Goal: Task Accomplishment & Management: Use online tool/utility

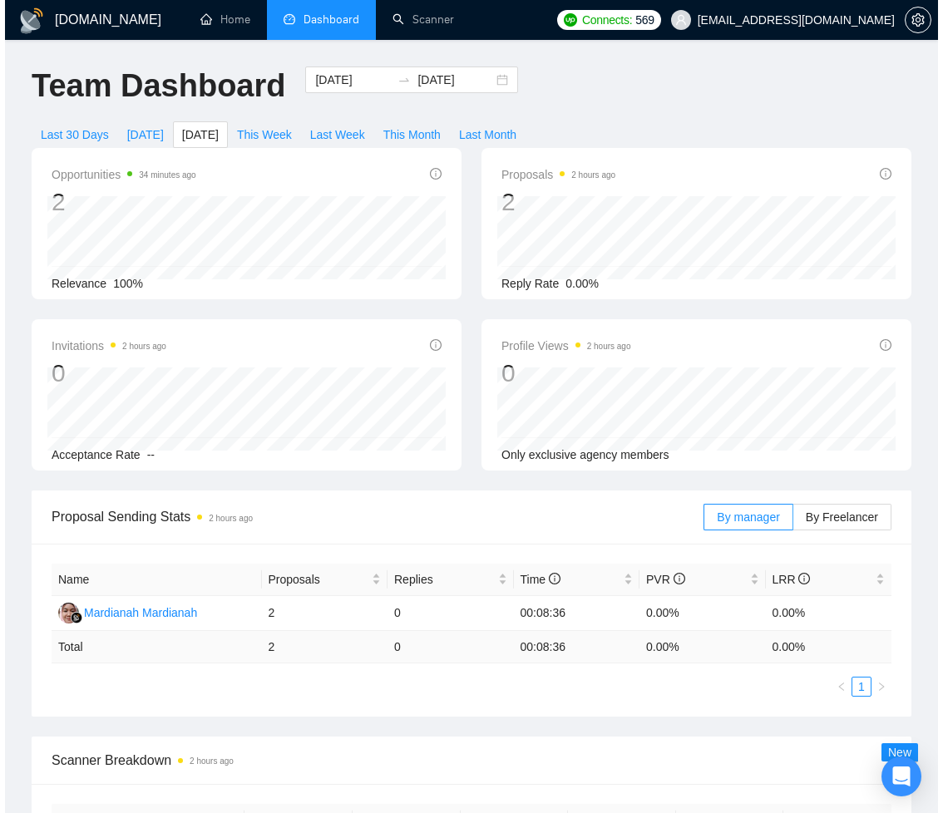
scroll to position [578, 0]
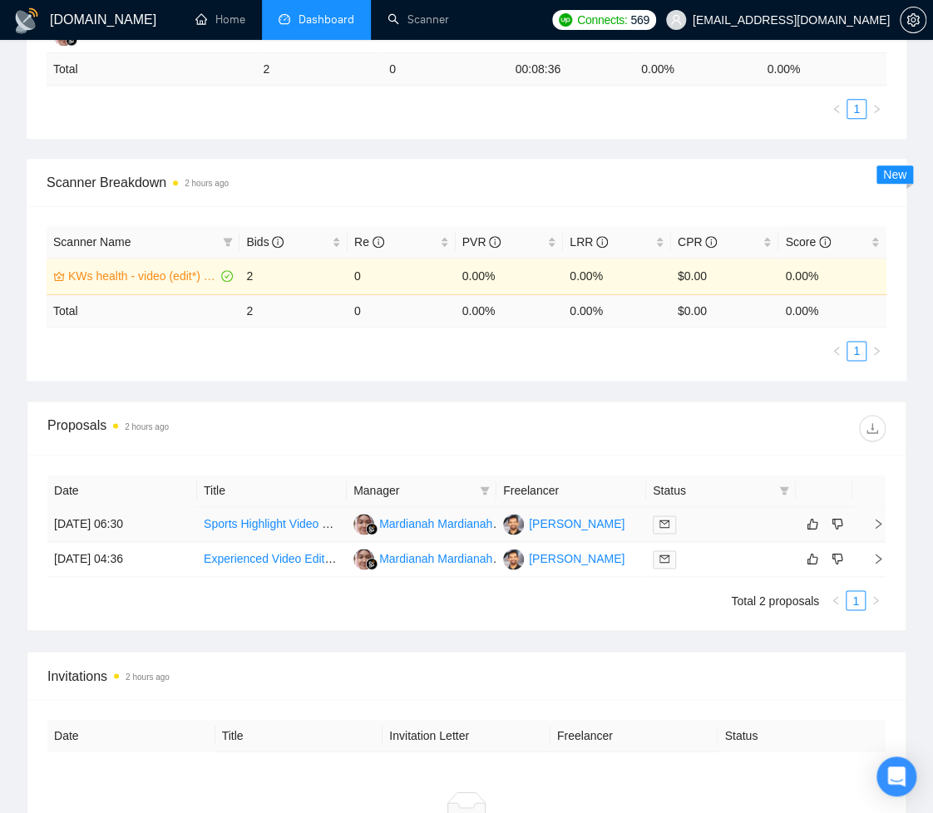
click at [618, 530] on td "[PERSON_NAME]" at bounding box center [571, 524] width 150 height 35
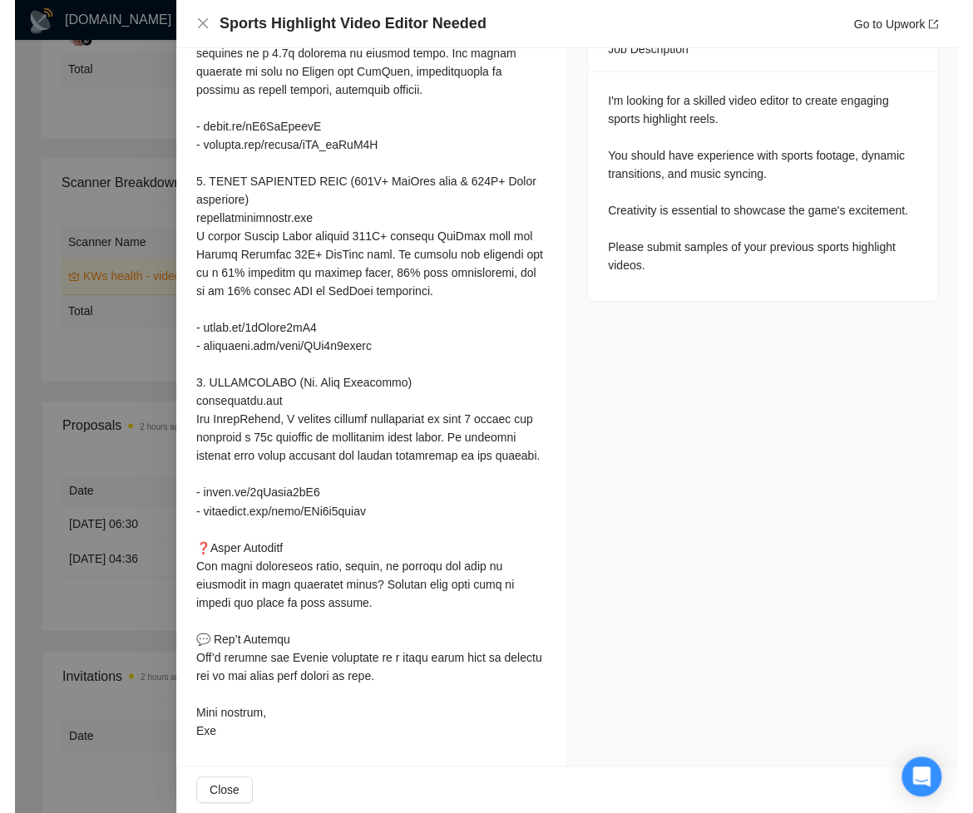
scroll to position [0, 0]
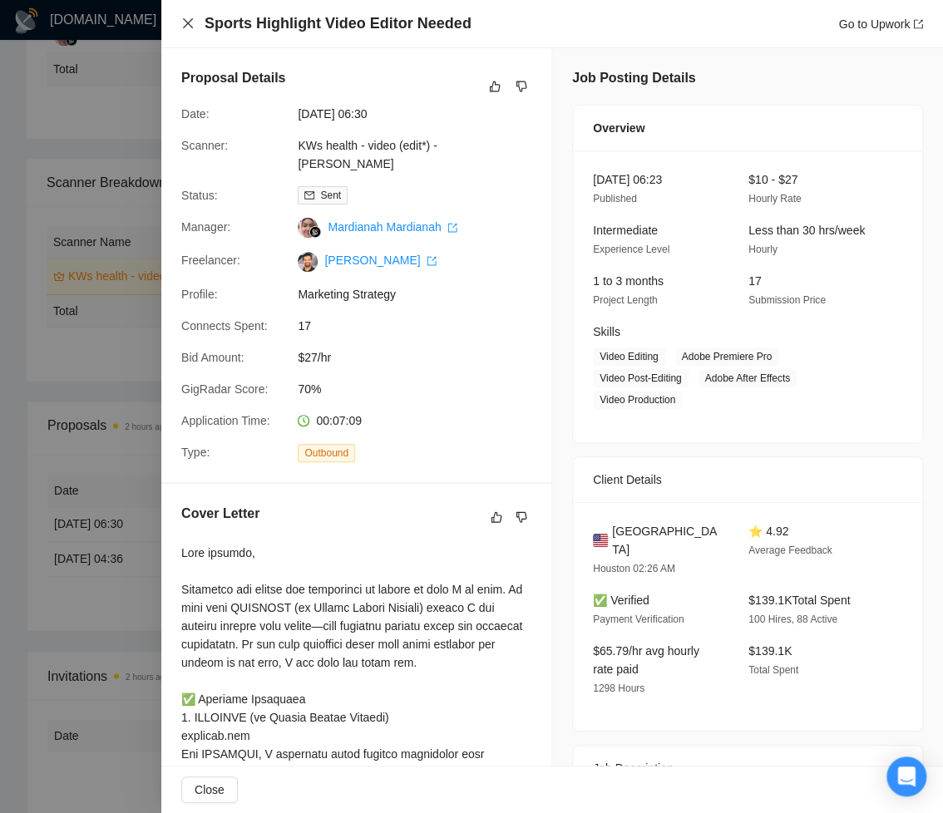
click at [182, 22] on icon "close" at bounding box center [187, 23] width 13 height 13
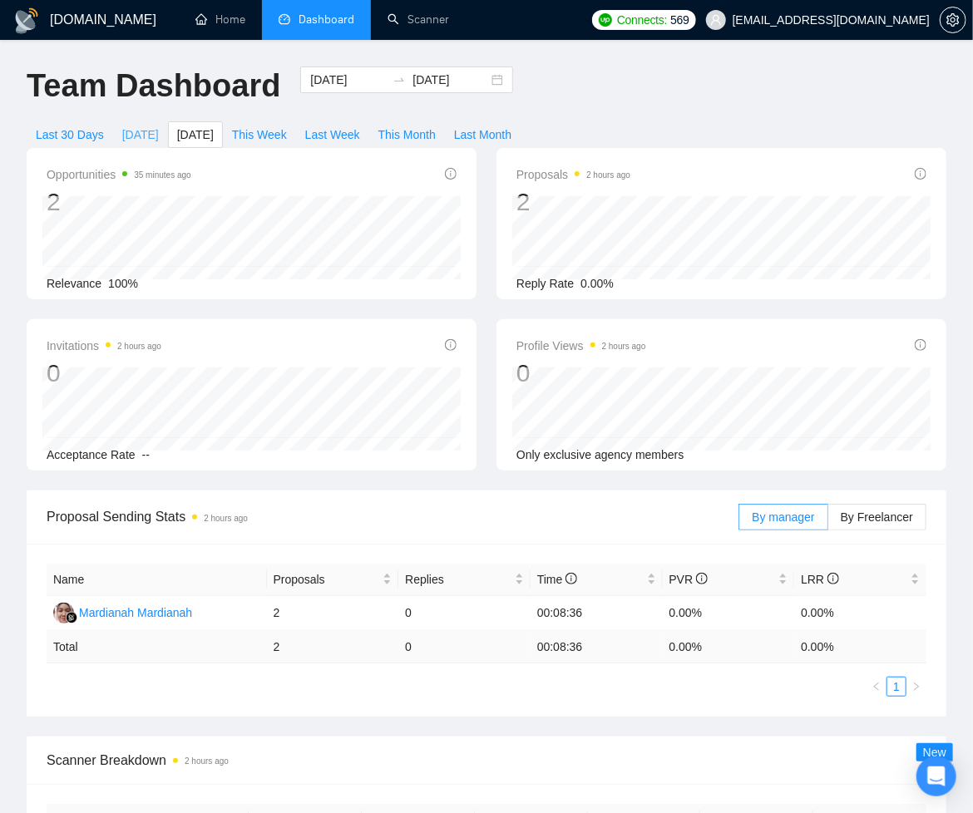
click at [147, 136] on span "Today" at bounding box center [140, 135] width 37 height 18
type input "2025-08-28"
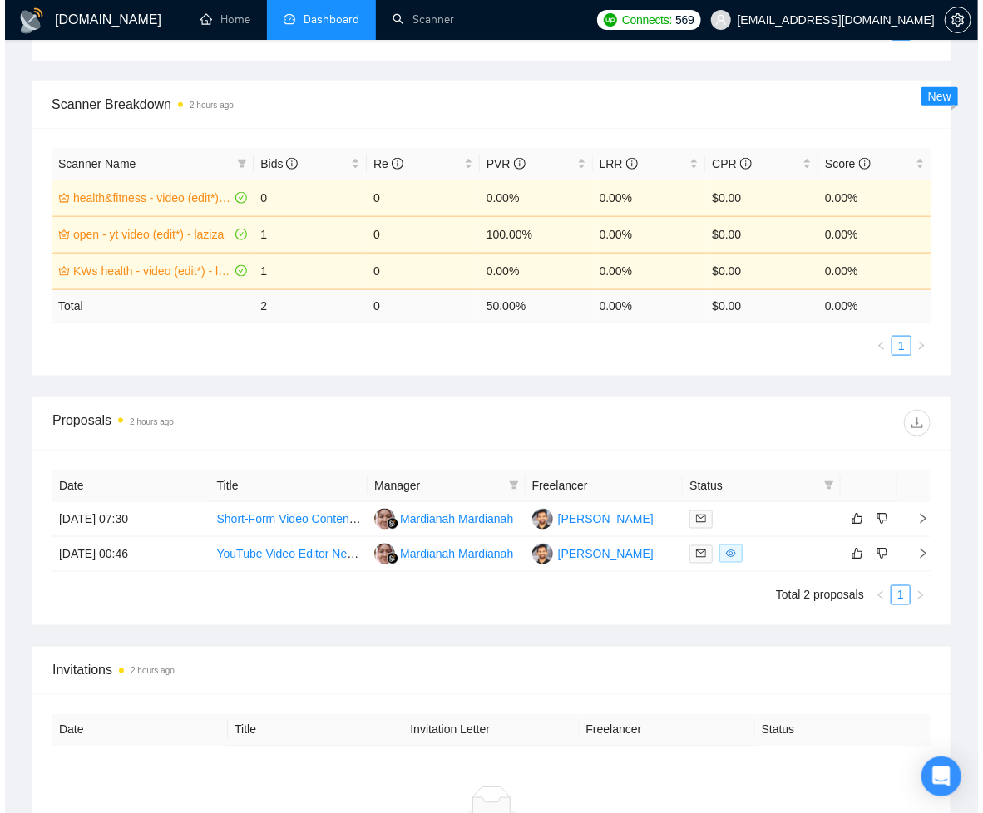
scroll to position [707, 0]
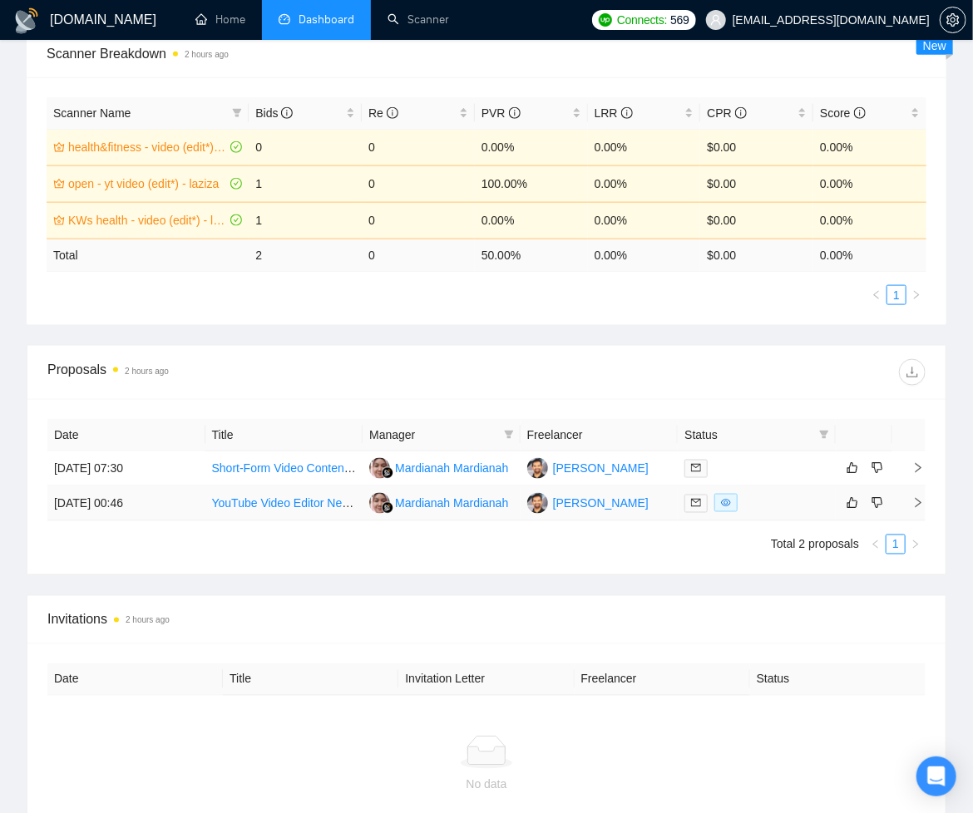
click at [652, 506] on td "[PERSON_NAME]" at bounding box center [600, 503] width 158 height 35
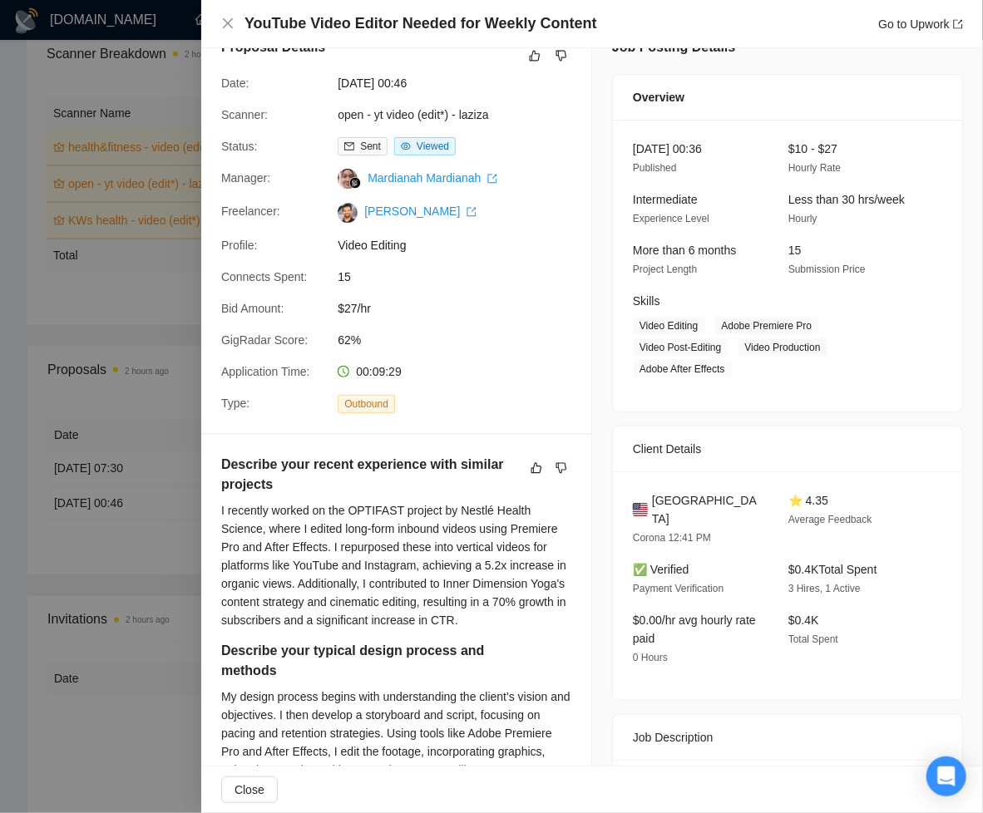
scroll to position [400, 0]
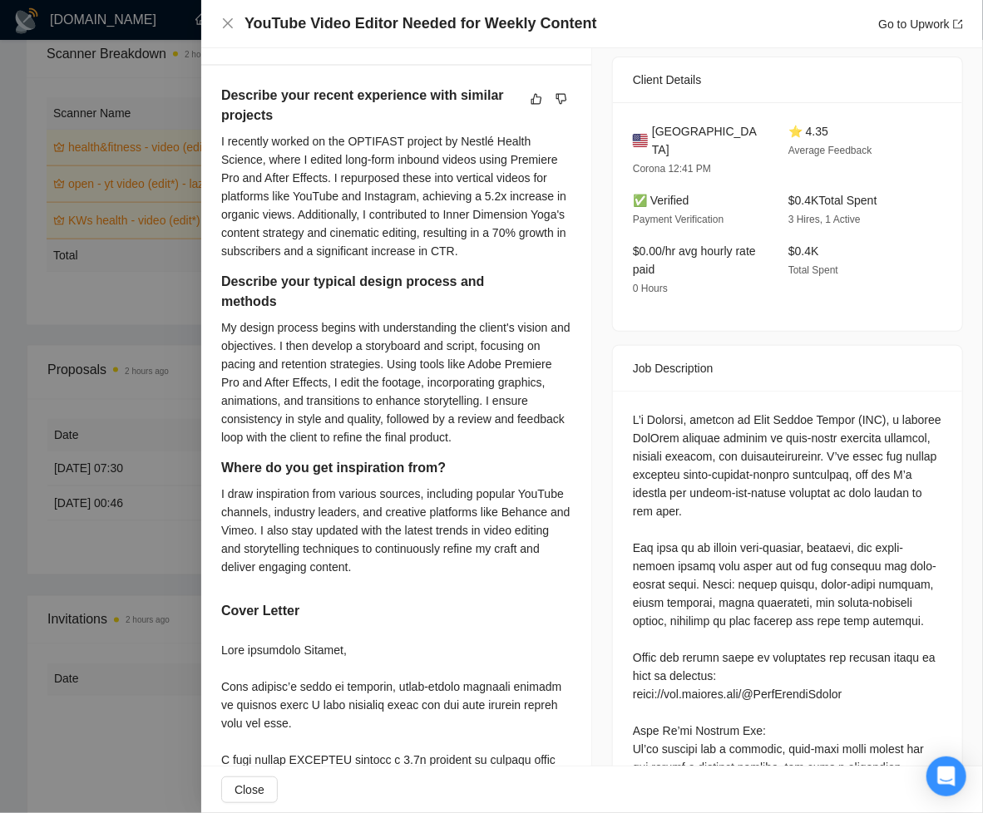
click at [175, 674] on div at bounding box center [491, 406] width 983 height 813
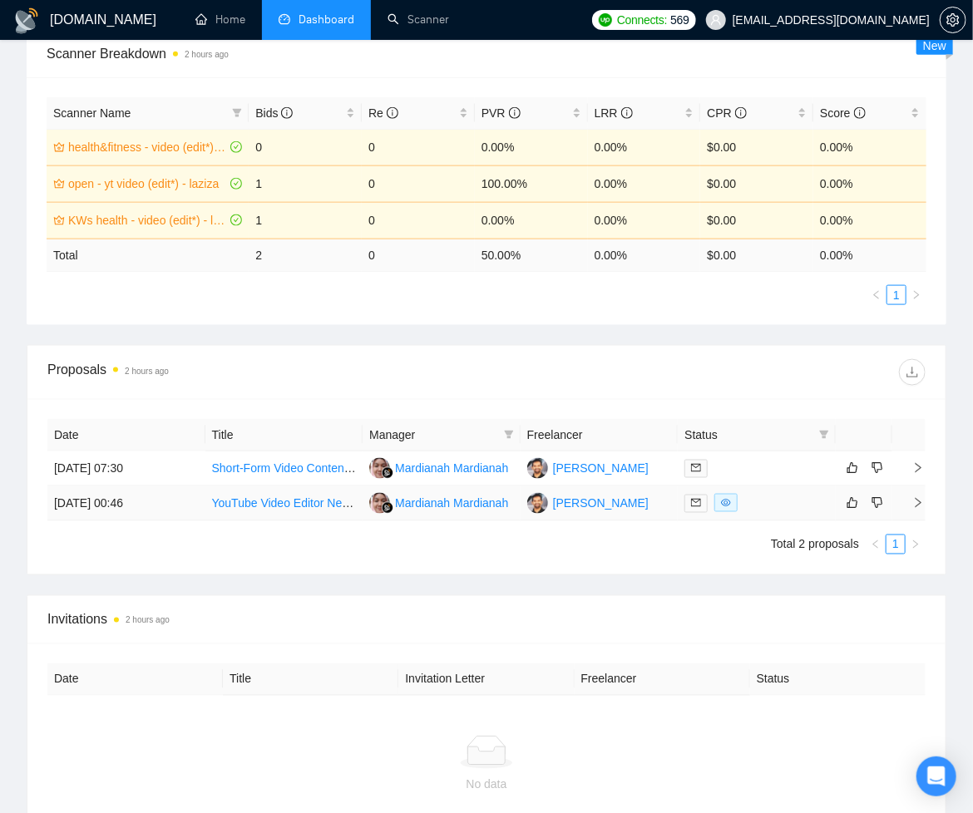
click at [637, 499] on td "[PERSON_NAME]" at bounding box center [600, 503] width 158 height 35
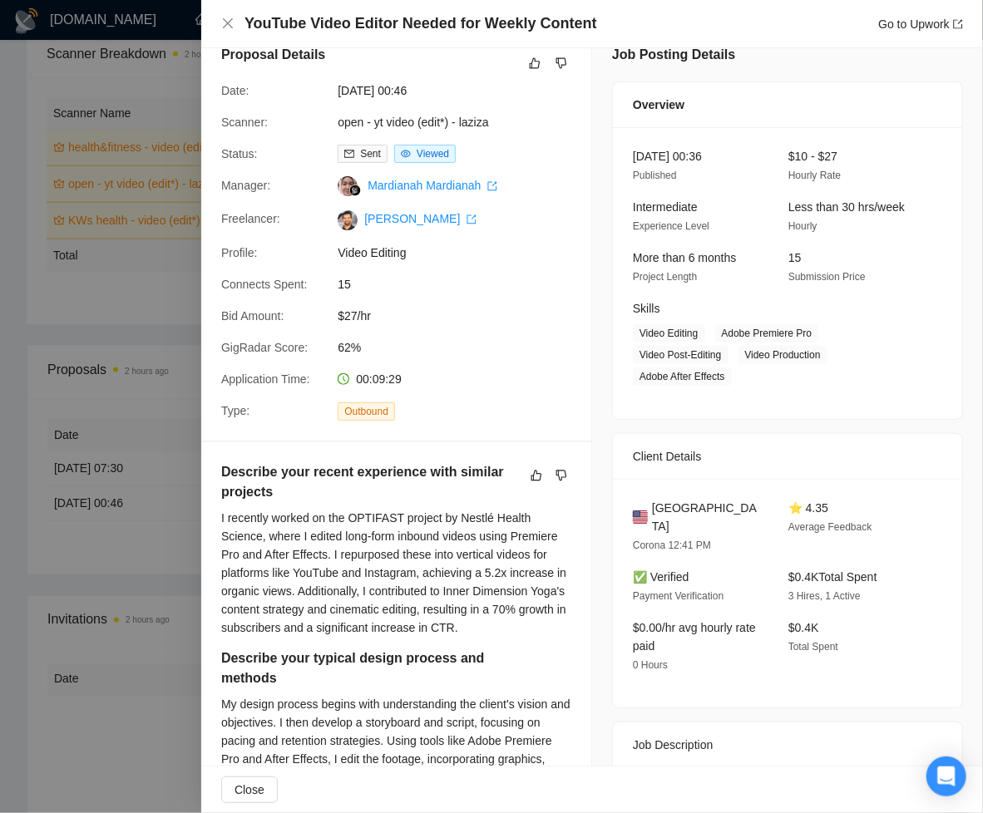
scroll to position [0, 0]
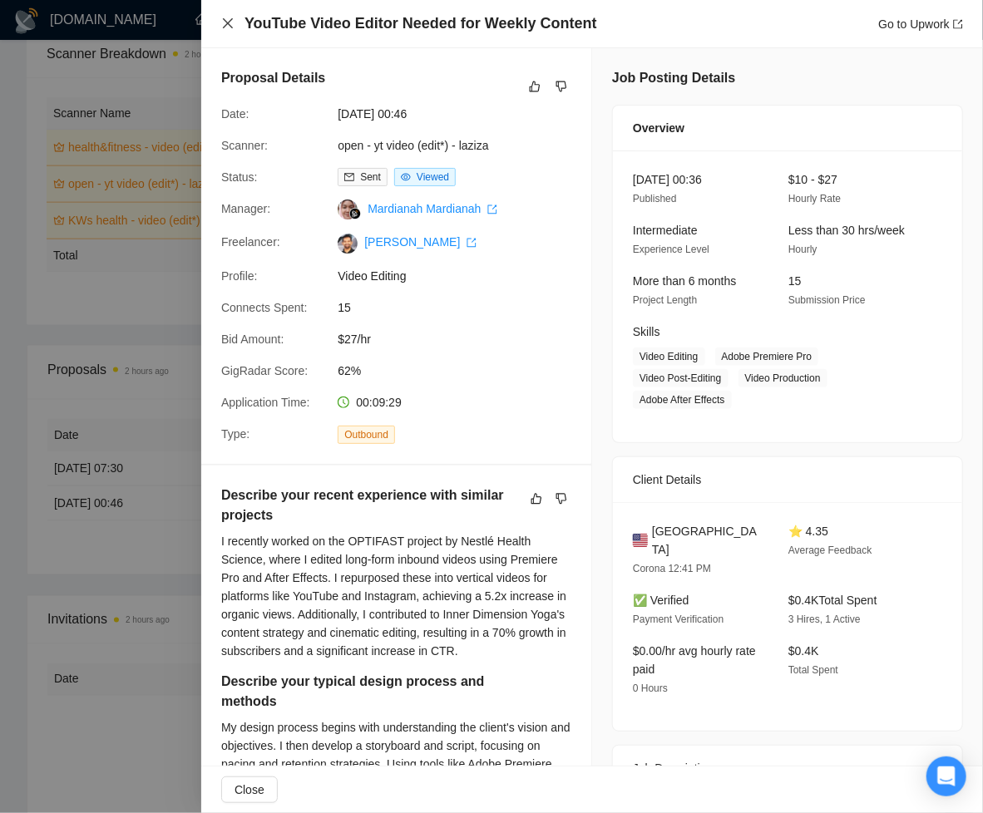
click at [230, 24] on icon "close" at bounding box center [228, 23] width 10 height 10
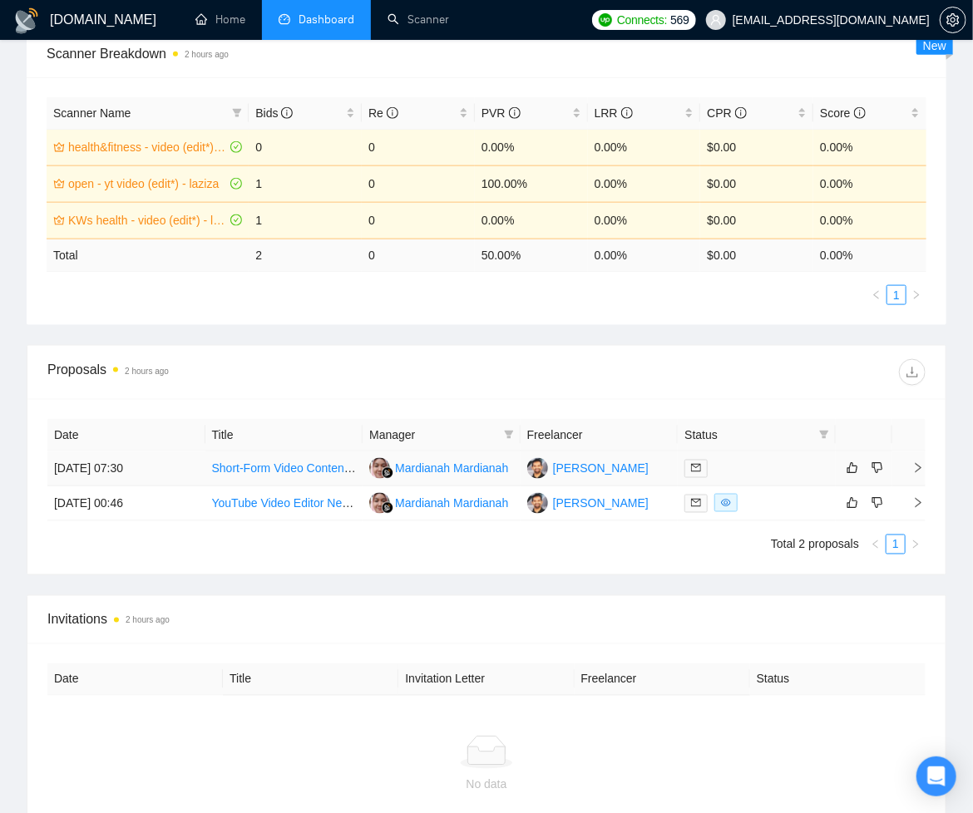
click at [637, 470] on td "[PERSON_NAME]" at bounding box center [600, 469] width 158 height 35
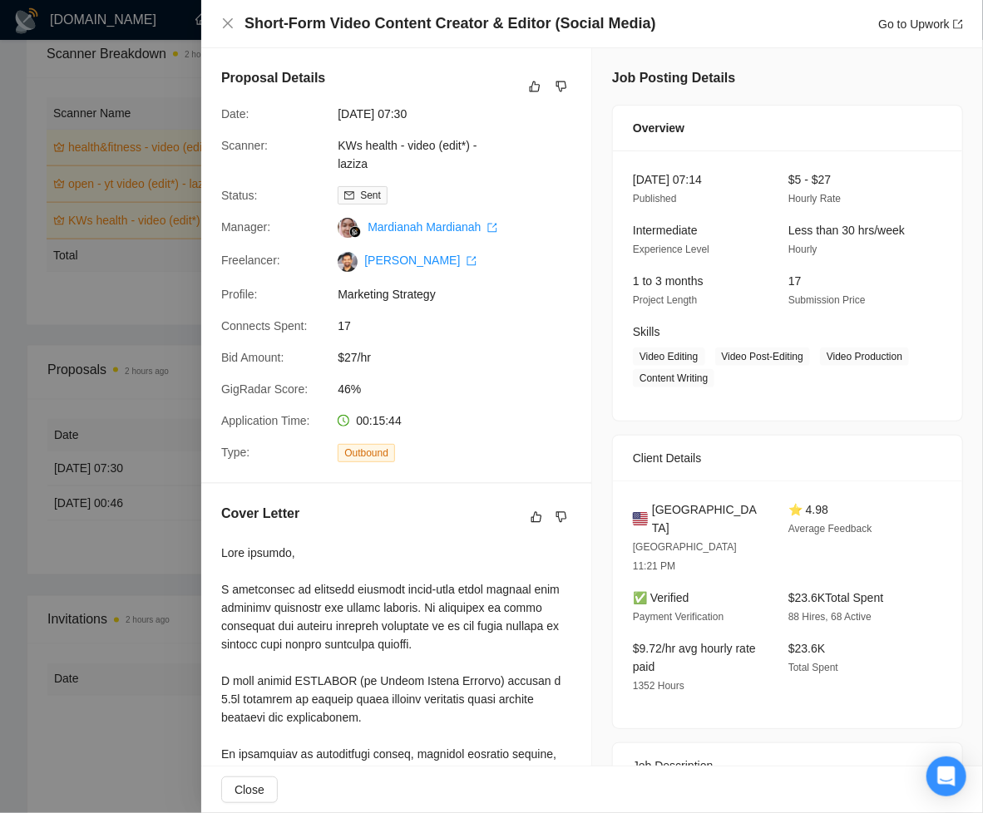
click at [155, 395] on div at bounding box center [491, 406] width 983 height 813
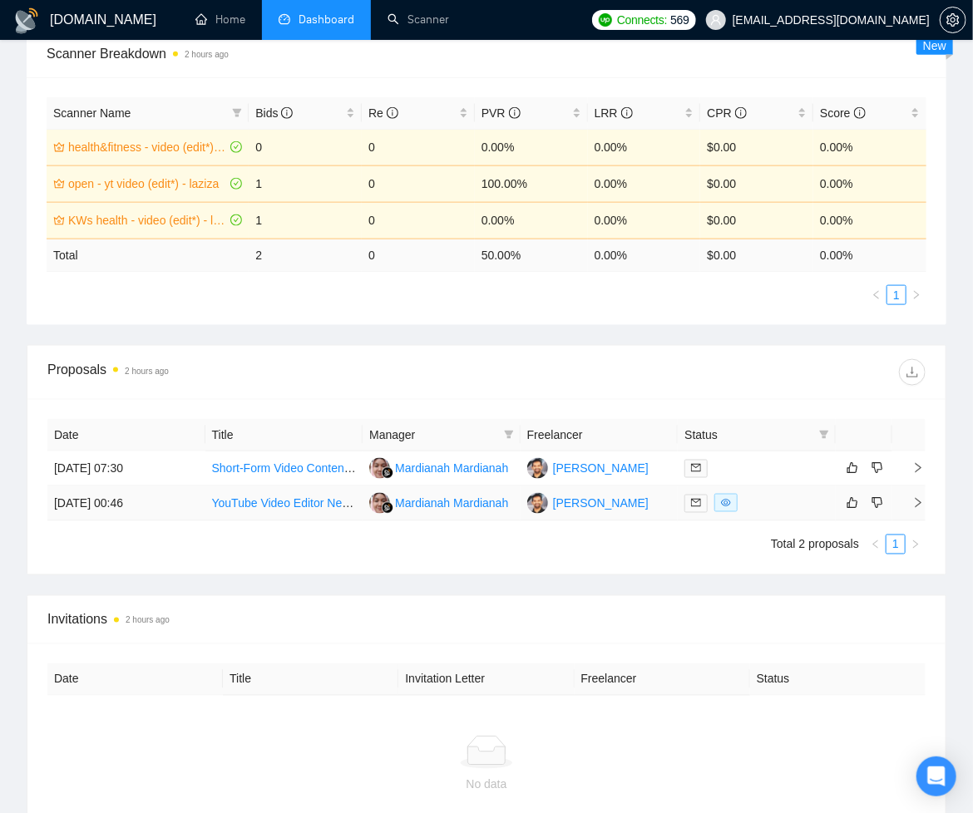
click at [644, 508] on td "[PERSON_NAME]" at bounding box center [600, 503] width 158 height 35
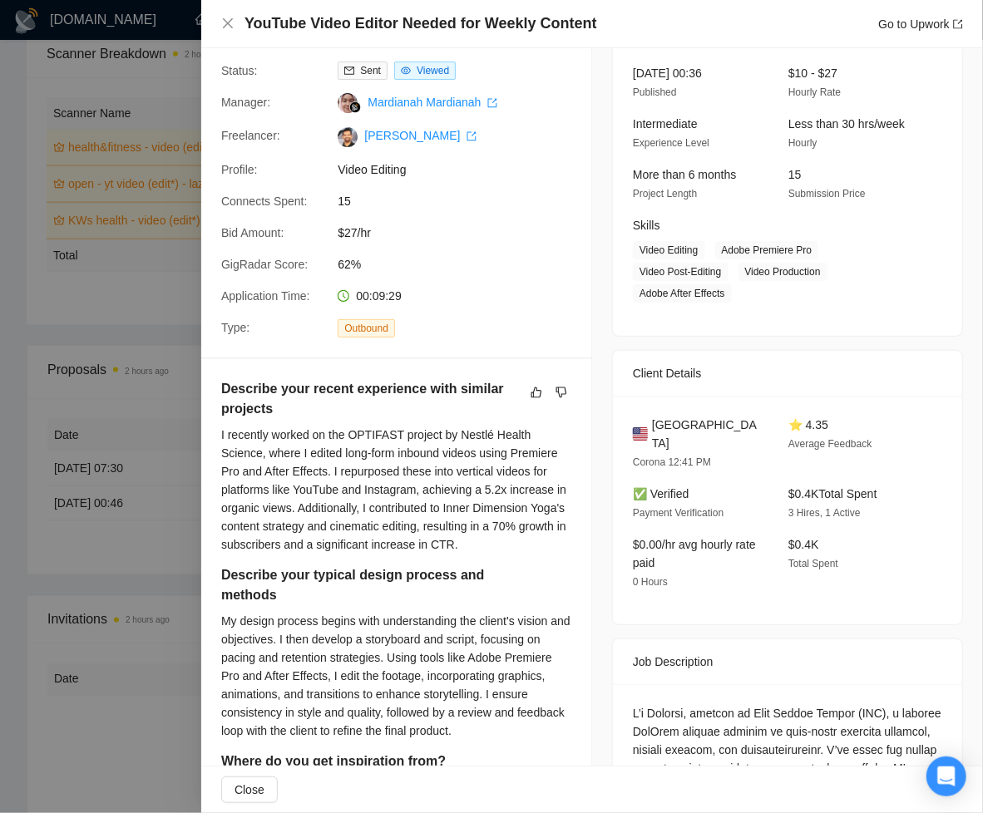
scroll to position [266, 0]
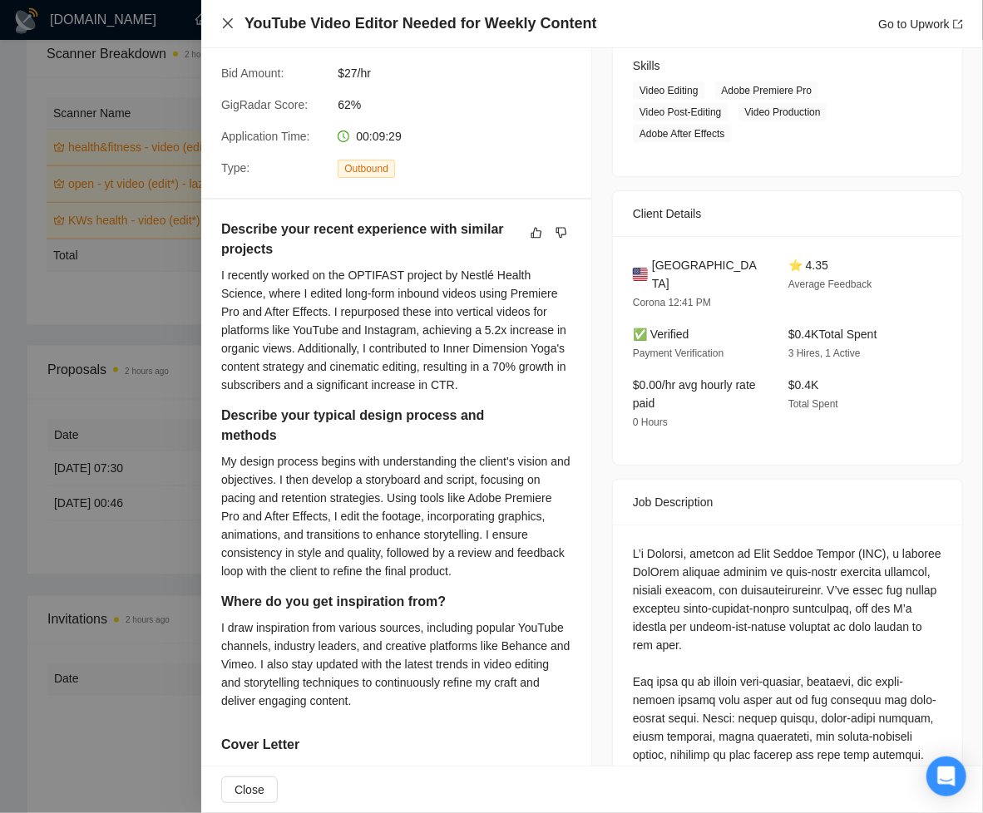
click at [230, 26] on icon "close" at bounding box center [228, 23] width 10 height 10
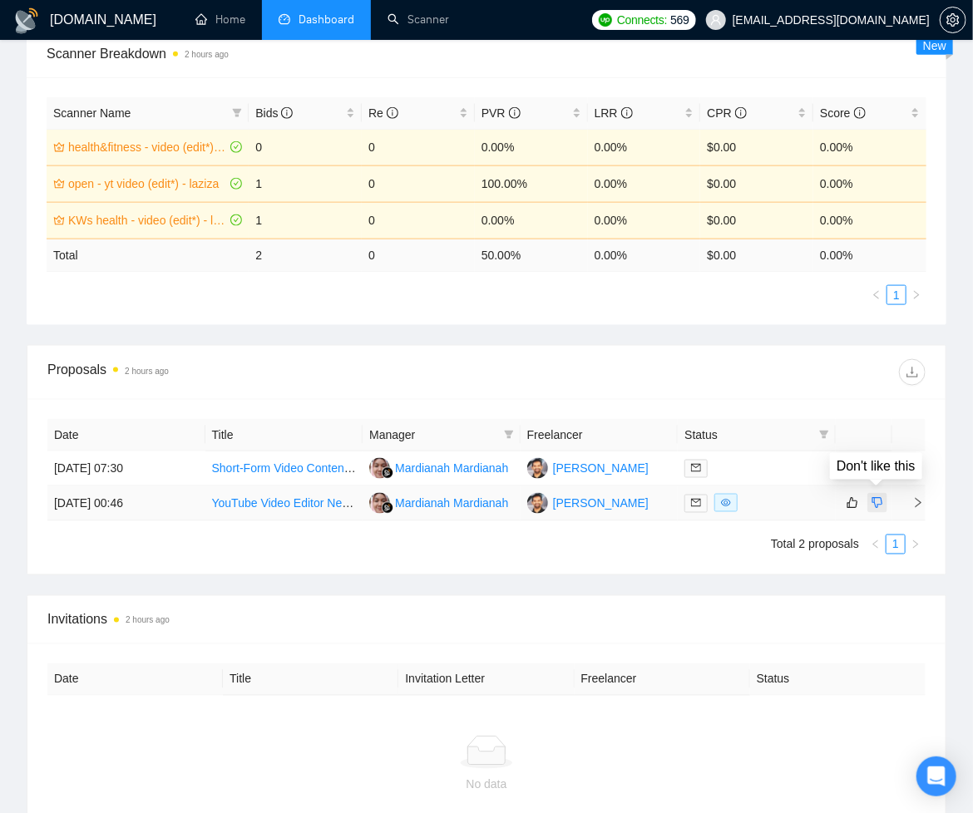
click at [877, 501] on icon "dislike" at bounding box center [877, 502] width 12 height 13
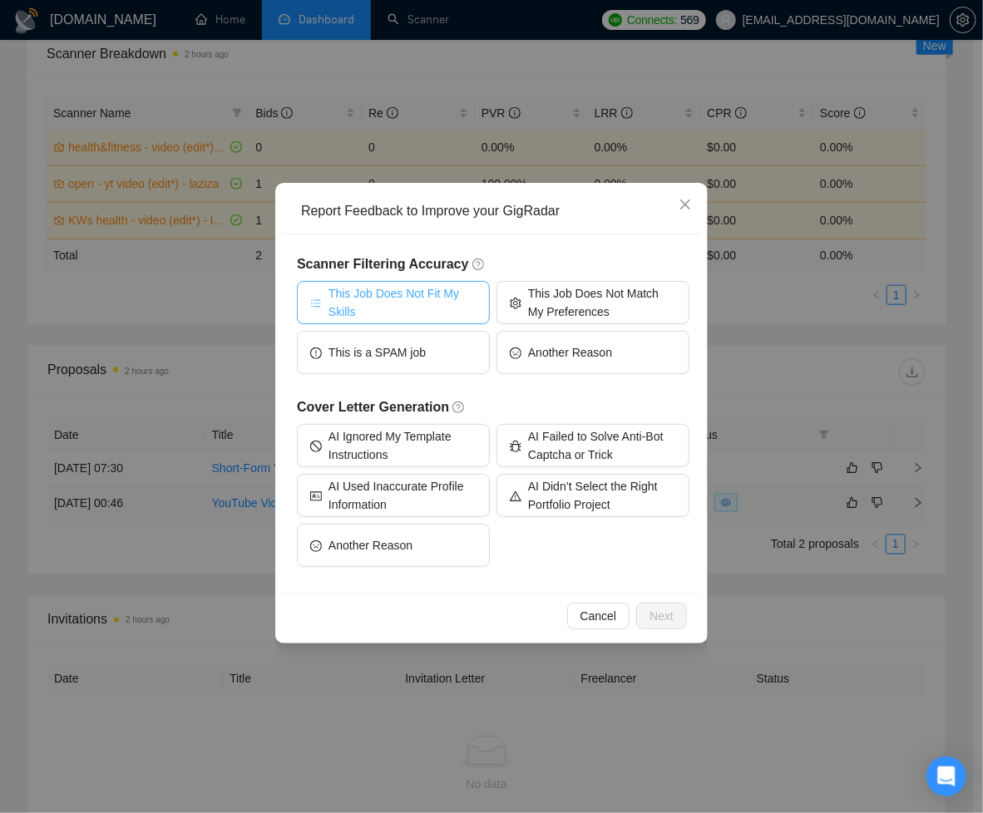
click at [393, 301] on span "This Job Does Not Fit My Skills" at bounding box center [402, 302] width 148 height 37
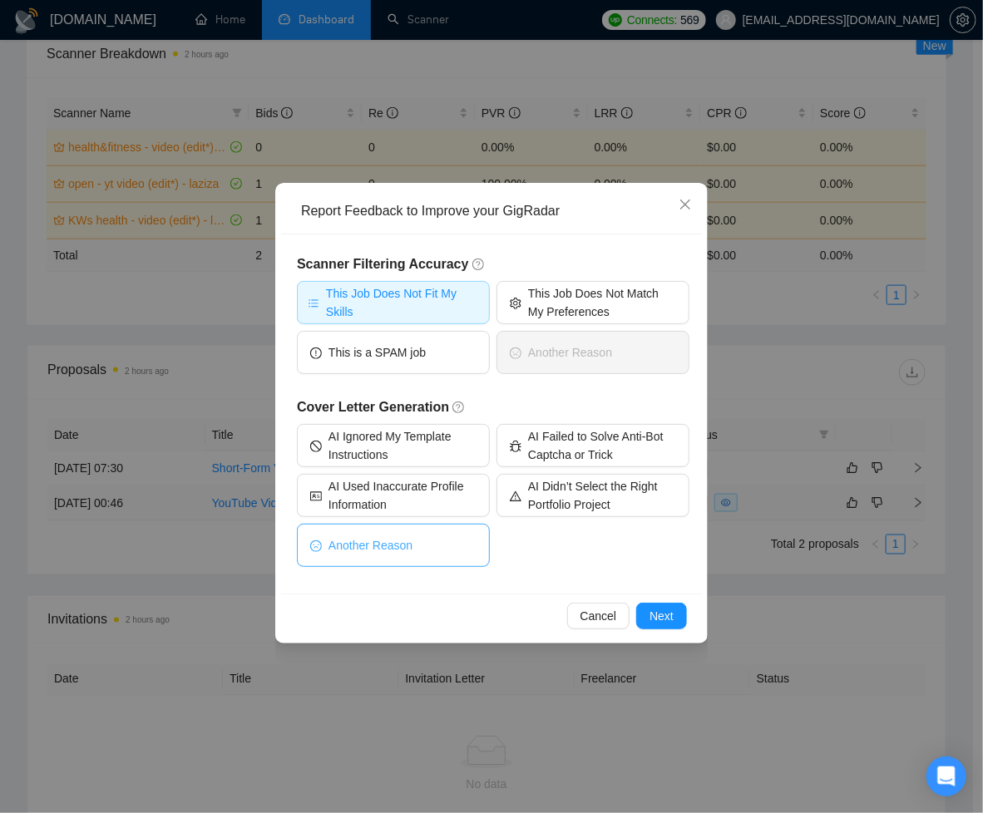
click at [437, 548] on button "Another Reason" at bounding box center [393, 545] width 193 height 43
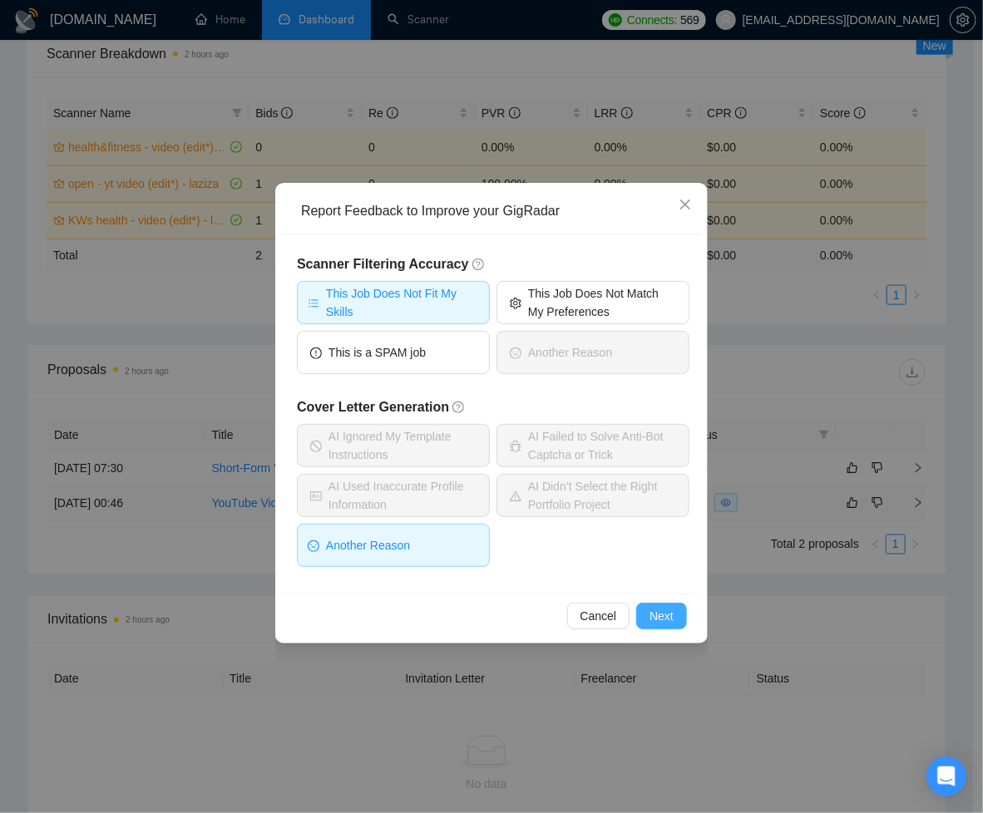
click at [664, 616] on span "Next" at bounding box center [661, 616] width 24 height 18
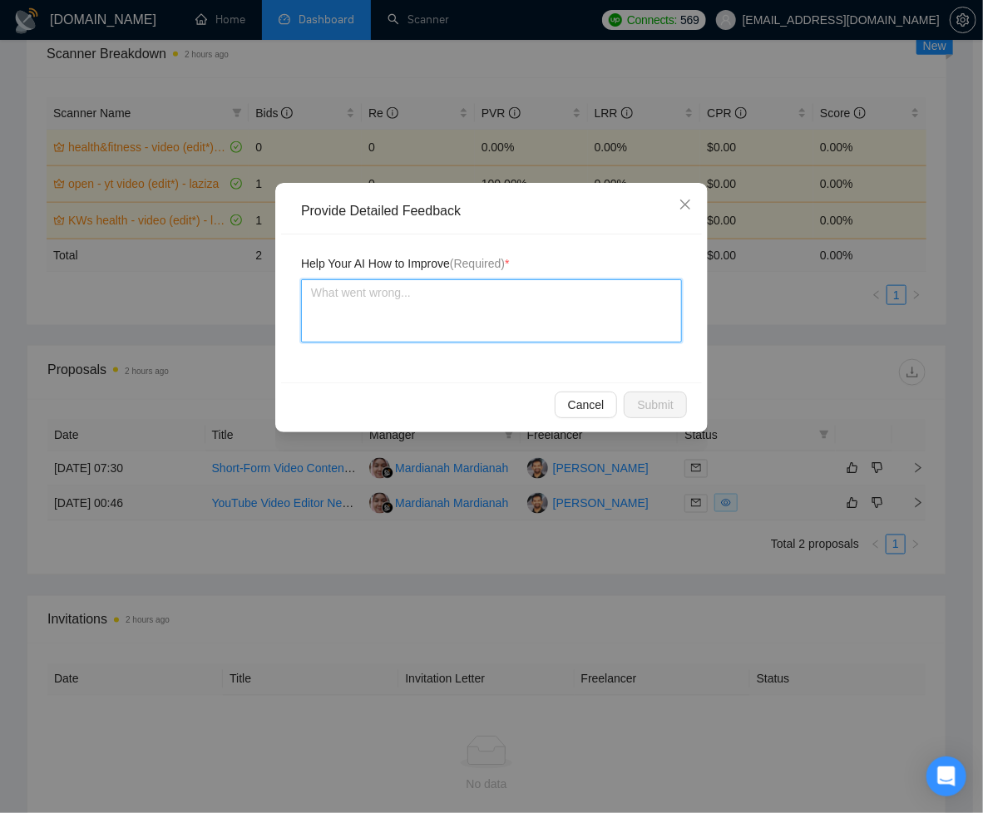
click at [501, 324] on textarea at bounding box center [491, 310] width 381 height 63
type textarea "a"
type textarea "ai"
type textarea "ai d"
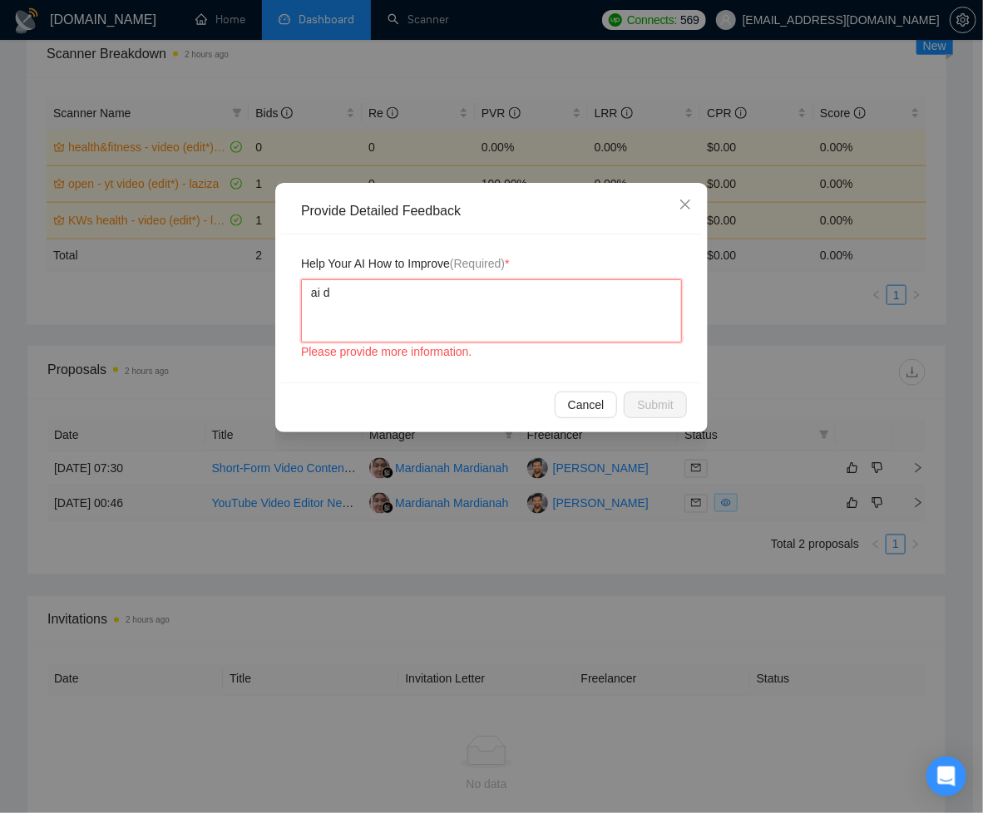
type textarea "ai di"
type textarea "ai did"
type textarea "ai did n"
type textarea "ai did no"
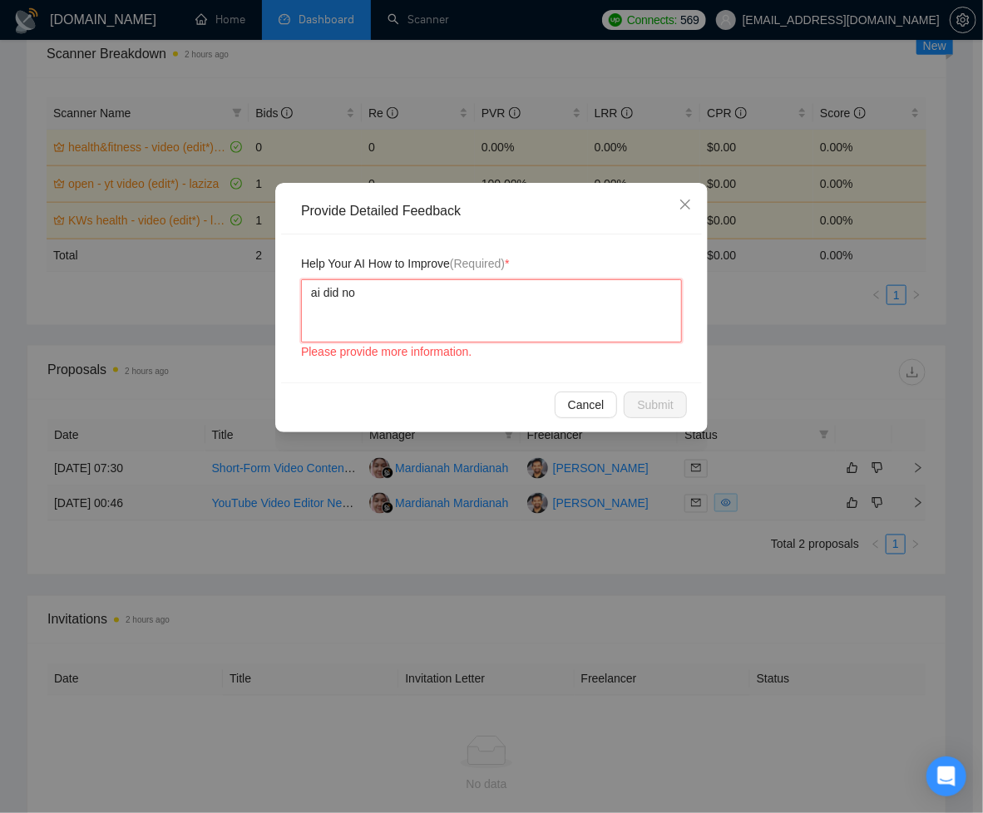
type textarea "ai did not"
type textarea "ai did note"
type textarea "ai did note a"
type textarea "ai did note an"
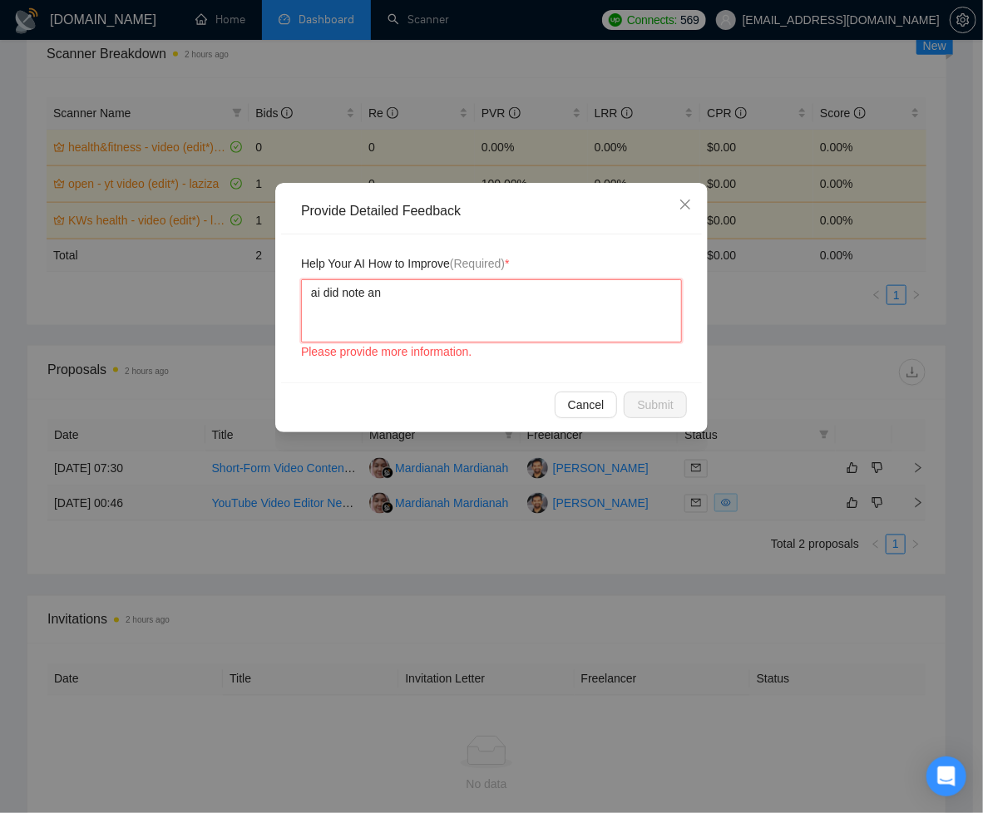
type textarea "ai did note a"
type textarea "ai did note"
type textarea "ai did not"
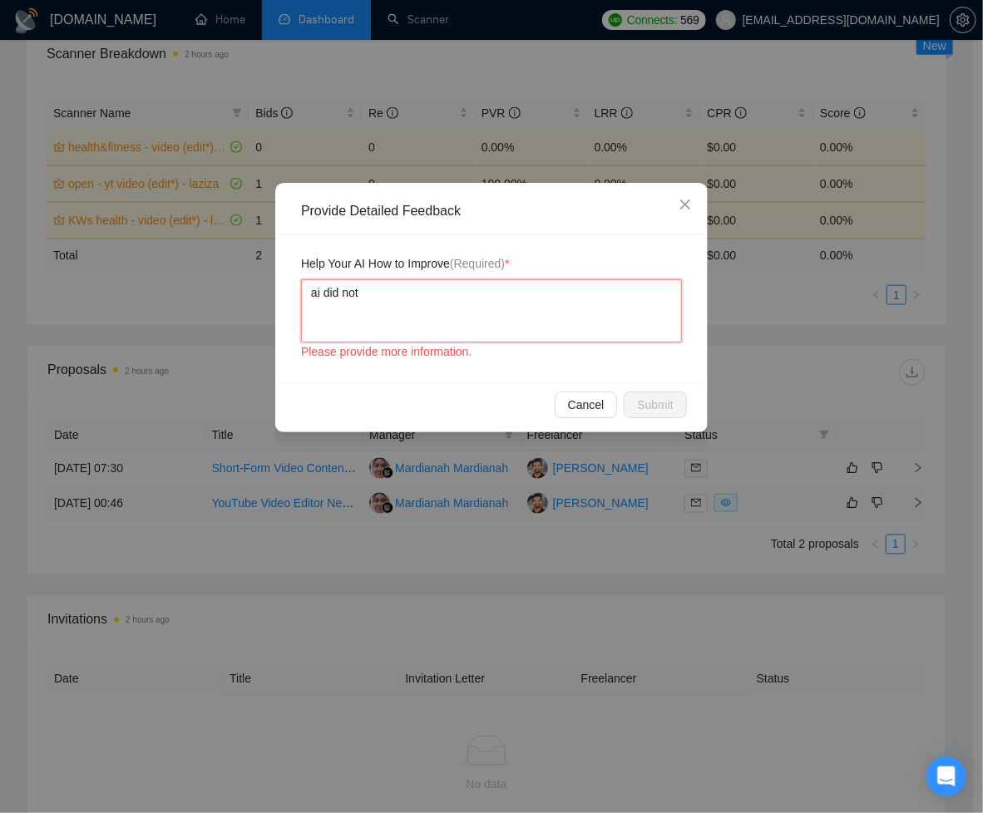
type textarea "ai did not a"
type textarea "ai did not an"
type textarea "ai did not ans"
type textarea "ai did not answ"
type textarea "ai did not answe"
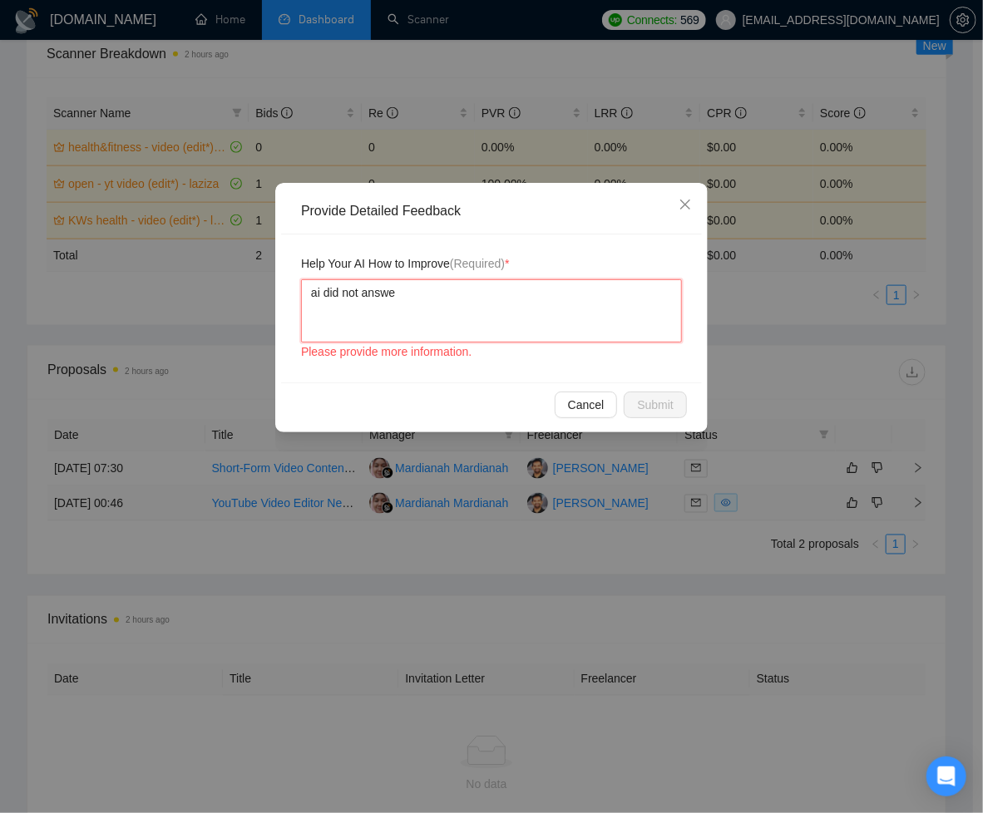
type textarea "ai did not answer"
type textarea "ai did not answer t"
type textarea "ai did not answer th"
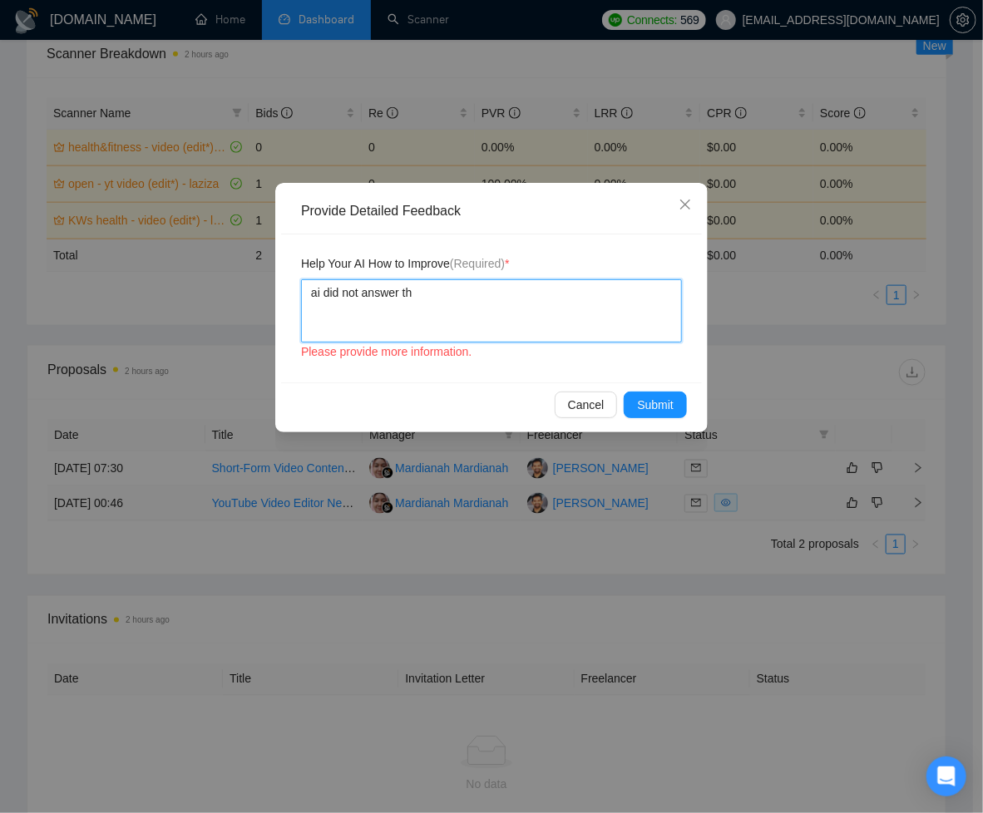
type textarea "ai did not answer the"
type textarea "ai did not answer the q"
type textarea "ai did not answer the qu"
type textarea "ai did not answer the que"
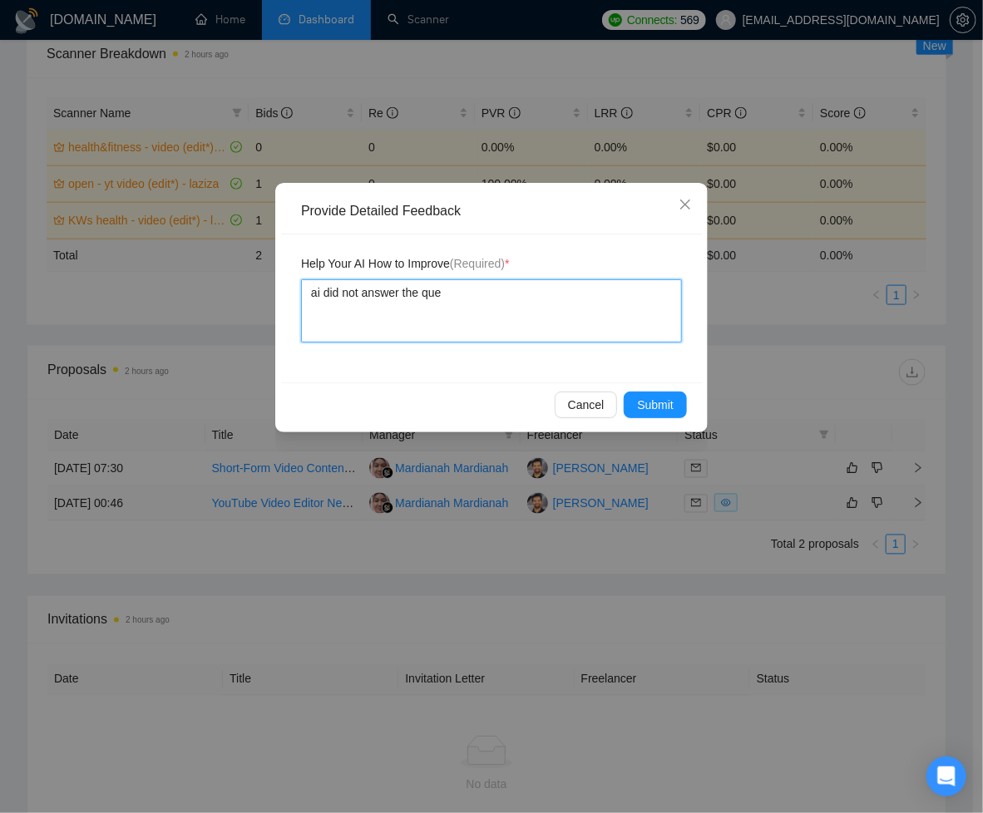
type textarea "ai did not answer the ques"
type textarea "ai did not answer the quest"
type textarea "ai did not answer the questi"
type textarea "ai did not answer the questio"
type textarea "ai did not answer the question"
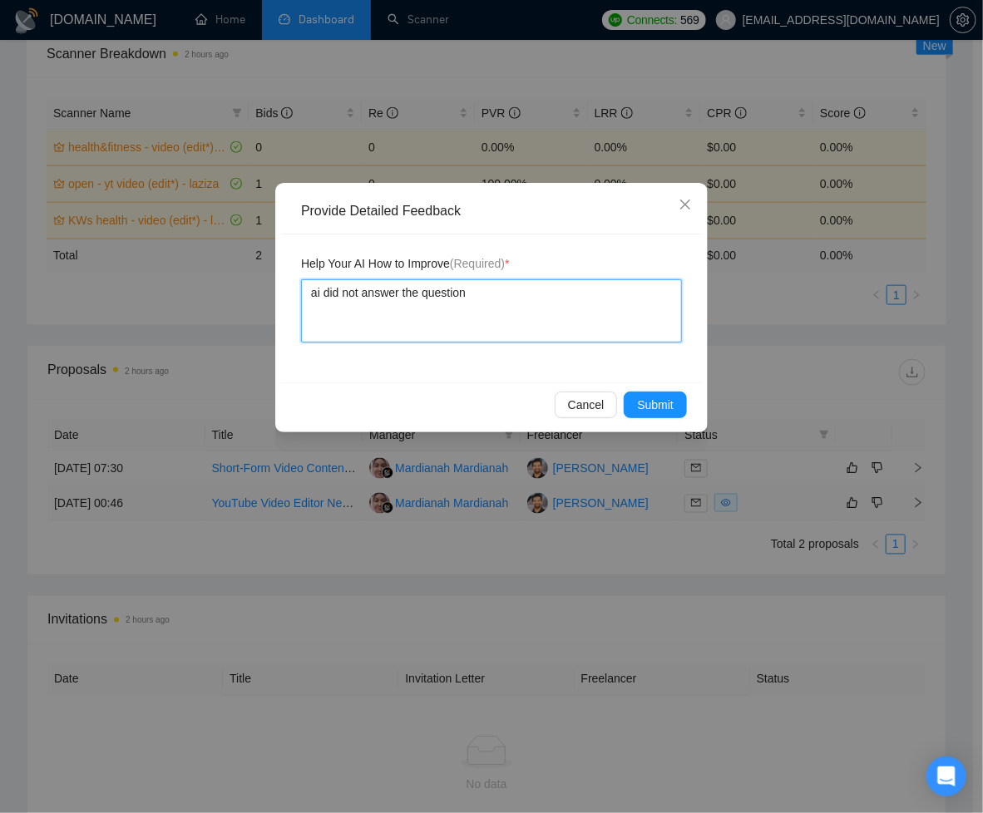
type textarea "ai did not answer the questions"
type textarea "ai did not answer the questions a"
type textarea "ai did not answer the questions as"
type textarea "ai did not answer the questions ask"
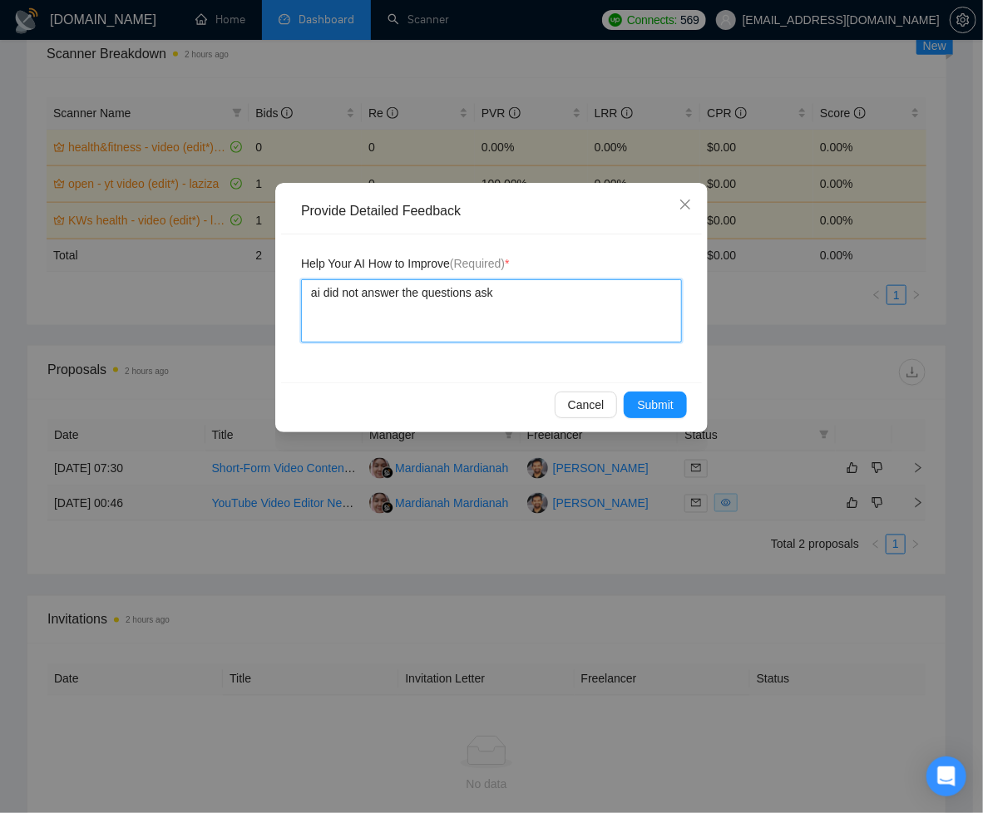
type textarea "ai did not answer the questions aske"
type textarea "ai did not answer the questions asked"
type textarea "ai did not answer the questions asked i"
type textarea "ai did not answer the questions asked in"
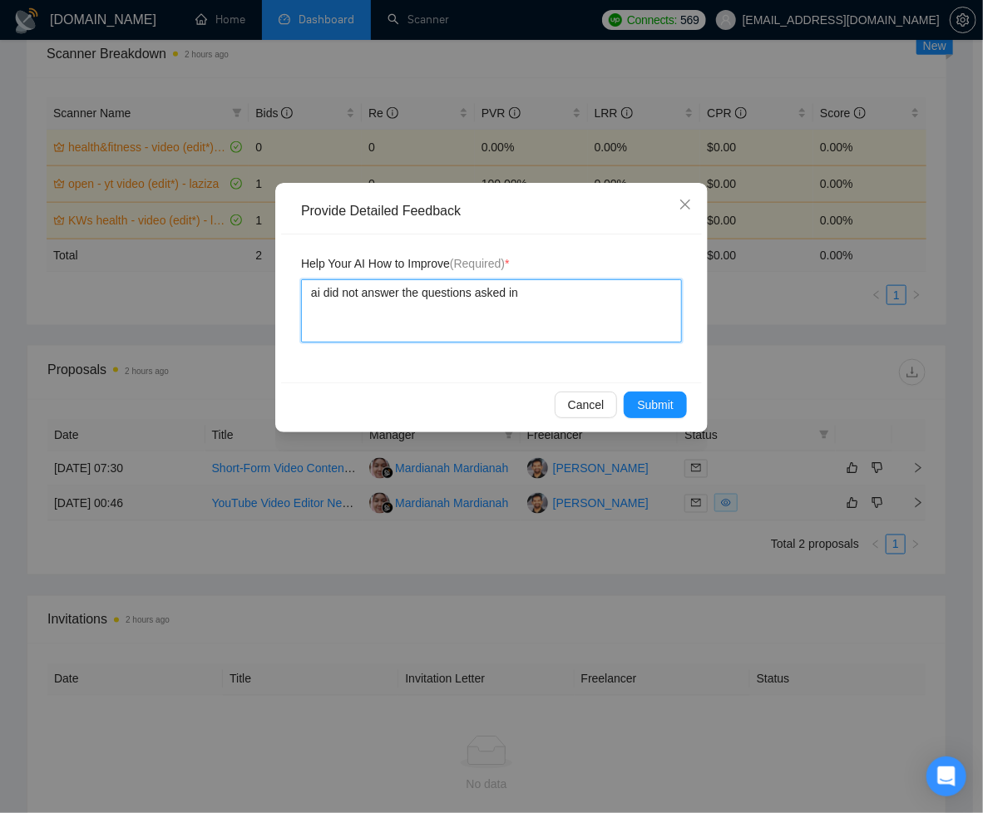
type textarea "ai did not answer the questions asked in"
type textarea "ai did not answer the questions asked in t"
type textarea "ai did not answer the questions asked in th"
type textarea "ai did not answer the questions asked in the"
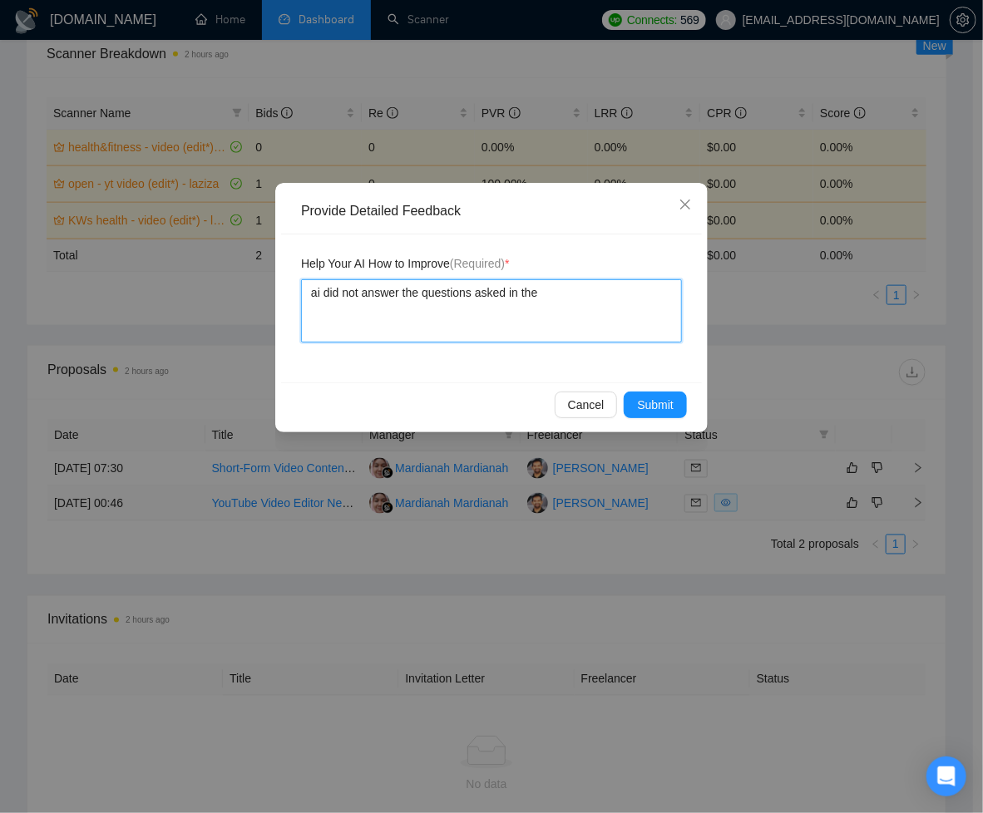
type textarea "ai did not answer the questions asked in the j"
type textarea "ai did not answer the questions asked in the jo"
type textarea "ai did not answer the questions asked in the job"
type textarea "ai did not answer the questions asked in the job p"
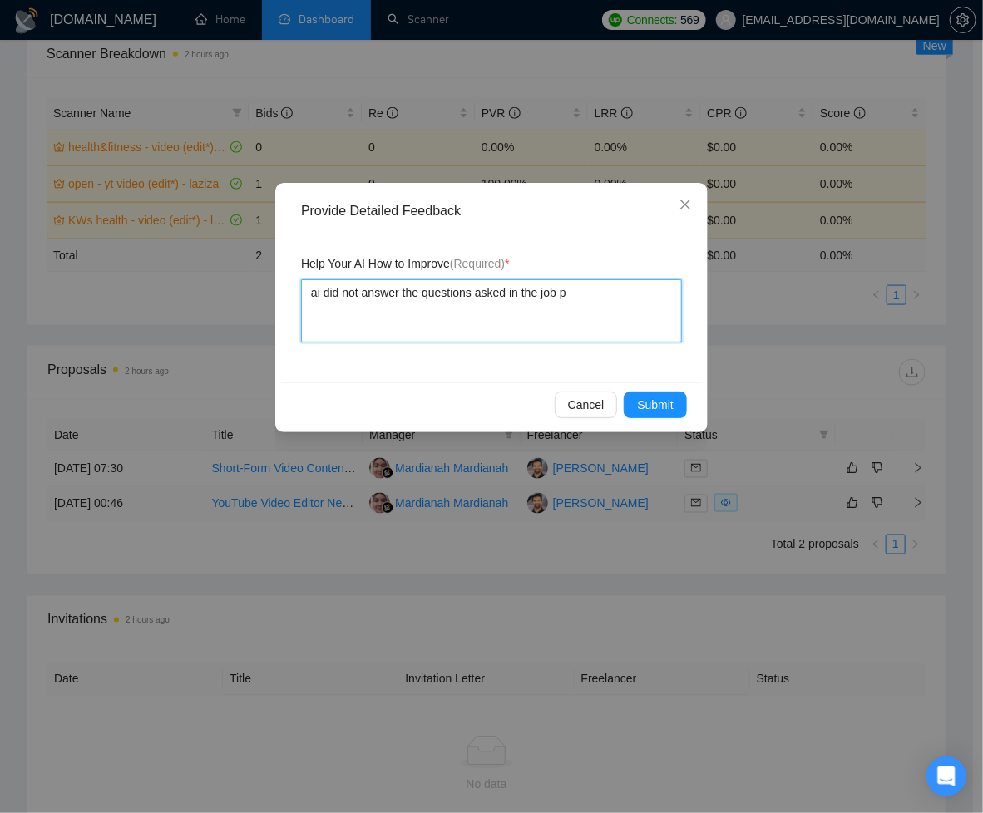
type textarea "ai did not answer the questions asked in the job po"
type textarea "ai did not answer the questions asked in the job pos"
type textarea "ai did not answer the questions asked in the job post"
type textarea "ai did not answer the questions asked in the job post."
click at [642, 410] on span "Submit" at bounding box center [655, 405] width 37 height 18
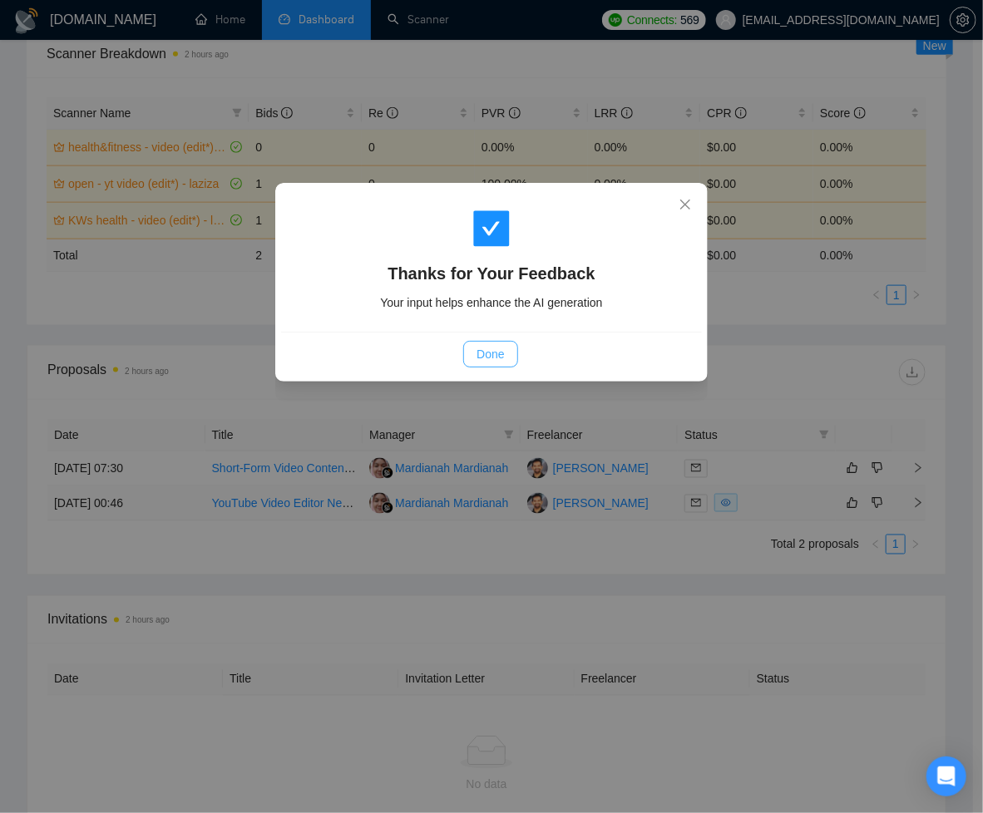
click at [485, 361] on span "Done" at bounding box center [489, 354] width 27 height 18
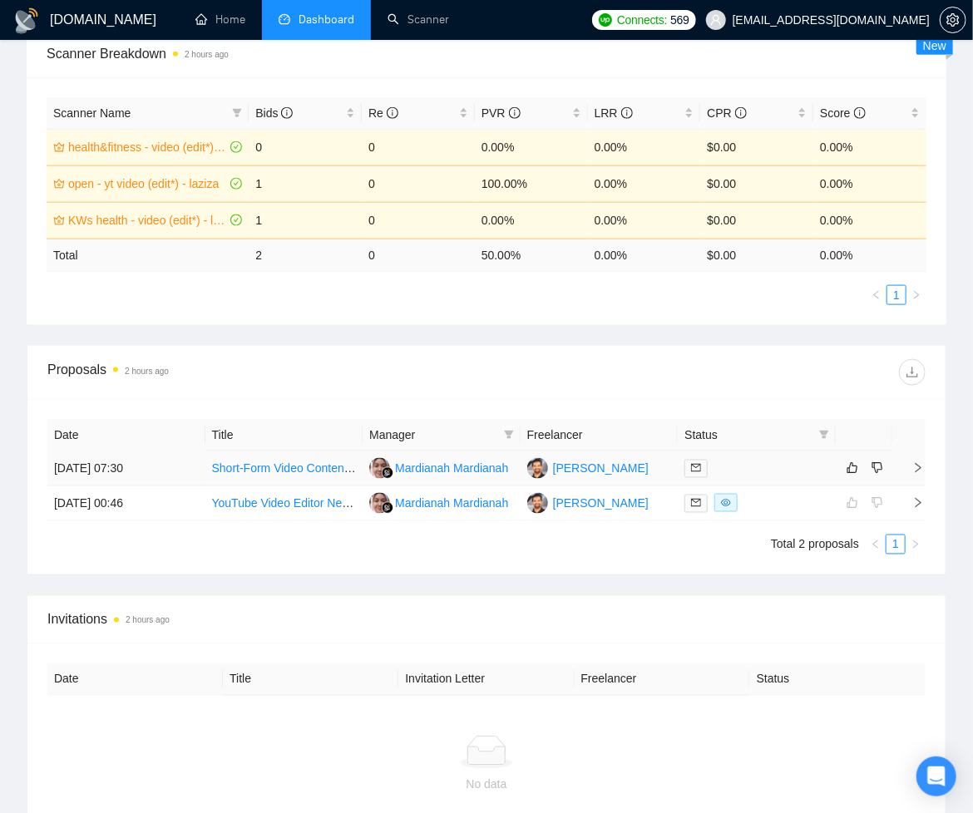
click at [641, 463] on td "[PERSON_NAME]" at bounding box center [600, 469] width 158 height 35
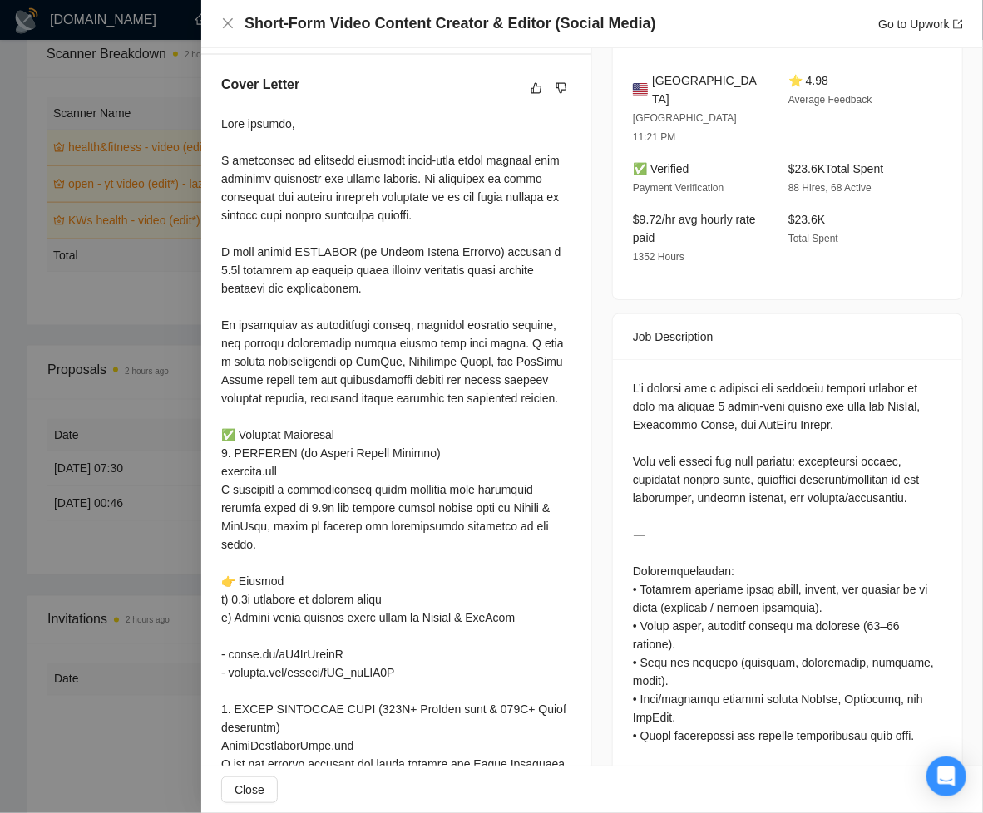
scroll to position [427, 0]
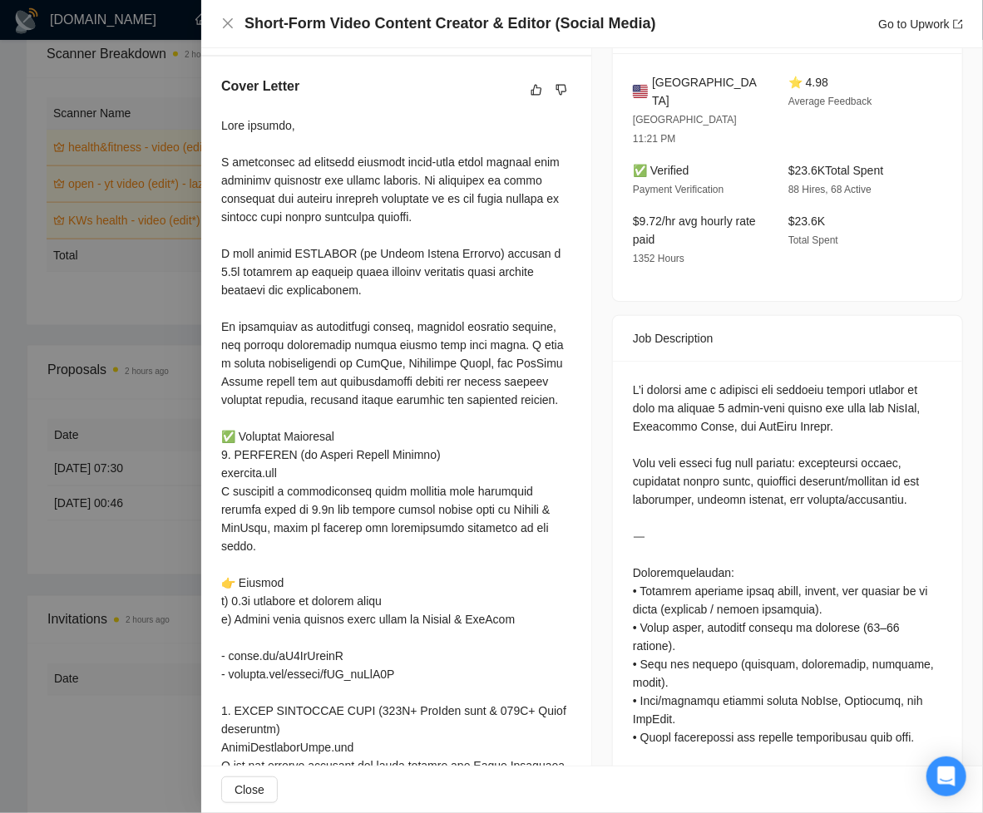
click at [126, 680] on div at bounding box center [491, 406] width 983 height 813
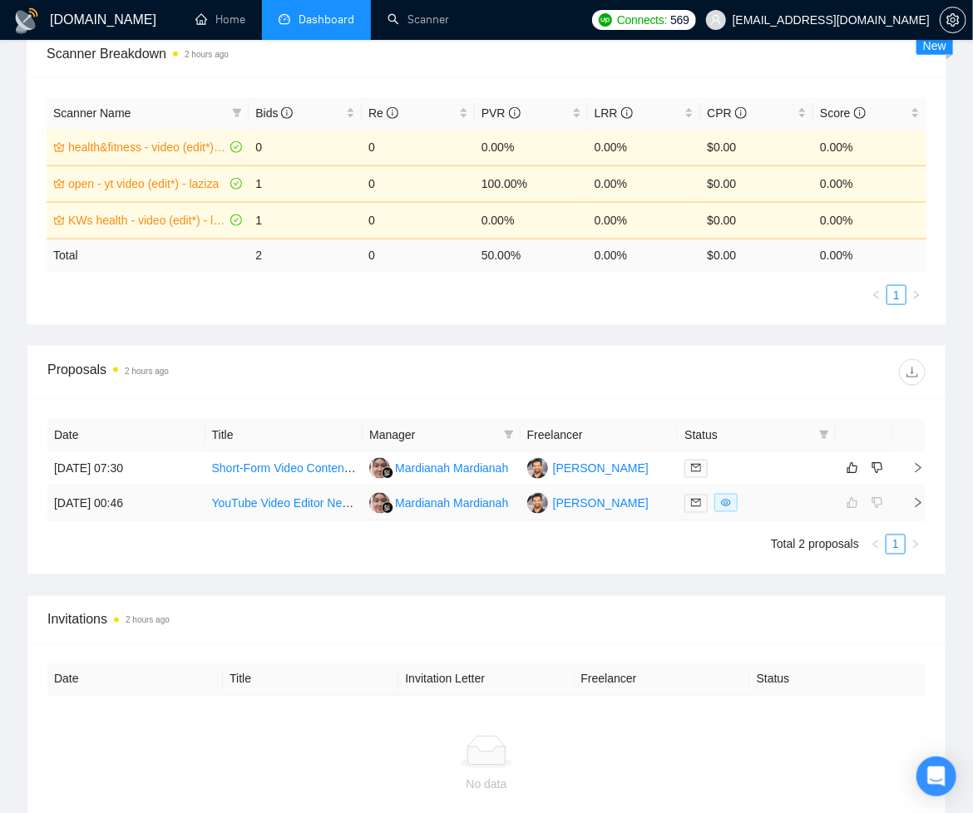
click at [256, 501] on link "YouTube Video Editor Needed for Weekly Content" at bounding box center [341, 502] width 259 height 13
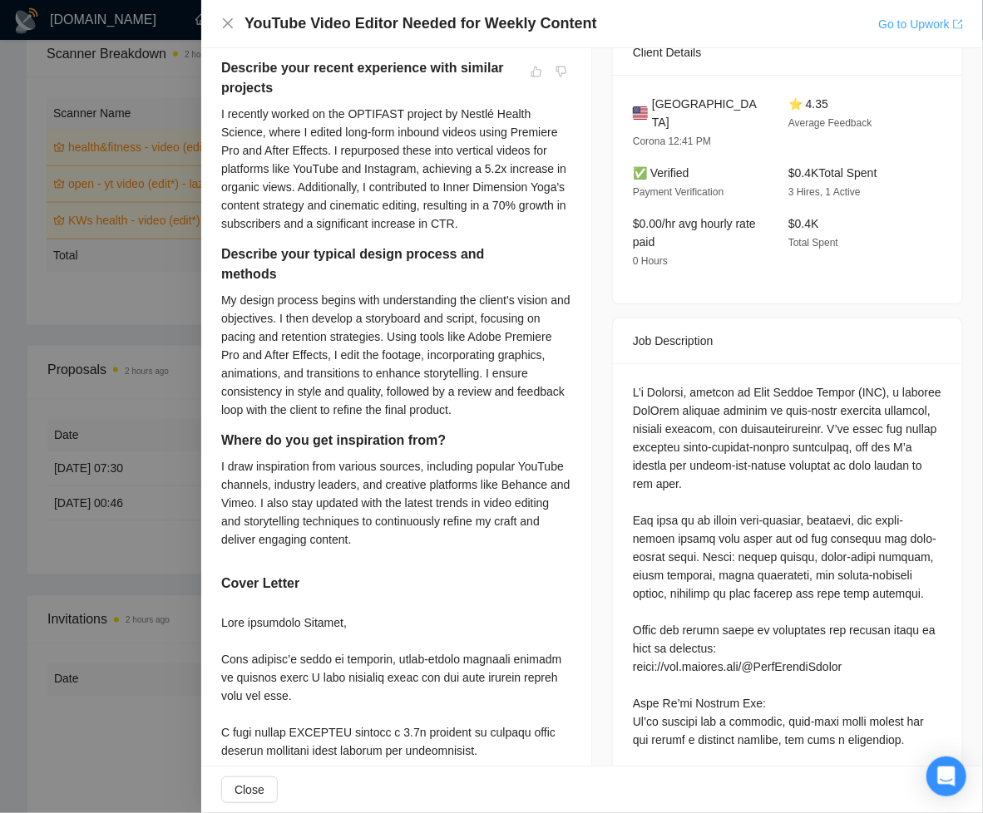
click at [896, 28] on link "Go to Upwork" at bounding box center [920, 23] width 85 height 13
drag, startPoint x: 228, startPoint y: 25, endPoint x: 241, endPoint y: 9, distance: 20.7
click at [228, 25] on icon "close" at bounding box center [227, 23] width 13 height 13
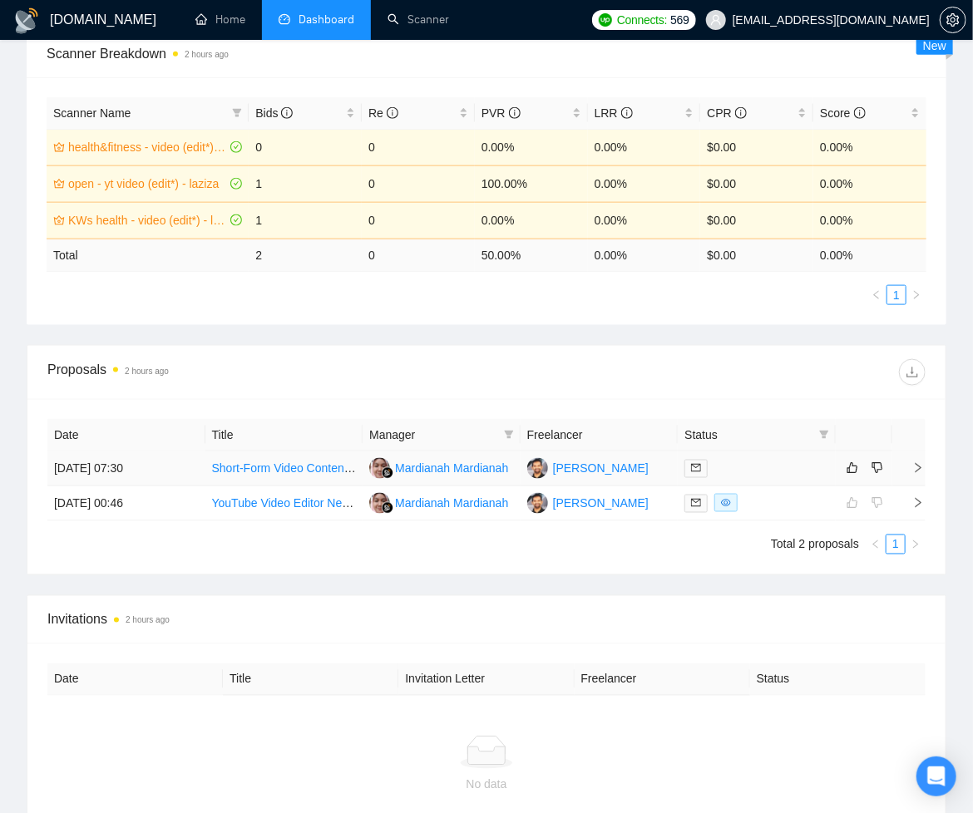
click at [627, 470] on td "[PERSON_NAME]" at bounding box center [600, 469] width 158 height 35
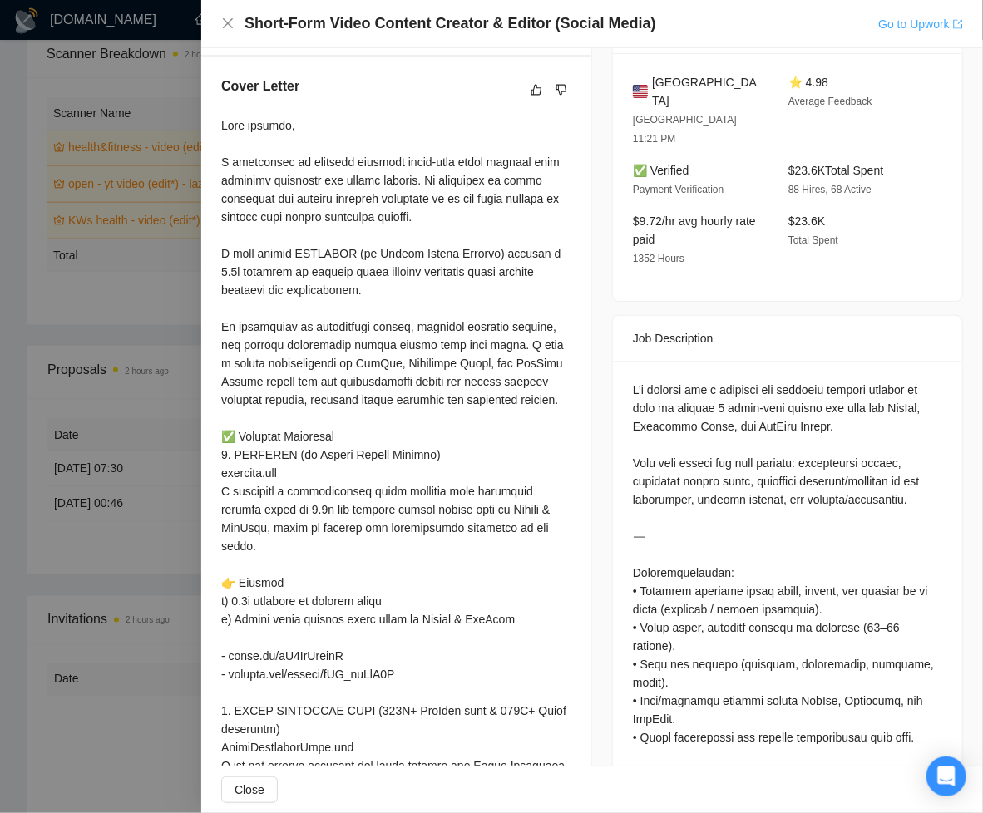
click at [901, 17] on link "Go to Upwork" at bounding box center [920, 23] width 85 height 13
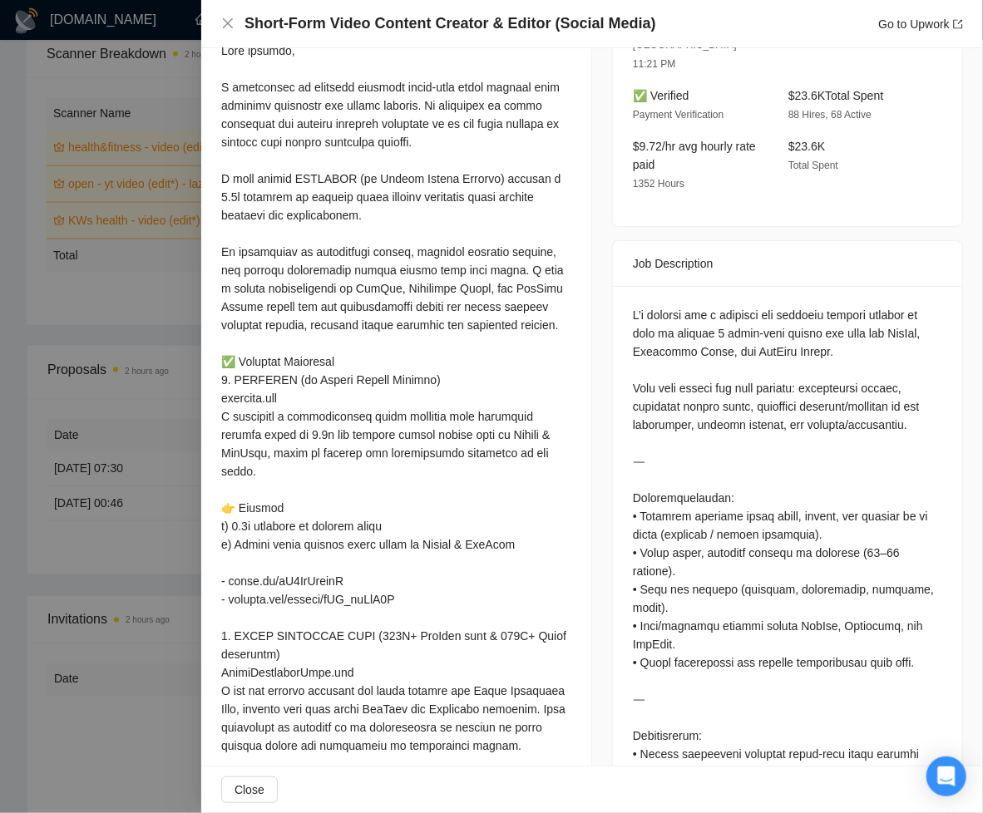
scroll to position [506, 0]
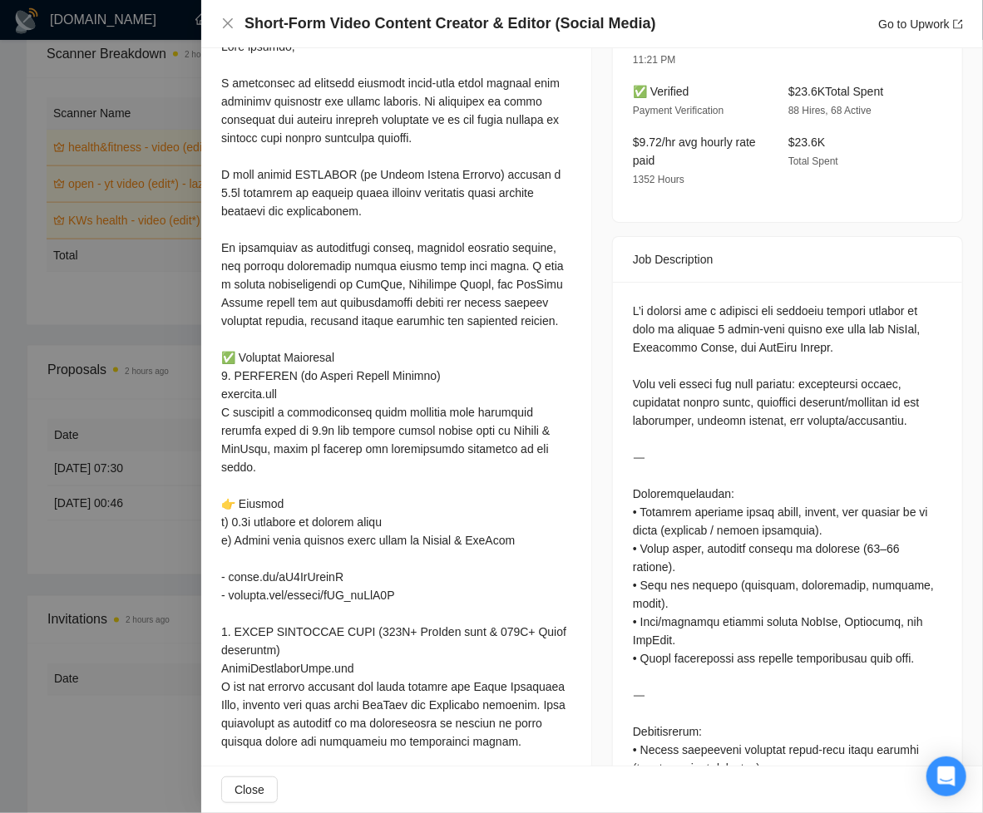
click at [79, 664] on div at bounding box center [491, 406] width 983 height 813
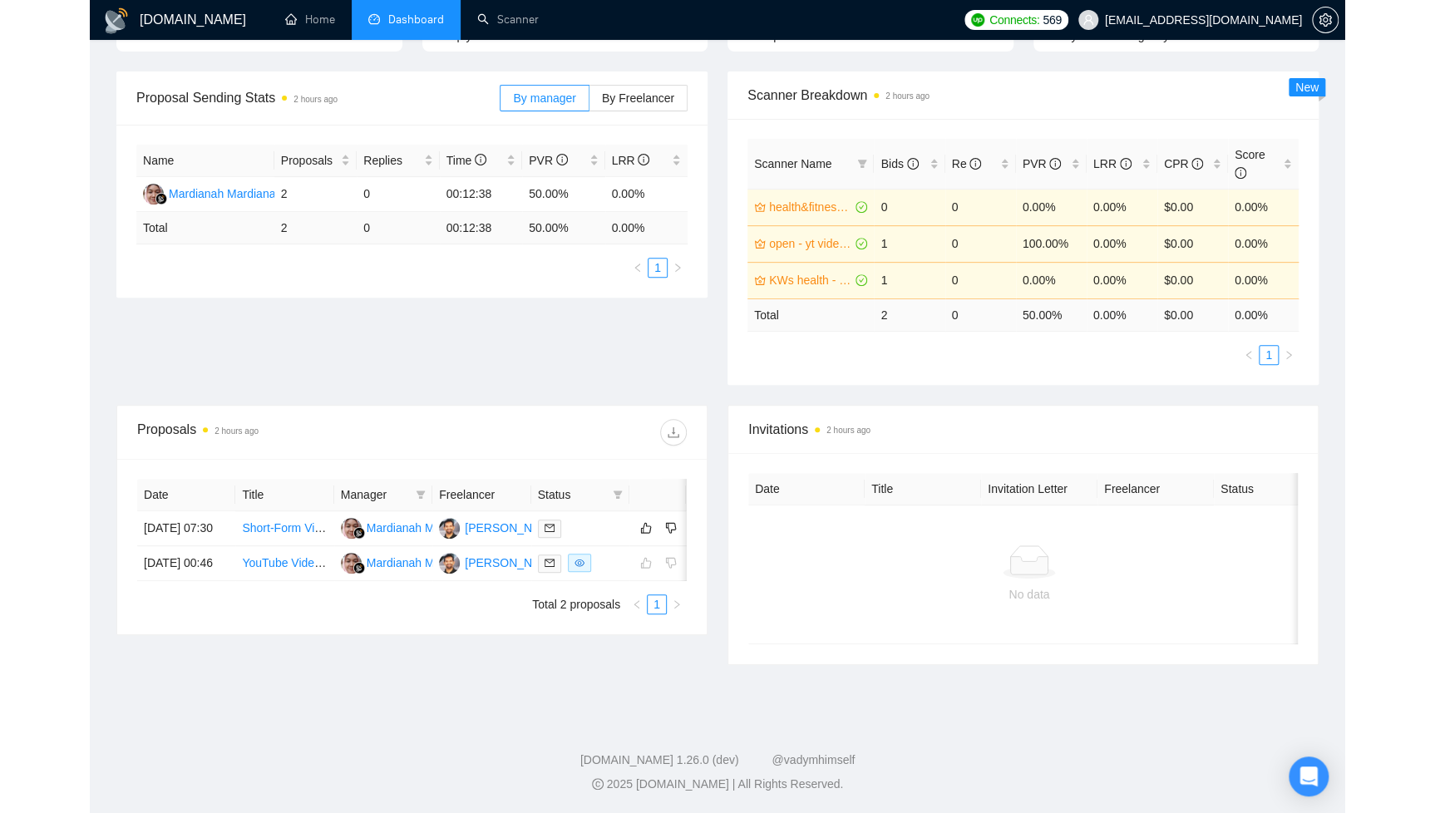
scroll to position [203, 0]
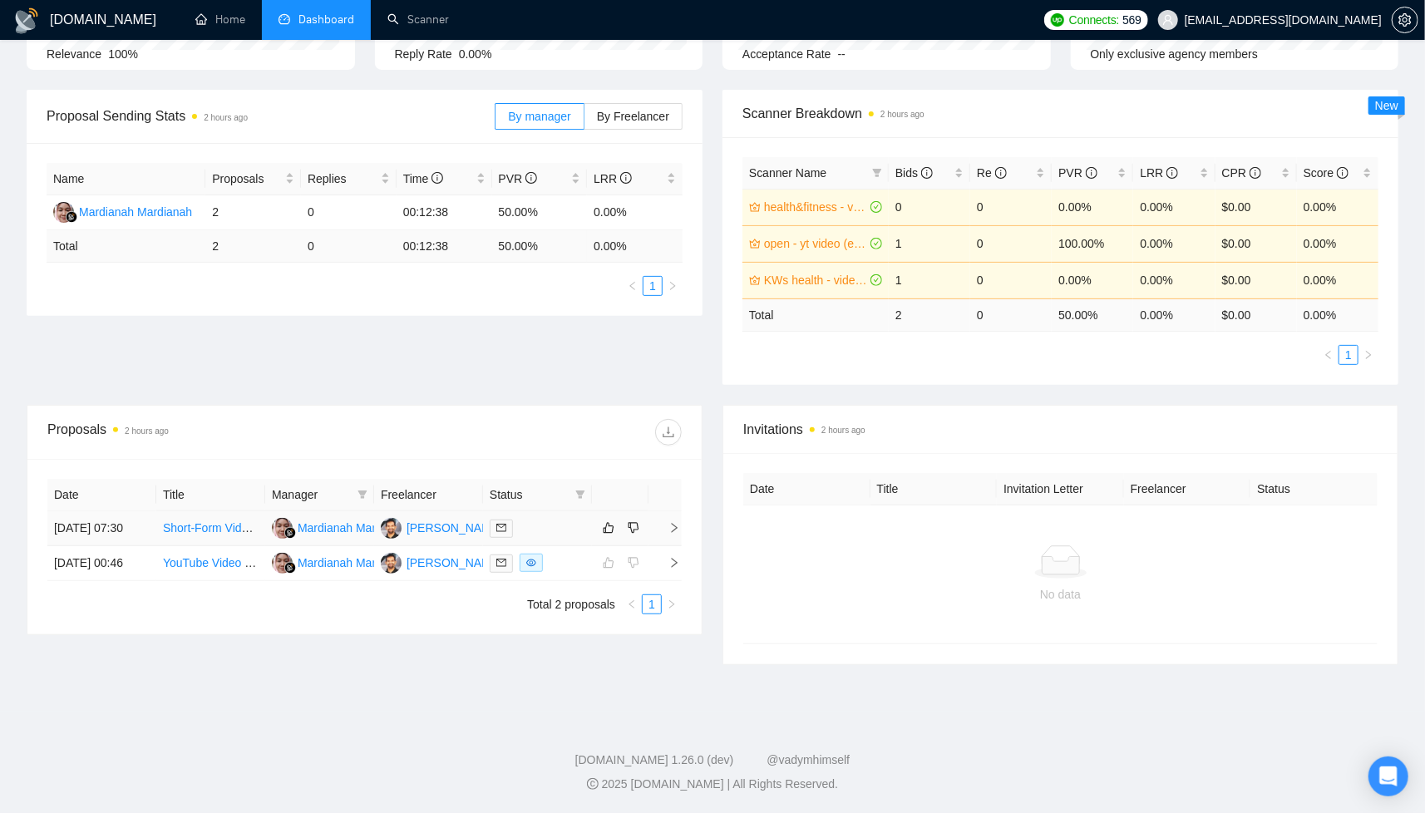
click at [540, 538] on div at bounding box center [538, 528] width 96 height 19
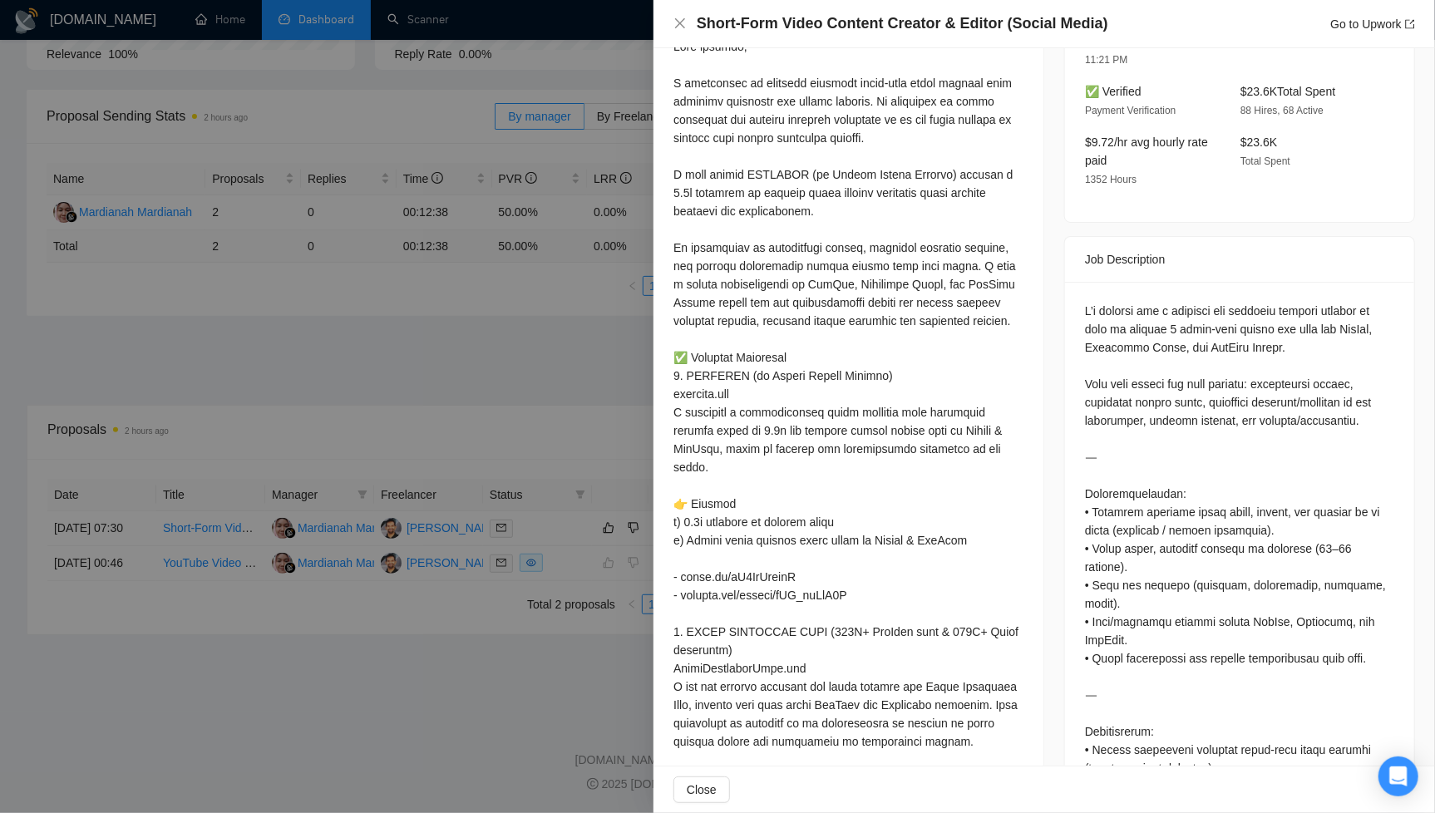
scroll to position [0, 0]
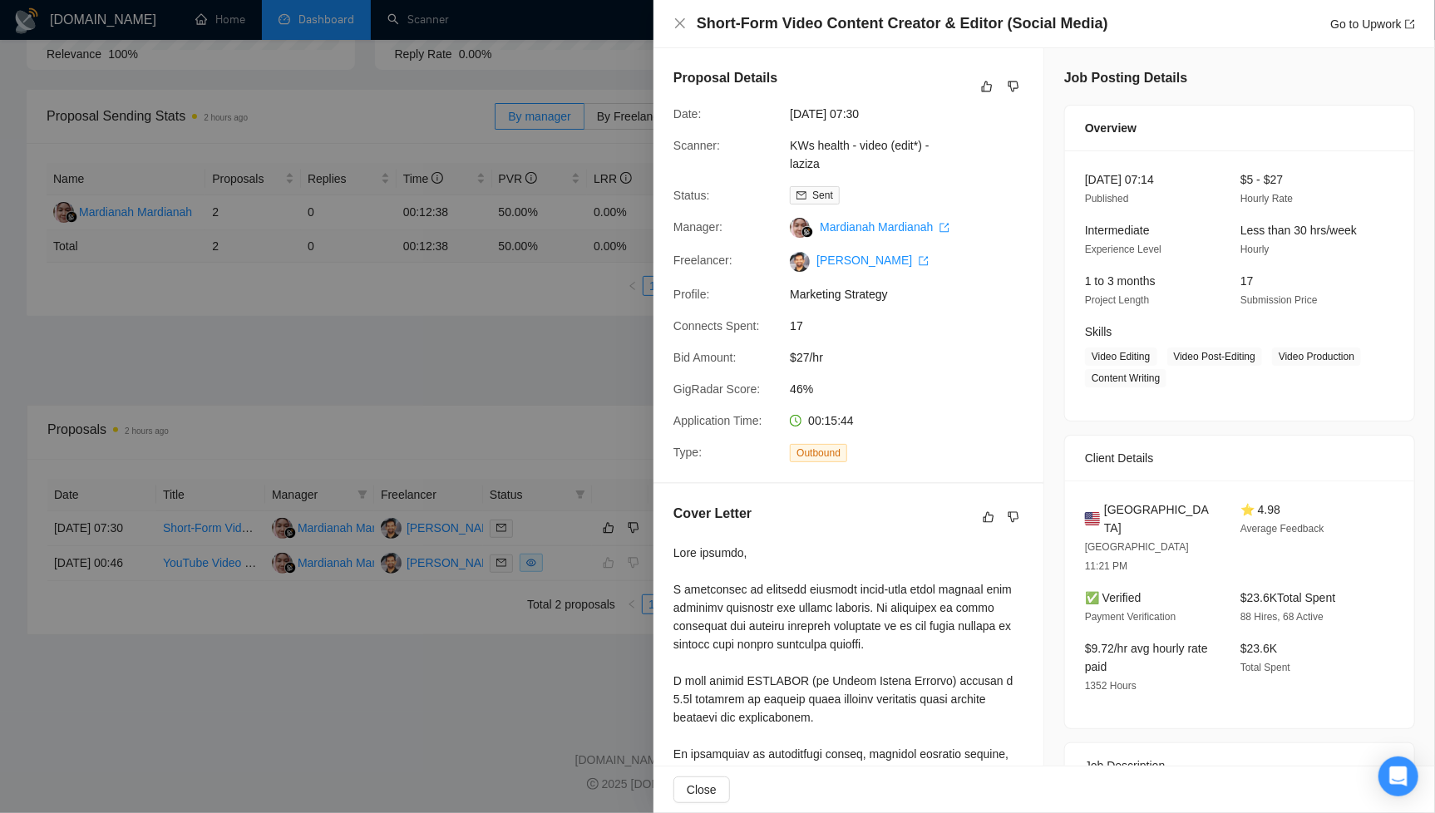
click at [457, 370] on div at bounding box center [717, 406] width 1435 height 813
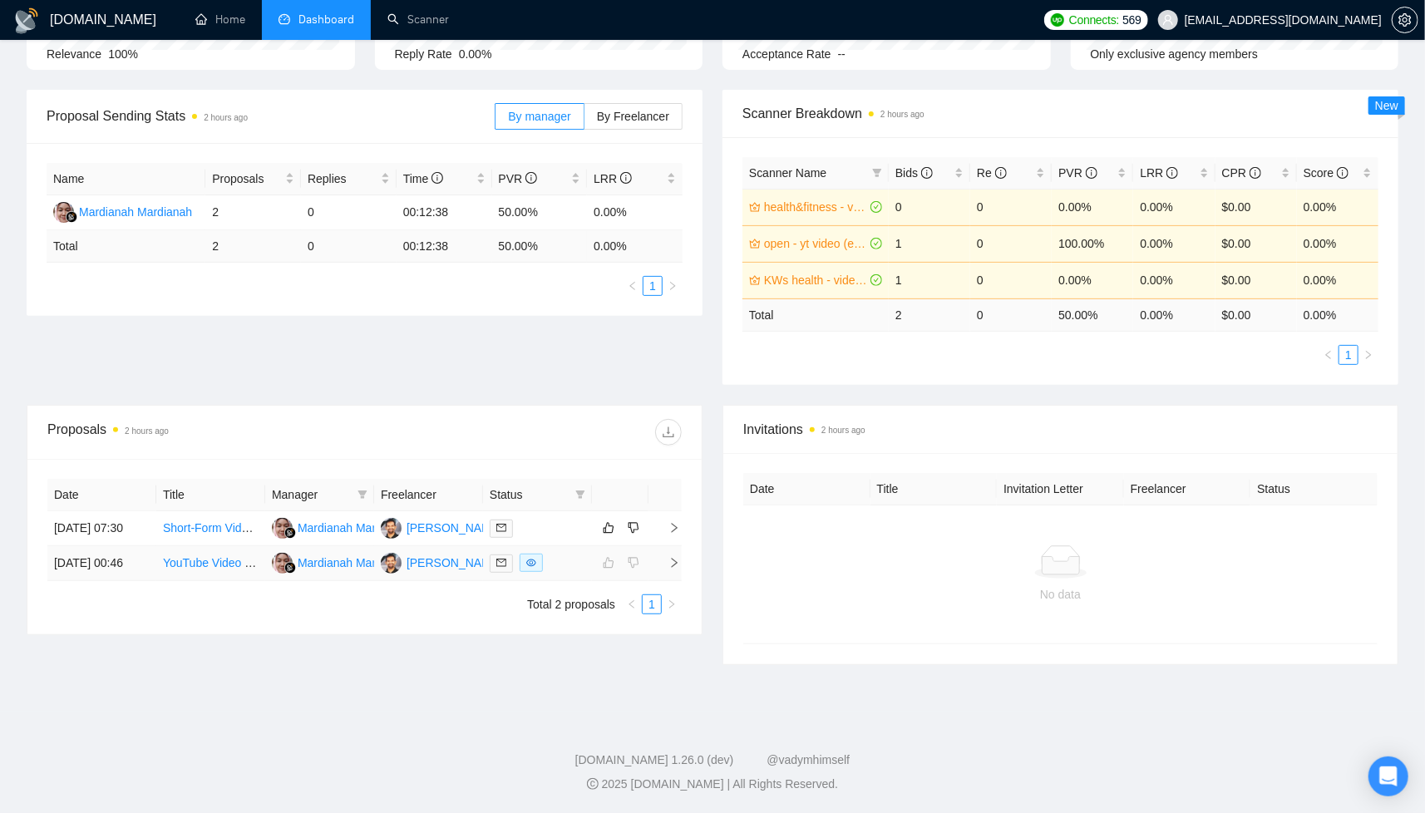
click at [568, 573] on div at bounding box center [538, 563] width 96 height 19
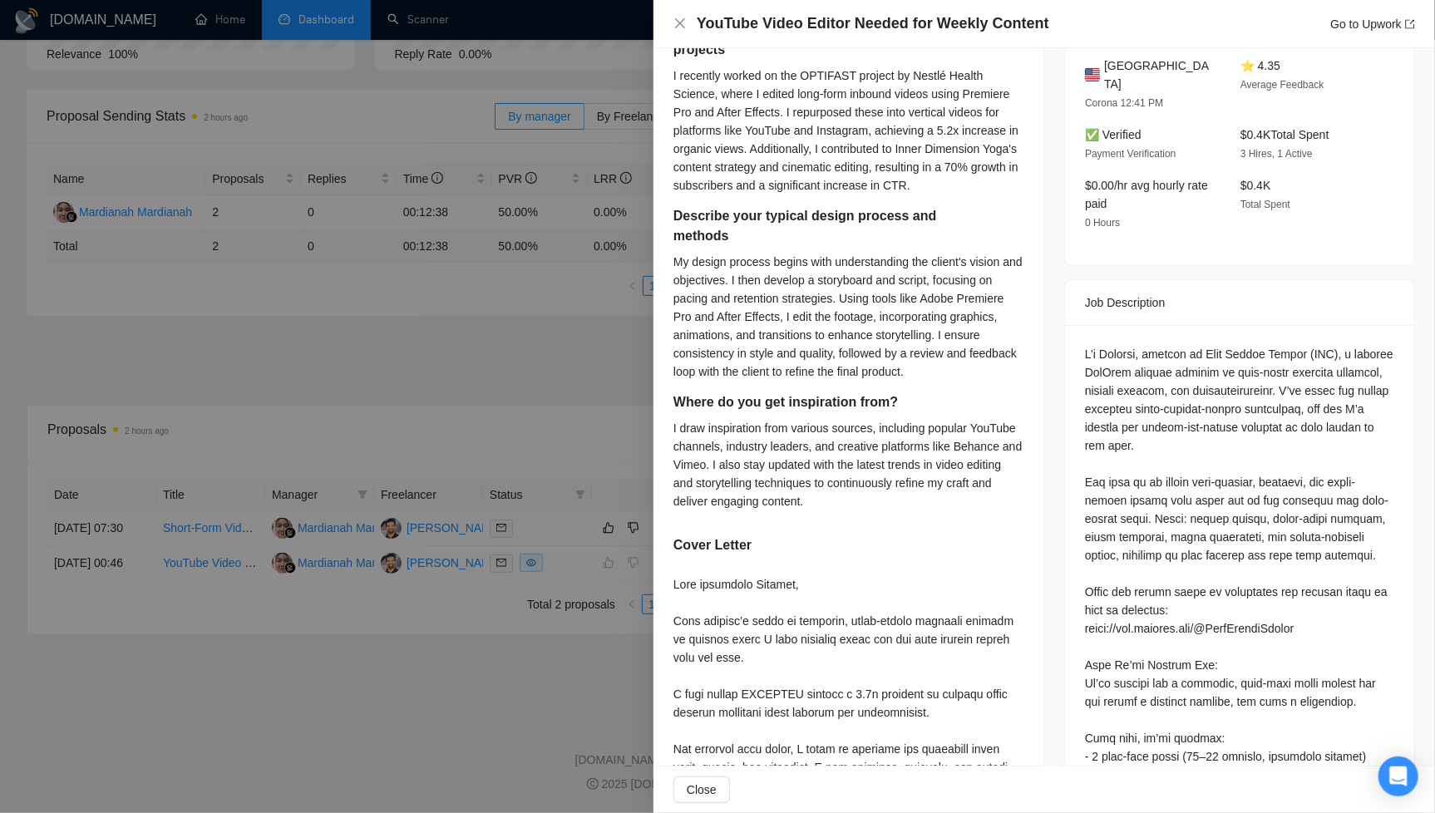
scroll to position [467, 0]
click at [548, 323] on div at bounding box center [717, 406] width 1435 height 813
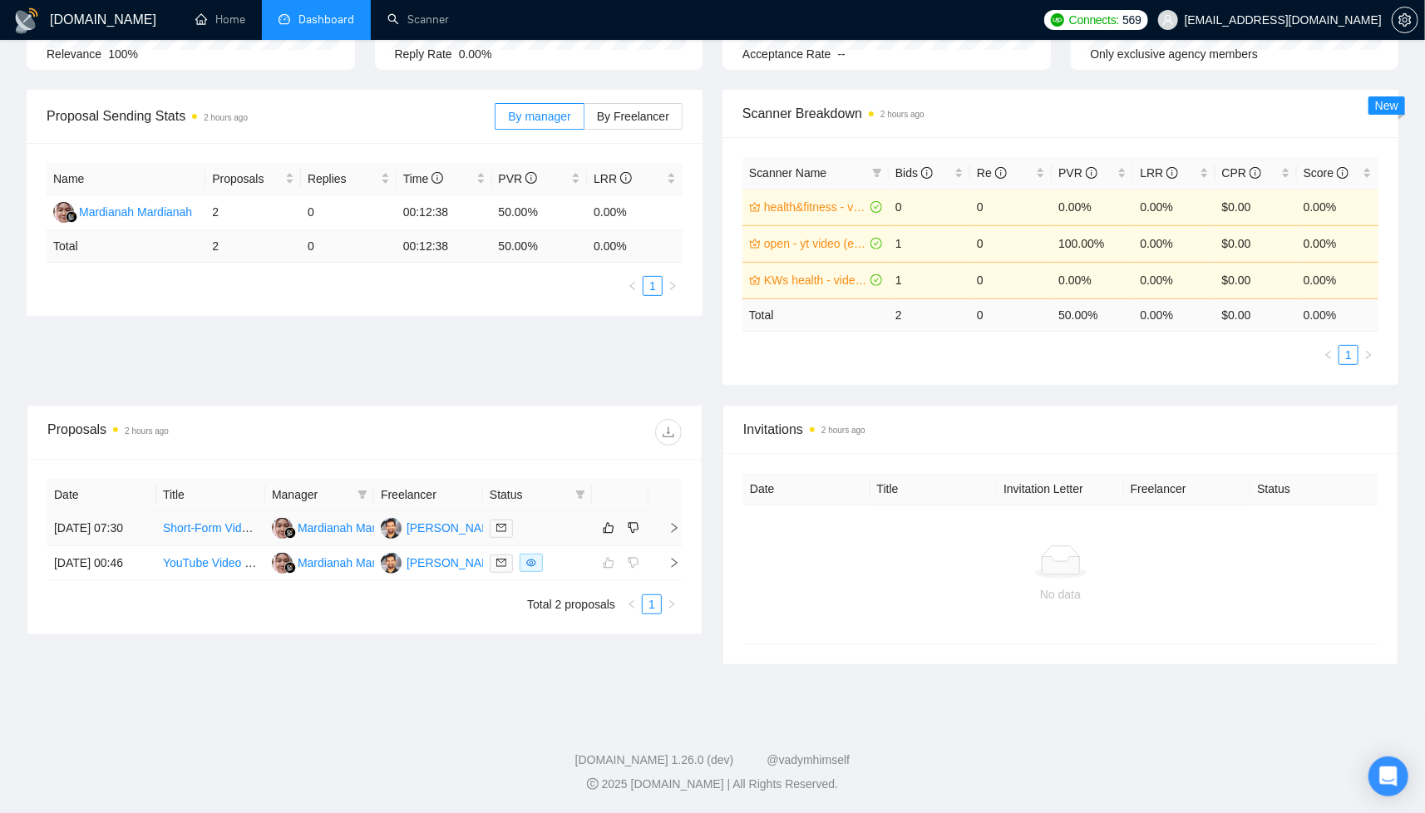
click at [535, 538] on div at bounding box center [538, 528] width 96 height 19
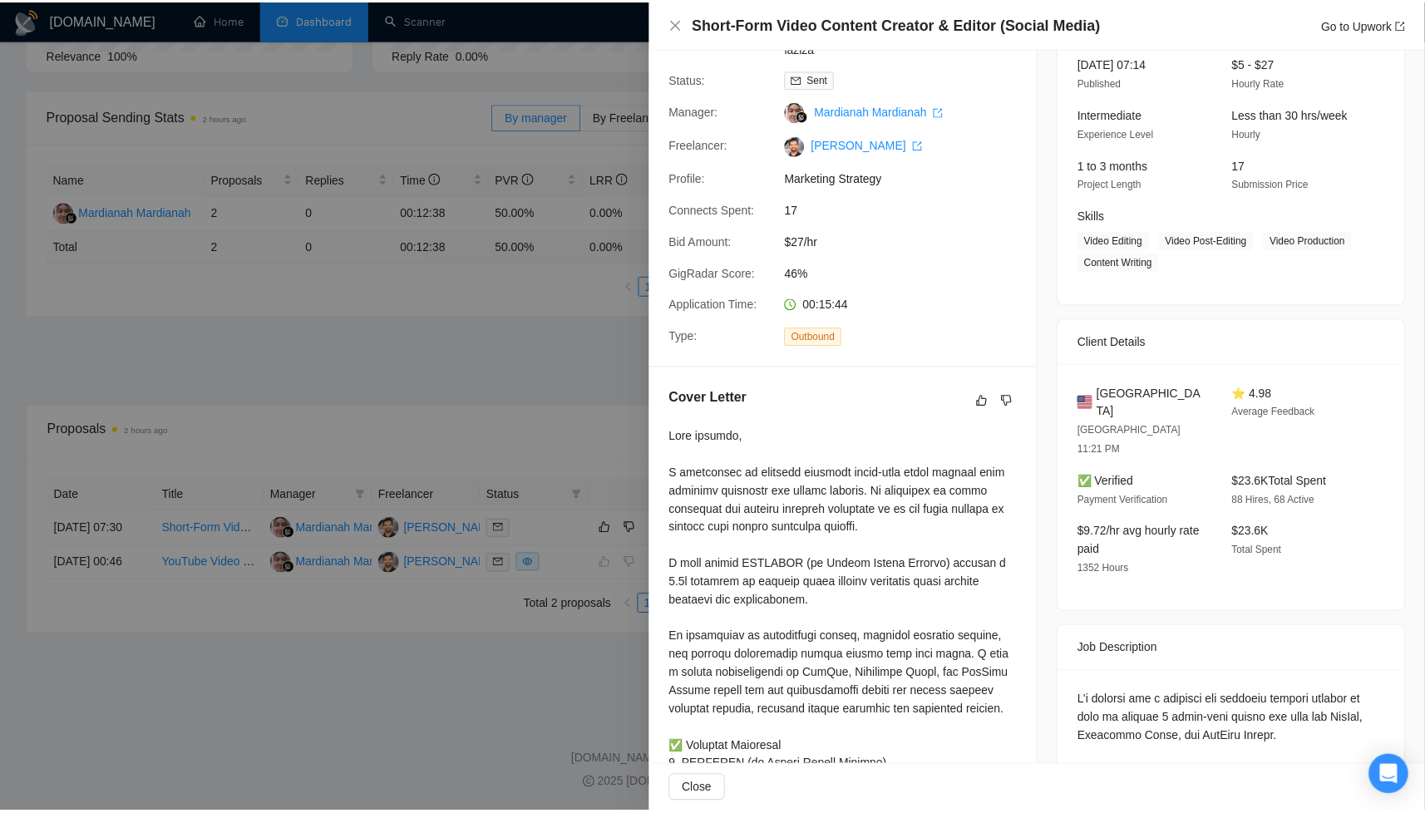
scroll to position [0, 0]
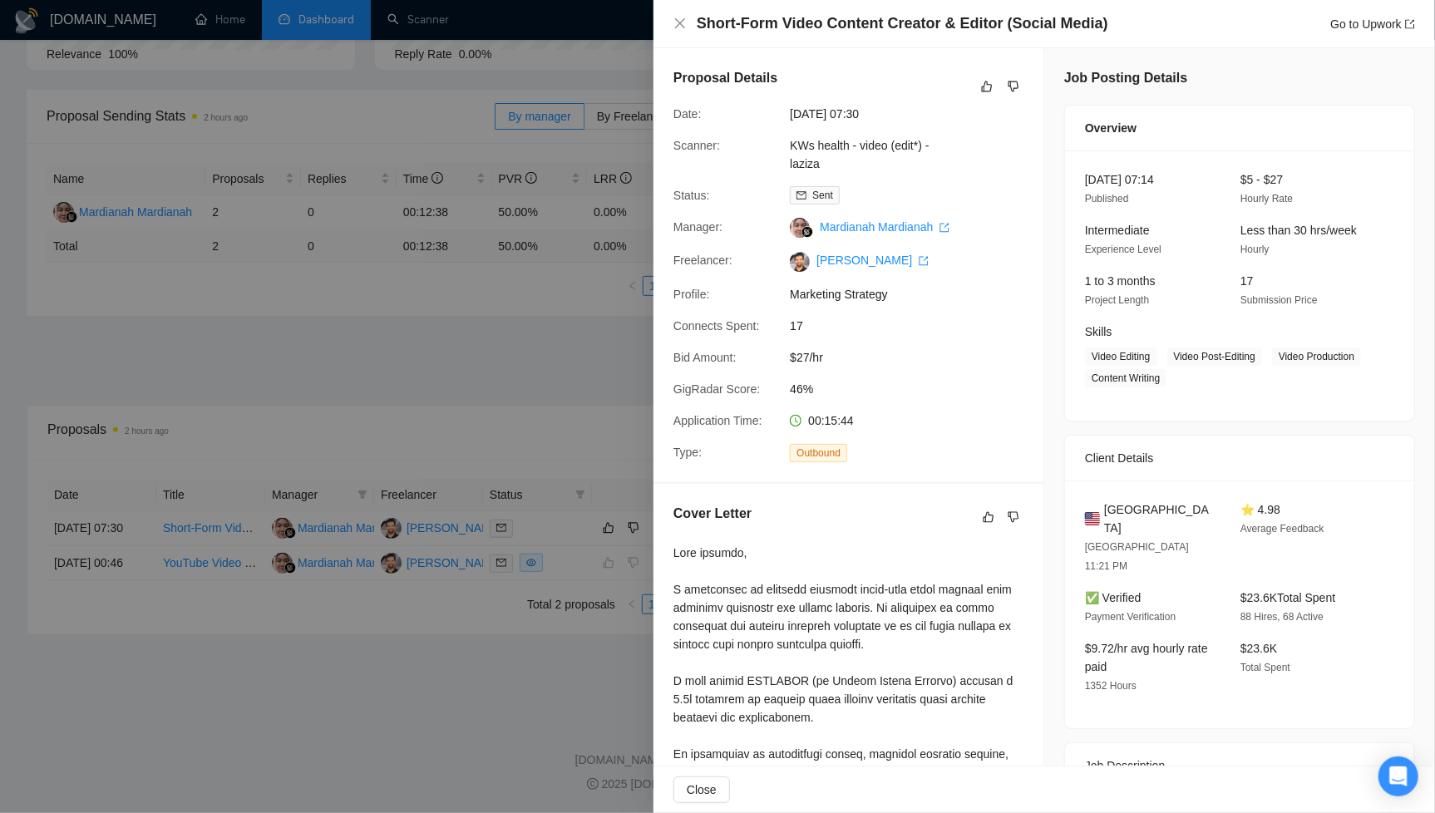
click at [560, 363] on div at bounding box center [717, 406] width 1435 height 813
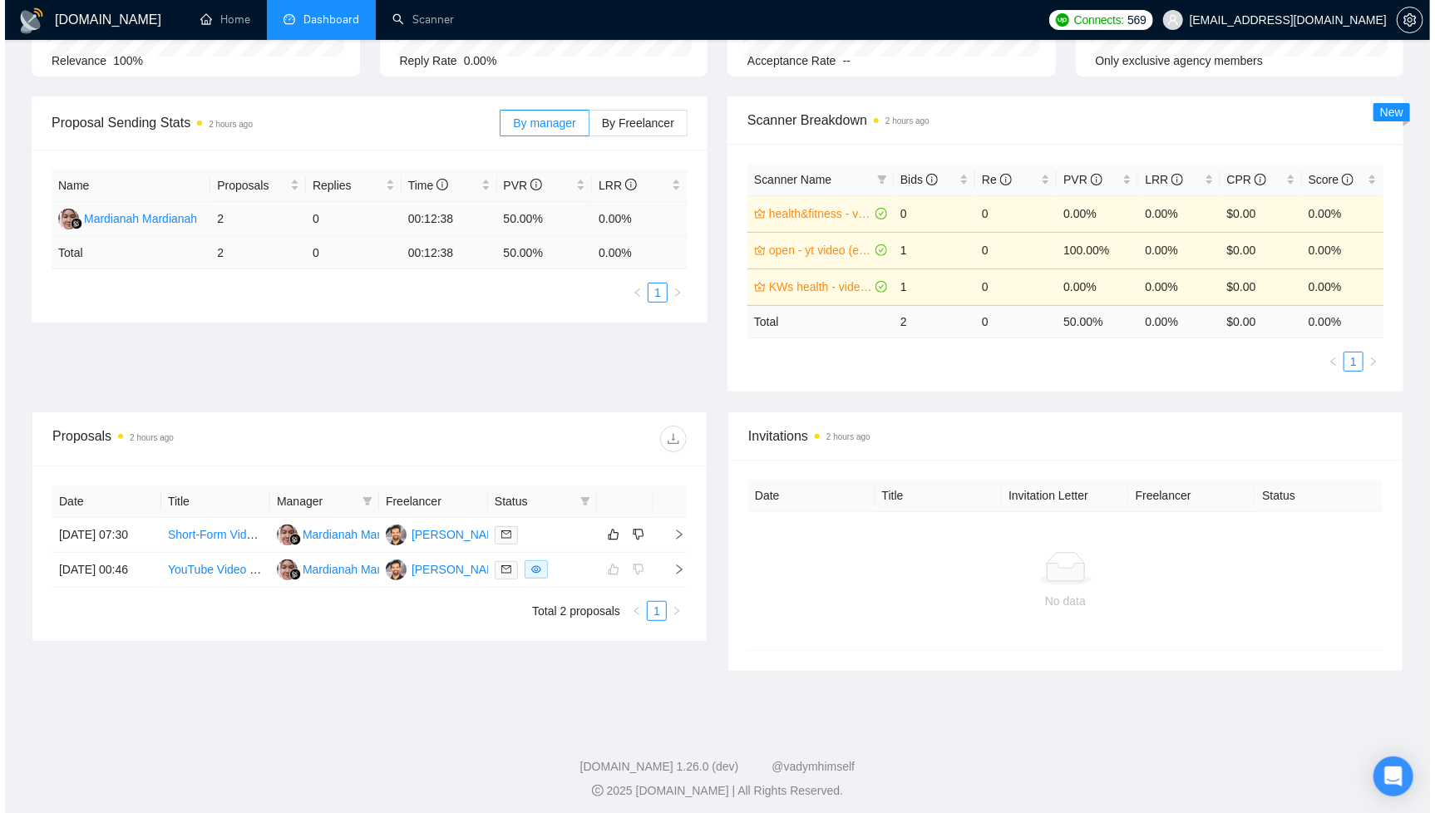
scroll to position [203, 0]
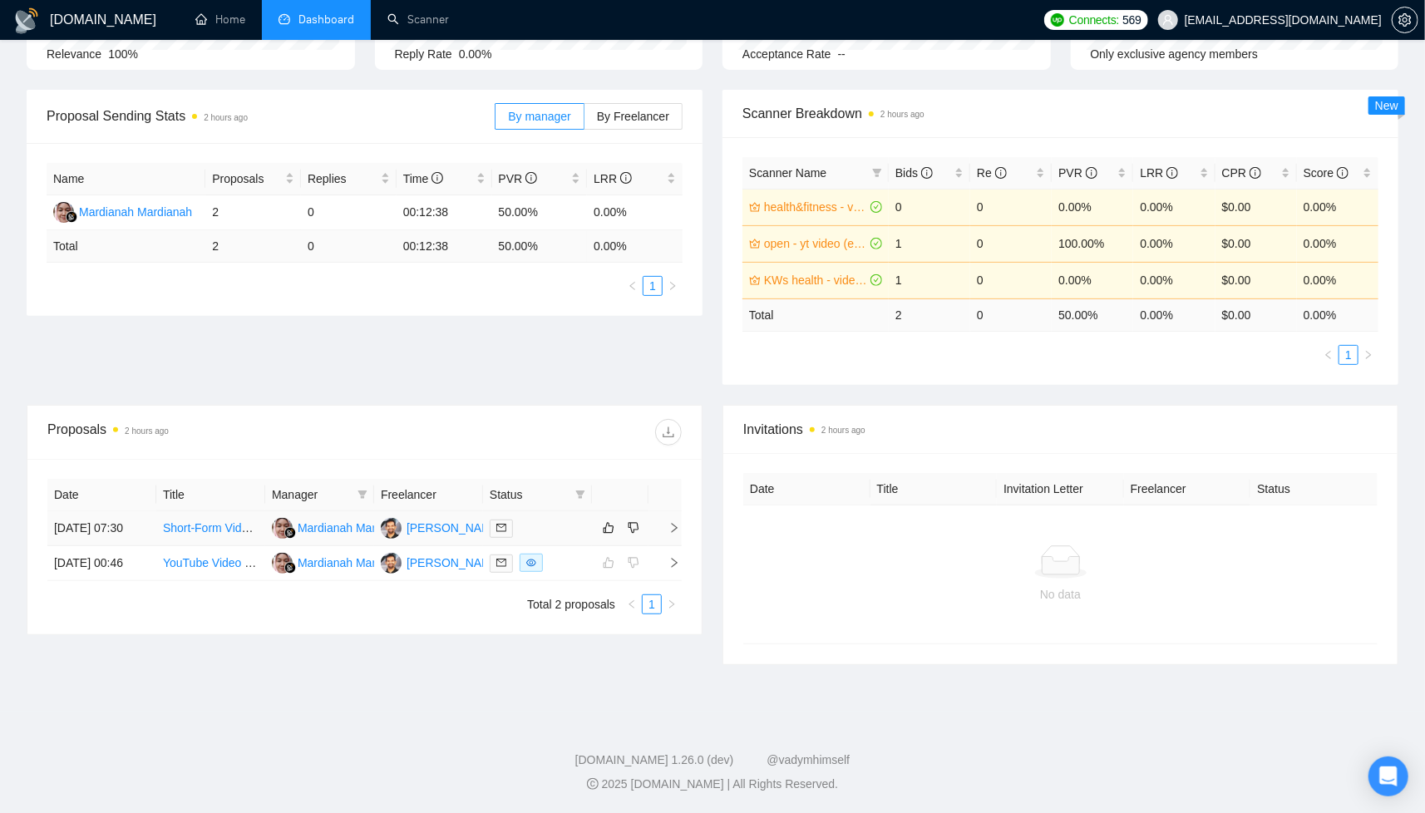
click at [468, 546] on td "[PERSON_NAME]" at bounding box center [428, 528] width 109 height 35
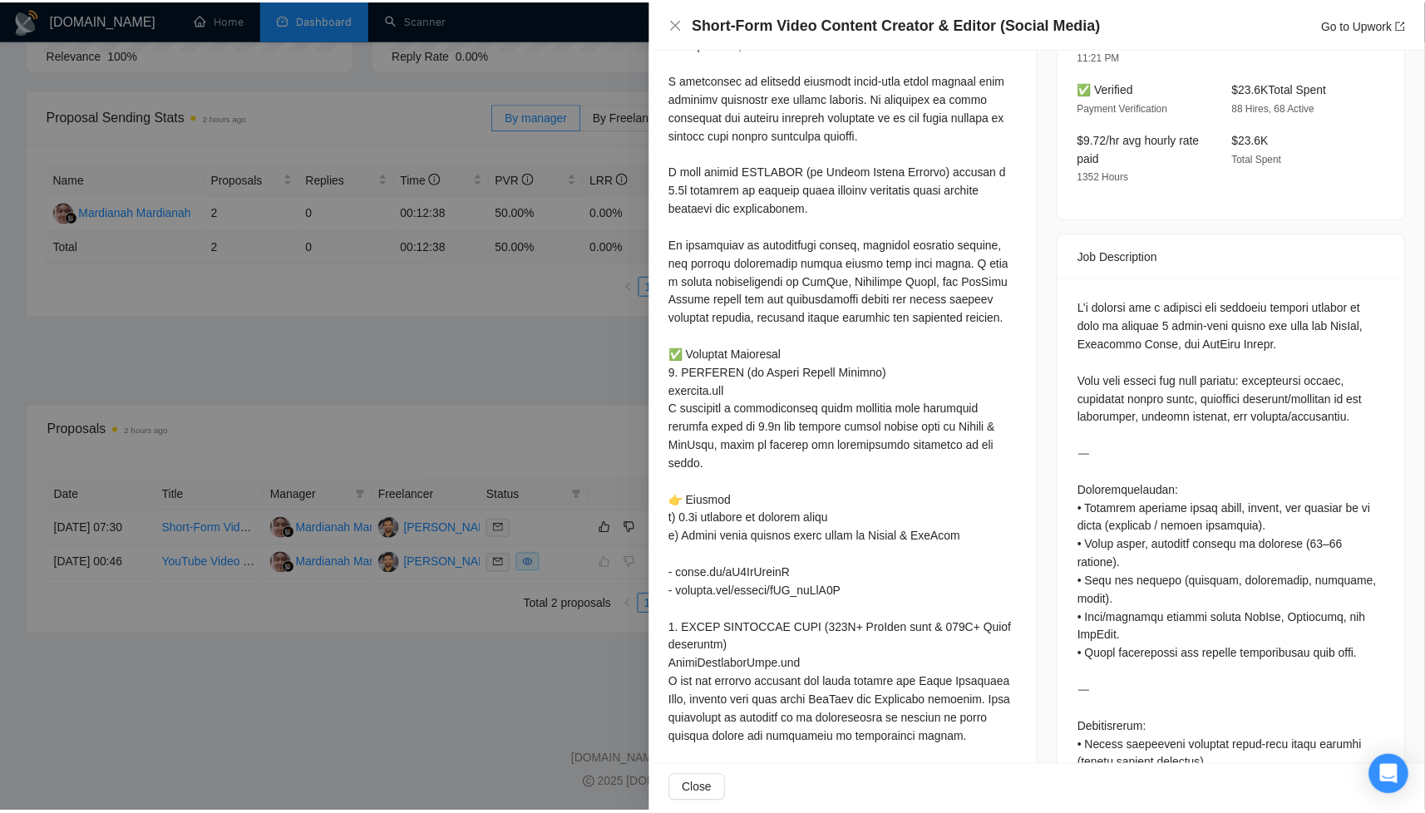
scroll to position [0, 0]
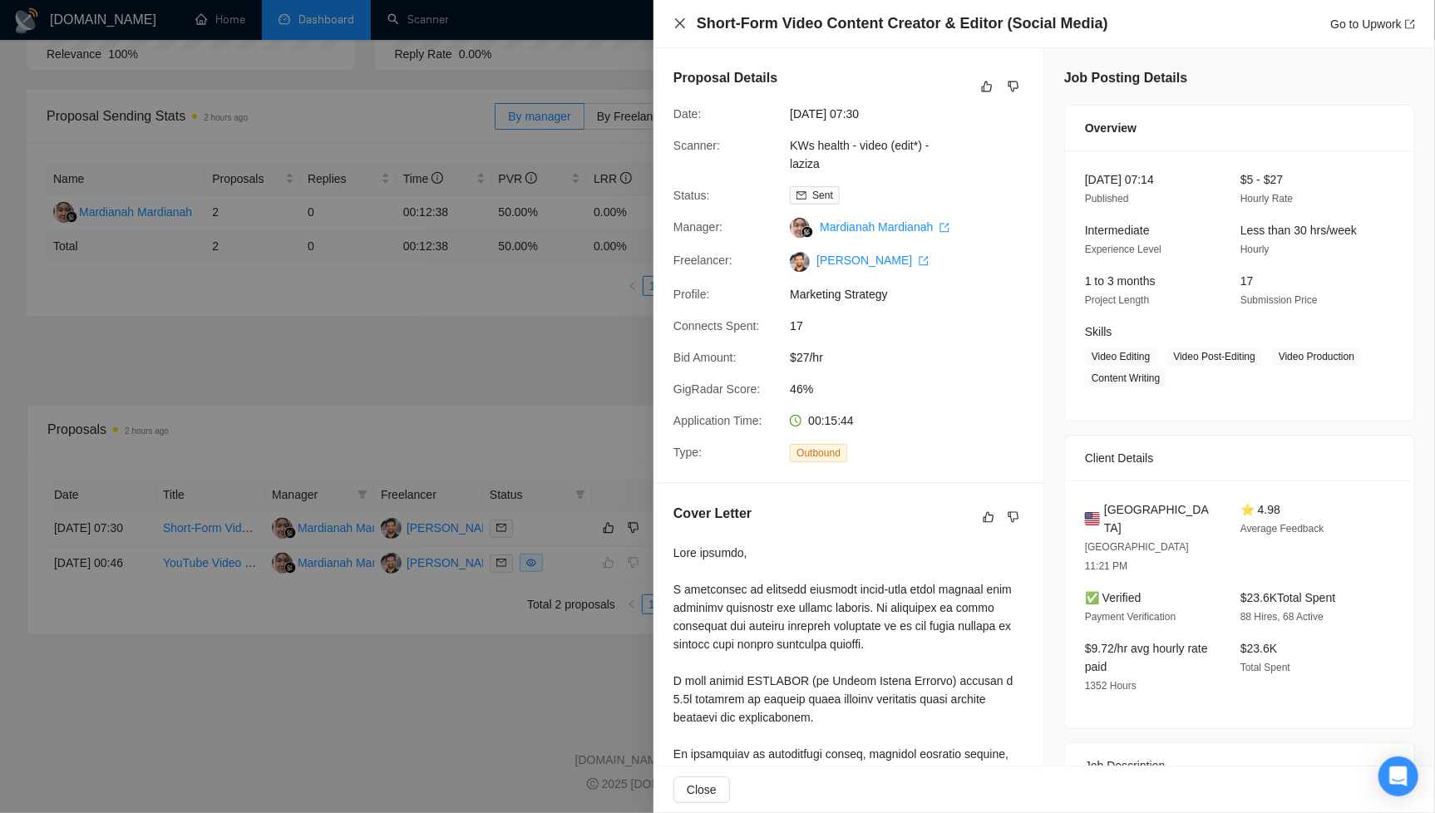
click at [684, 18] on icon "close" at bounding box center [680, 23] width 10 height 10
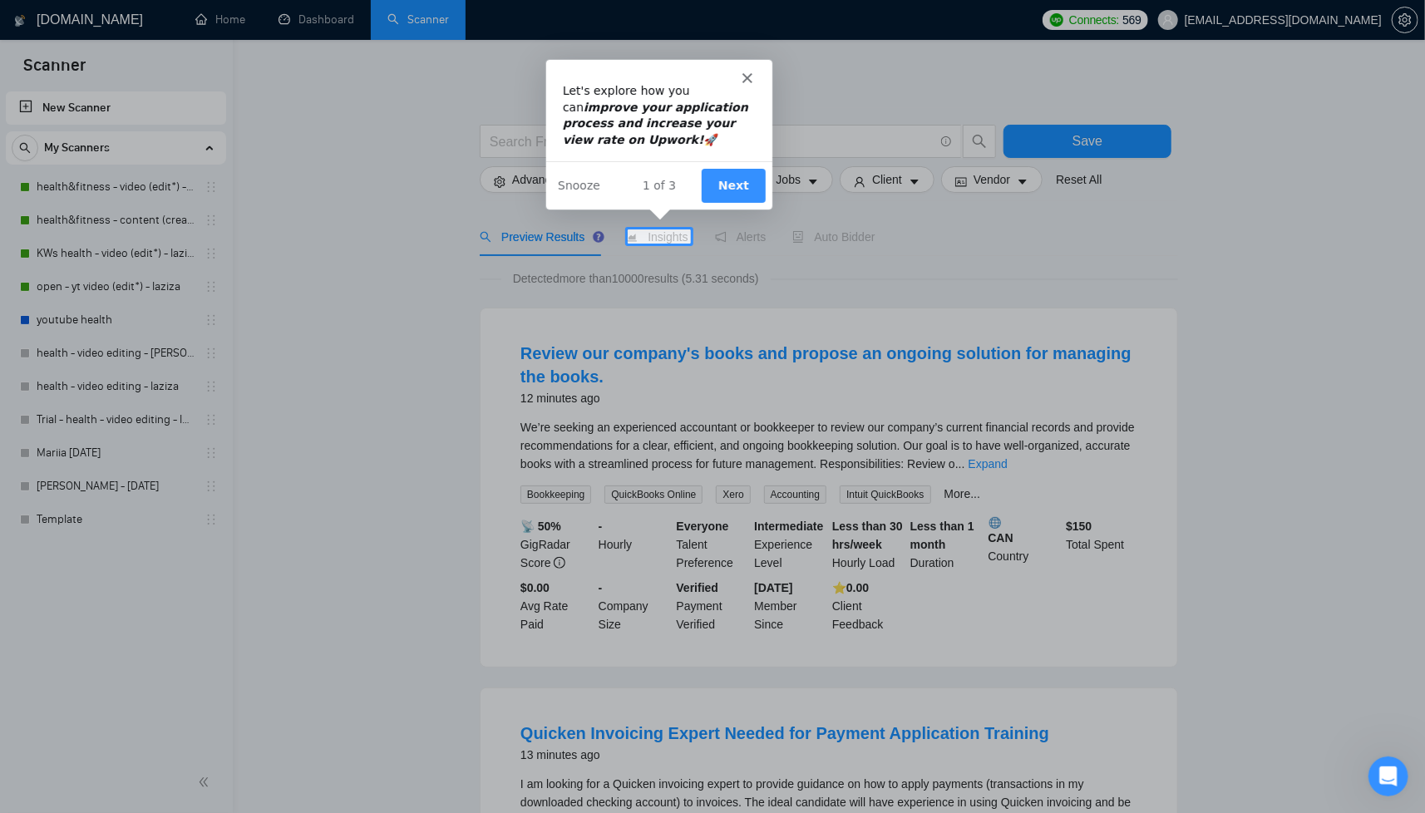
click at [742, 185] on button "Next" at bounding box center [733, 184] width 64 height 34
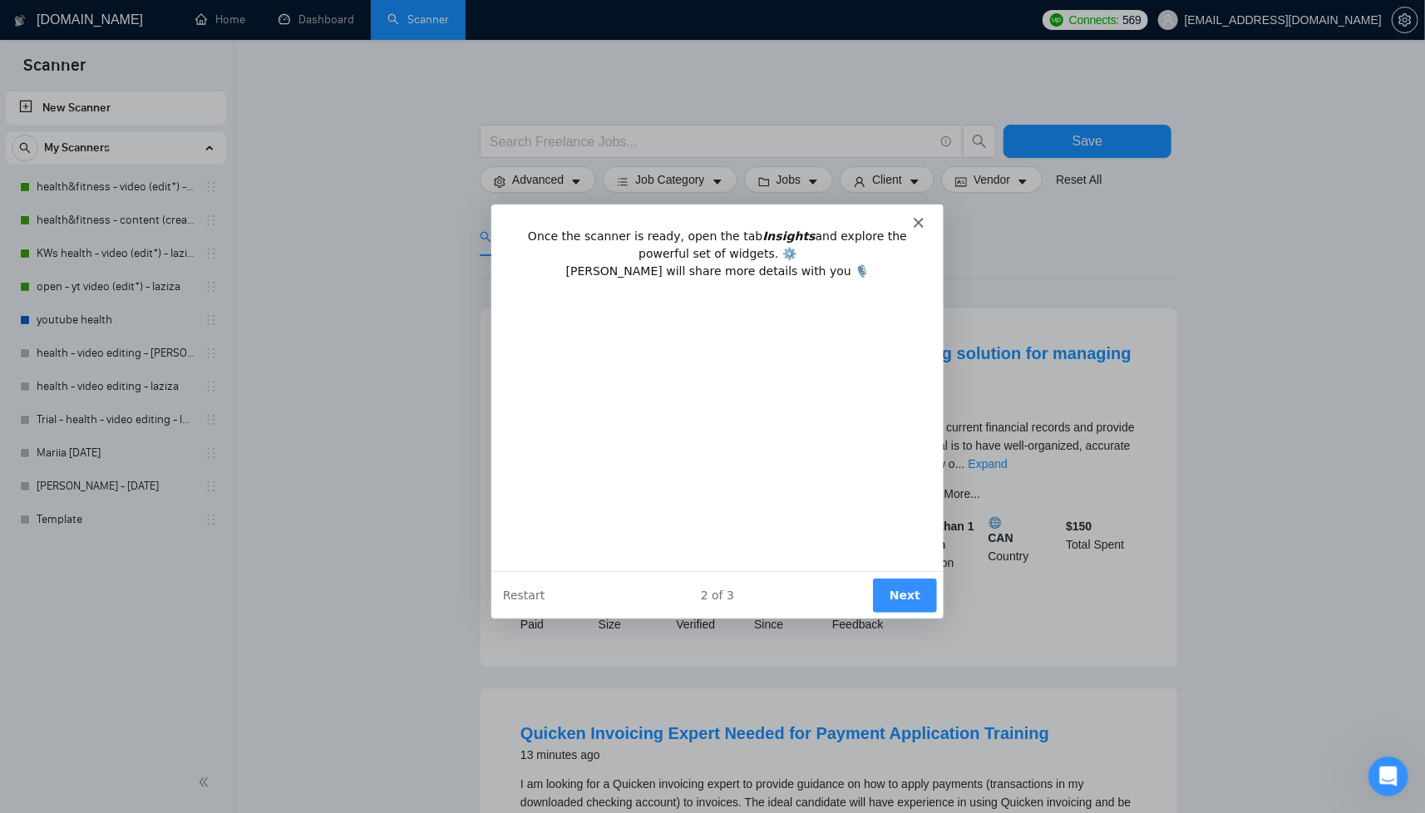
click at [907, 600] on button "Next" at bounding box center [903, 594] width 64 height 34
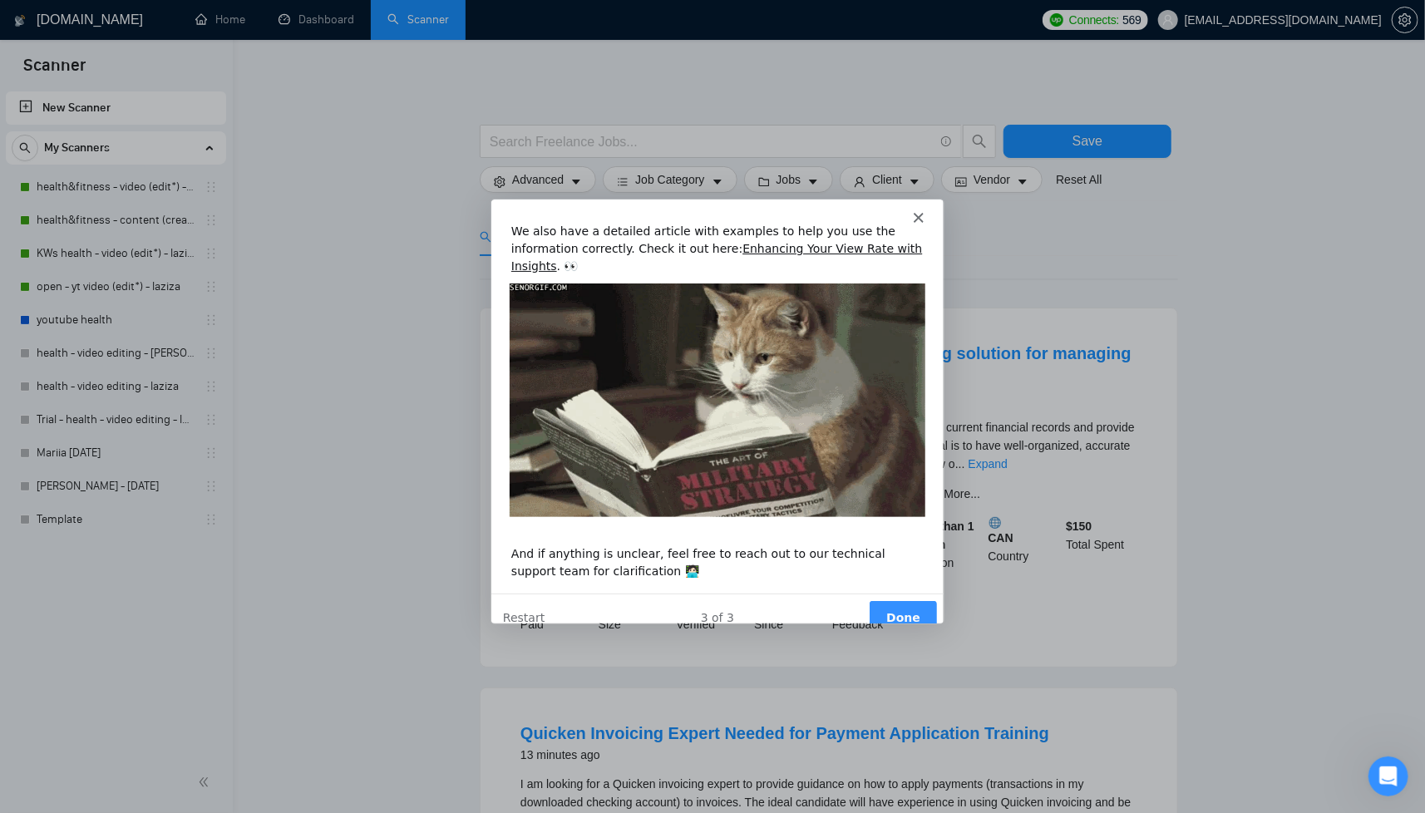
click at [907, 600] on button "Done" at bounding box center [901, 617] width 67 height 34
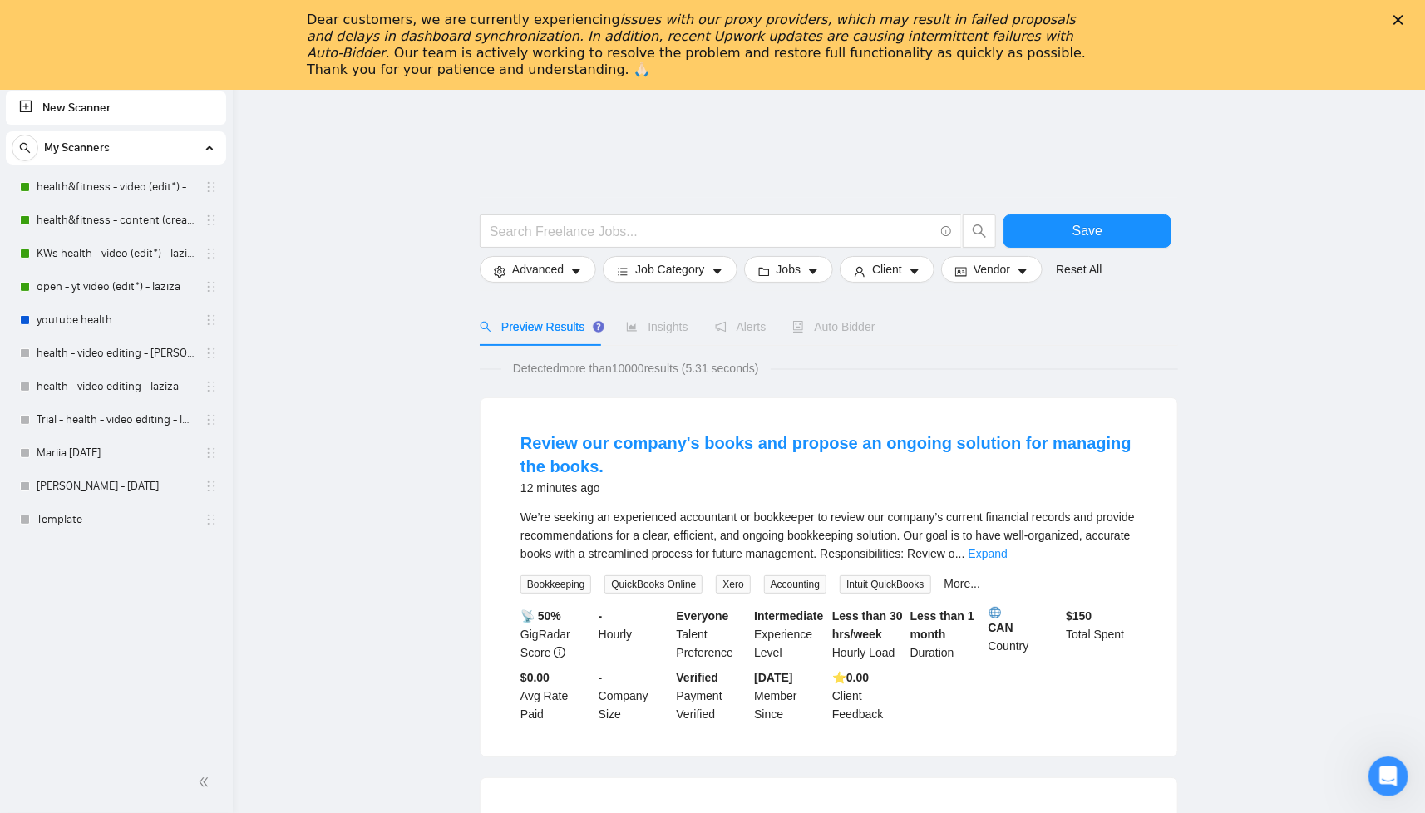
click at [1404, 22] on icon "Close" at bounding box center [1399, 20] width 10 height 10
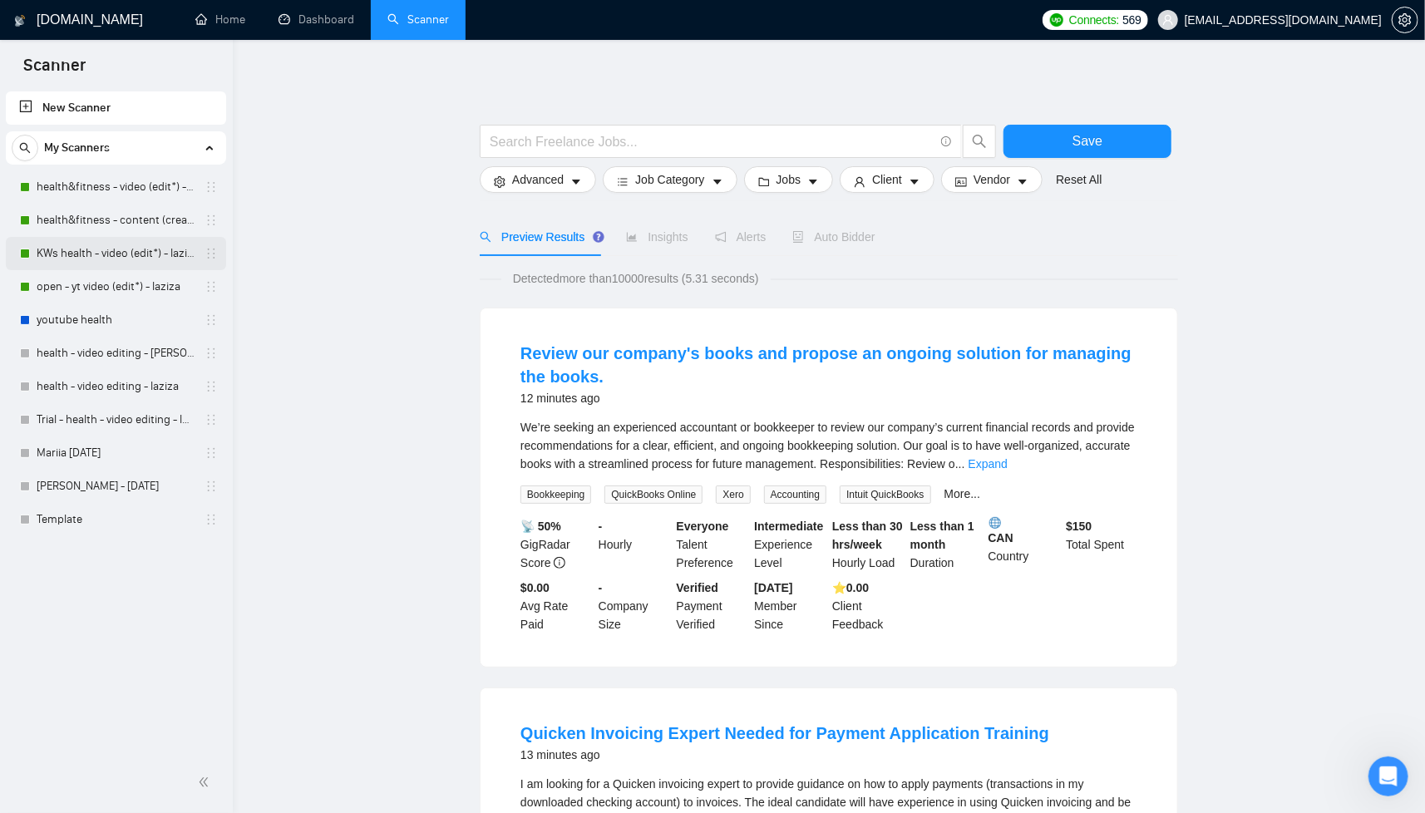
click at [72, 252] on link "KWs health - video (edit*) - laziza" at bounding box center [116, 253] width 158 height 33
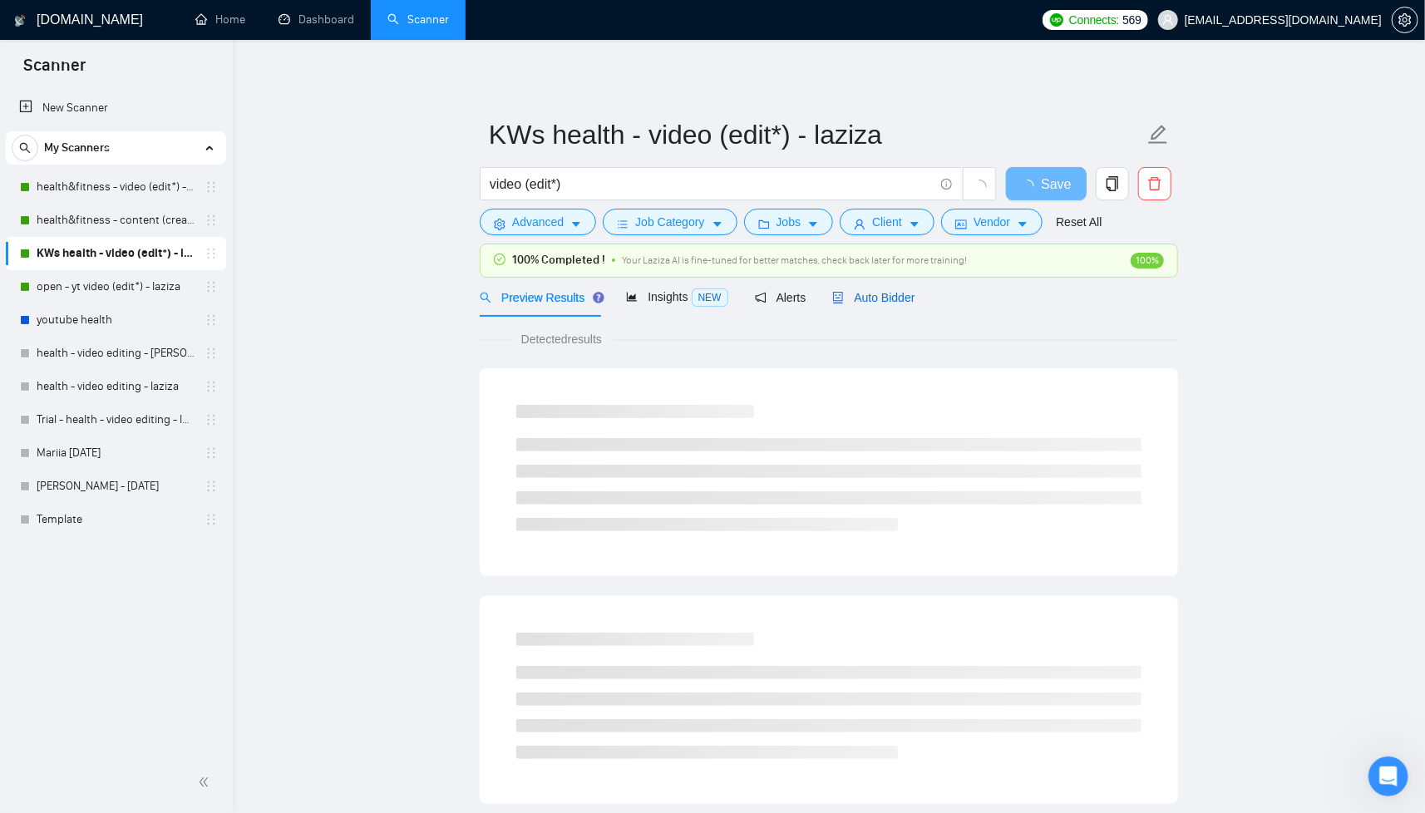
click at [878, 300] on span "Auto Bidder" at bounding box center [873, 297] width 82 height 13
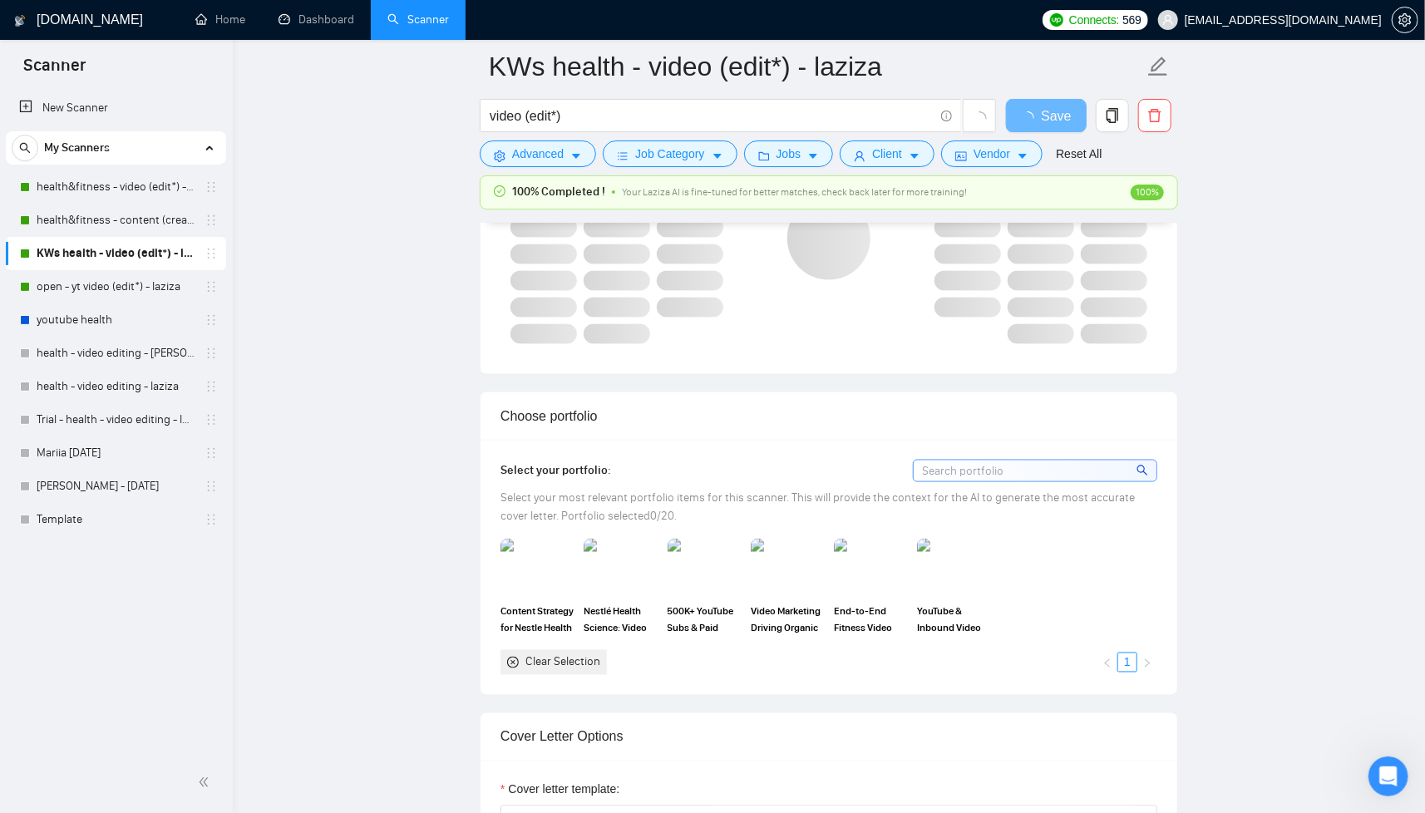
scroll to position [1247, 0]
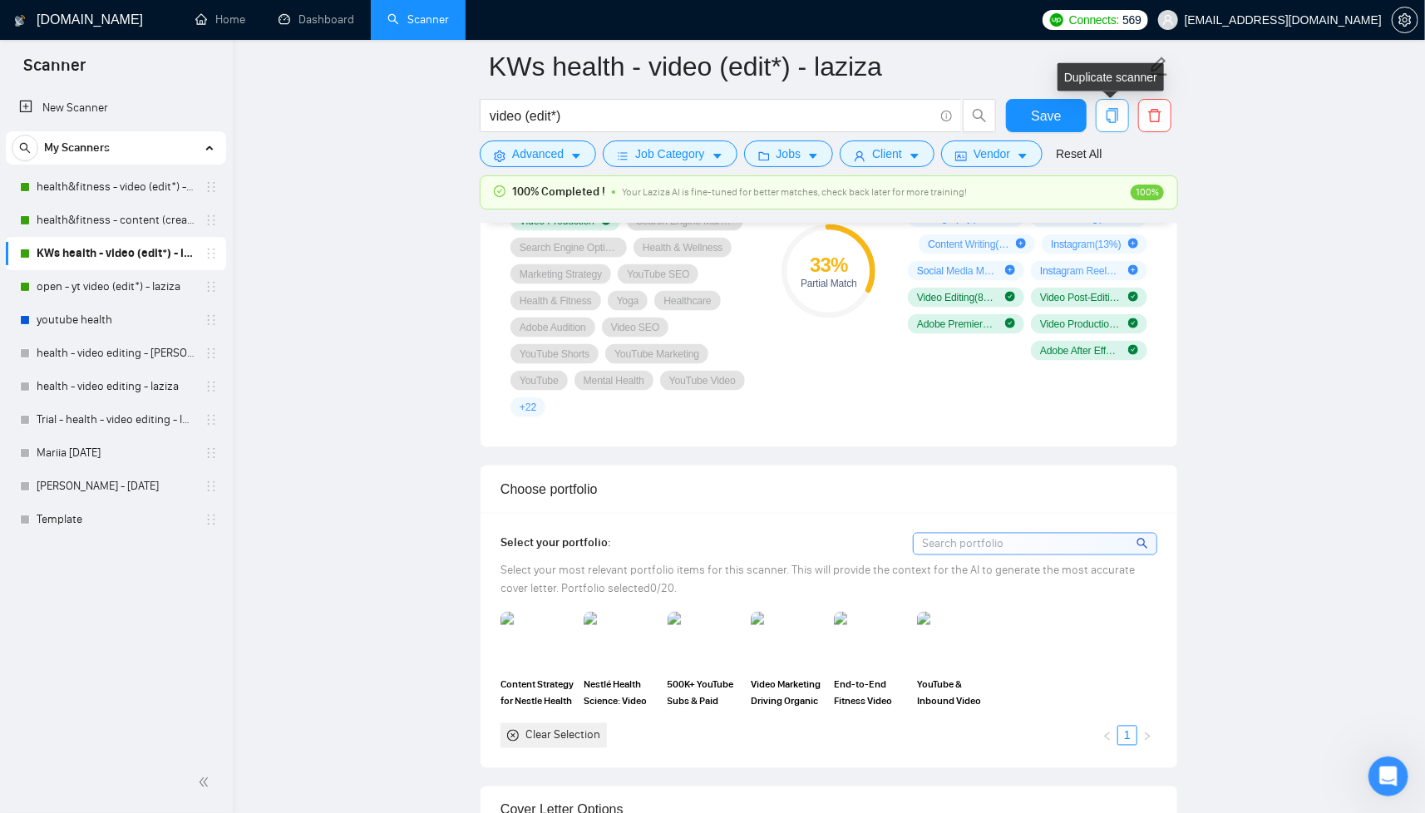
click at [1106, 116] on icon "copy" at bounding box center [1112, 115] width 15 height 15
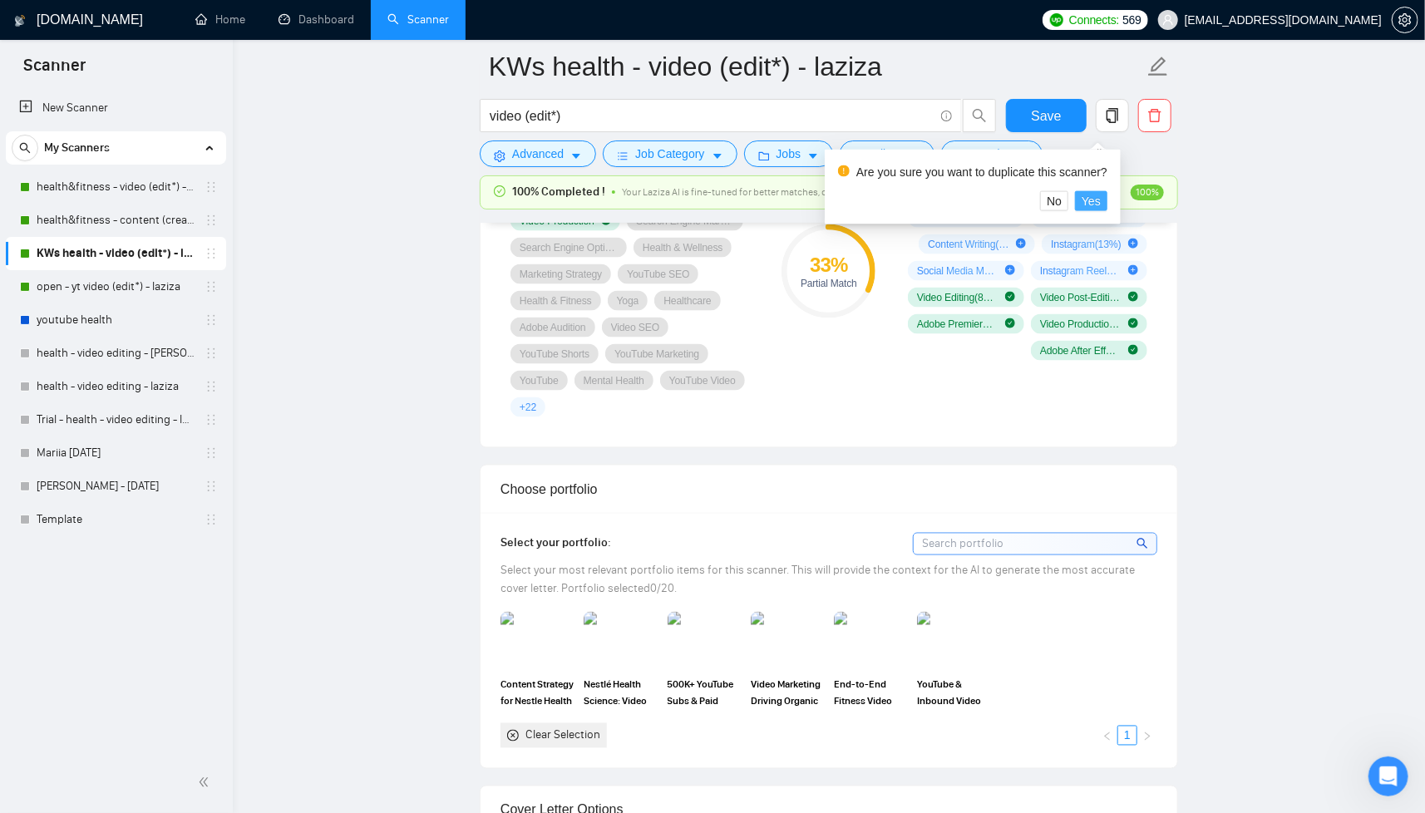
click at [1101, 204] on span "Yes" at bounding box center [1091, 201] width 19 height 18
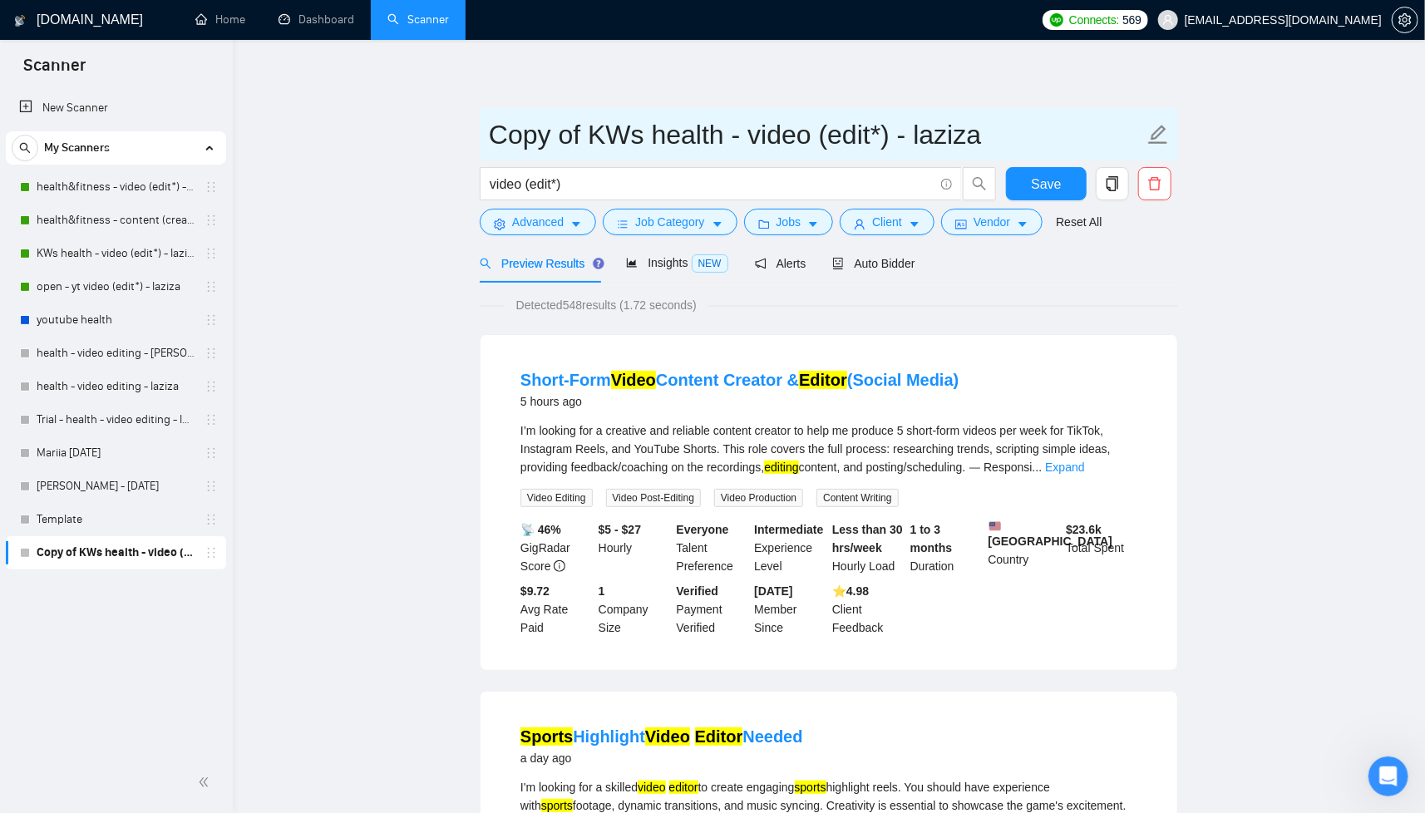
drag, startPoint x: 521, startPoint y: 137, endPoint x: 578, endPoint y: 137, distance: 57.4
click at [578, 137] on input "Copy of KWs health - video (edit*) - laziza" at bounding box center [816, 135] width 655 height 42
type input "B KWs health - video (edit*) - laziza"
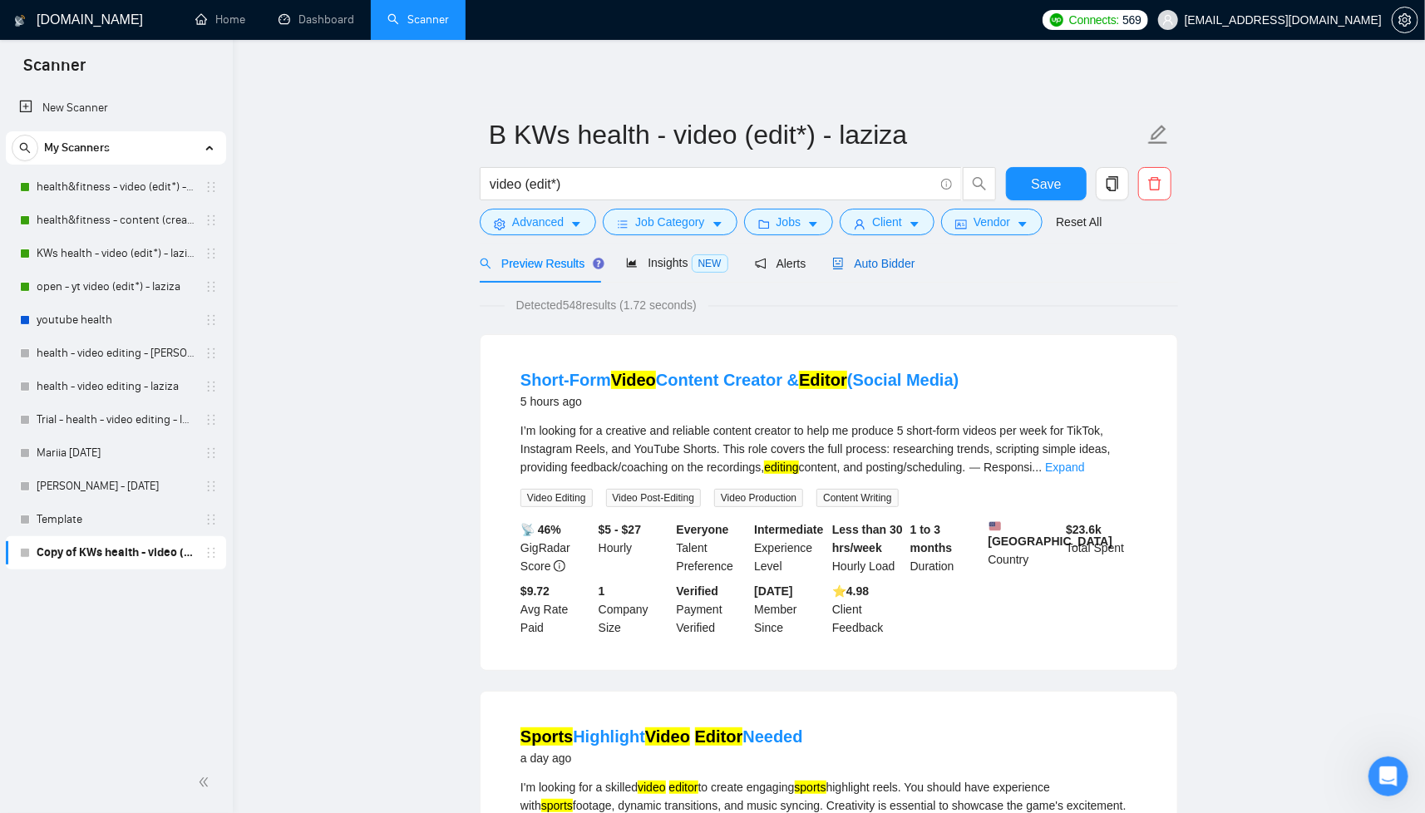
drag, startPoint x: 901, startPoint y: 263, endPoint x: 1004, endPoint y: 255, distance: 103.4
click at [901, 263] on span "Auto Bidder" at bounding box center [873, 263] width 82 height 13
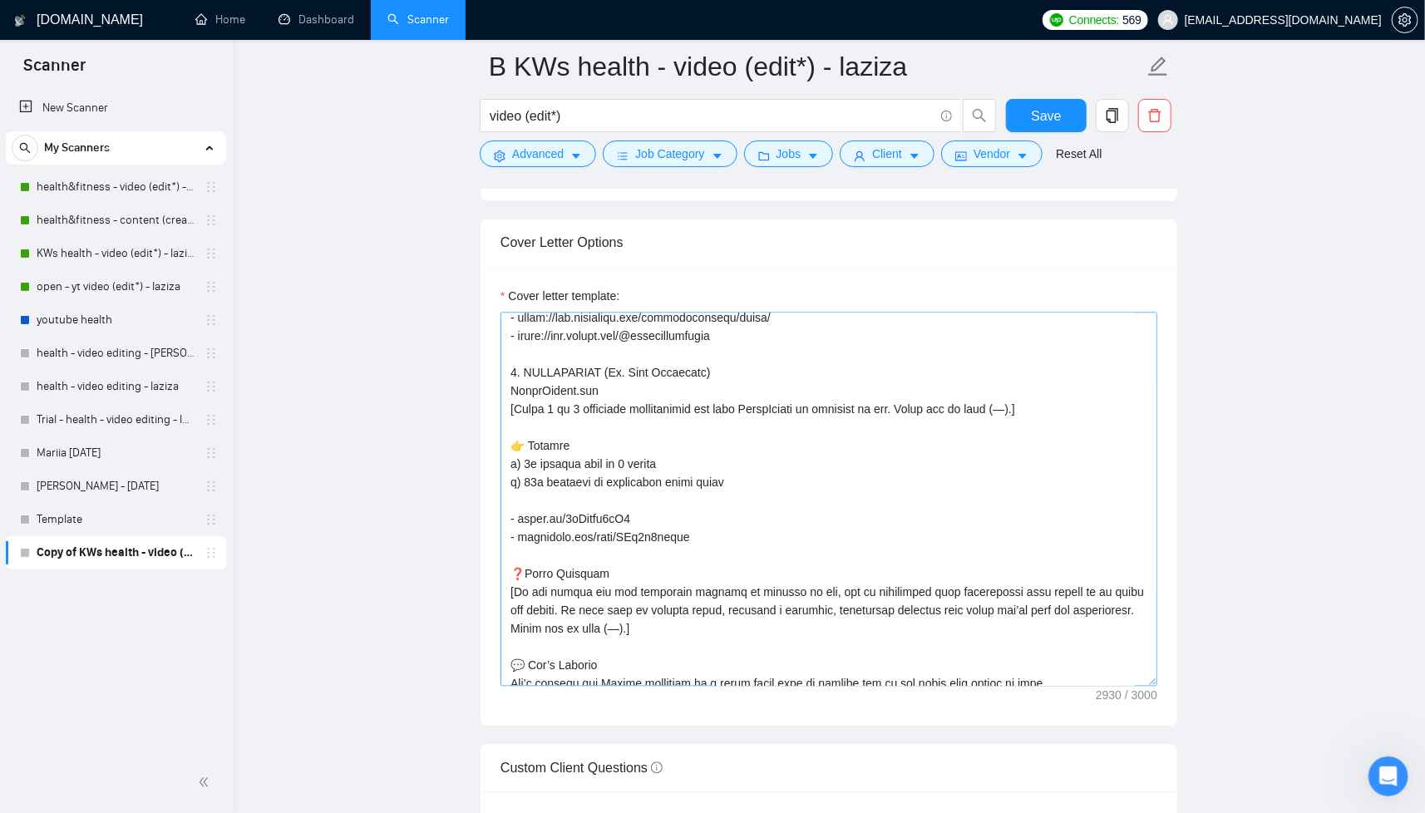
scroll to position [772, 0]
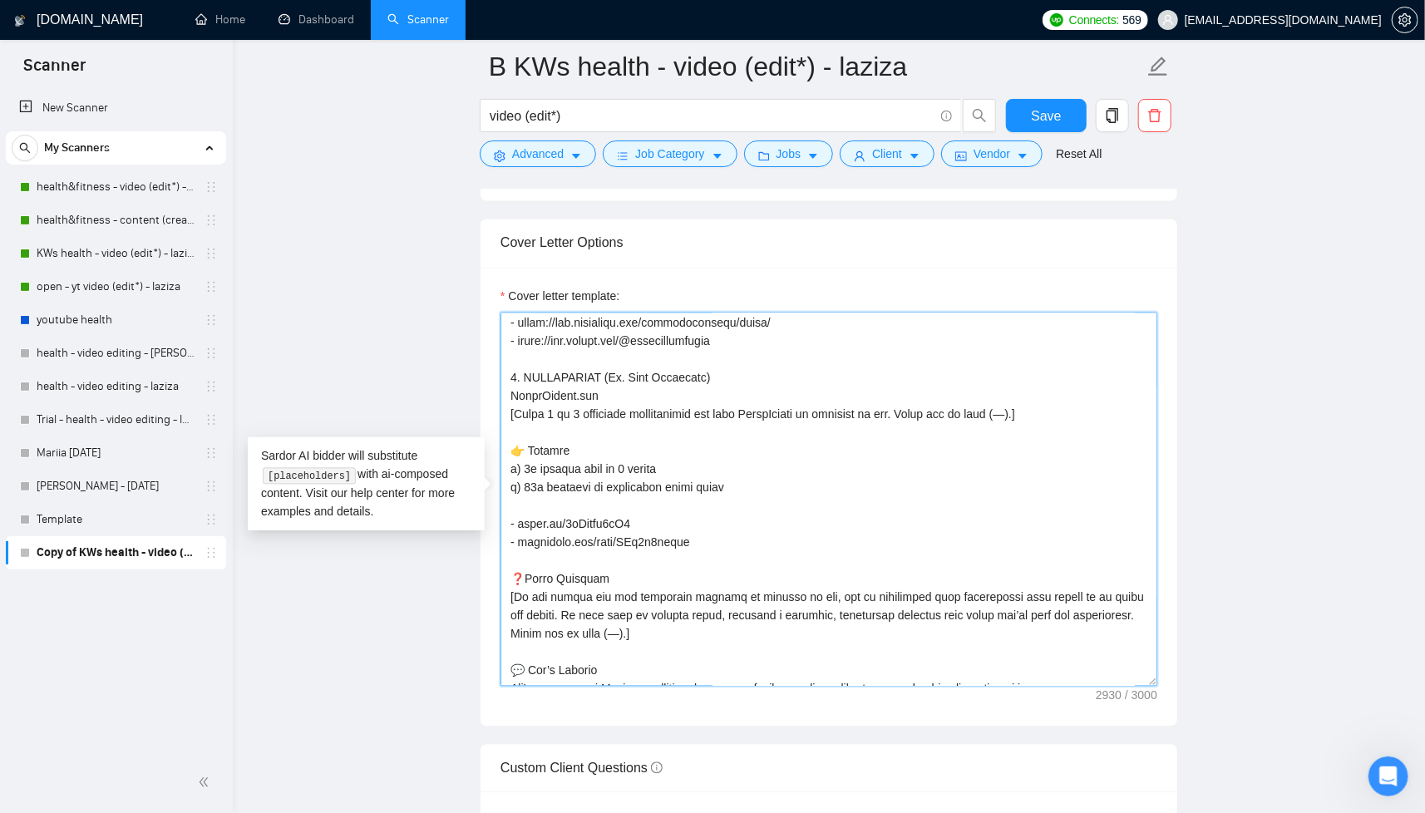
drag, startPoint x: 704, startPoint y: 537, endPoint x: 658, endPoint y: 535, distance: 46.6
click at [660, 535] on textarea "Cover letter template:" at bounding box center [829, 500] width 657 height 374
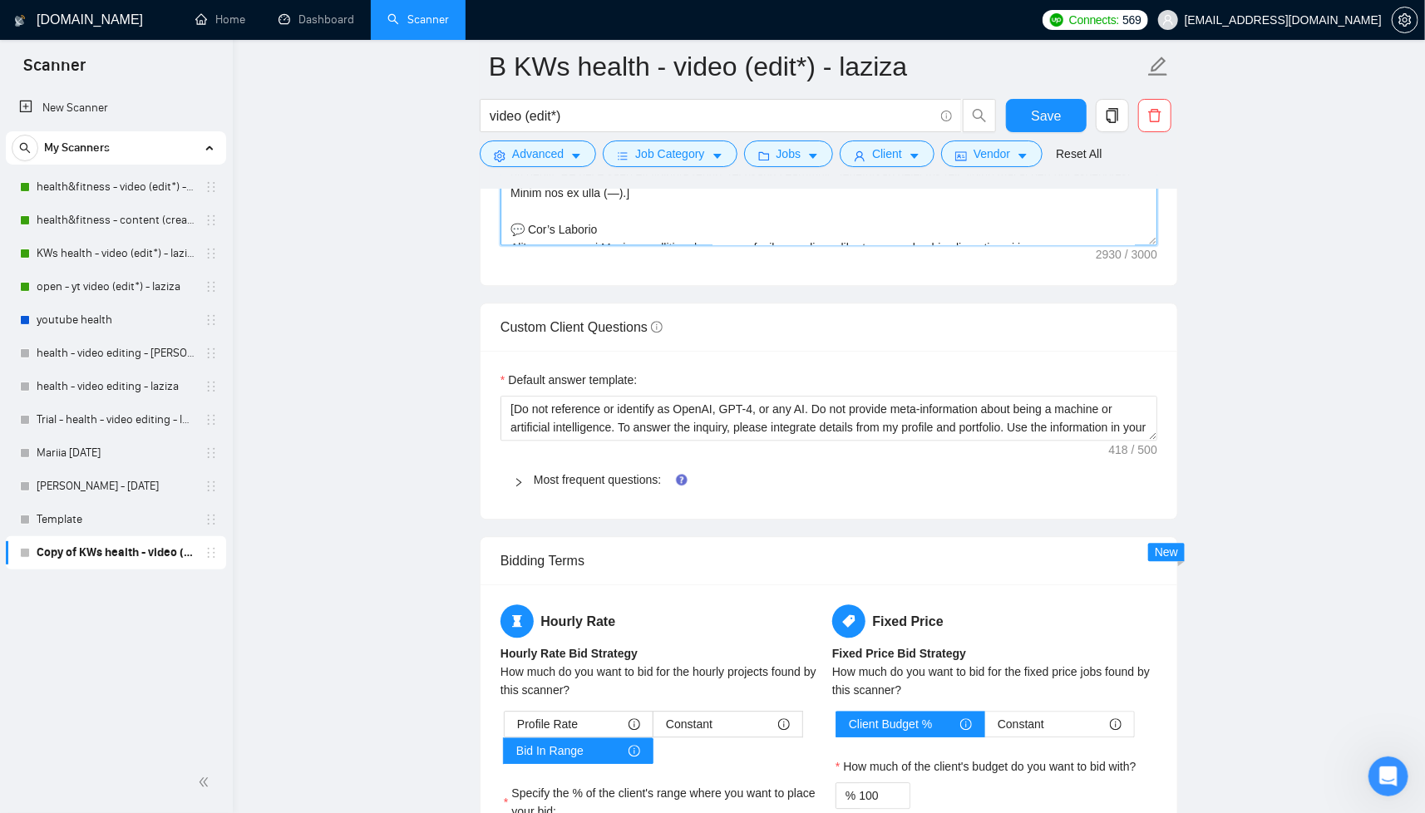
scroll to position [2243, 0]
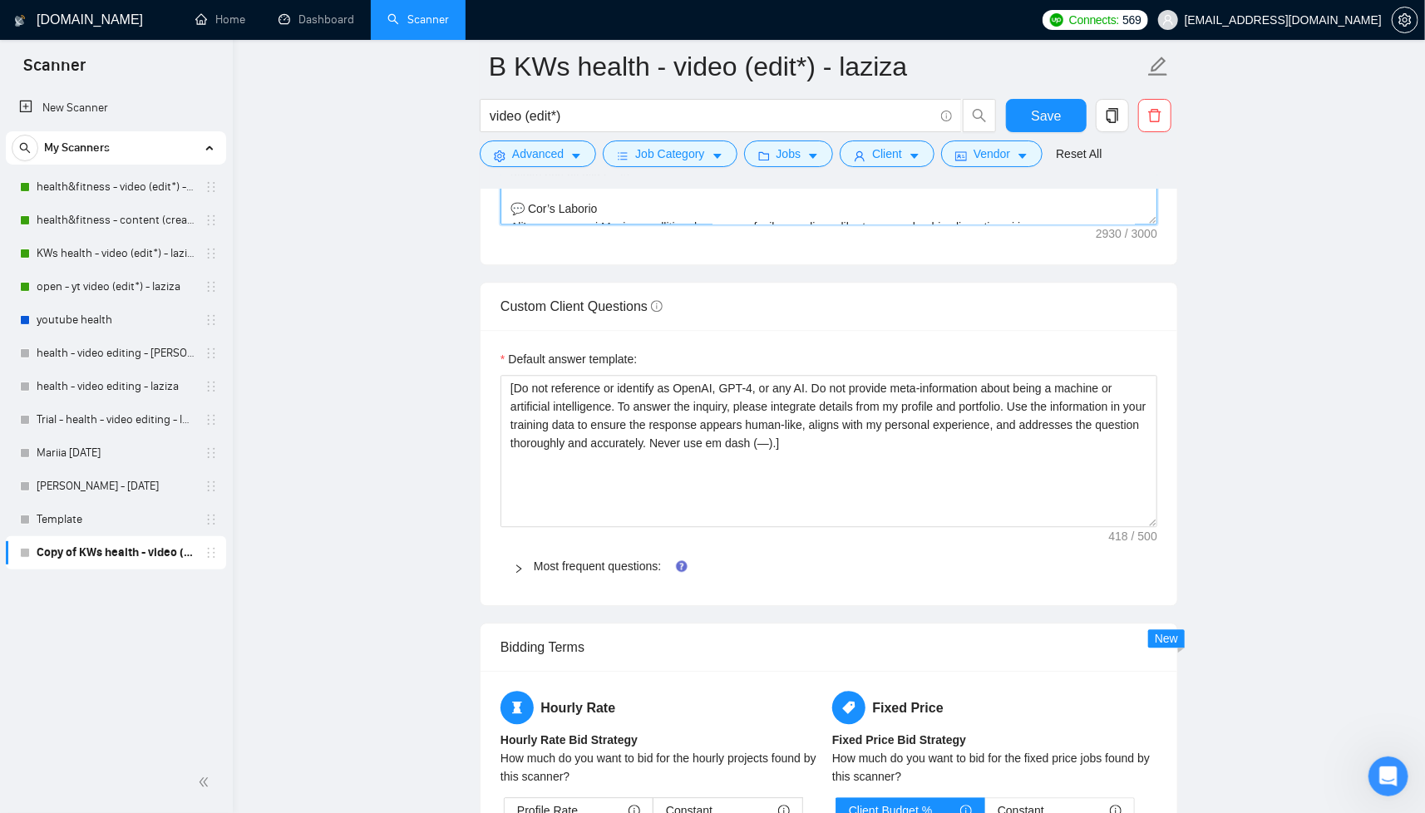
drag, startPoint x: 1150, startPoint y: 414, endPoint x: 1162, endPoint y: 521, distance: 108.0
click at [1162, 521] on div "Default answer template: [Do not reference or identify as OpenAI, GPT-4, or any…" at bounding box center [829, 467] width 697 height 275
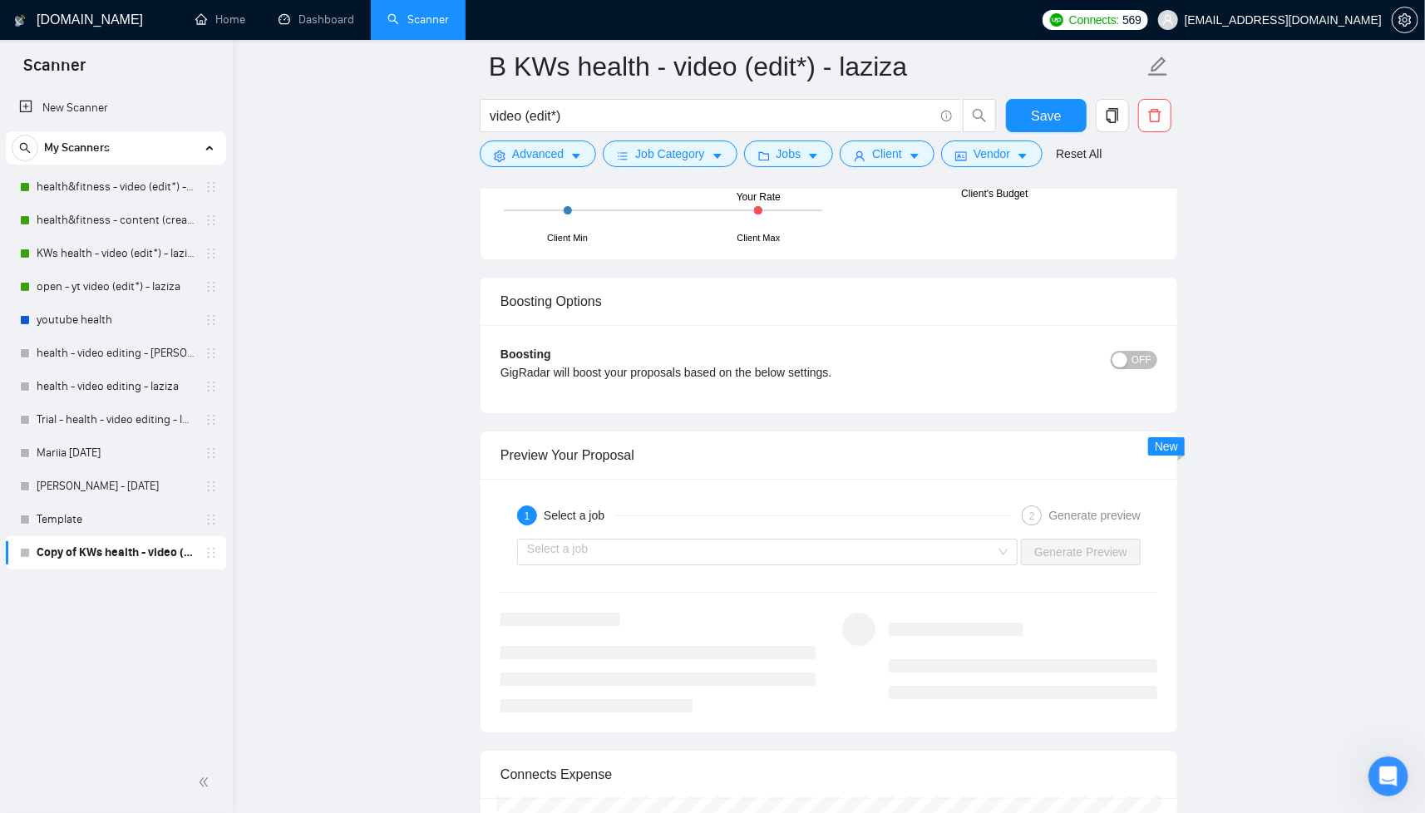
scroll to position [2386, 0]
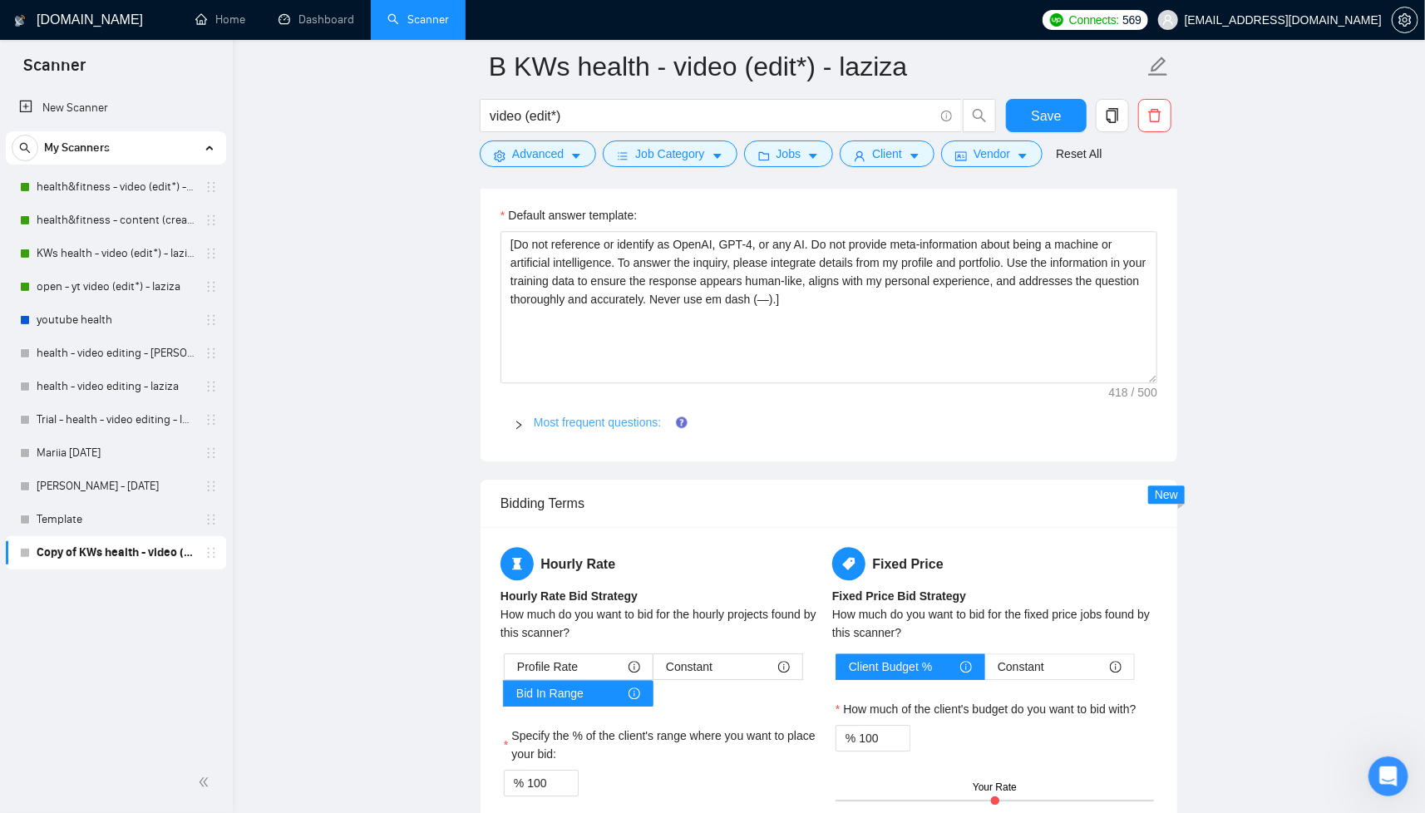
click at [661, 419] on link "Most frequent questions:" at bounding box center [597, 422] width 127 height 13
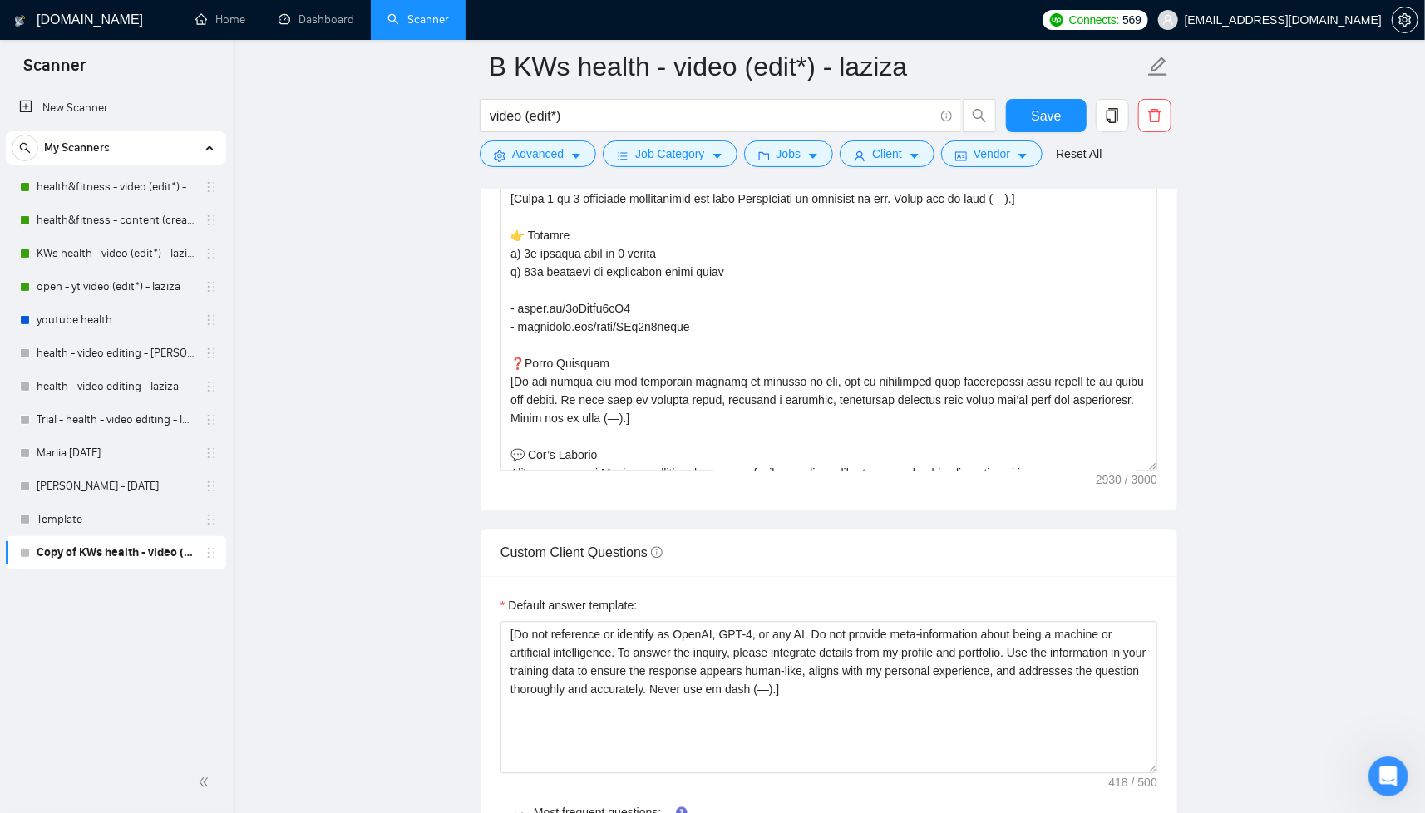
scroll to position [2005, 0]
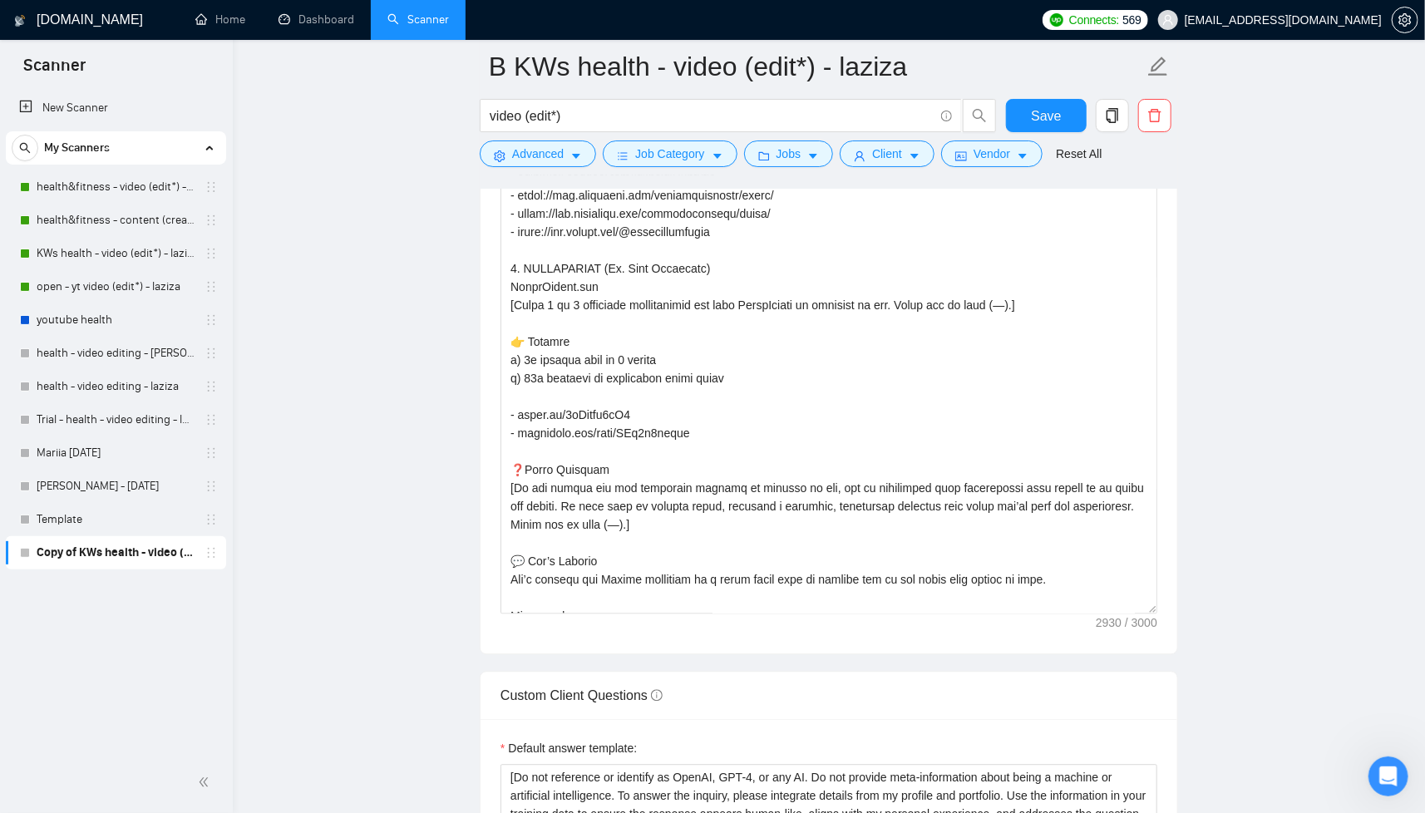
drag, startPoint x: 1154, startPoint y: 457, endPoint x: 1190, endPoint y: 646, distance: 192.1
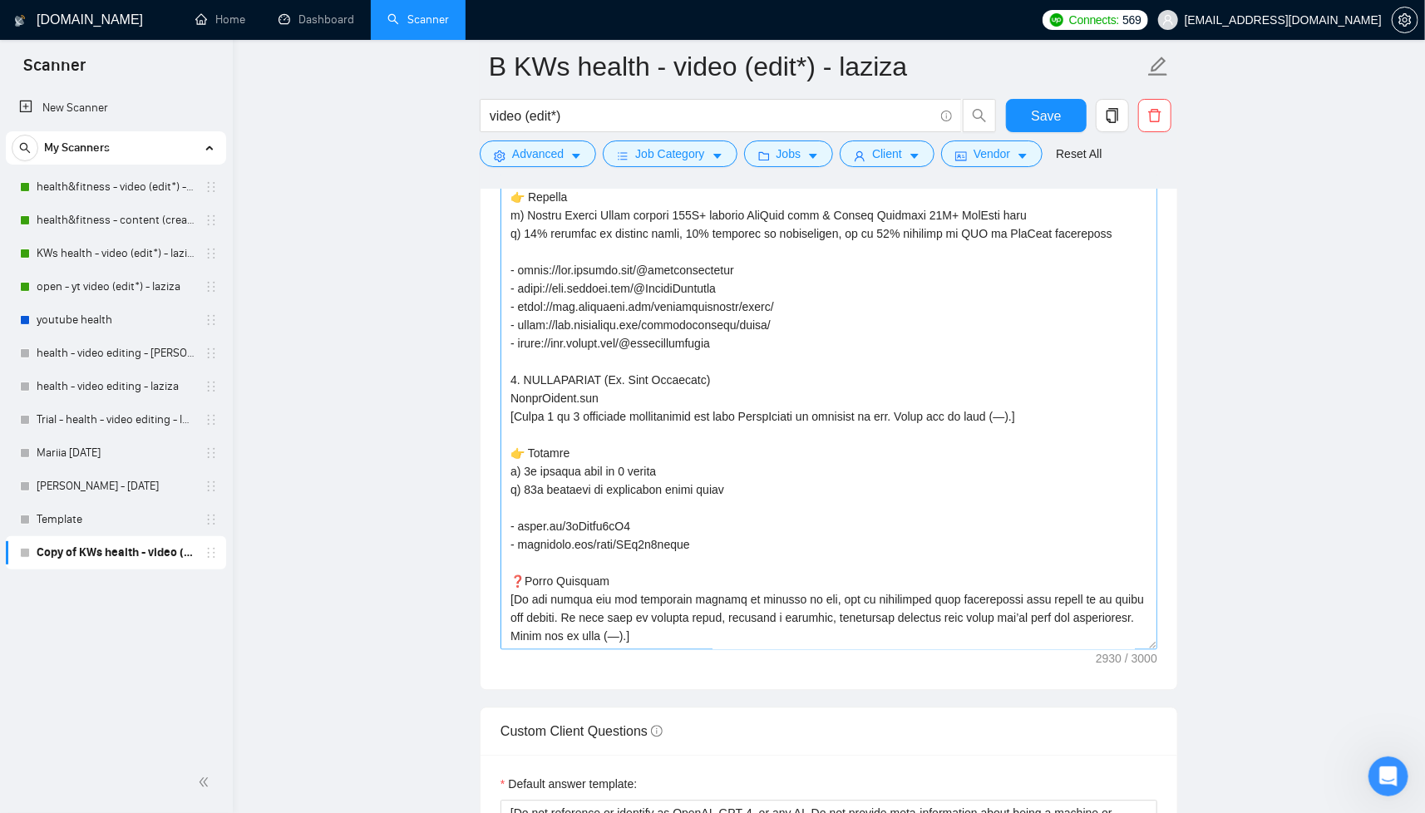
scroll to position [545, 0]
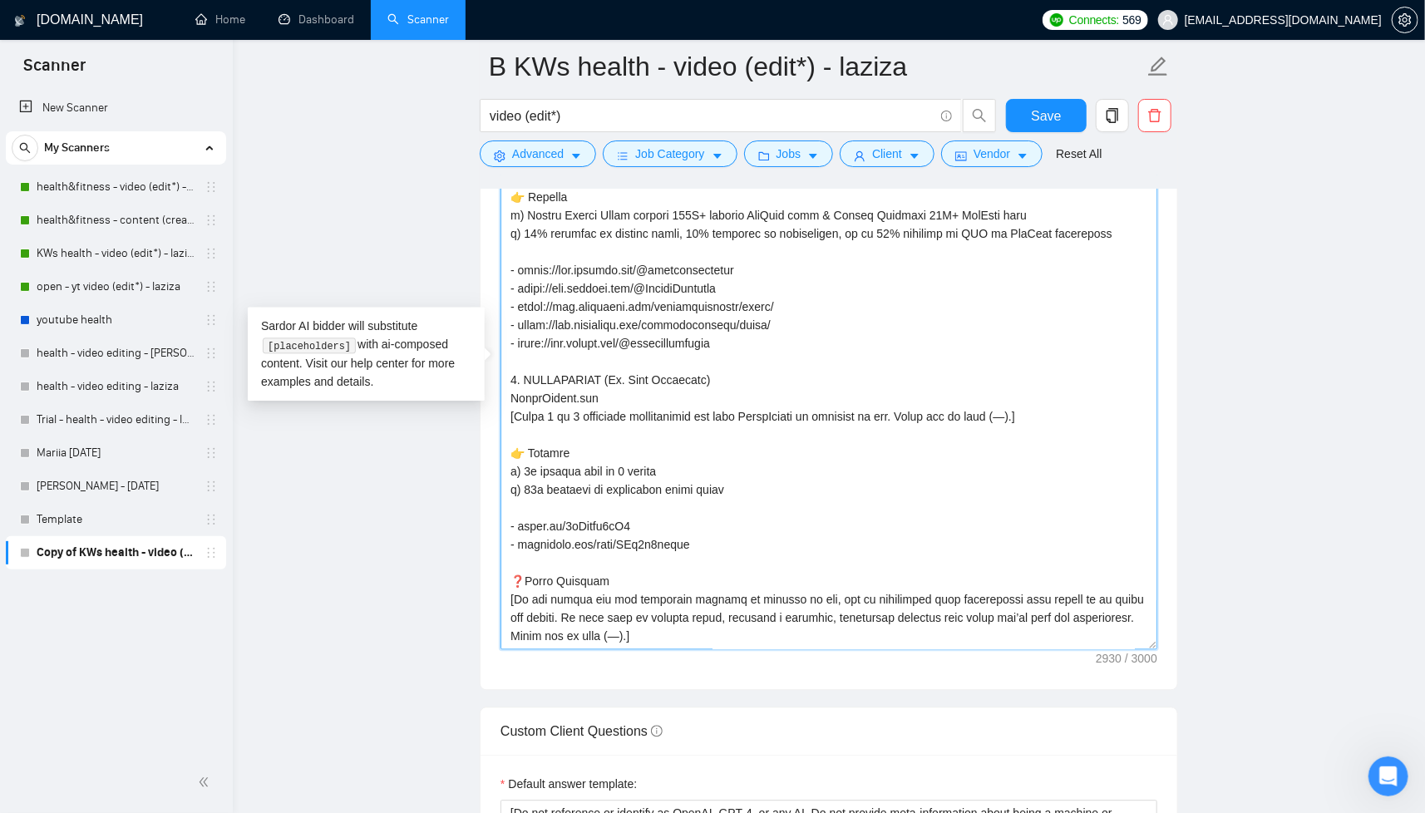
drag, startPoint x: 702, startPoint y: 542, endPoint x: 660, endPoint y: 539, distance: 41.7
click at [660, 539] on textarea "Cover letter template:" at bounding box center [829, 368] width 657 height 561
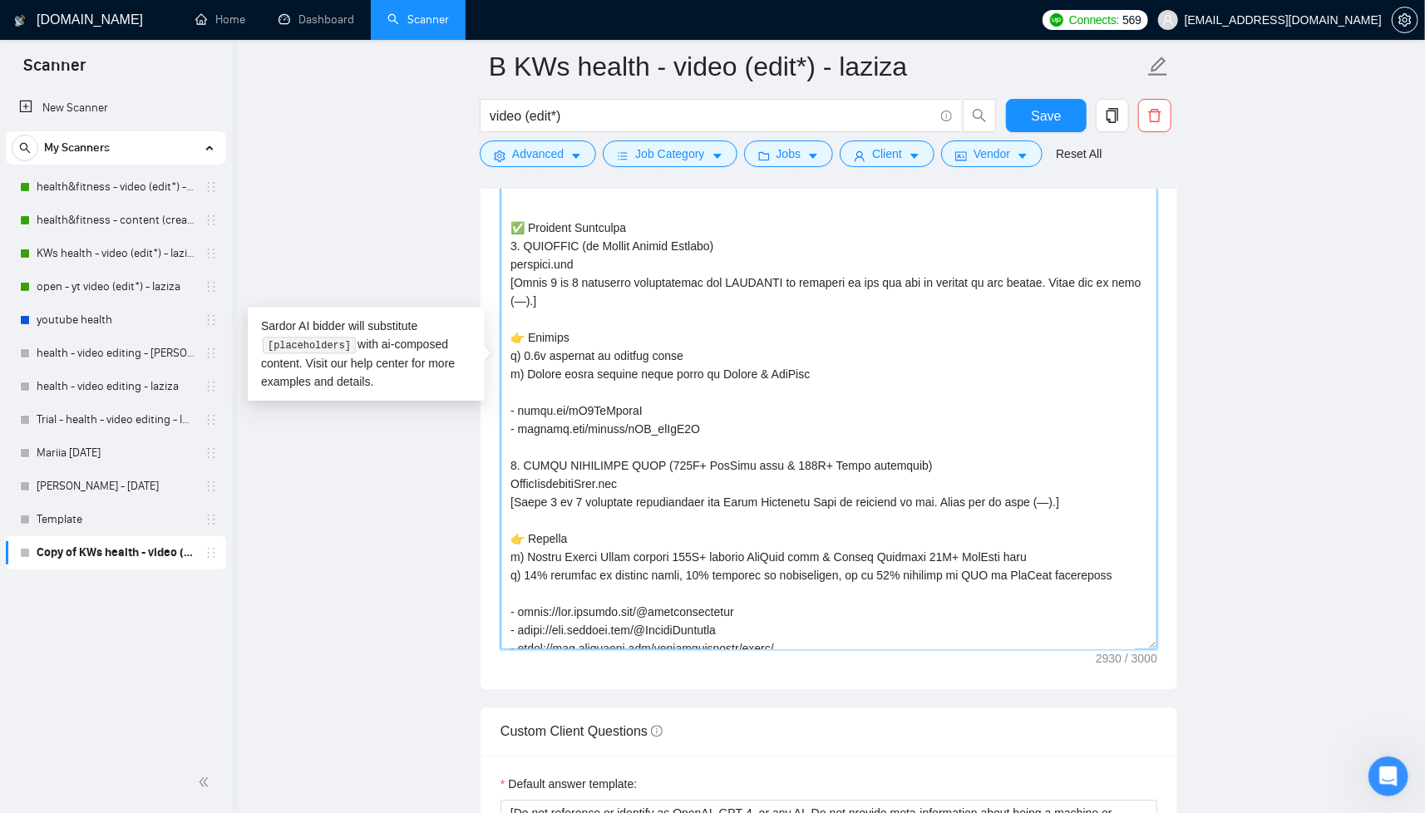
scroll to position [200, 0]
click at [508, 249] on textarea "Cover letter template:" at bounding box center [829, 368] width 657 height 561
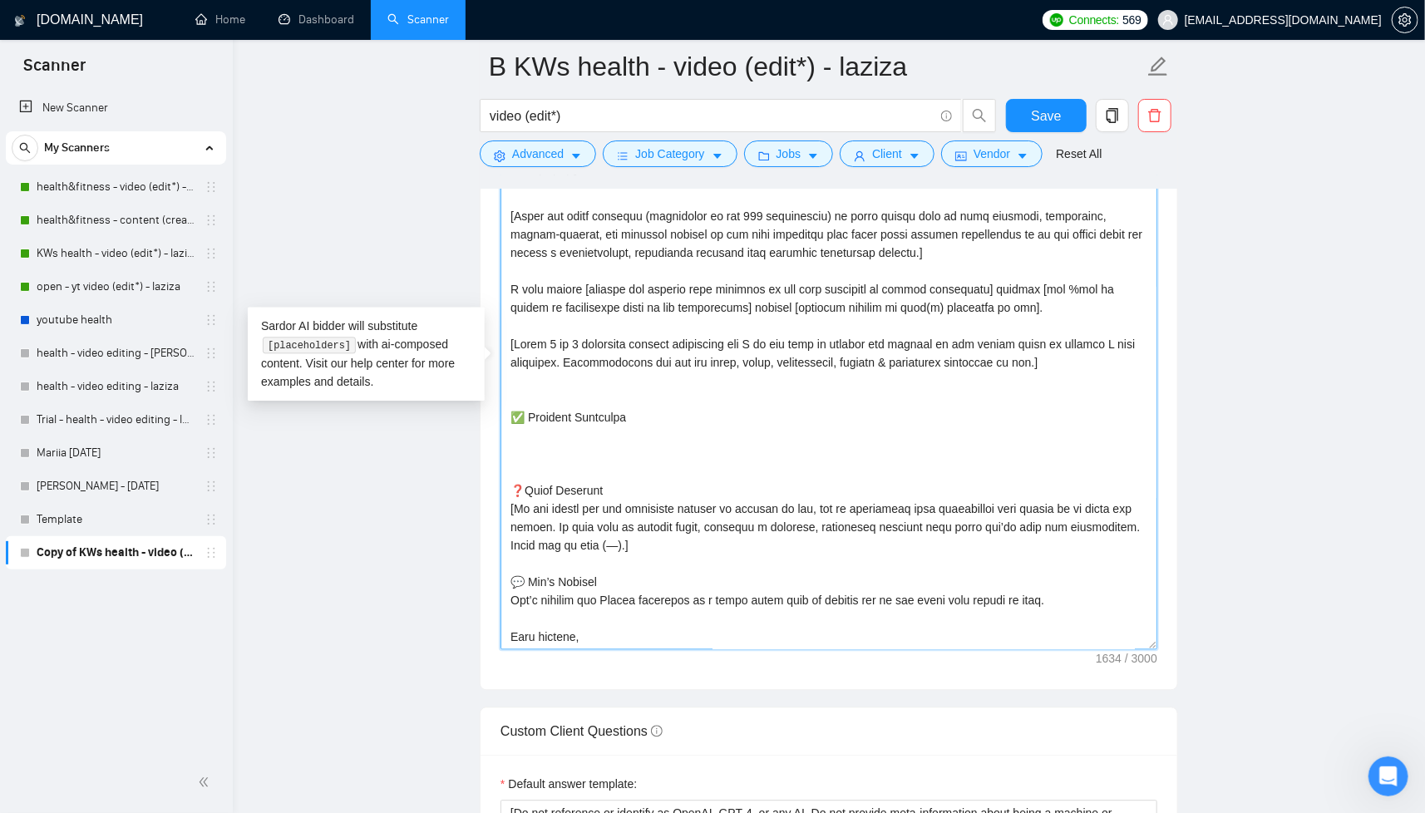
scroll to position [32, 0]
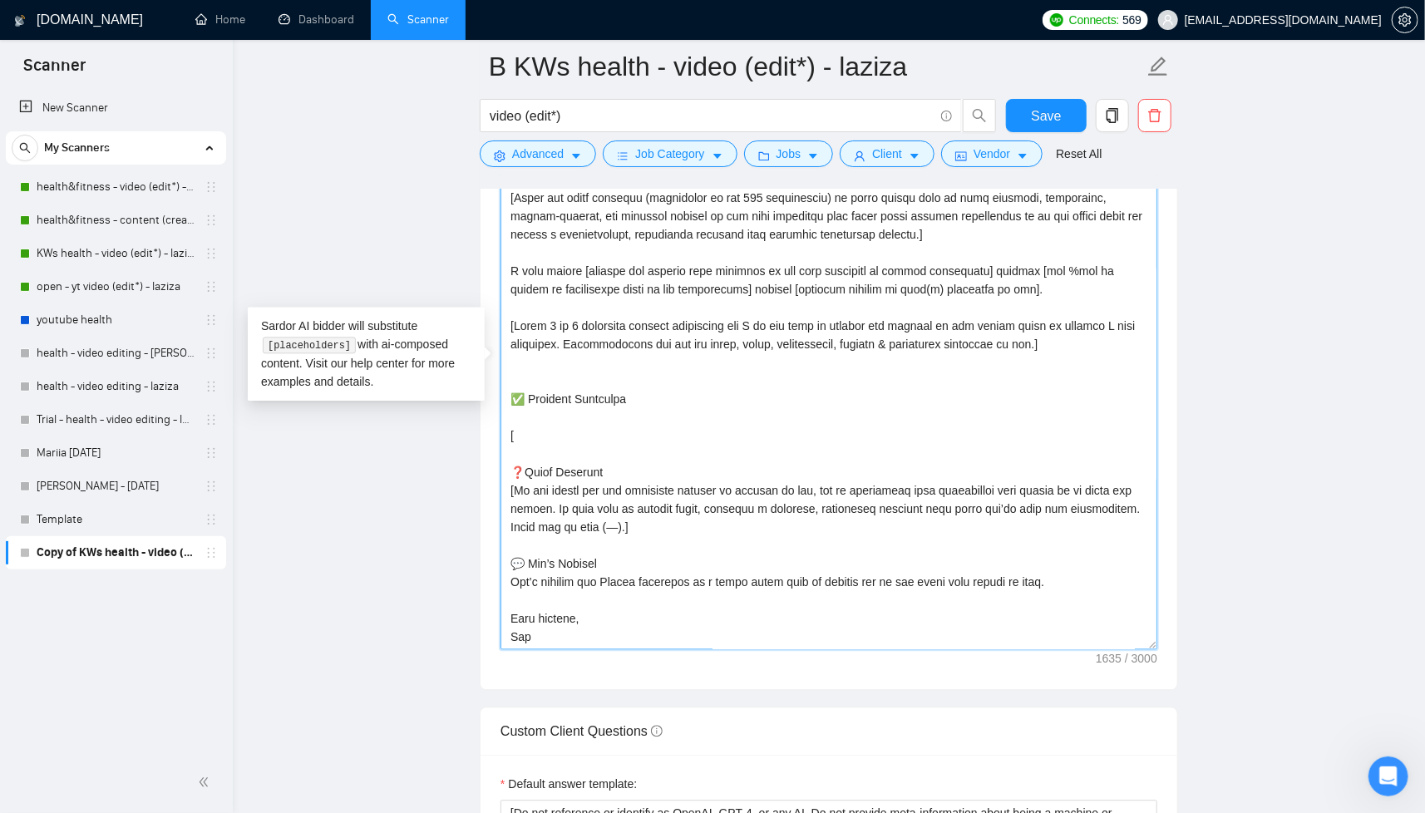
type textarea "[Write a personal greeting using the client's name or company name (if provided…"
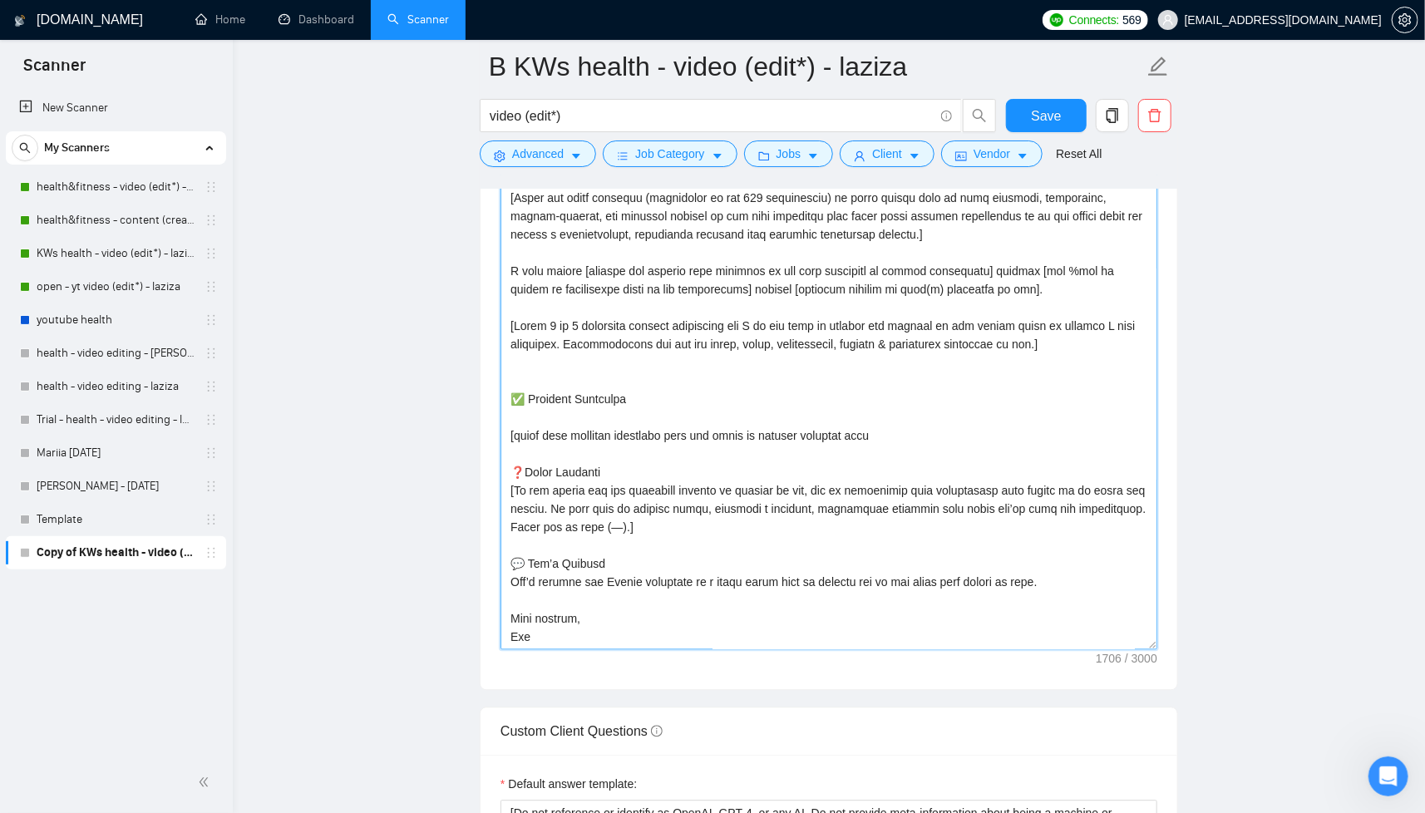
drag, startPoint x: 900, startPoint y: 266, endPoint x: 991, endPoint y: 274, distance: 91.8
click at [991, 274] on textarea "Cover letter template:" at bounding box center [829, 368] width 657 height 561
click at [967, 270] on textarea "Cover letter template:" at bounding box center [829, 368] width 657 height 561
drag, startPoint x: 898, startPoint y: 269, endPoint x: 992, endPoint y: 266, distance: 94.0
click at [992, 266] on textarea "Cover letter template:" at bounding box center [829, 368] width 657 height 561
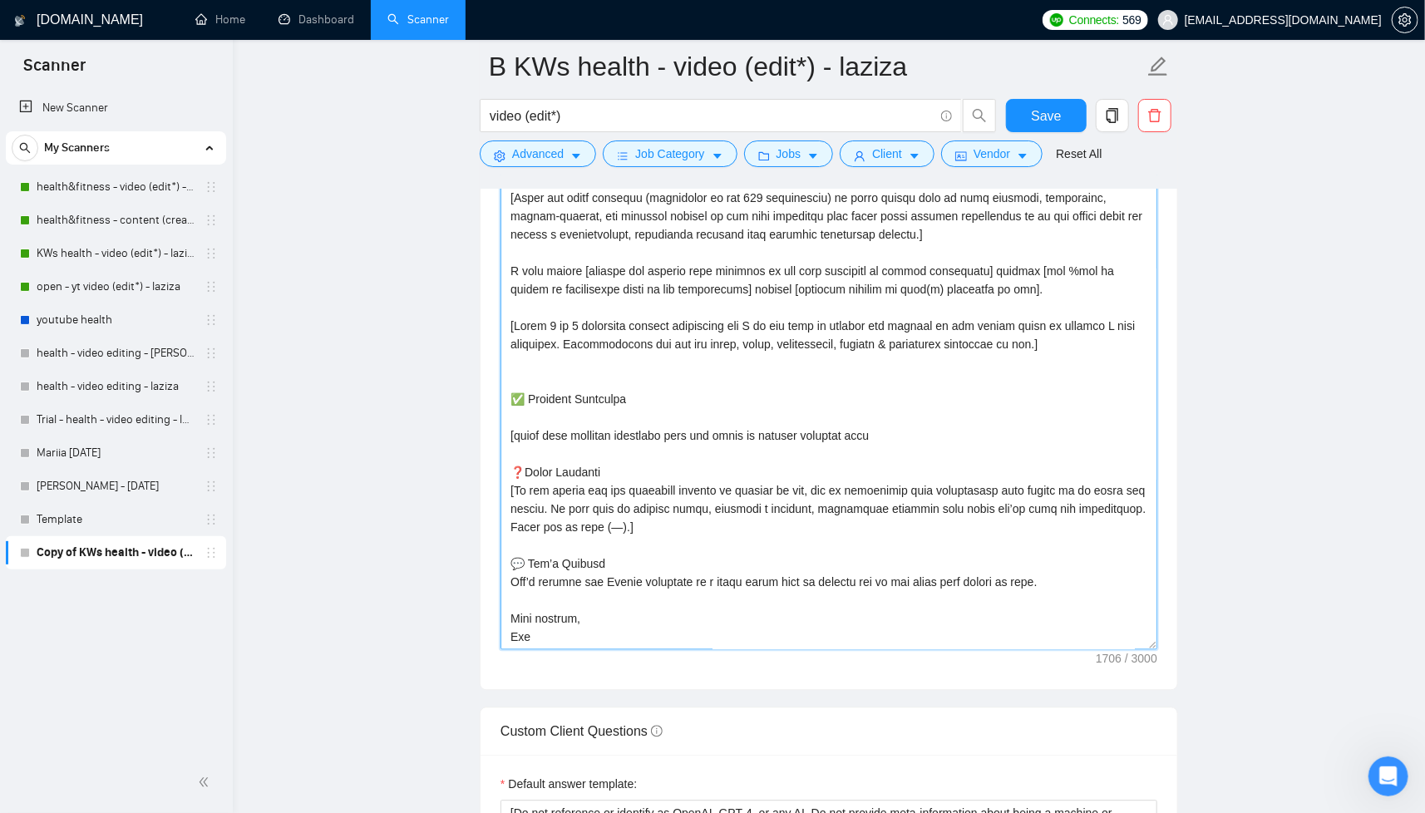
click at [889, 433] on textarea "Cover letter template:" at bounding box center [829, 368] width 657 height 561
paste textarea "recent experience"
type textarea "[Write a personal greeting using the client's name or company name (if provided…"
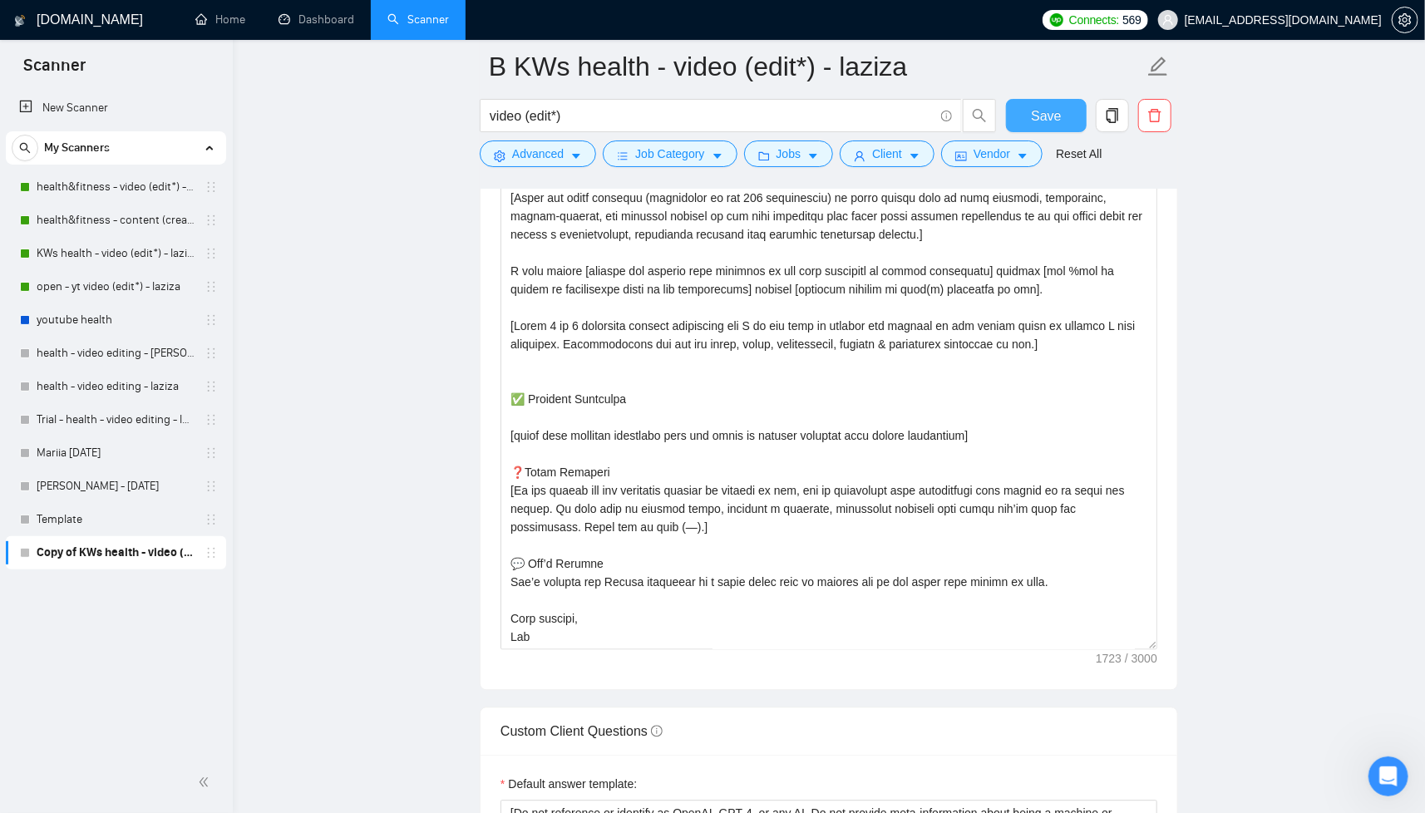
click at [1033, 115] on span "Save" at bounding box center [1046, 116] width 30 height 21
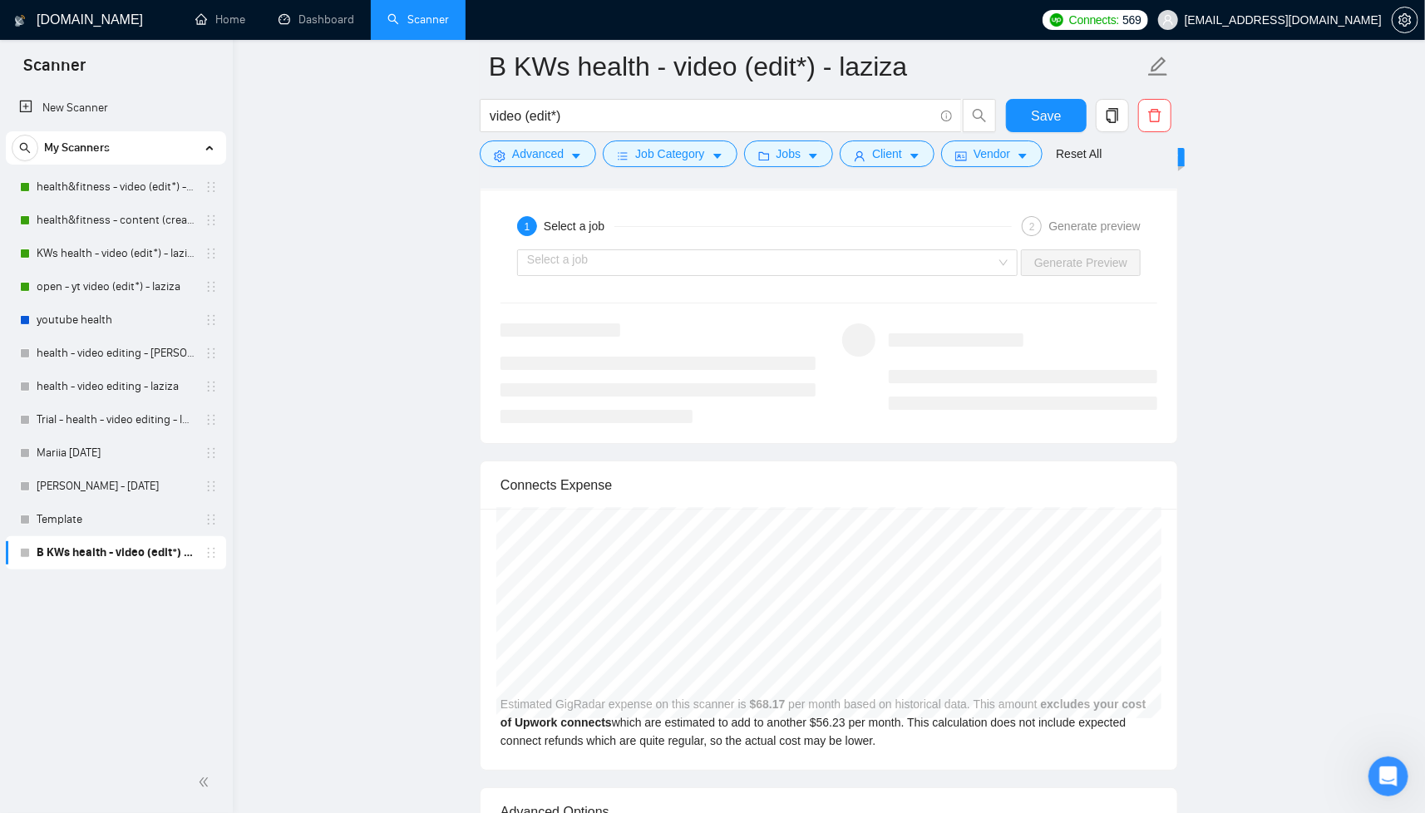
scroll to position [3203, 0]
click at [904, 258] on input "search" at bounding box center [761, 263] width 469 height 25
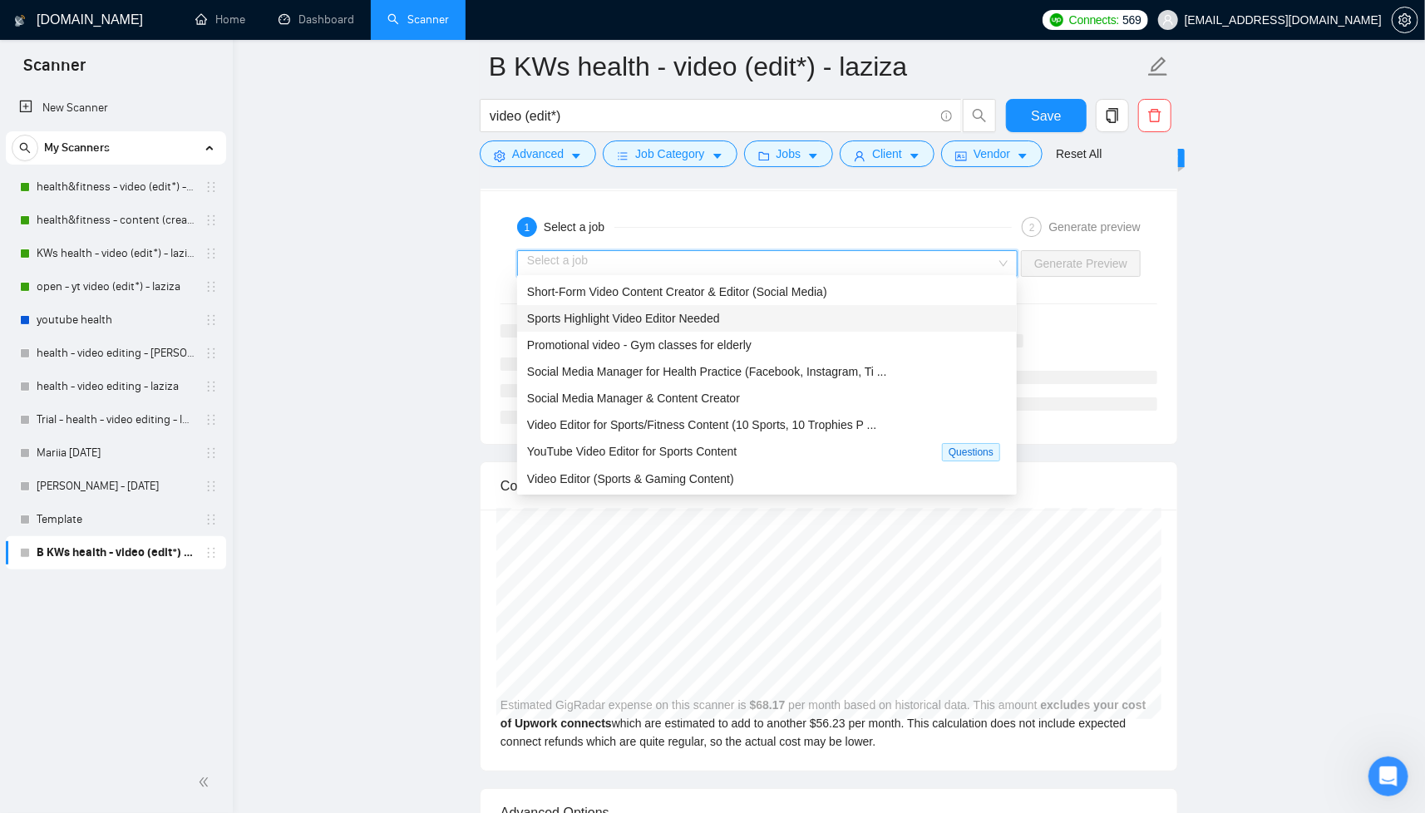
click at [804, 324] on div "Sports Highlight Video Editor Needed" at bounding box center [767, 318] width 480 height 18
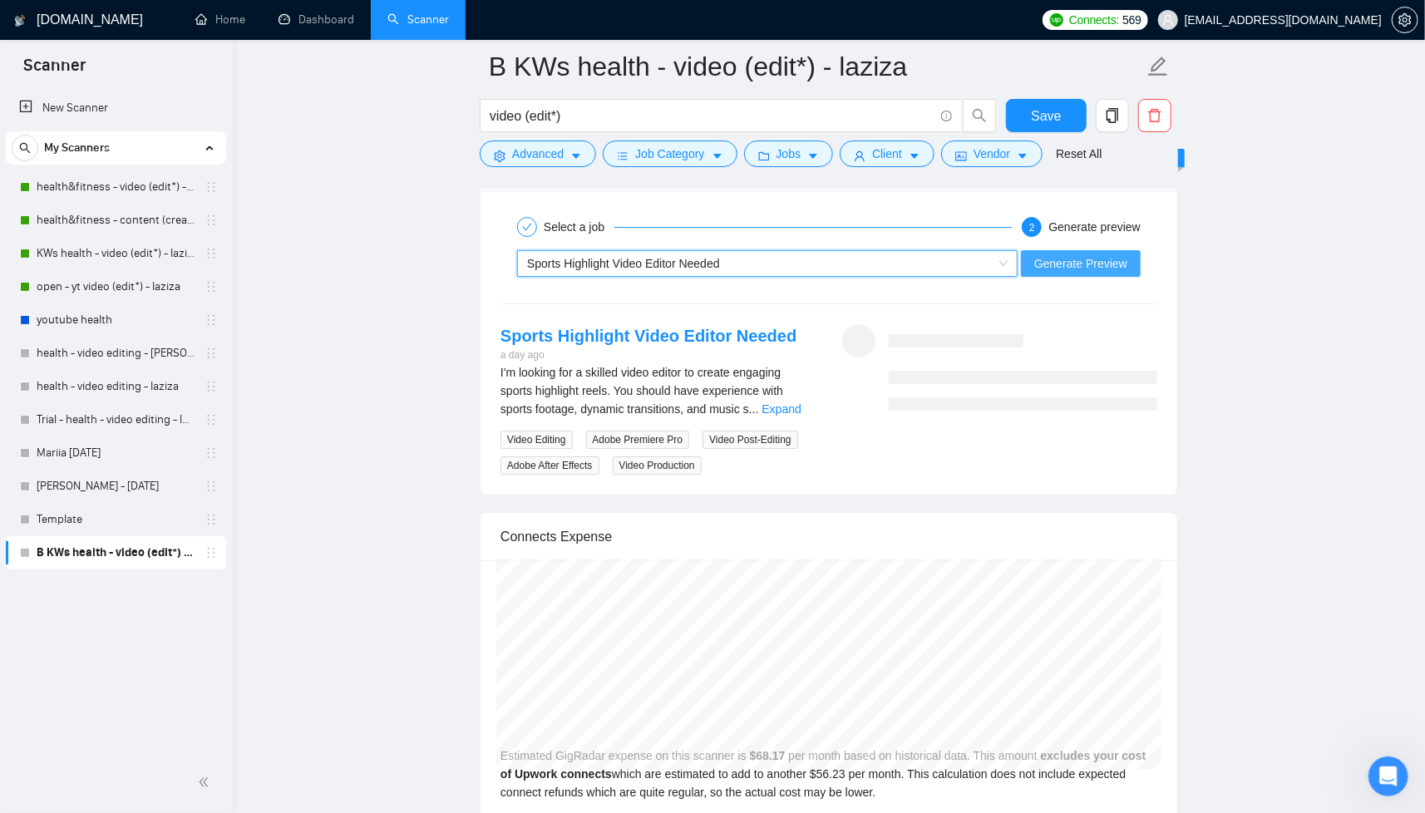
click at [1067, 258] on span "Generate Preview" at bounding box center [1080, 263] width 93 height 18
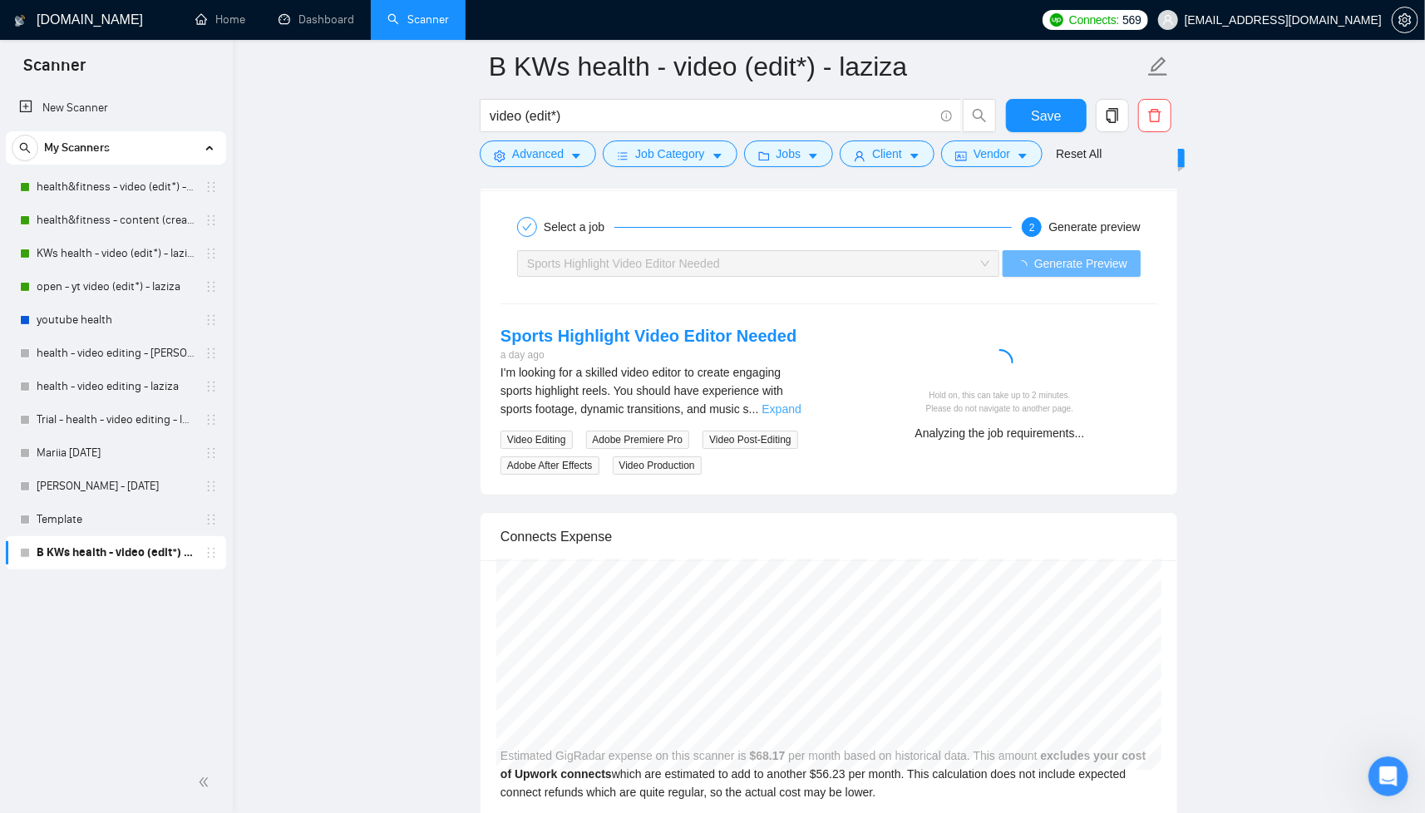
click at [797, 403] on link "Expand" at bounding box center [781, 408] width 39 height 13
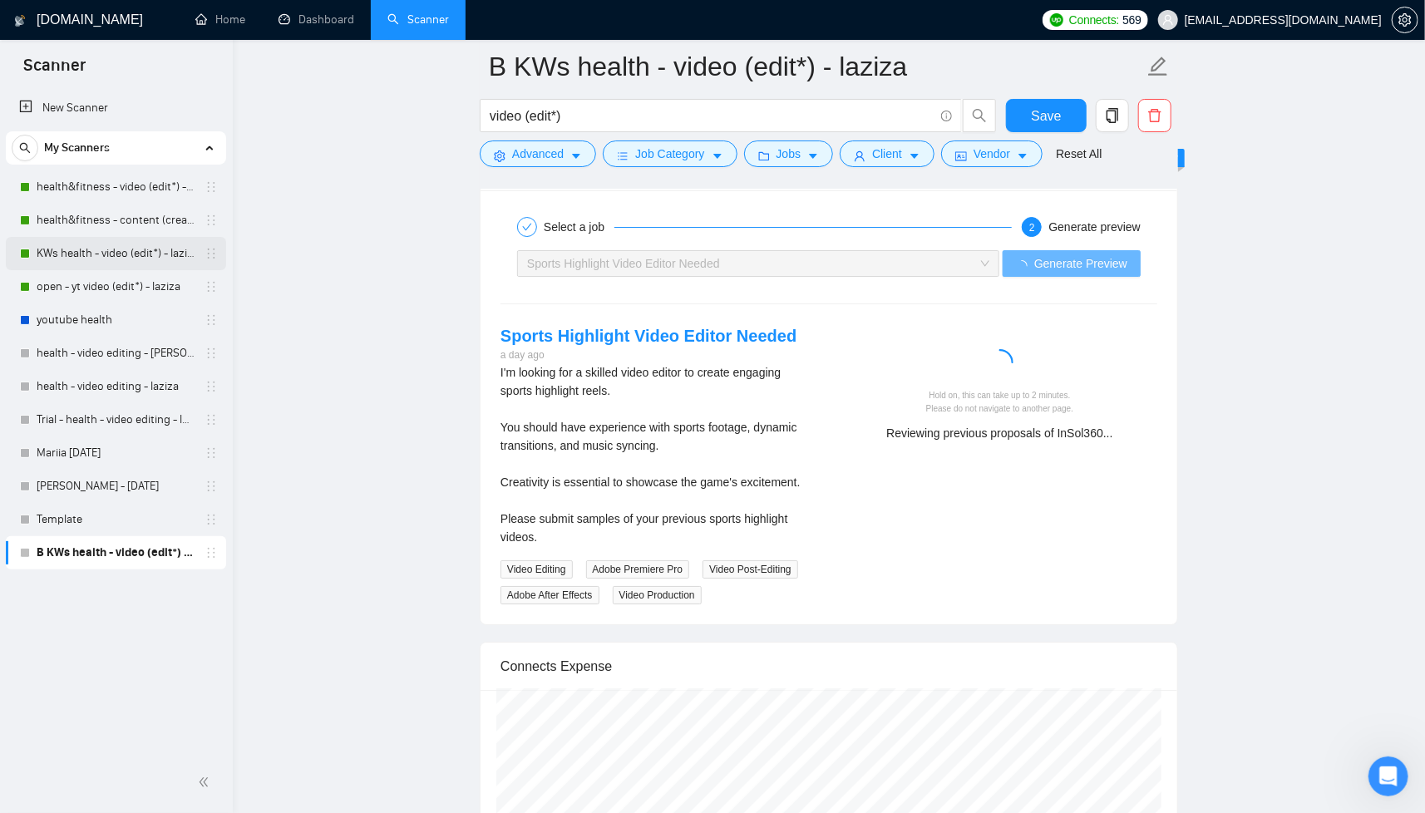
click at [93, 246] on link "KWs health - video (edit*) - laziza" at bounding box center [116, 253] width 158 height 33
click at [905, 255] on div "Sports Highlight Video Editor Needed" at bounding box center [750, 263] width 447 height 25
click at [66, 552] on link "B KWs health - video (edit*) - laziza" at bounding box center [116, 552] width 158 height 33
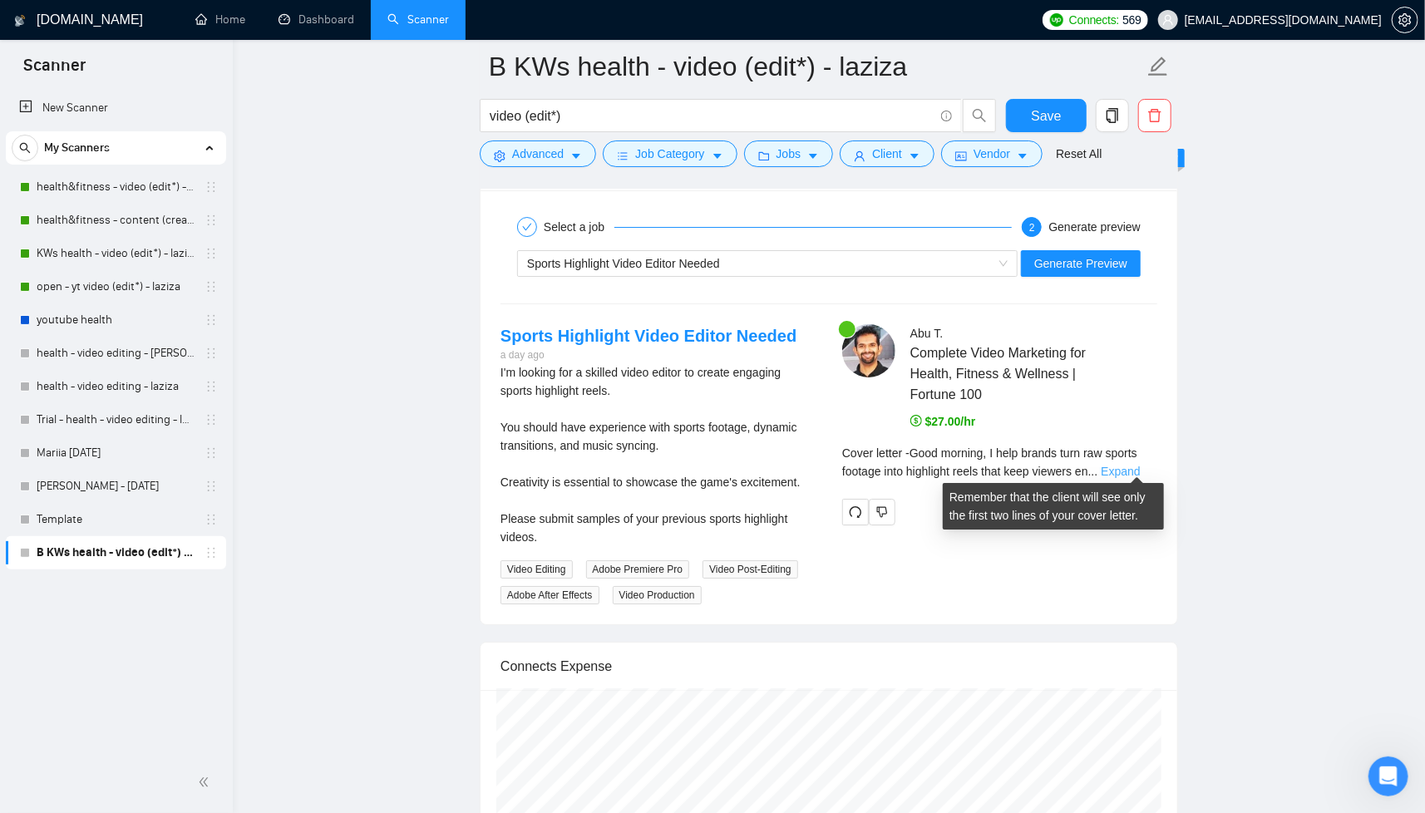
click at [1139, 465] on link "Expand" at bounding box center [1120, 471] width 39 height 13
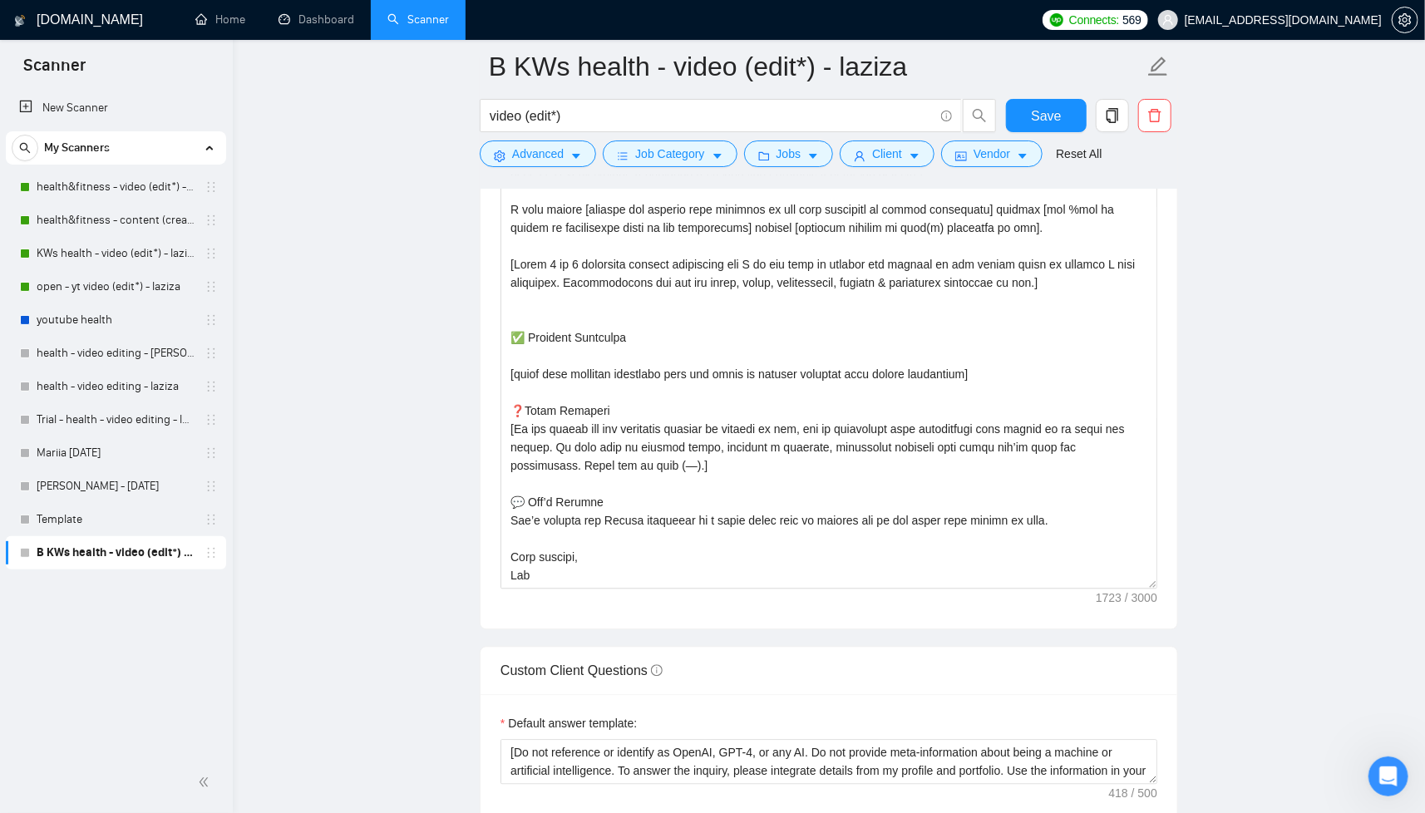
scroll to position [136, 0]
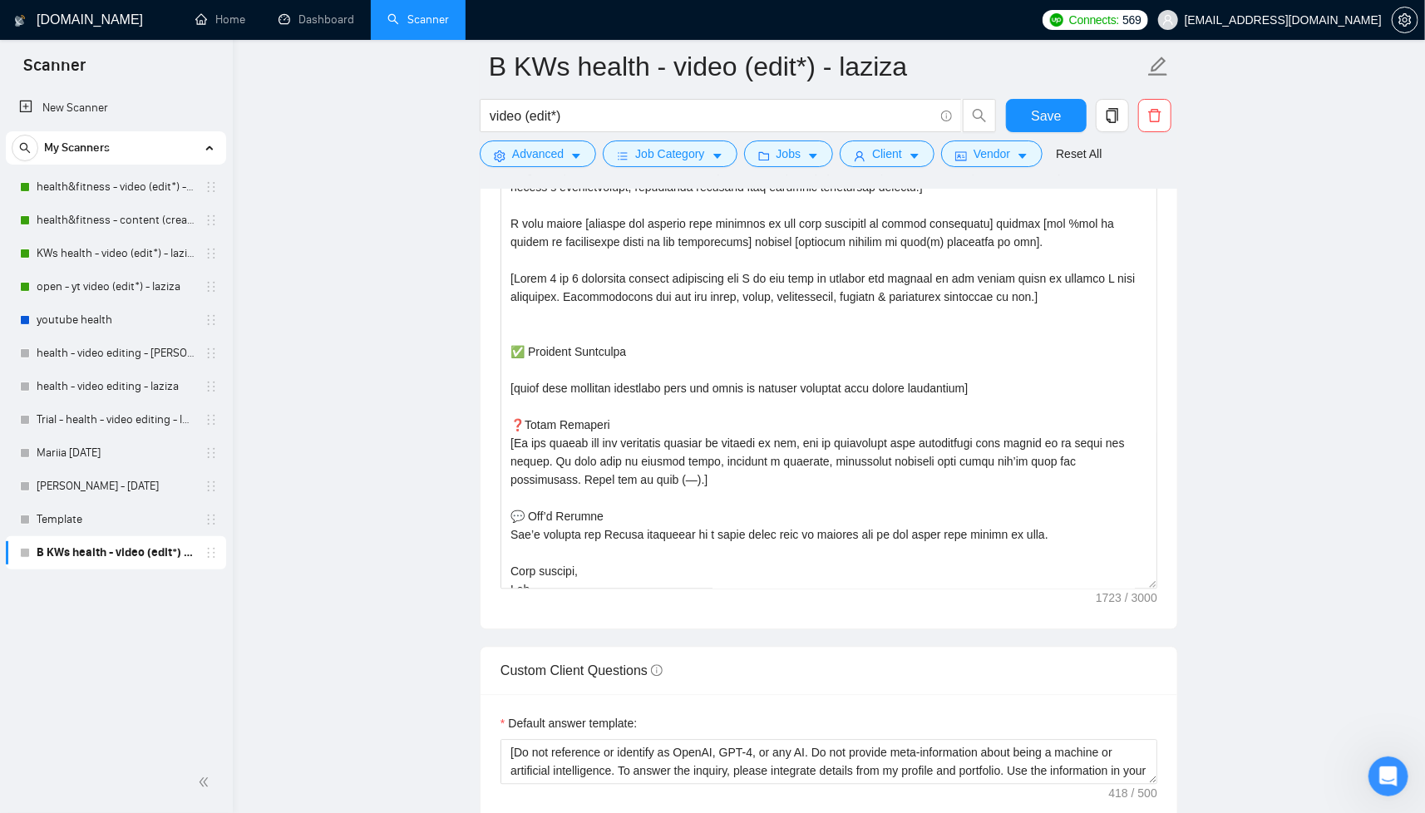
drag, startPoint x: 1155, startPoint y: 512, endPoint x: 1174, endPoint y: 601, distance: 91.0
click at [1167, 596] on div "Cover letter template:" at bounding box center [829, 364] width 697 height 529
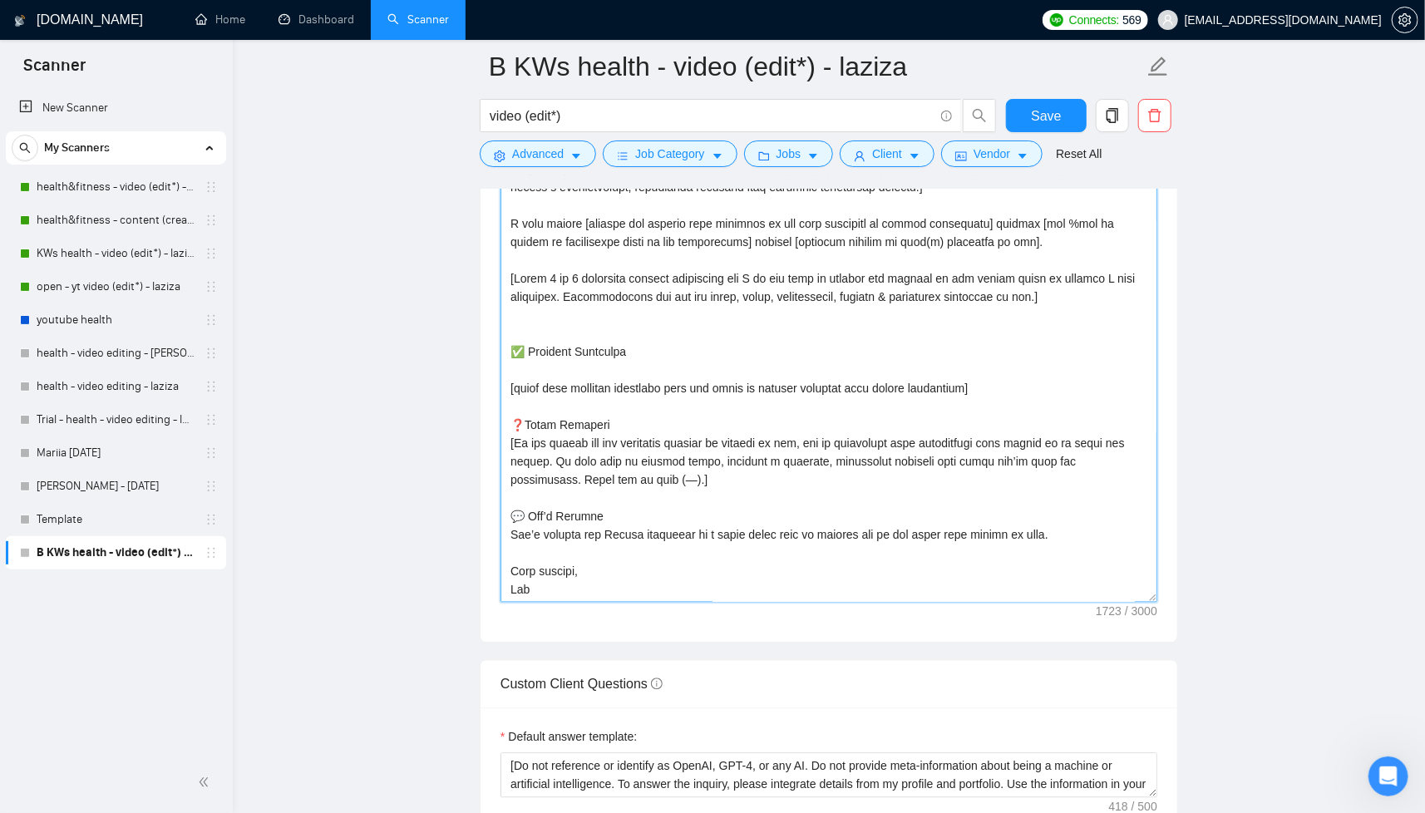
click at [980, 387] on textarea "Cover letter template:" at bounding box center [829, 373] width 657 height 457
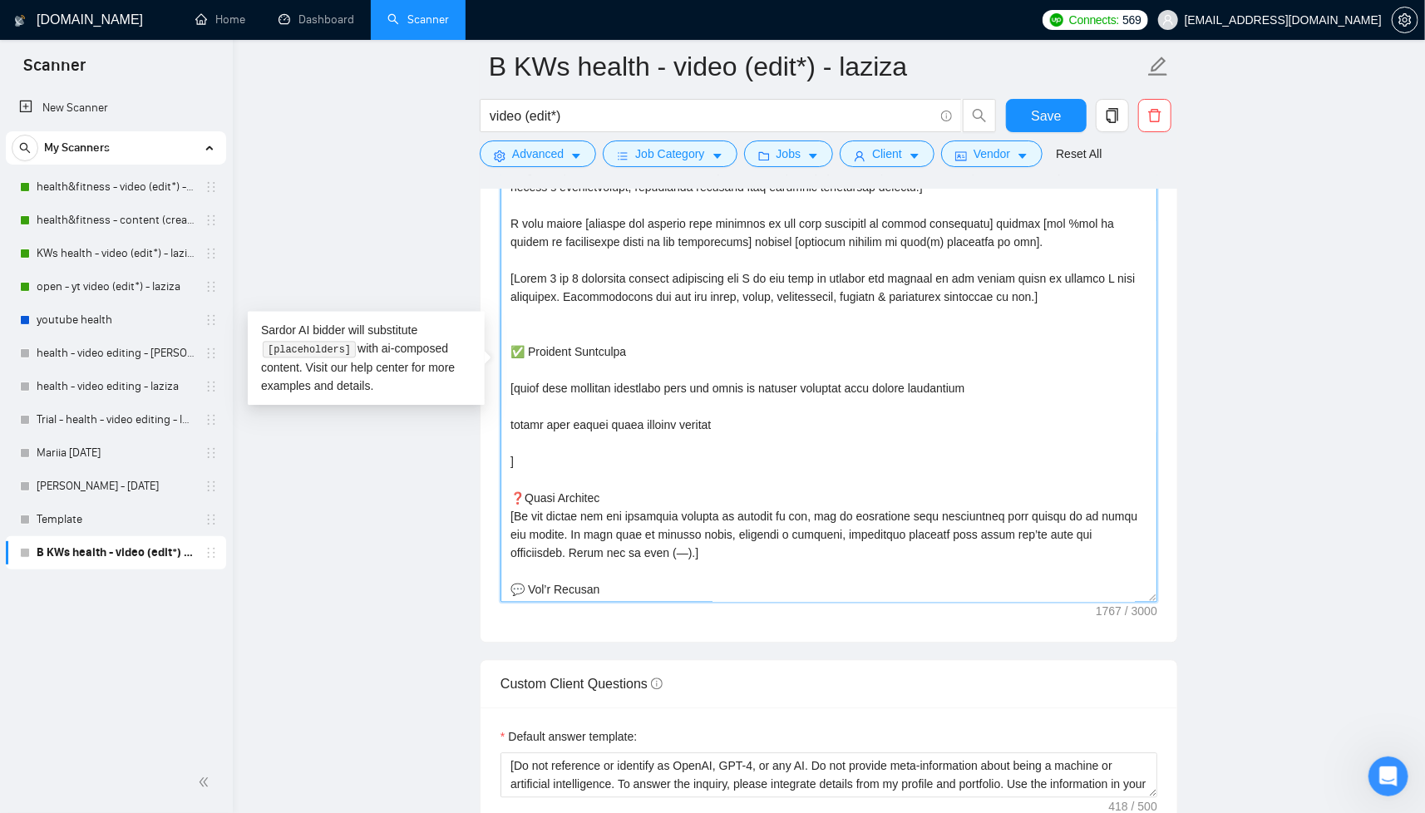
paste textarea "𝟭. 𝗢𝗣𝗧𝗜𝗙𝗔𝗦𝗧 (by Nestlé Health Science) optifast.com [Write 2 to 3 sentences hig…"
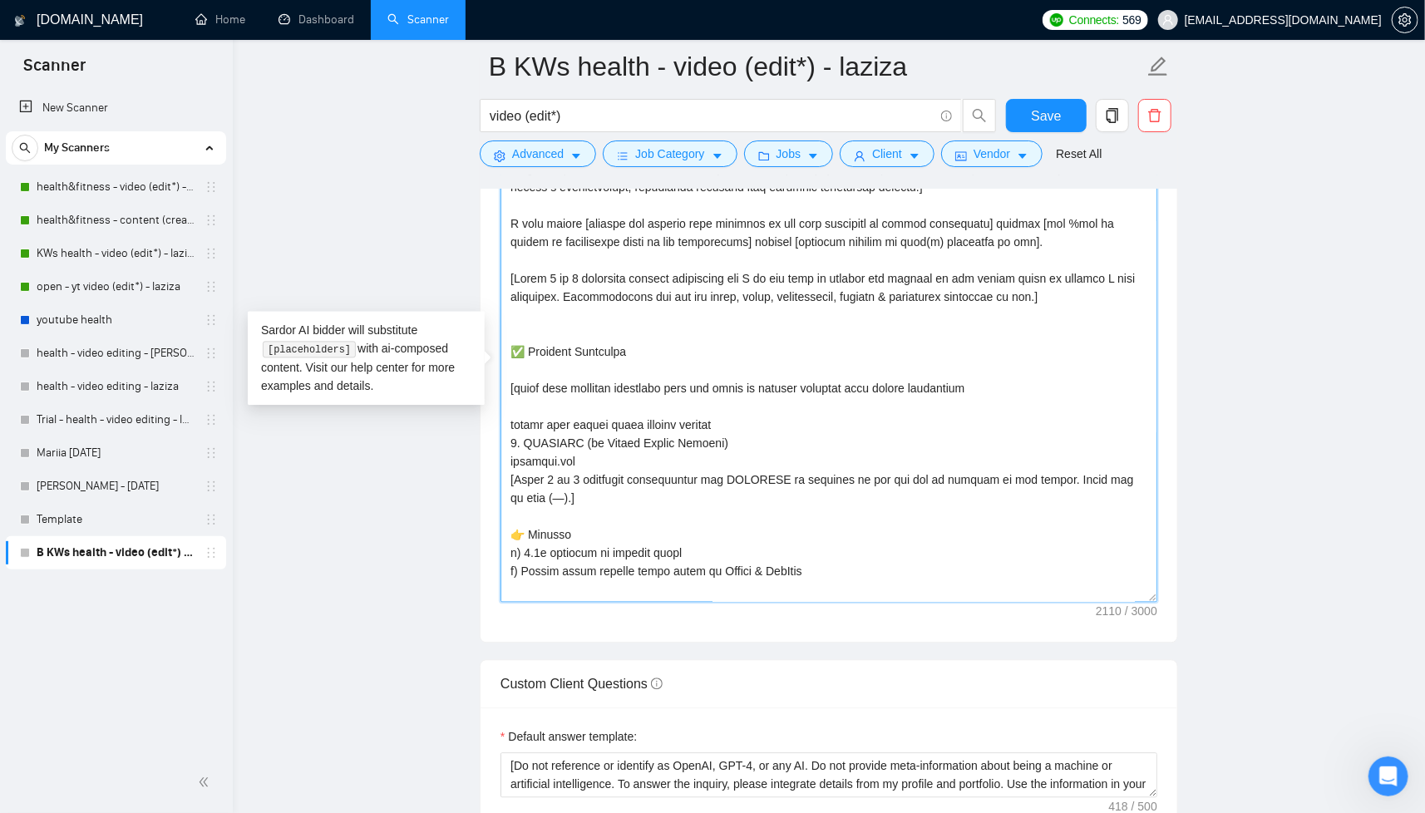
scroll to position [167, 0]
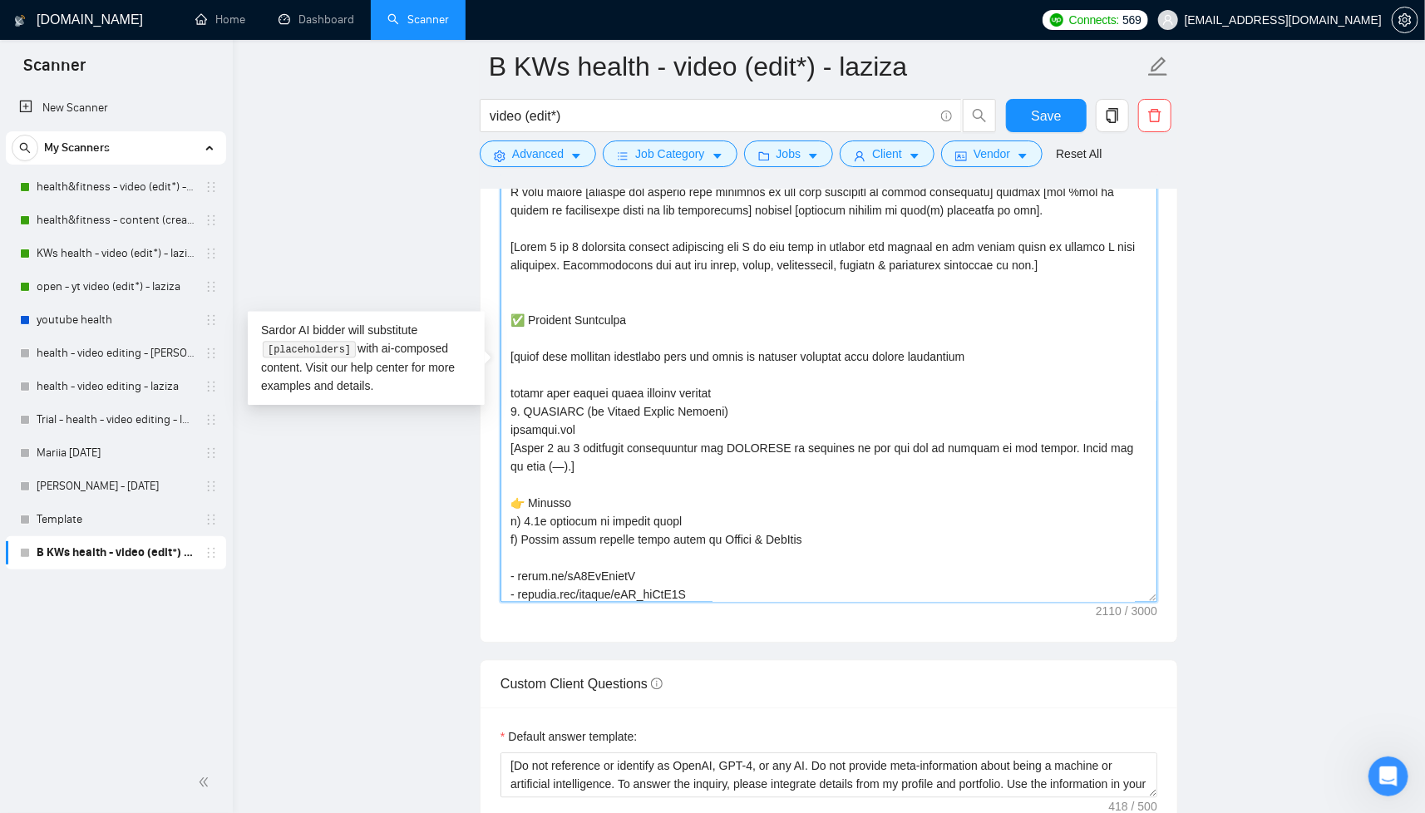
drag, startPoint x: 521, startPoint y: 409, endPoint x: 719, endPoint y: 407, distance: 197.9
click at [719, 407] on textarea "Cover letter template:" at bounding box center [829, 373] width 657 height 457
drag, startPoint x: 508, startPoint y: 430, endPoint x: 575, endPoint y: 427, distance: 67.4
click at [575, 427] on textarea "Cover letter template:" at bounding box center [829, 373] width 657 height 457
click at [684, 426] on textarea "Cover letter template:" at bounding box center [829, 373] width 657 height 457
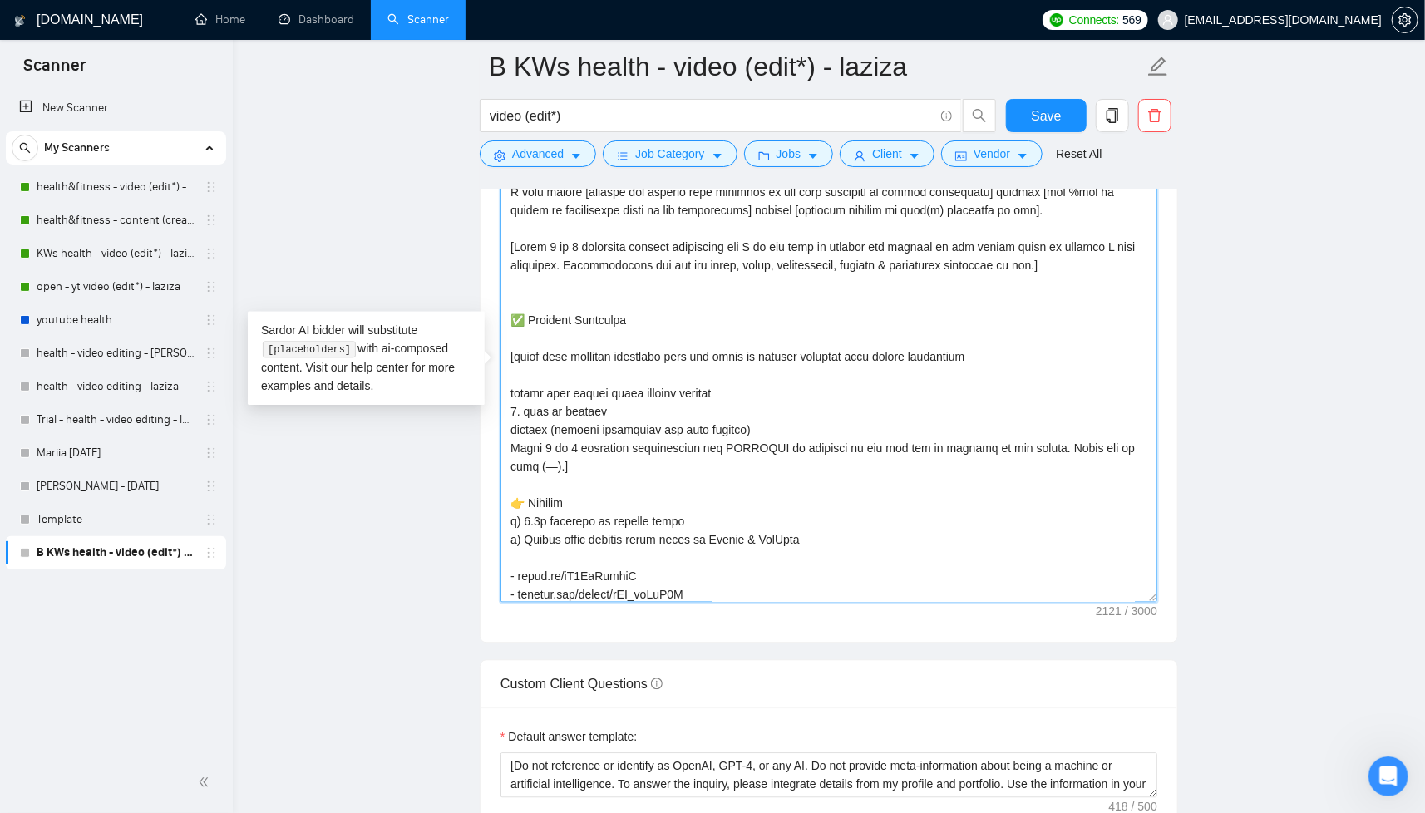
drag, startPoint x: 560, startPoint y: 461, endPoint x: 742, endPoint y: 504, distance: 186.4
click at [581, 466] on textarea "Cover letter template:" at bounding box center [829, 373] width 657 height 457
click at [718, 487] on textarea "Cover letter template:" at bounding box center [829, 373] width 657 height 457
click at [565, 466] on textarea "Cover letter template:" at bounding box center [829, 373] width 657 height 457
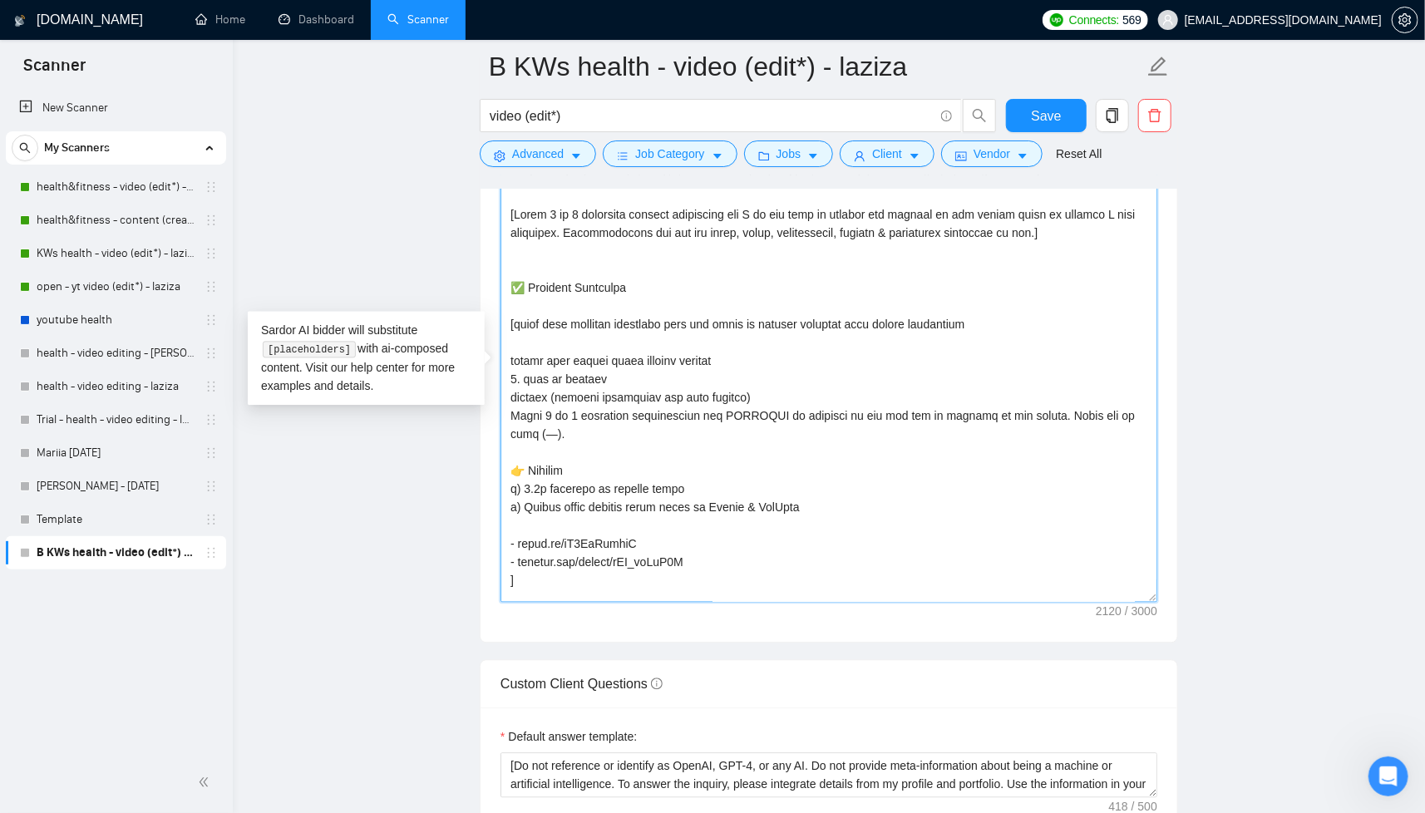
scroll to position [203, 0]
drag, startPoint x: 526, startPoint y: 481, endPoint x: 686, endPoint y: 480, distance: 160.5
click at [686, 480] on textarea "Cover letter template:" at bounding box center [829, 373] width 657 height 457
drag, startPoint x: 523, startPoint y: 500, endPoint x: 806, endPoint y: 506, distance: 282.8
click at [806, 506] on textarea "Cover letter template:" at bounding box center [829, 373] width 657 height 457
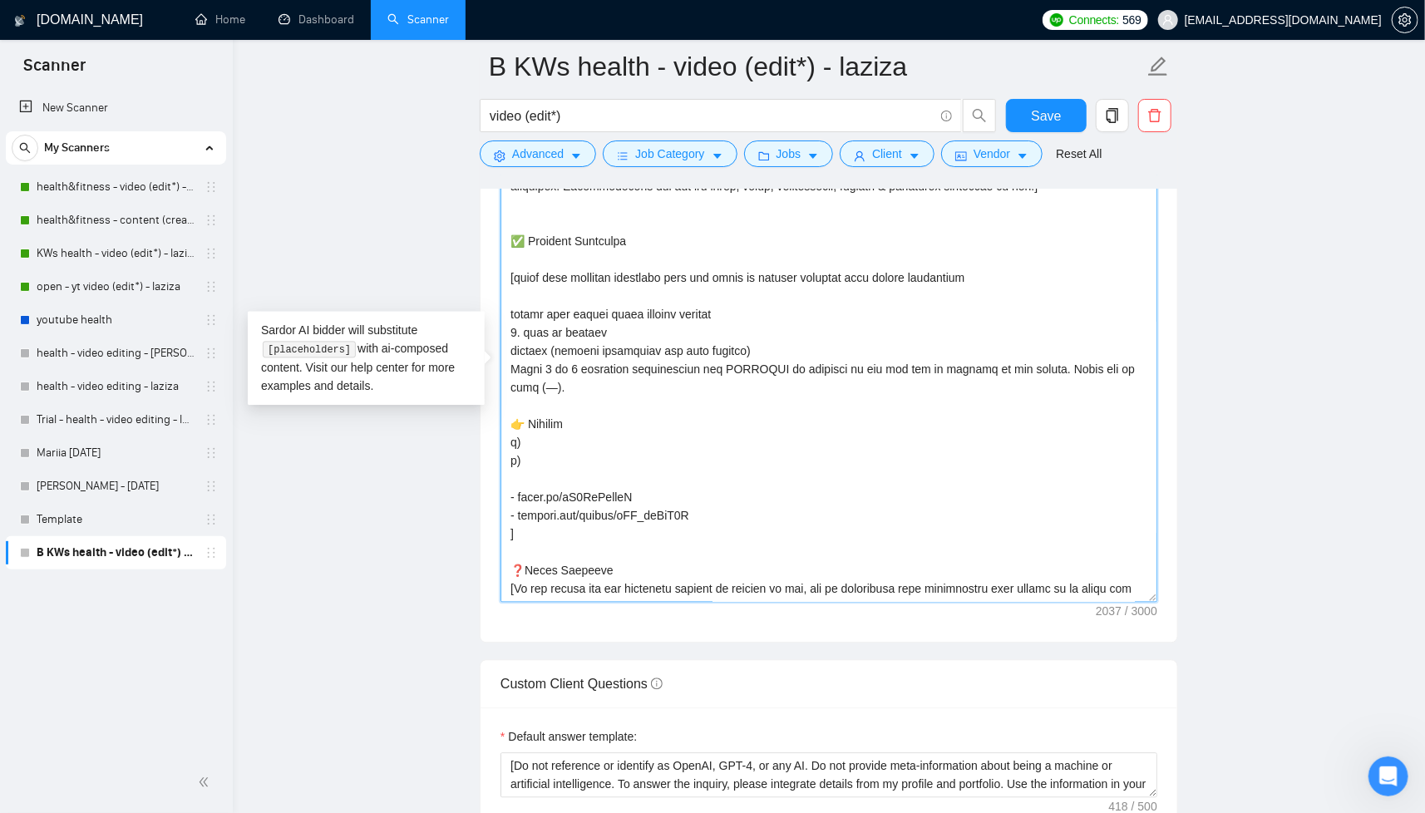
scroll to position [247, 0]
click at [590, 481] on textarea "Cover letter template:" at bounding box center [829, 373] width 657 height 457
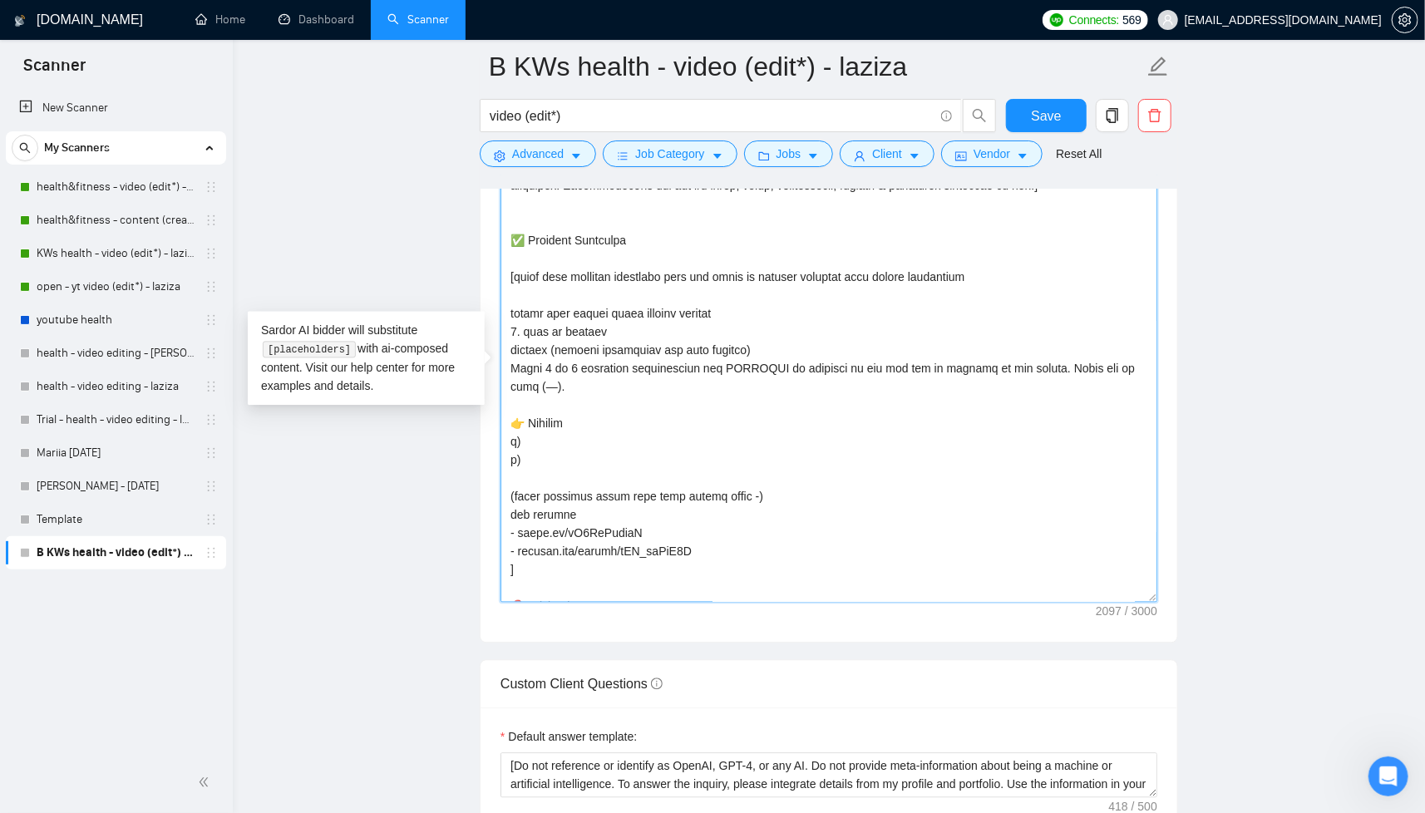
click at [570, 273] on textarea "Cover letter template:" at bounding box center [829, 373] width 657 height 457
type textarea "[Write a personal greeting using the client's name or company name (if provided…"
drag, startPoint x: 1047, startPoint y: 123, endPoint x: 1079, endPoint y: 149, distance: 41.4
click at [1047, 123] on span "Save" at bounding box center [1046, 116] width 30 height 21
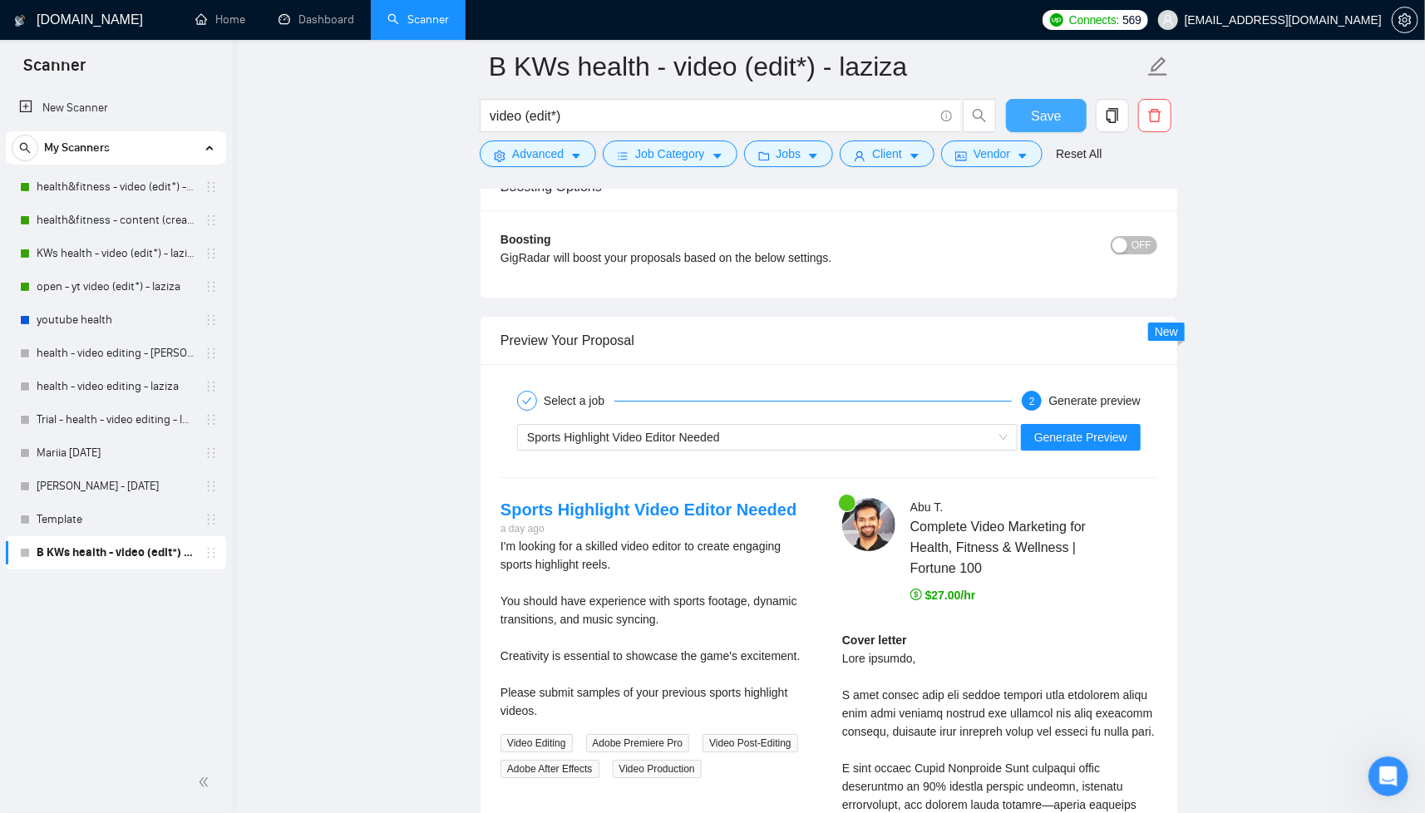
scroll to position [3102, 0]
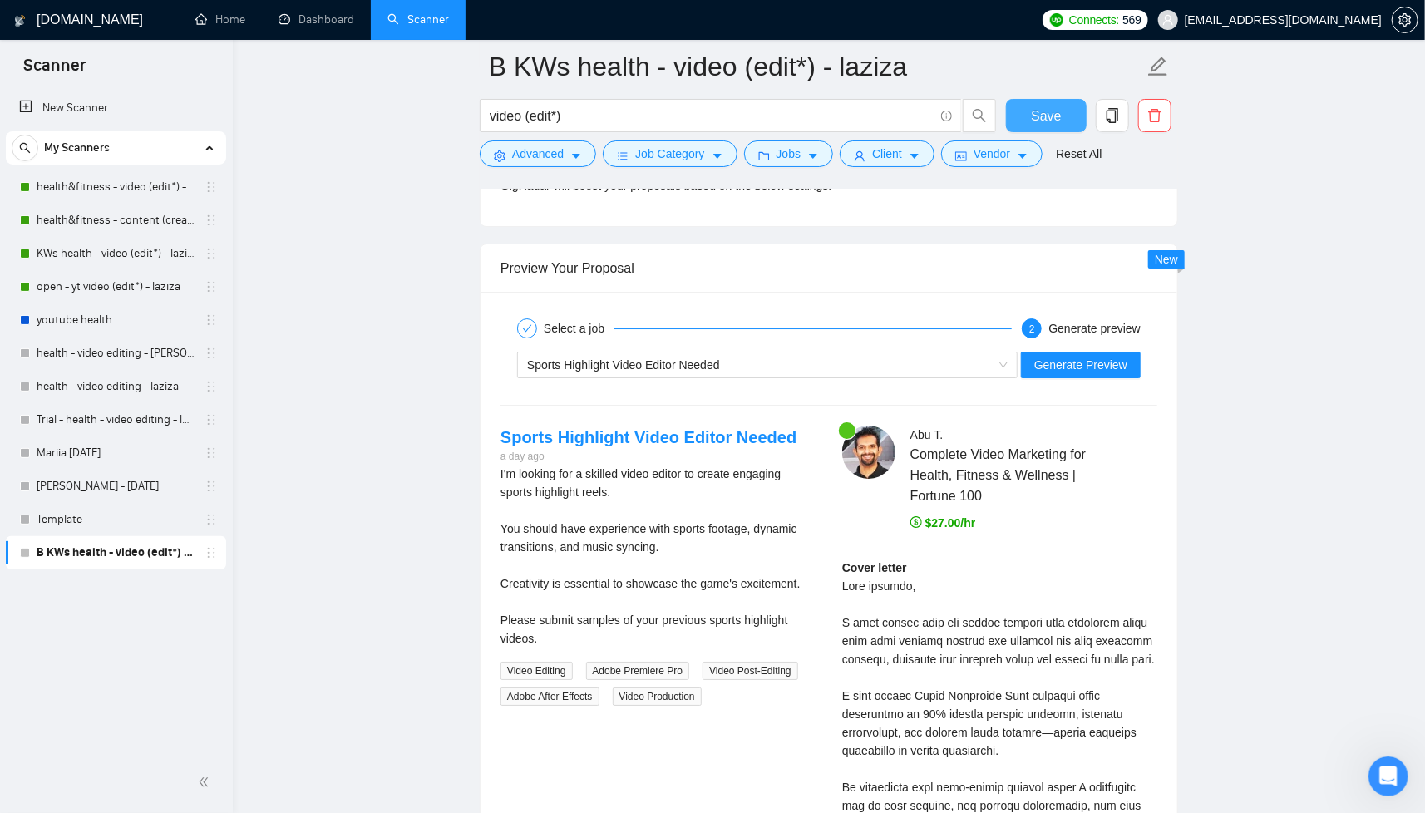
click at [1063, 118] on button "Save" at bounding box center [1046, 115] width 81 height 33
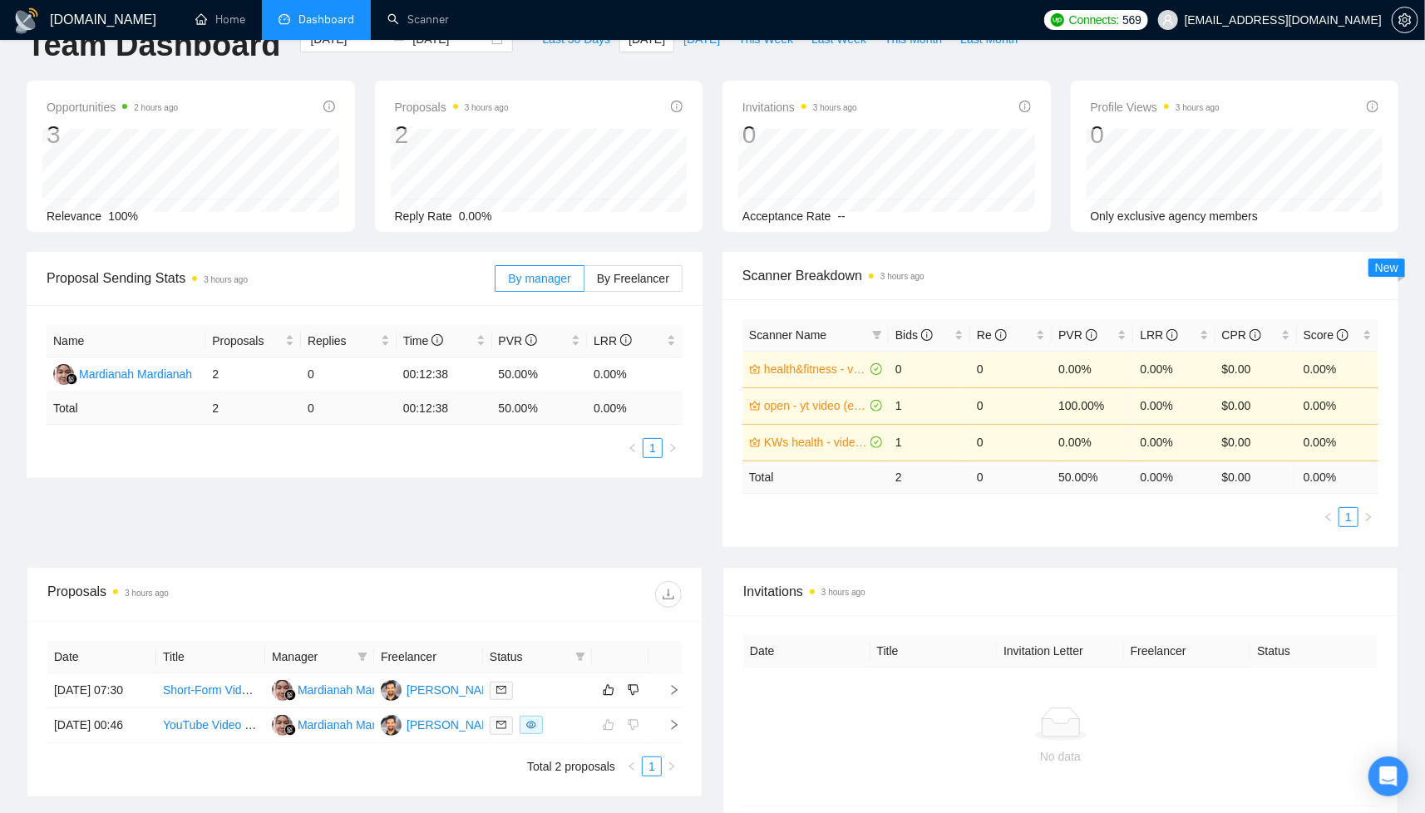
scroll to position [43, 0]
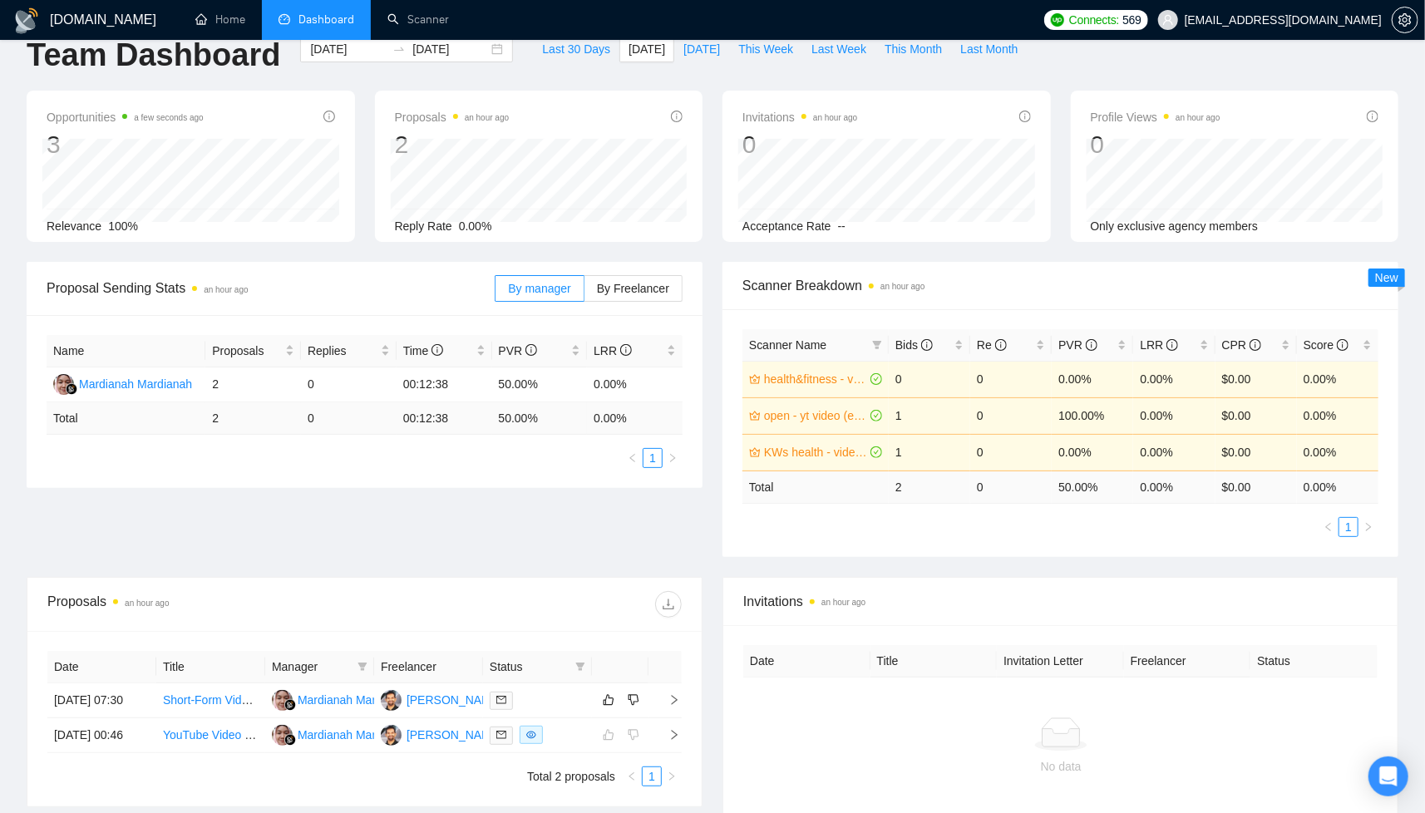
scroll to position [33, 0]
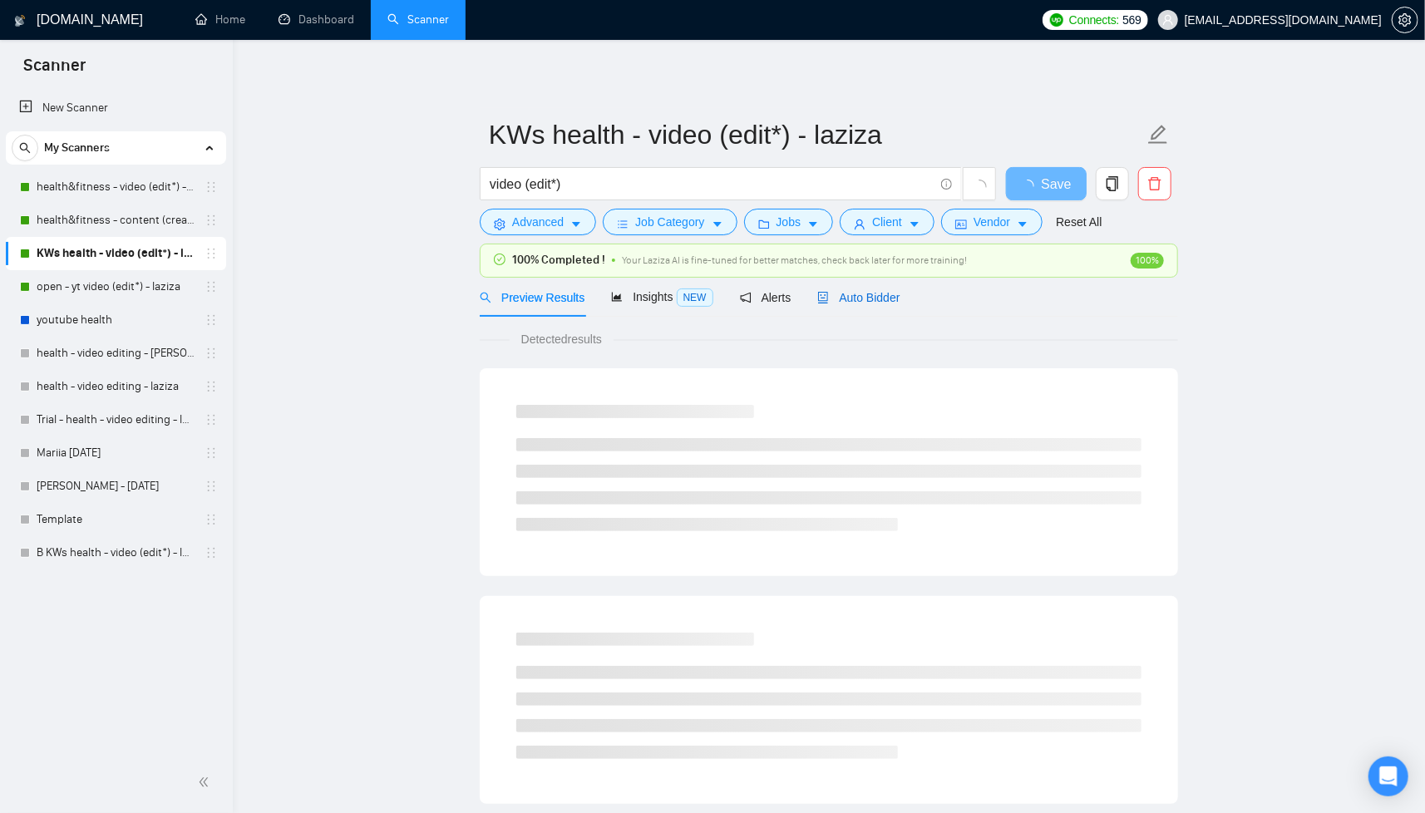
click at [871, 301] on span "Auto Bidder" at bounding box center [858, 297] width 82 height 13
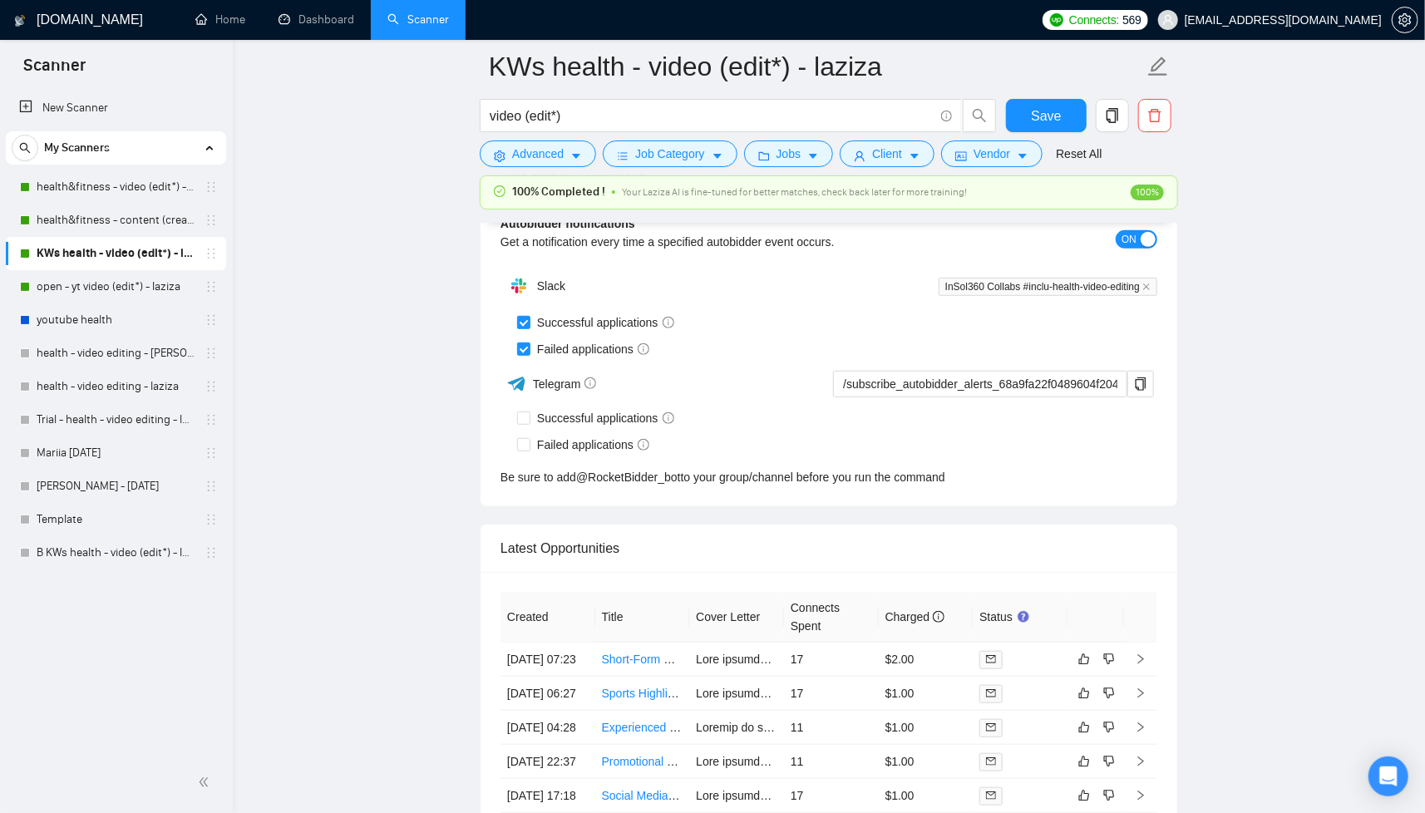
scroll to position [4331, 0]
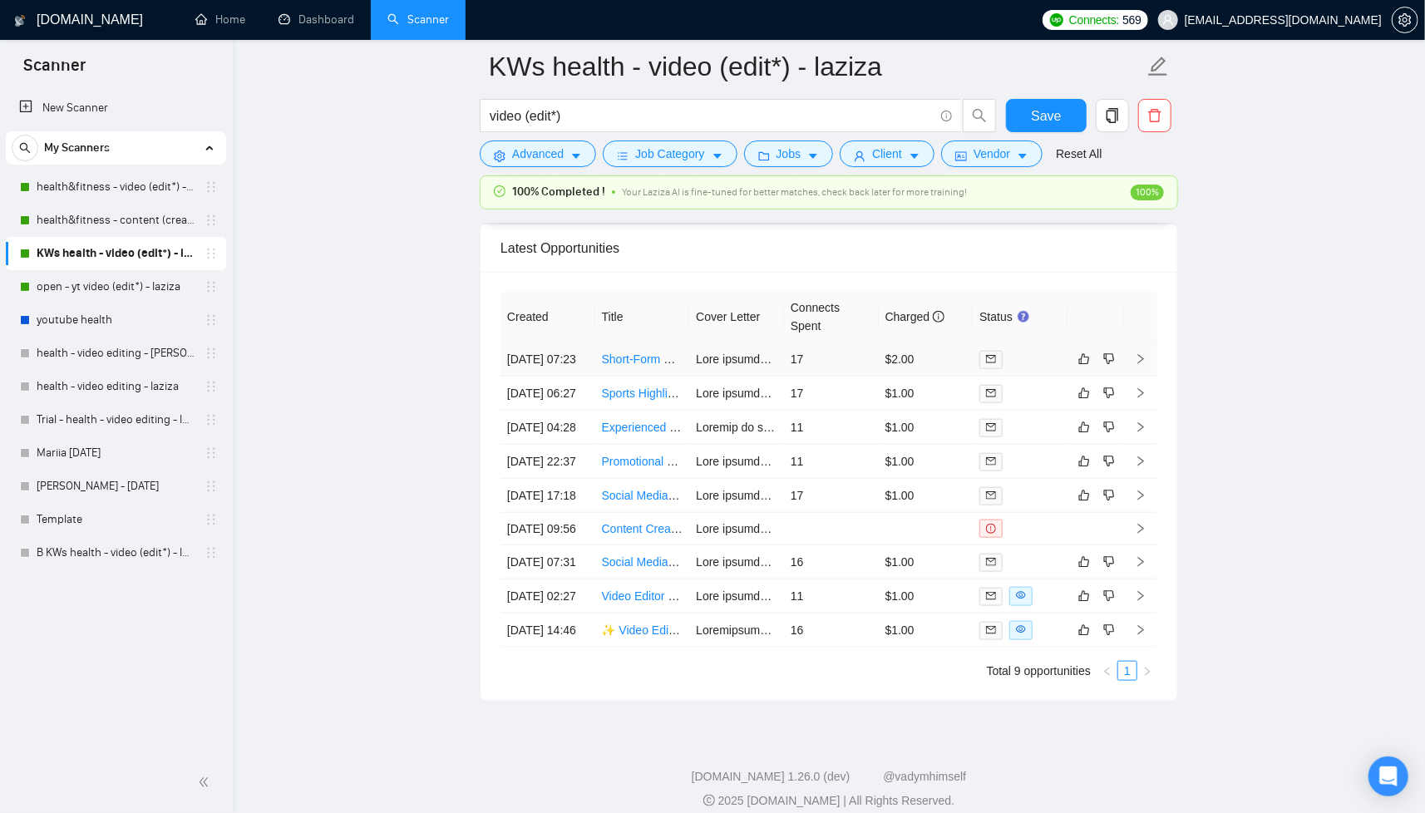
click at [867, 370] on td "17" at bounding box center [831, 360] width 95 height 34
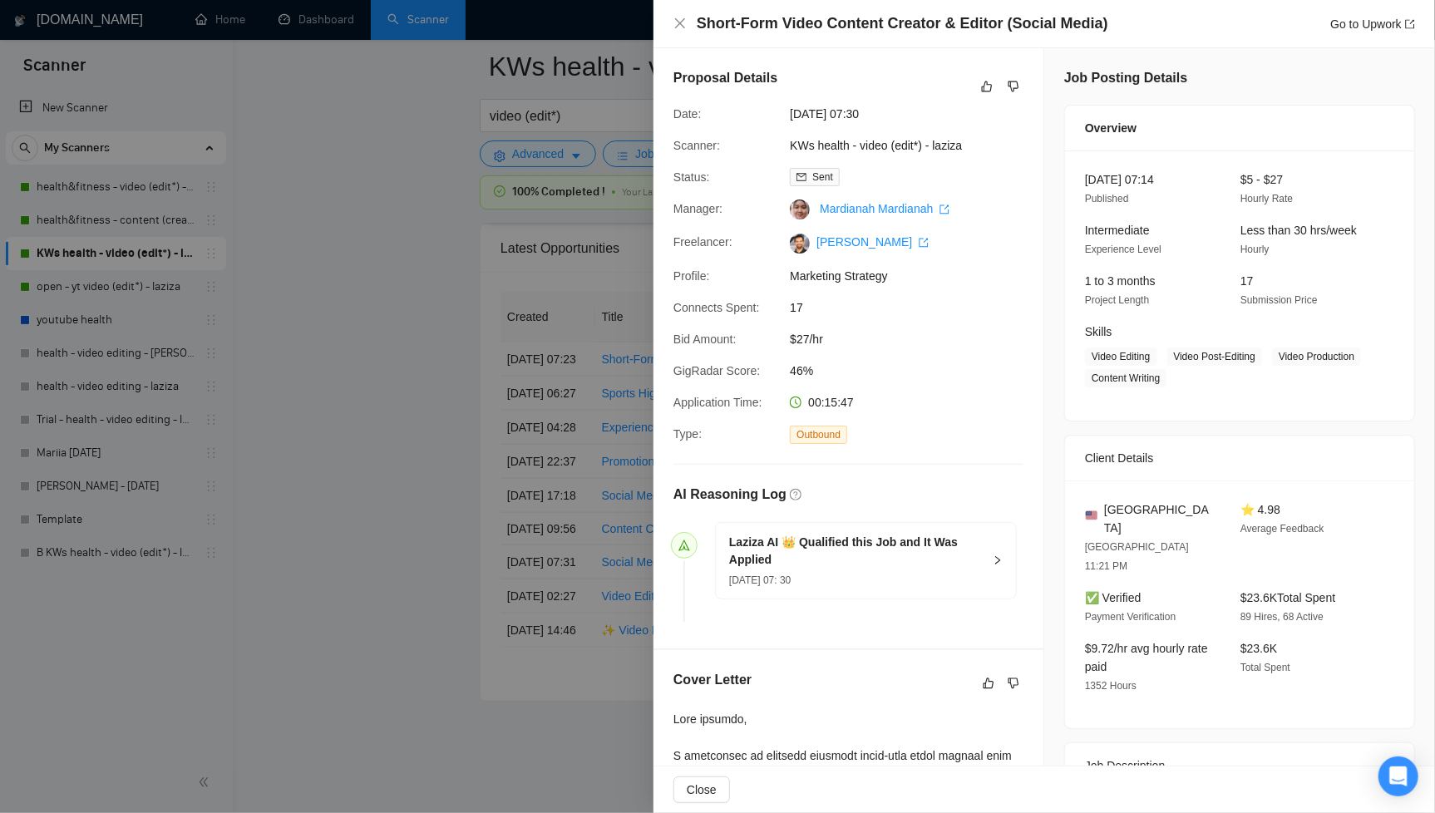
click at [392, 321] on div at bounding box center [717, 406] width 1435 height 813
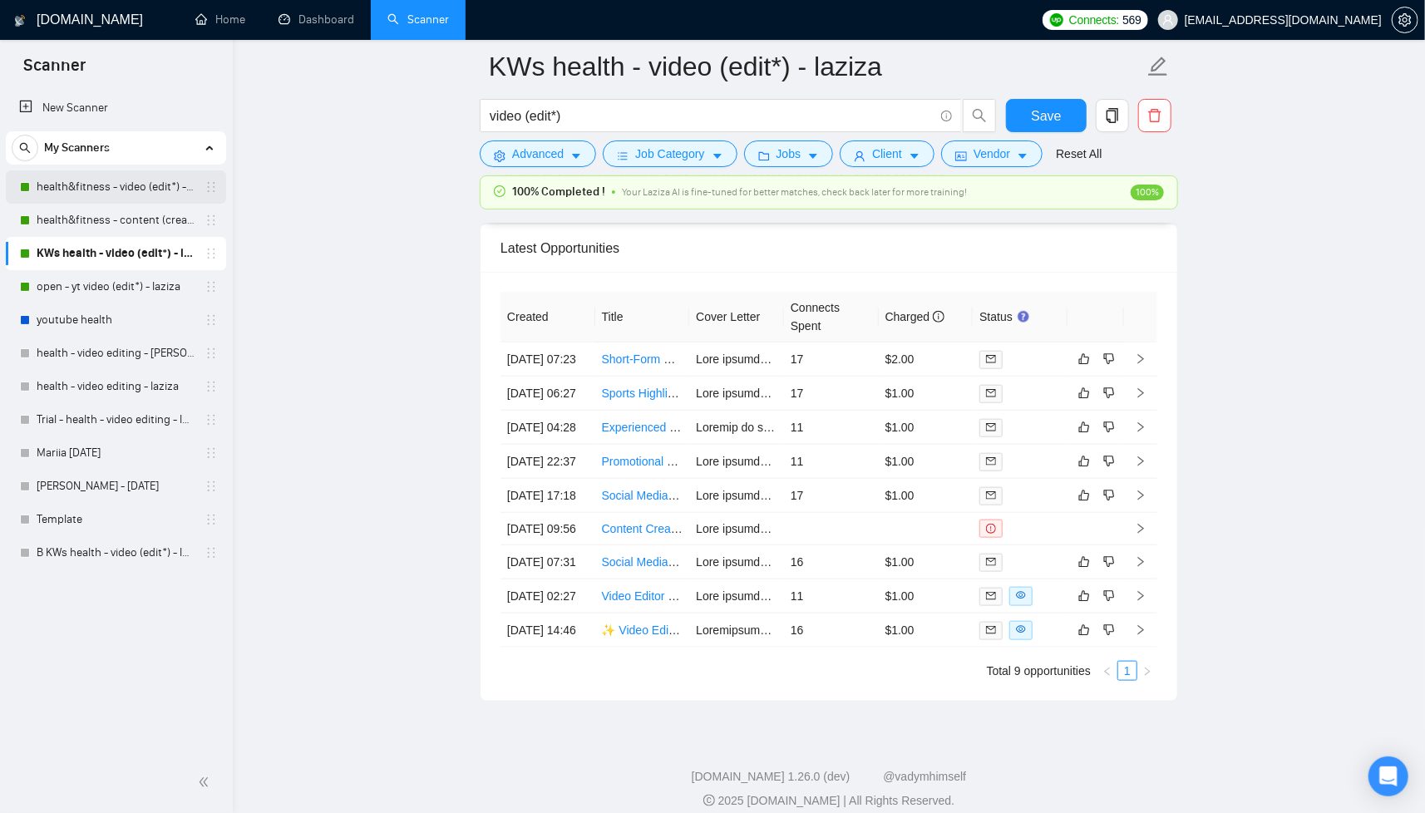
click at [99, 185] on link "health&fitness - video (edit*) - laziza" at bounding box center [116, 186] width 158 height 33
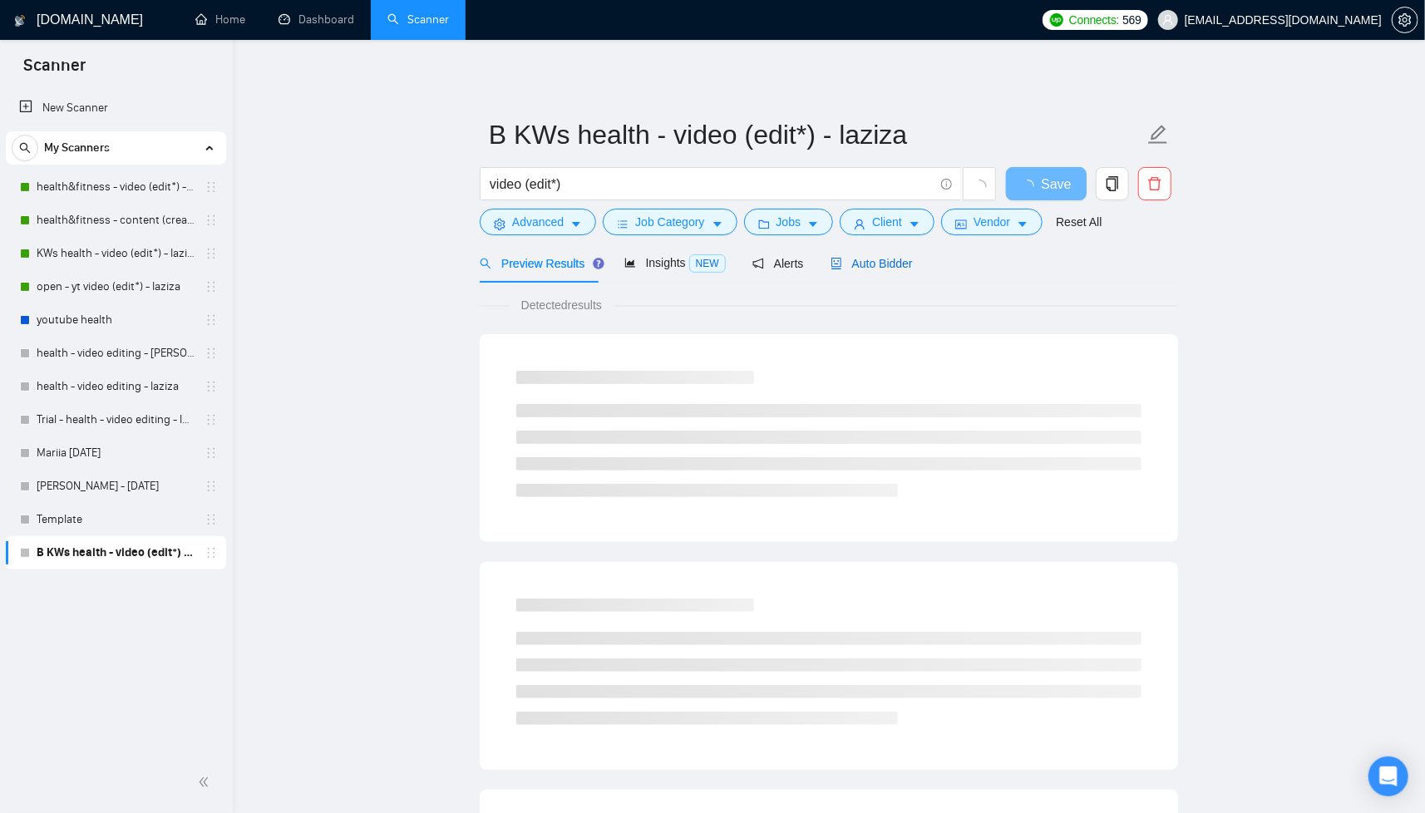
click at [901, 264] on span "Auto Bidder" at bounding box center [872, 263] width 82 height 13
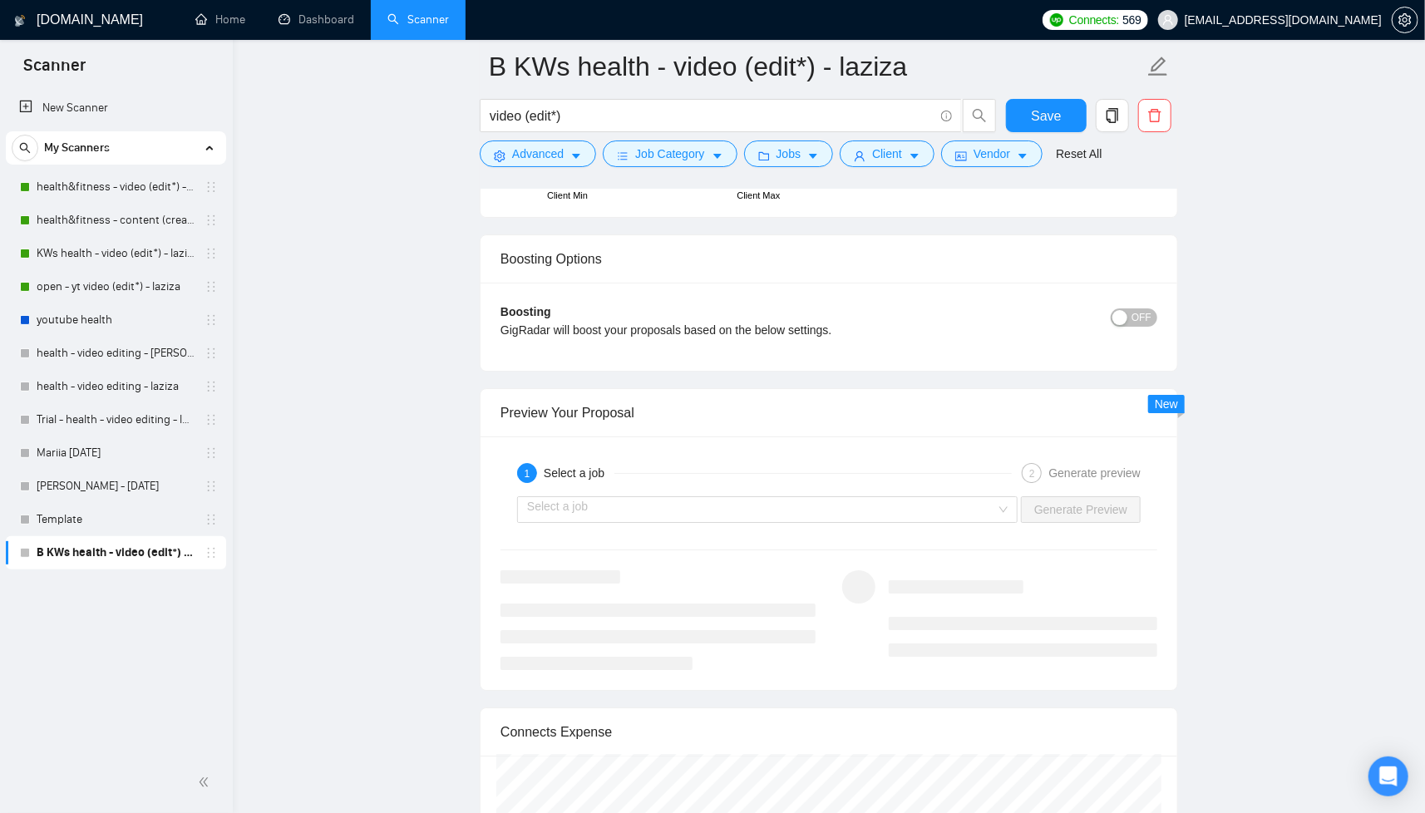
scroll to position [3198, 0]
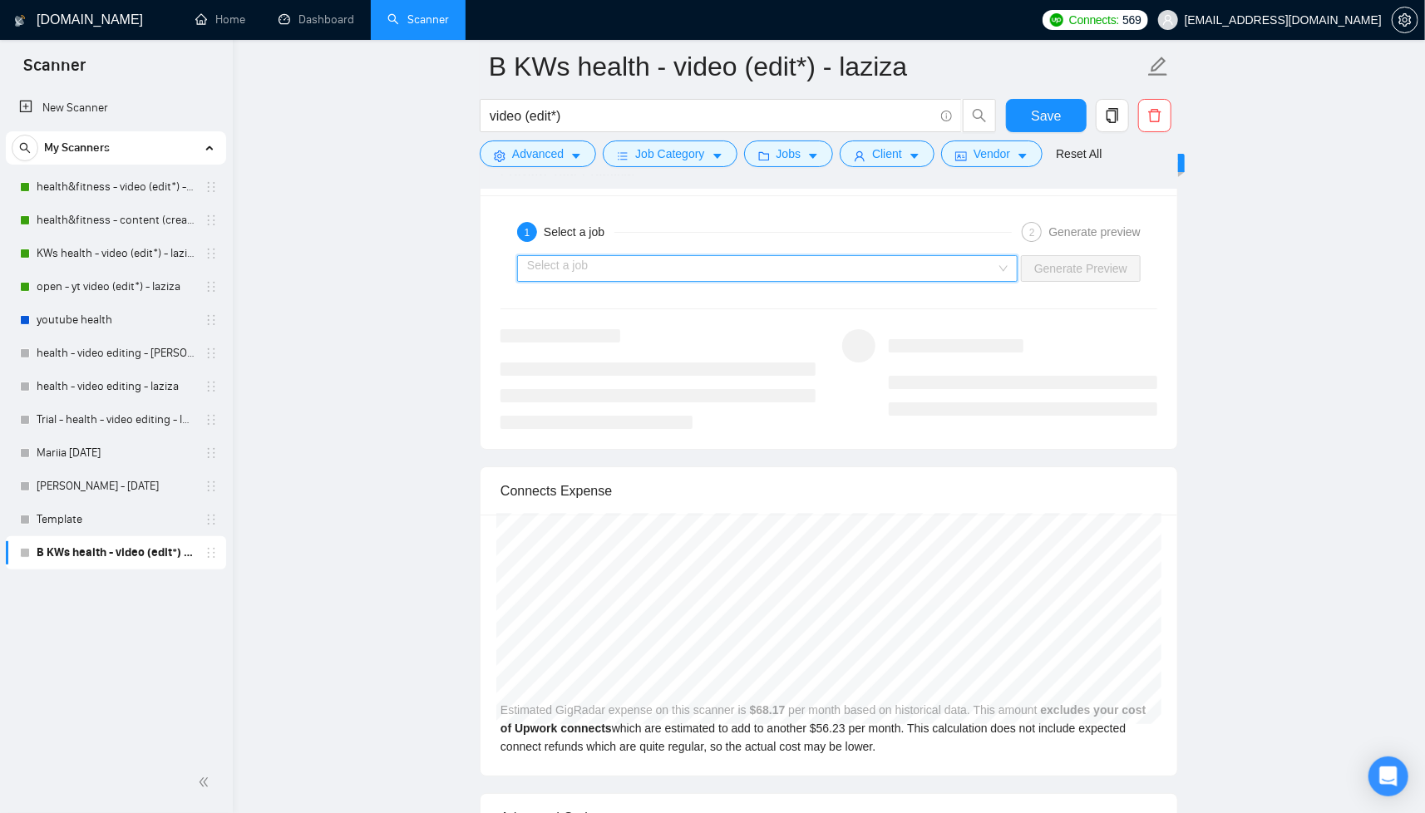
click at [916, 266] on input "search" at bounding box center [761, 268] width 469 height 25
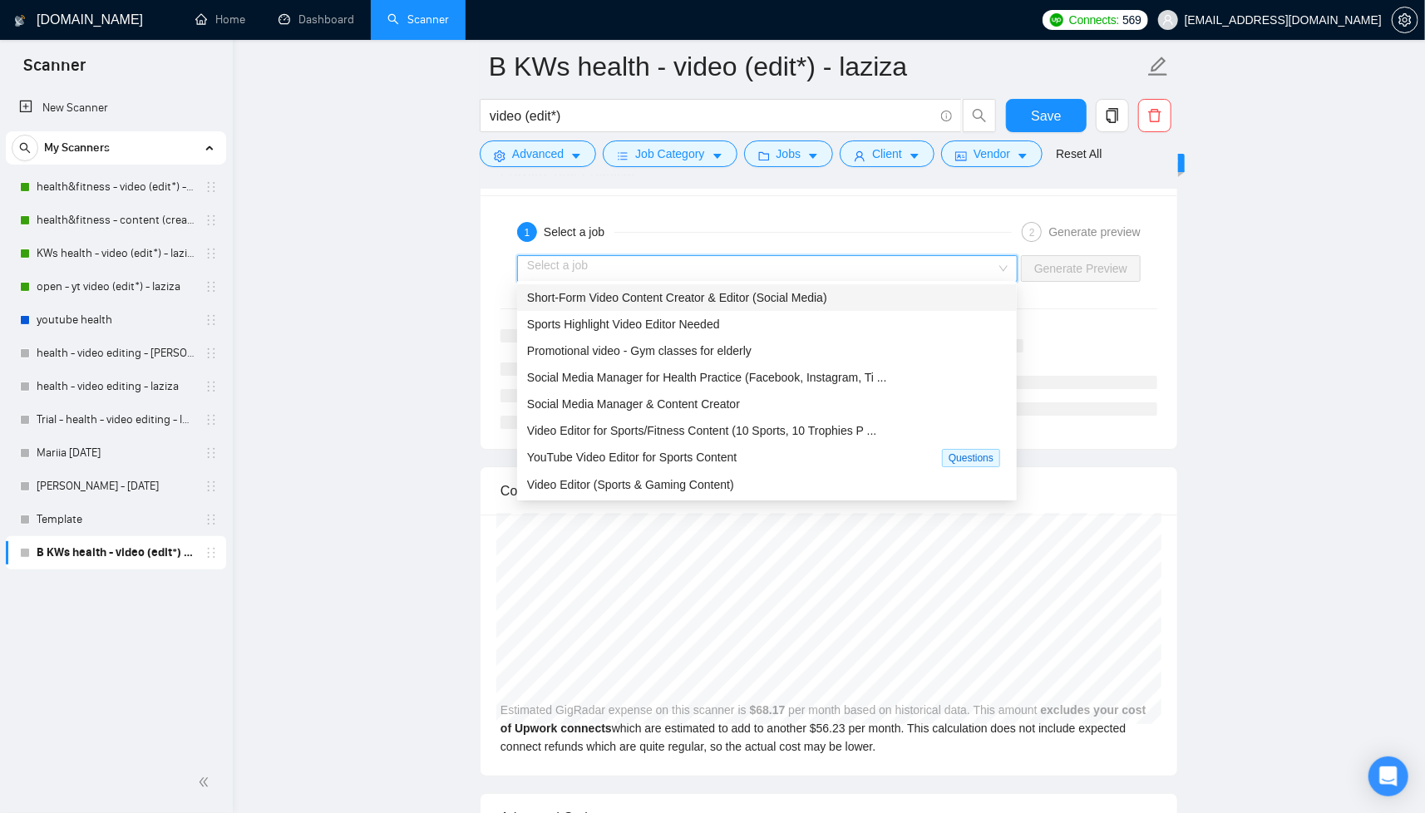
click at [841, 299] on div "Short-Form Video Content Creator & Editor (Social Media)" at bounding box center [767, 298] width 480 height 18
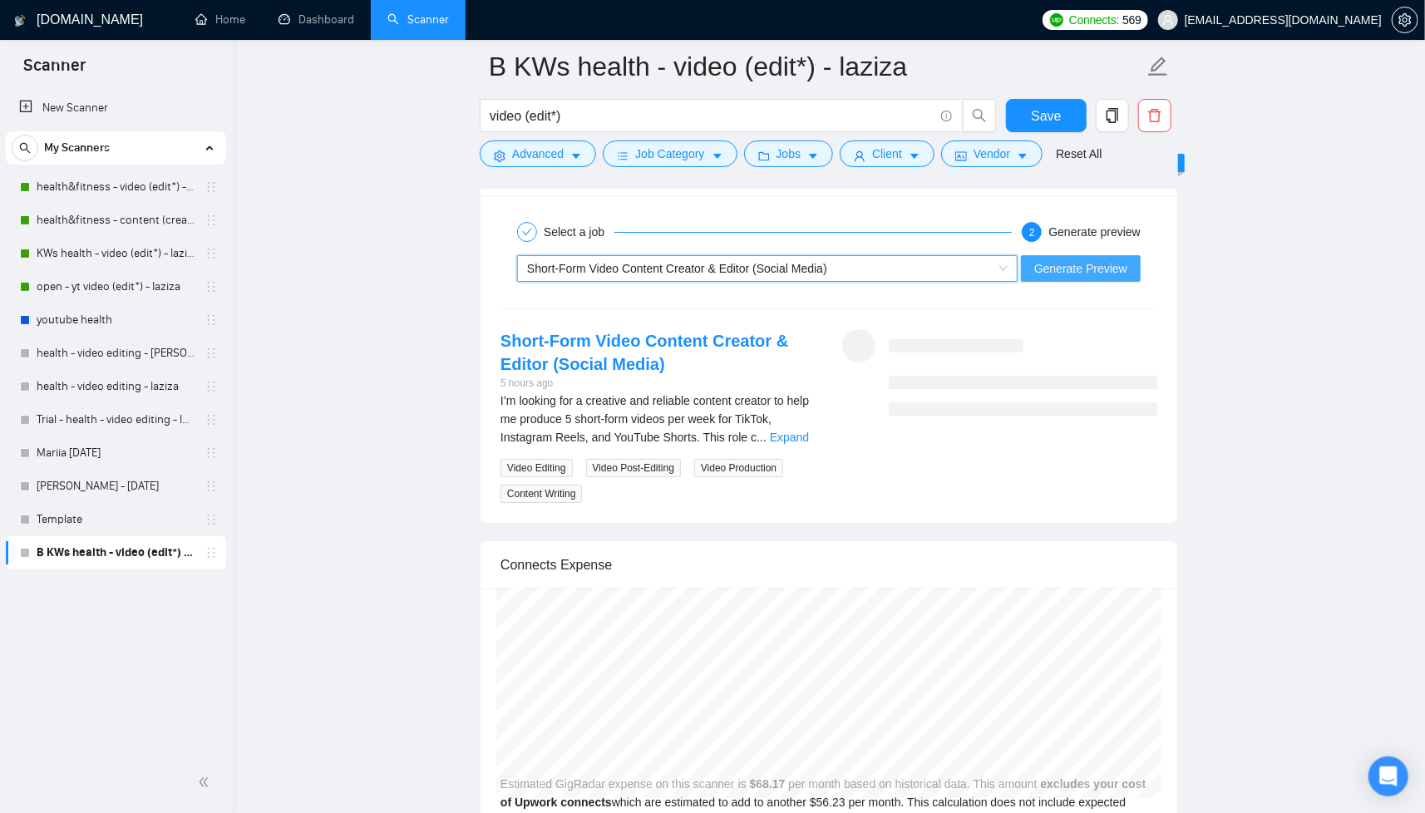
click at [1076, 259] on span "Generate Preview" at bounding box center [1080, 268] width 93 height 18
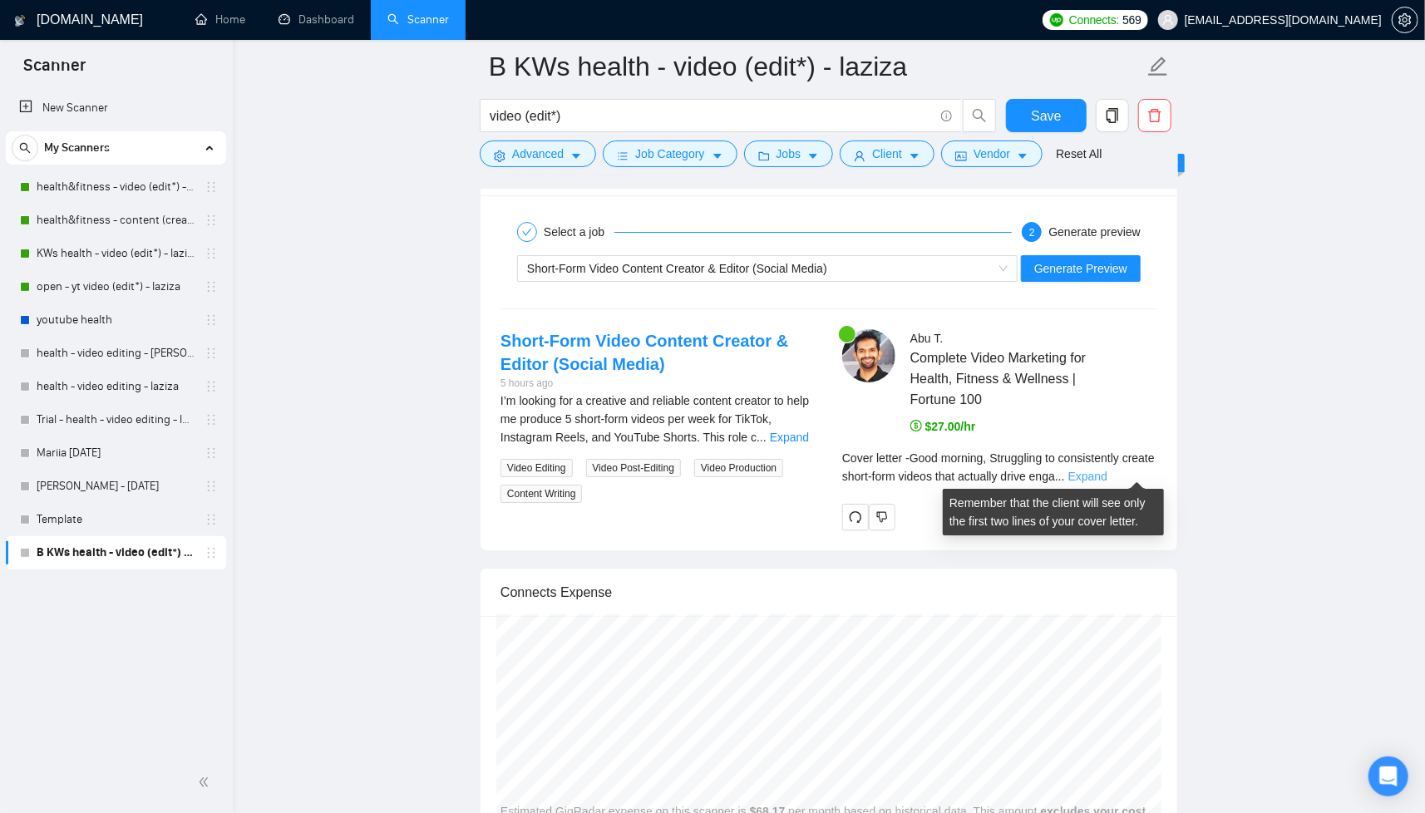
click at [1108, 470] on link "Expand" at bounding box center [1088, 476] width 39 height 13
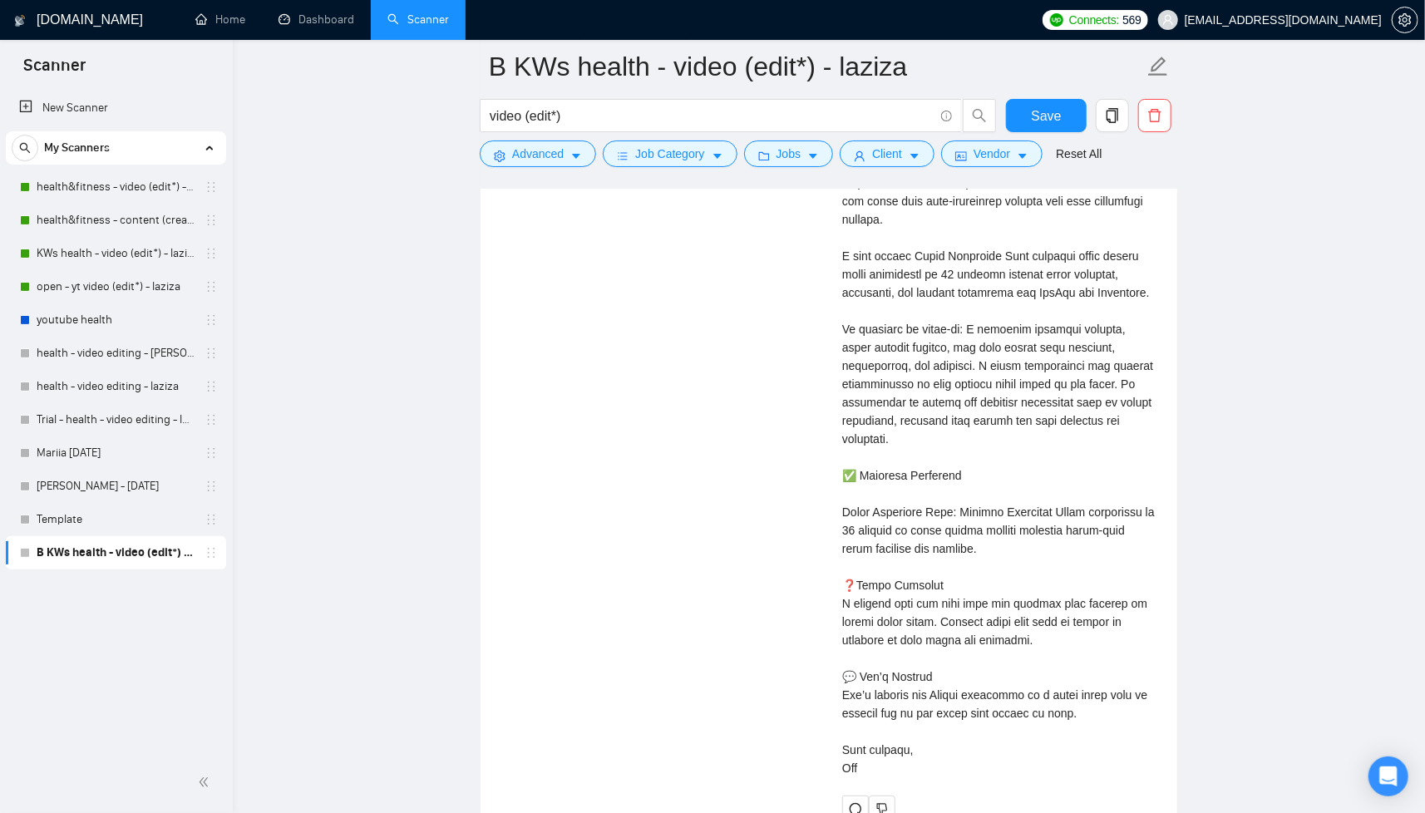
scroll to position [3592, 0]
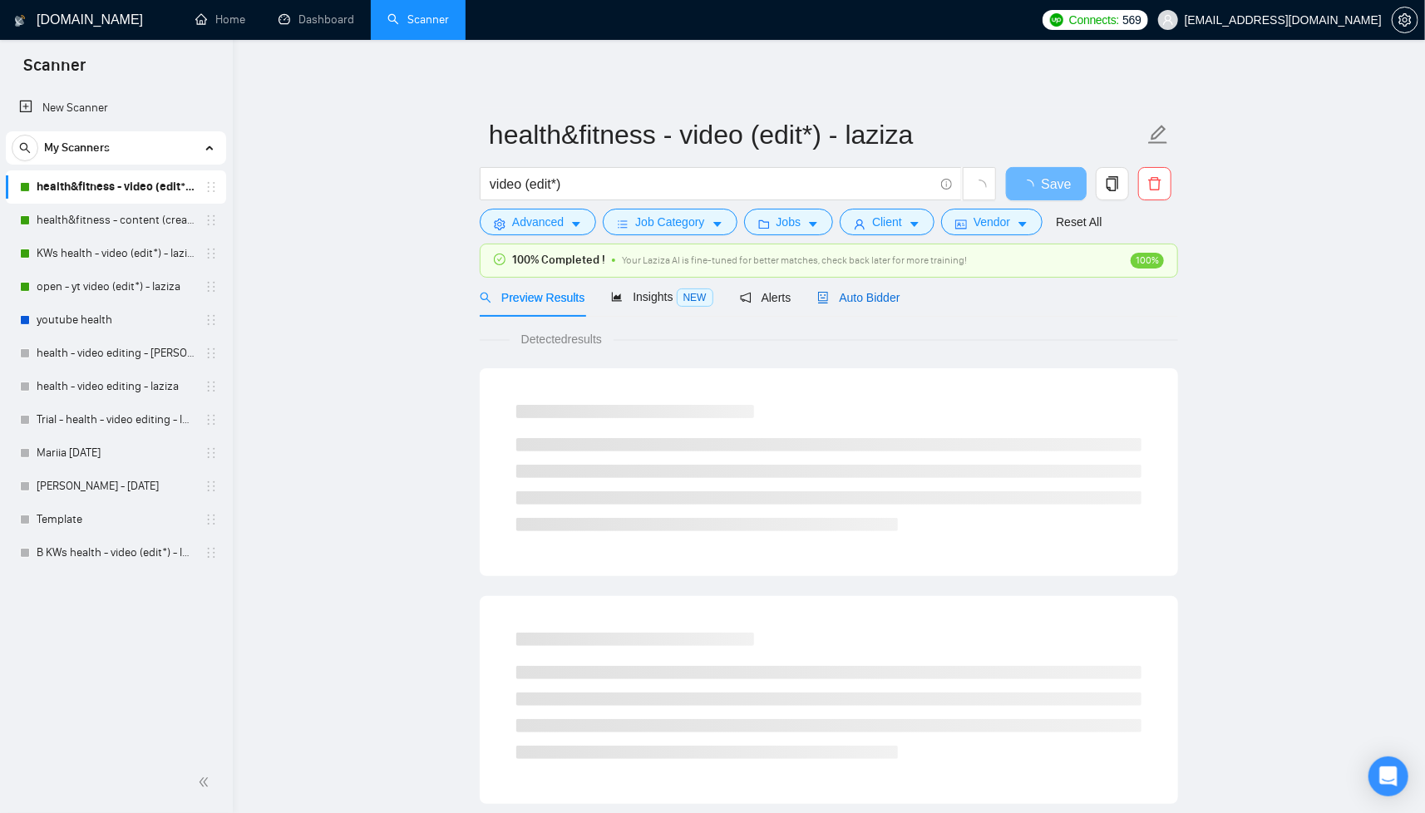
click at [886, 300] on span "Auto Bidder" at bounding box center [858, 297] width 82 height 13
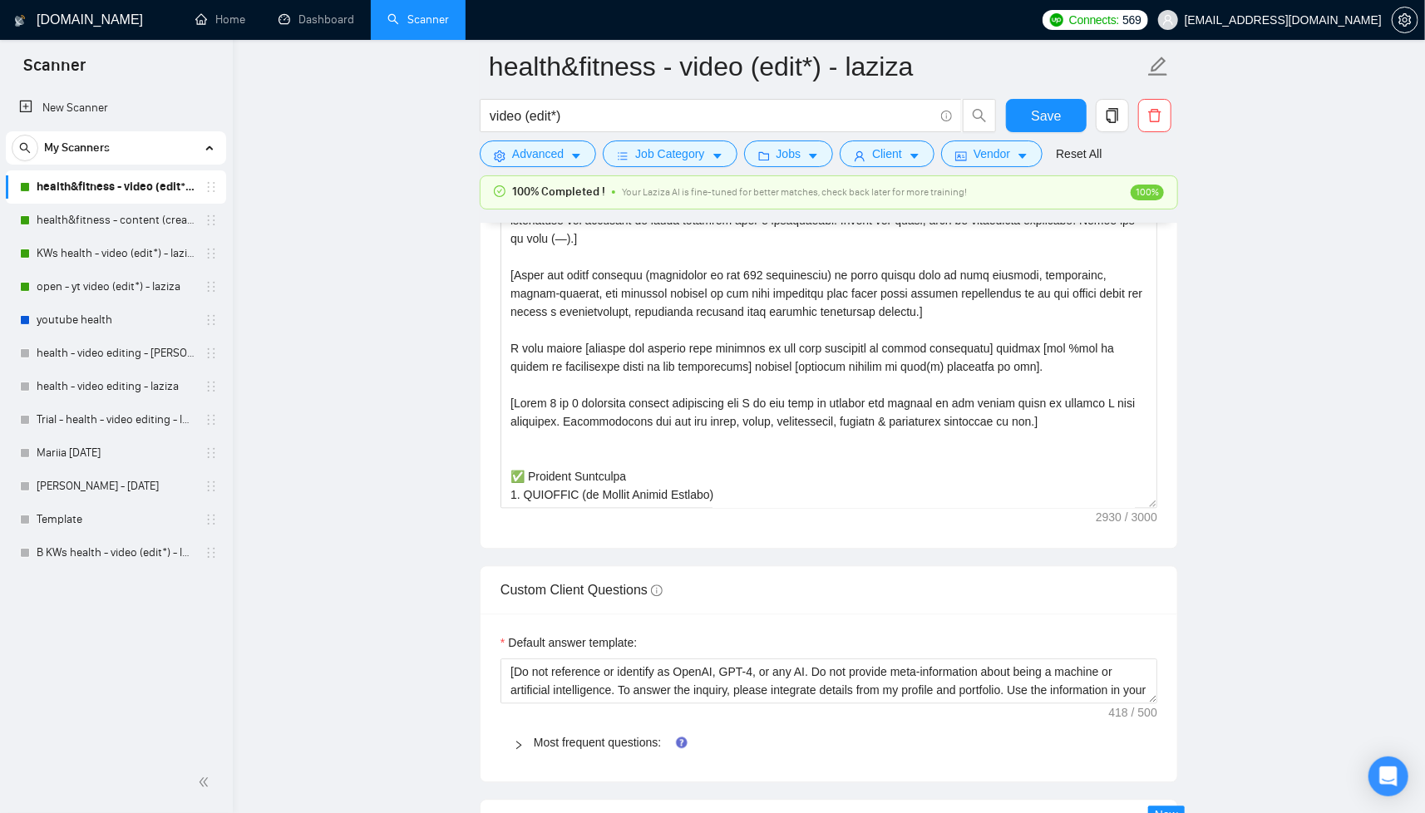
scroll to position [2040, 0]
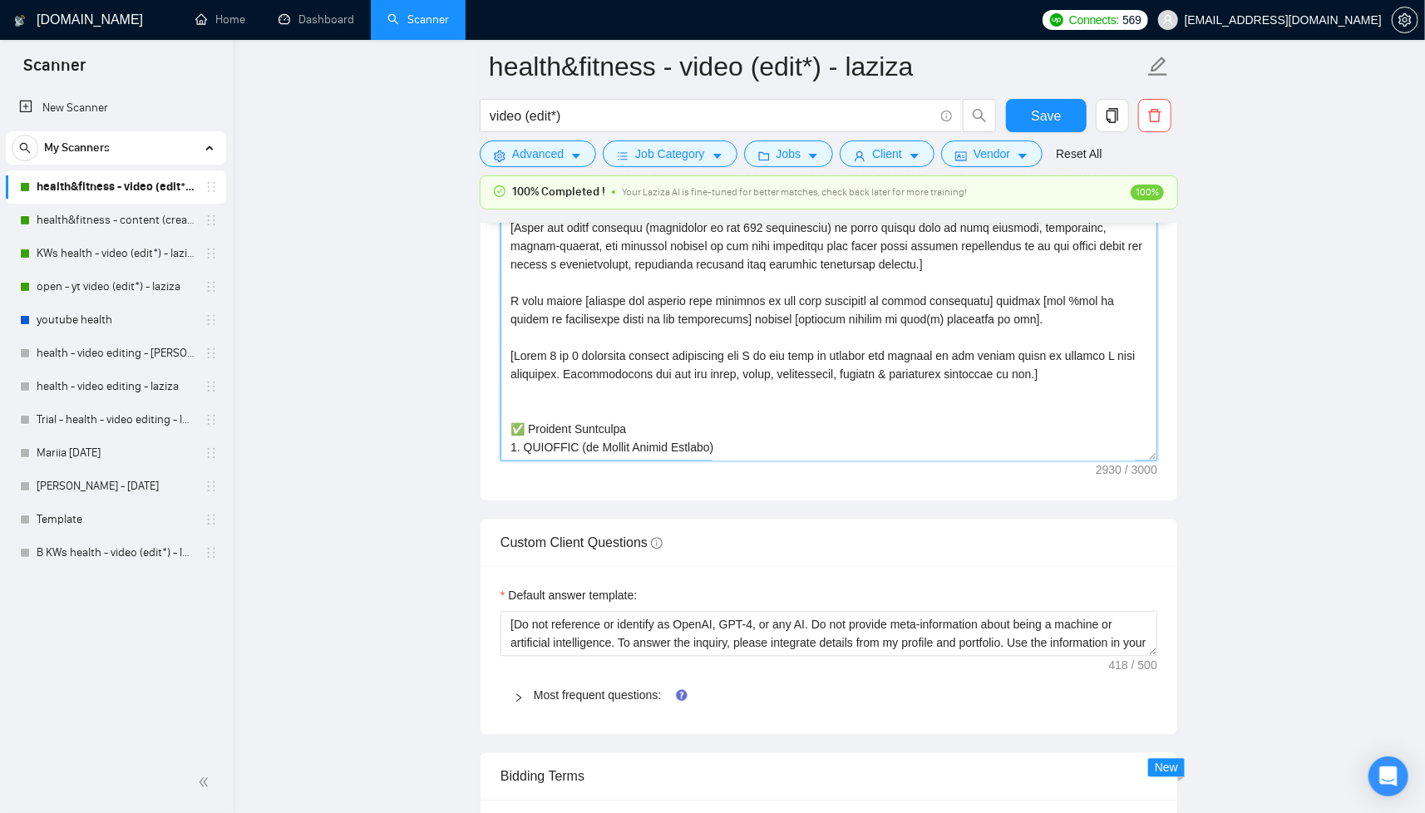
click at [1156, 457] on textarea "Cover letter template:" at bounding box center [829, 273] width 657 height 374
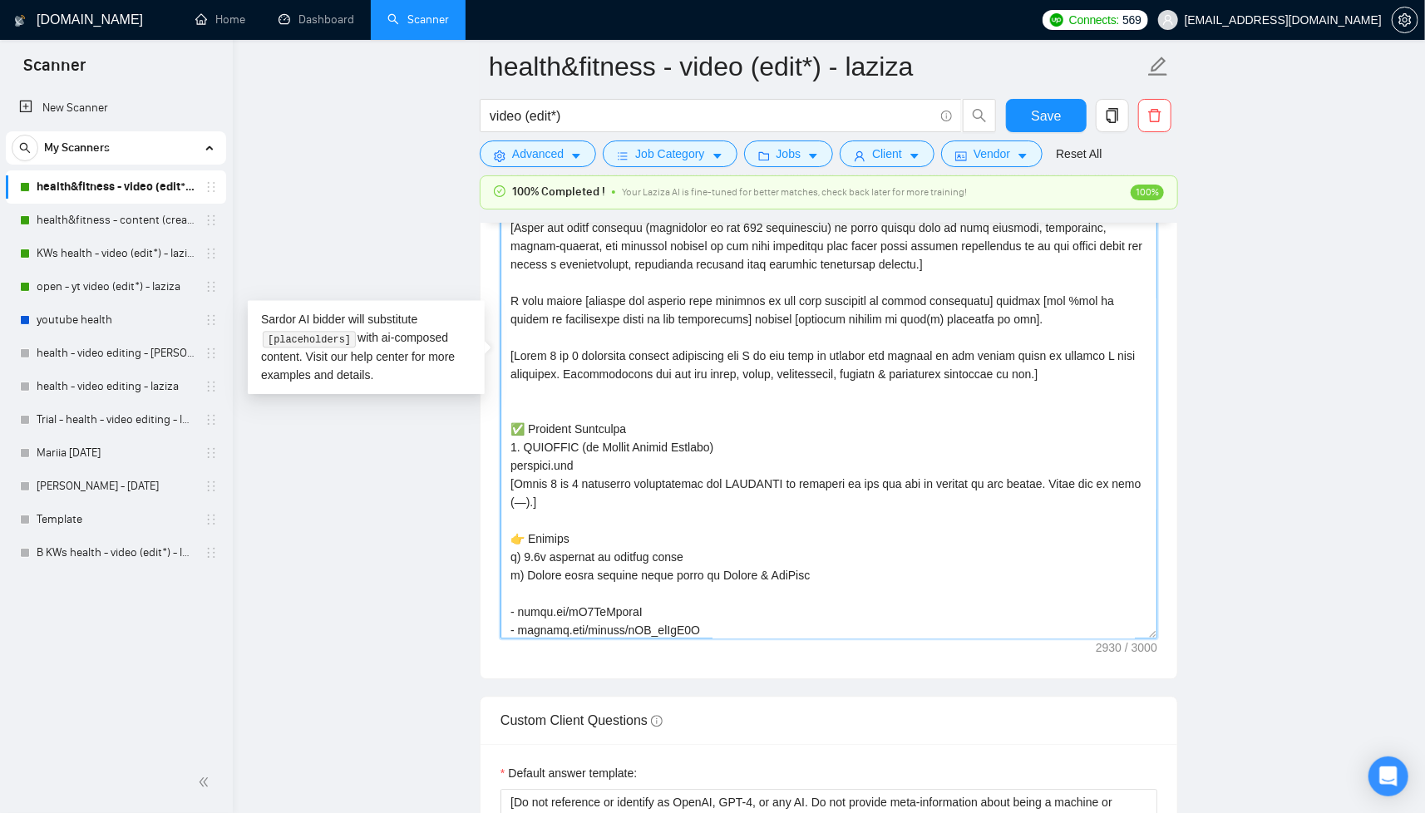
drag, startPoint x: 1156, startPoint y: 455, endPoint x: 1165, endPoint y: 634, distance: 179.0
click at [1180, 634] on main "health&fitness - video (edit*) - laziza video (edit*) Save Advanced Job Categor…" at bounding box center [828, 352] width 1139 height 4650
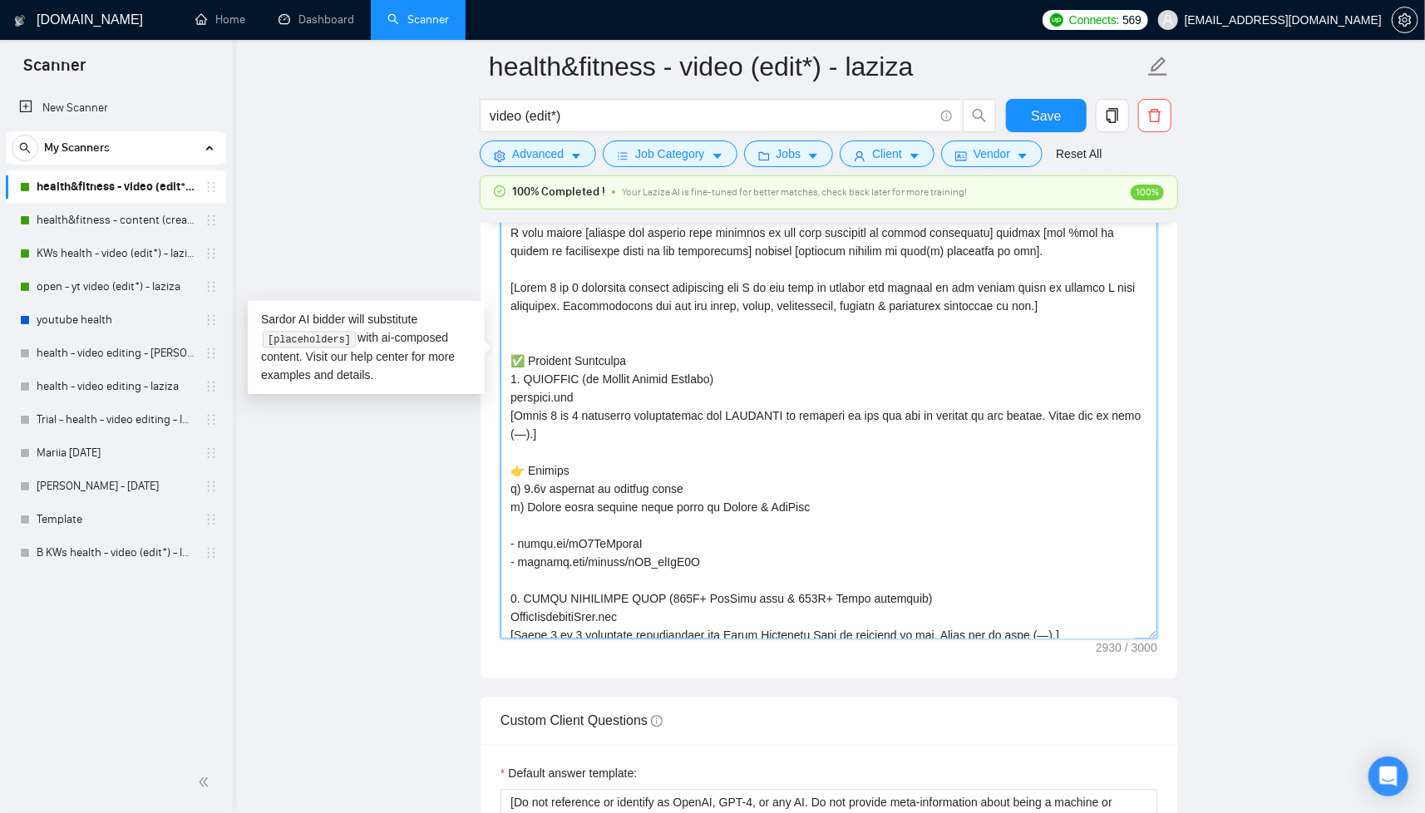
scroll to position [70, 0]
drag, startPoint x: 509, startPoint y: 376, endPoint x: 706, endPoint y: 557, distance: 267.8
click at [706, 557] on textarea "Cover letter template:" at bounding box center [829, 362] width 657 height 552
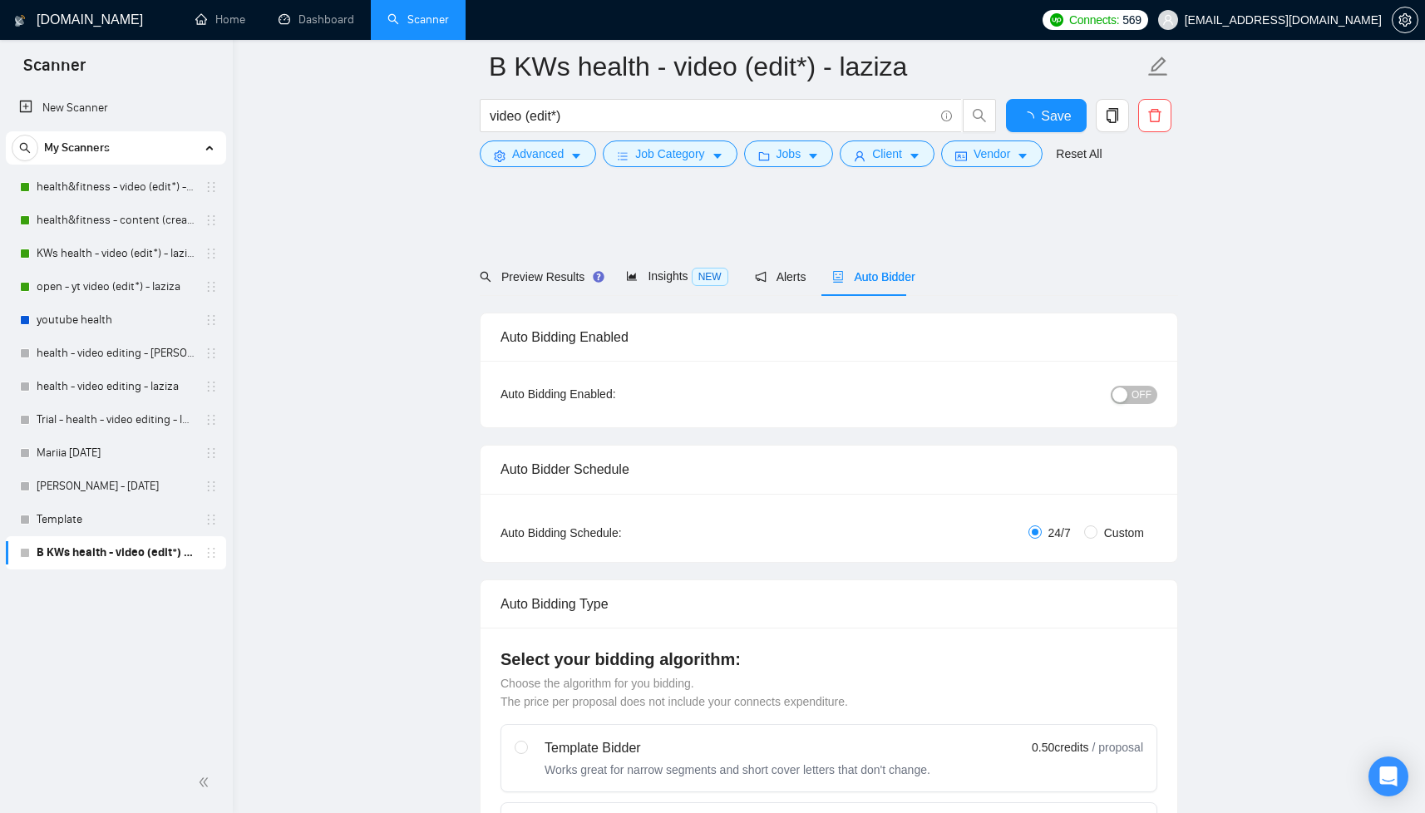
scroll to position [3102, 0]
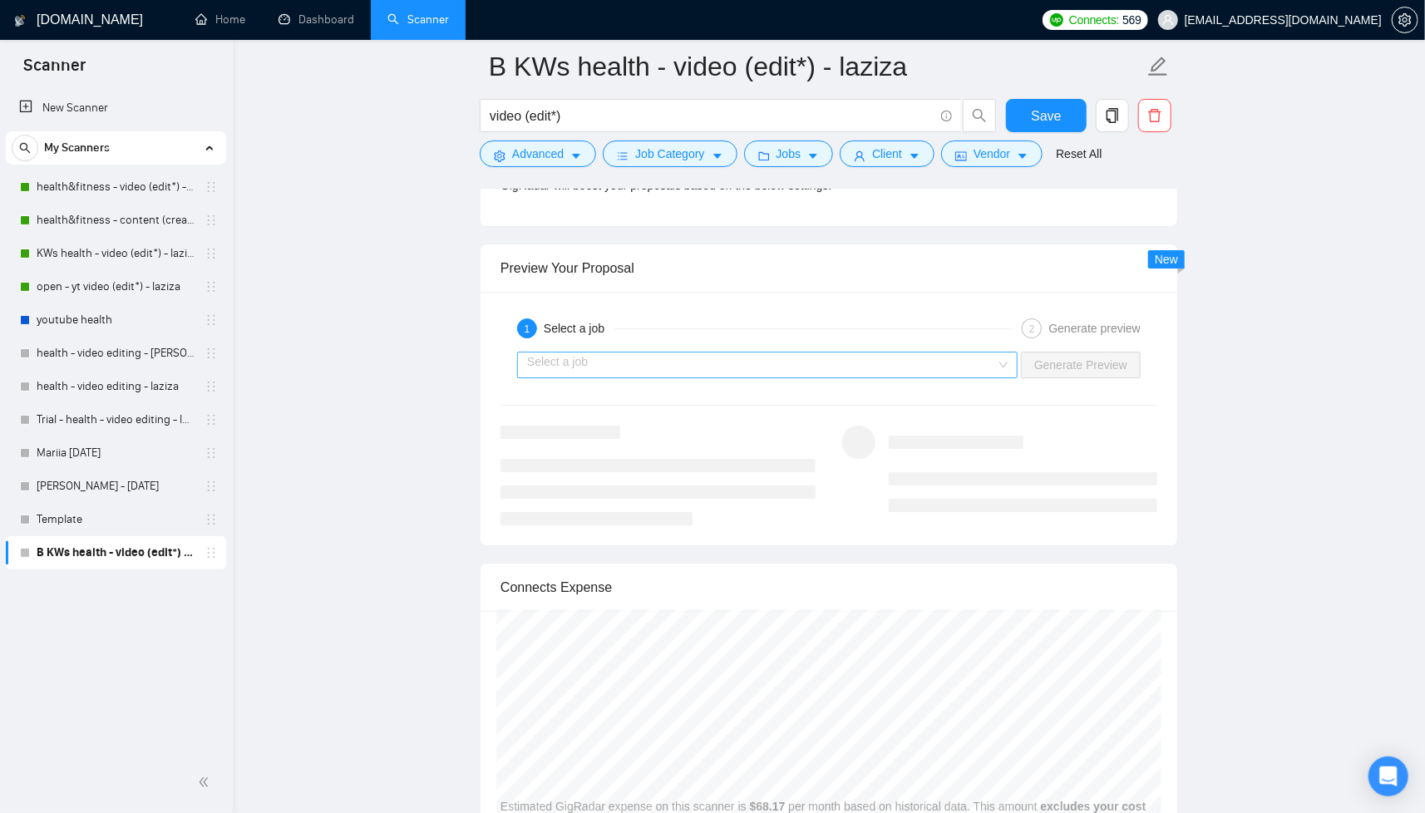
click at [787, 368] on input "search" at bounding box center [761, 365] width 469 height 25
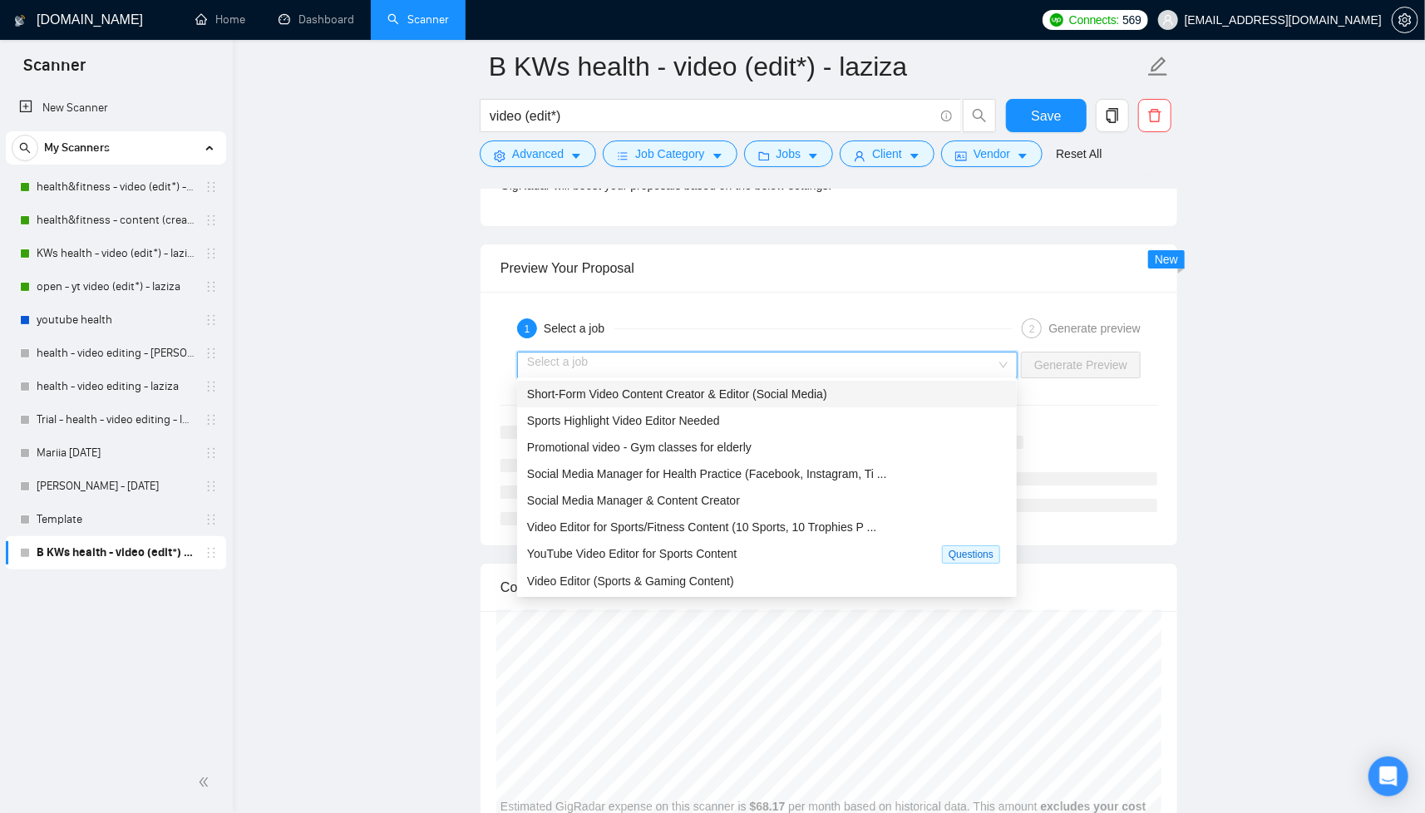
click at [798, 387] on span "Short-Form Video Content Creator & Editor (Social Media)" at bounding box center [677, 393] width 300 height 13
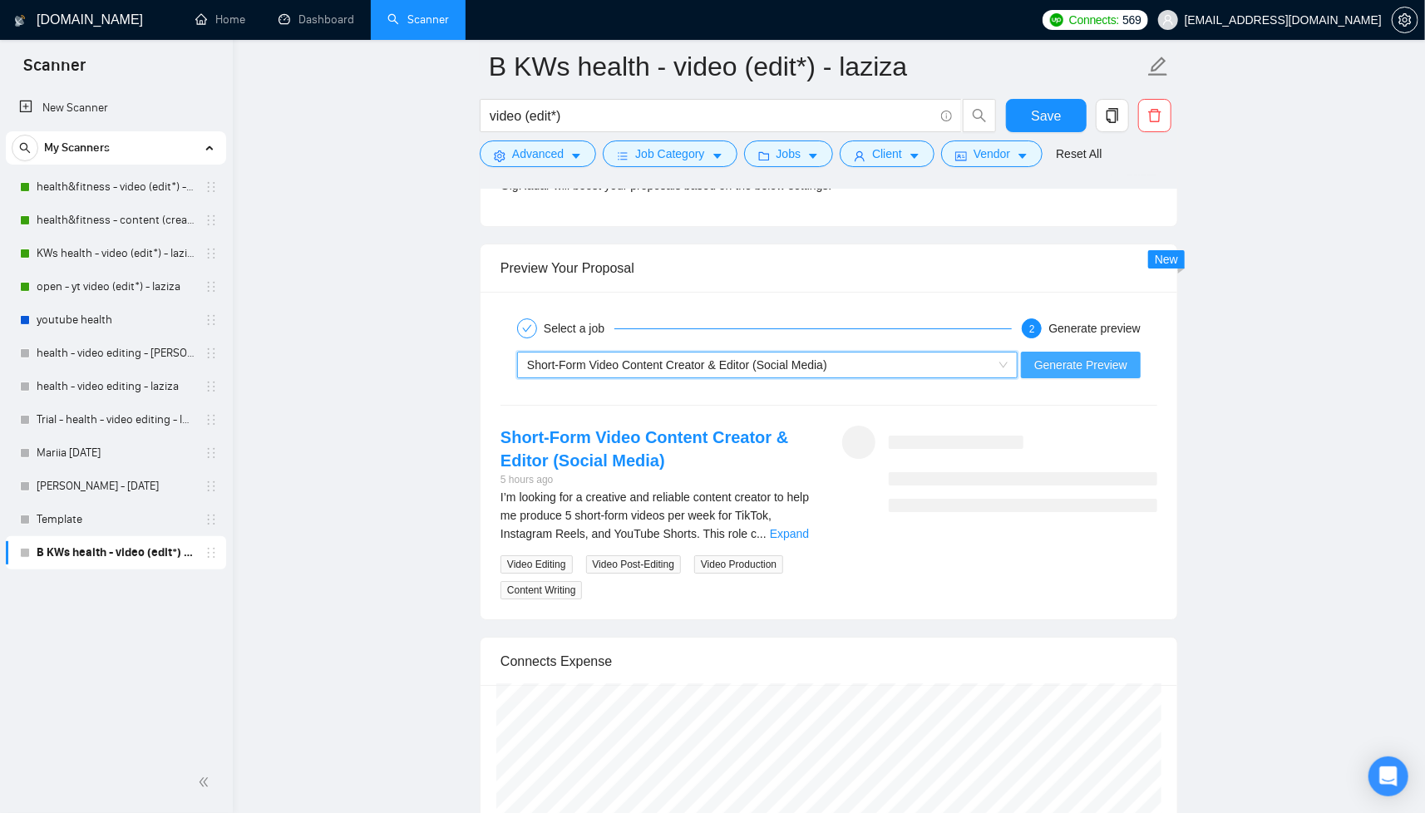
click at [1044, 352] on button "Generate Preview" at bounding box center [1081, 365] width 120 height 27
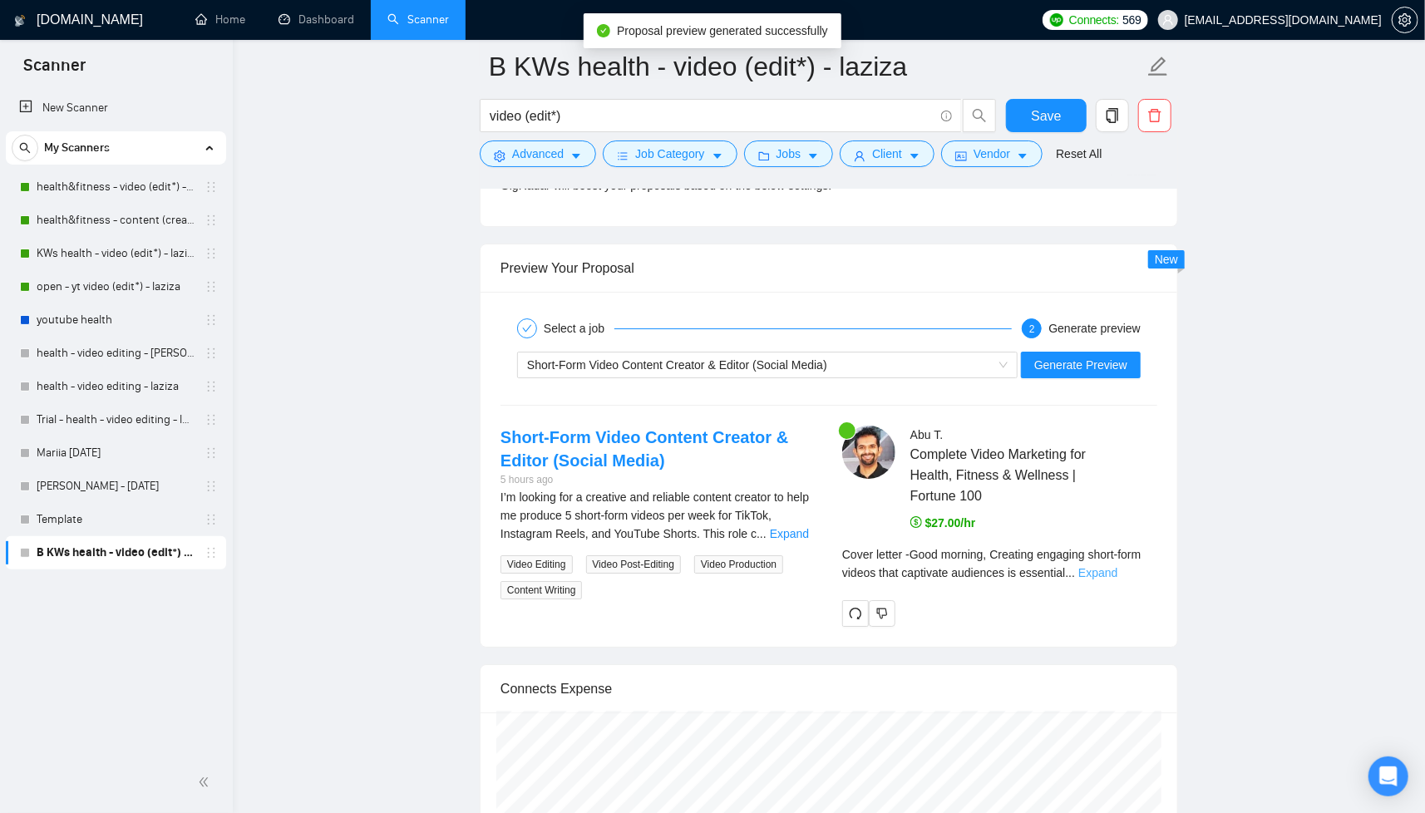
click at [1118, 566] on link "Expand" at bounding box center [1097, 572] width 39 height 13
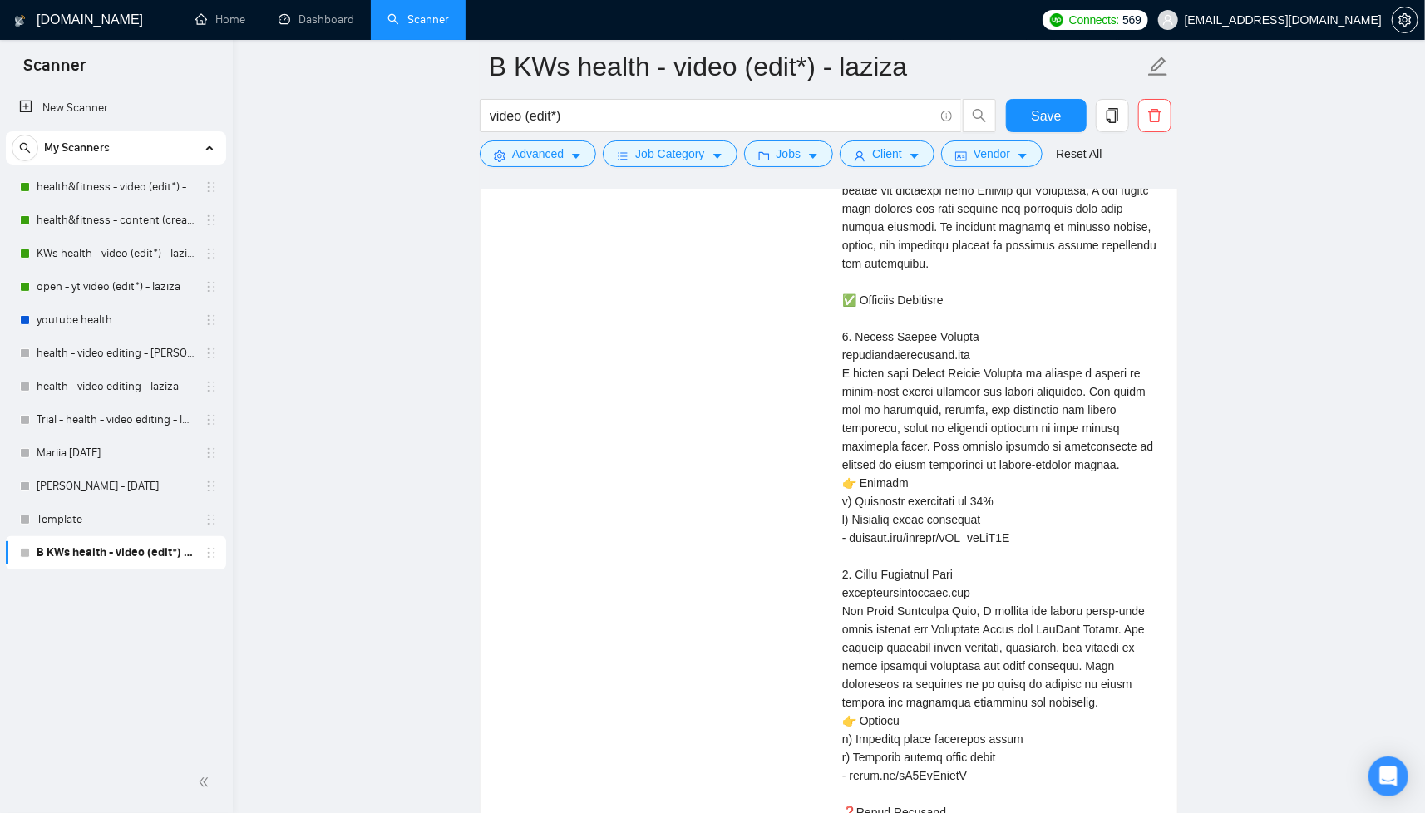
scroll to position [3171, 0]
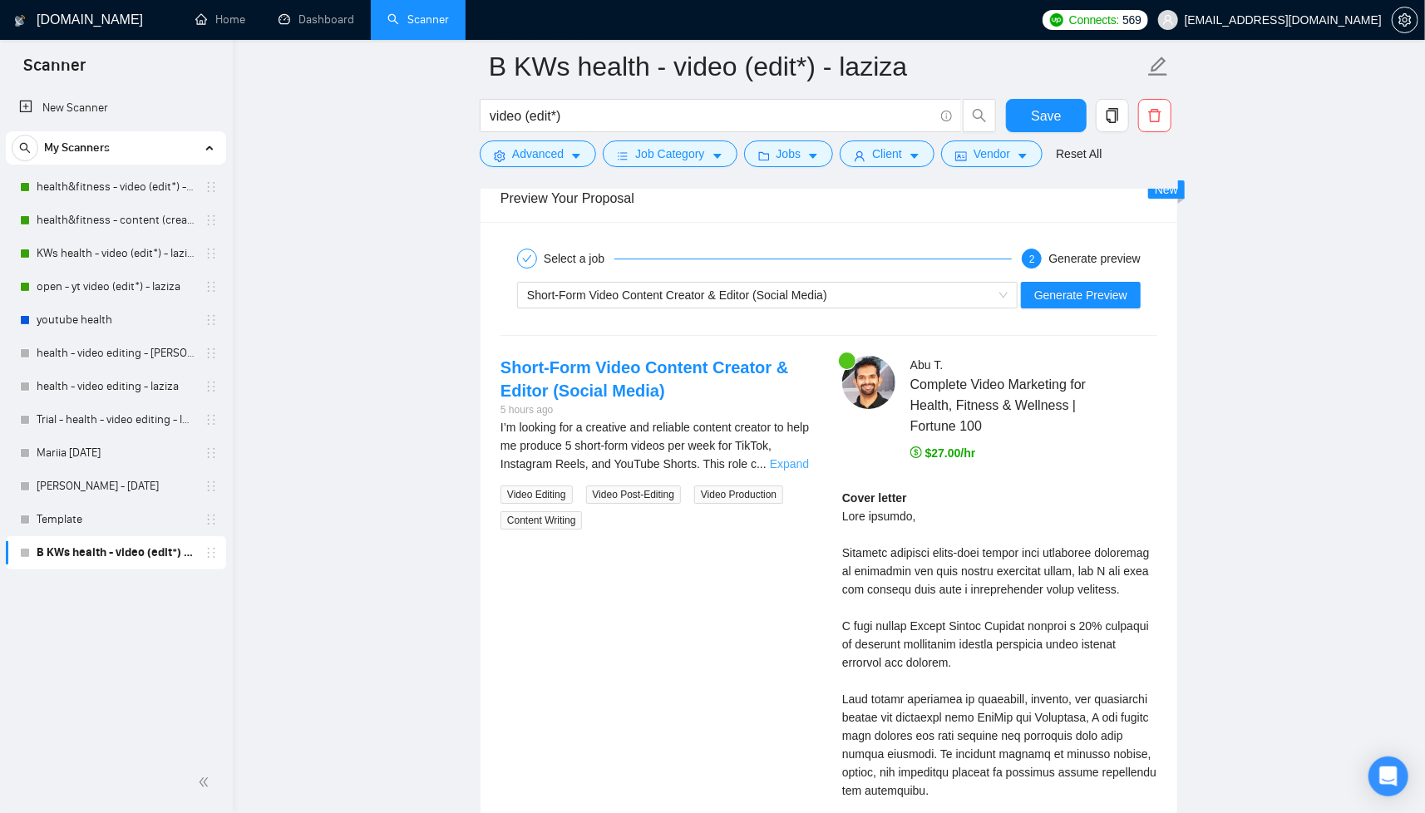
click at [787, 459] on link "Expand" at bounding box center [789, 463] width 39 height 13
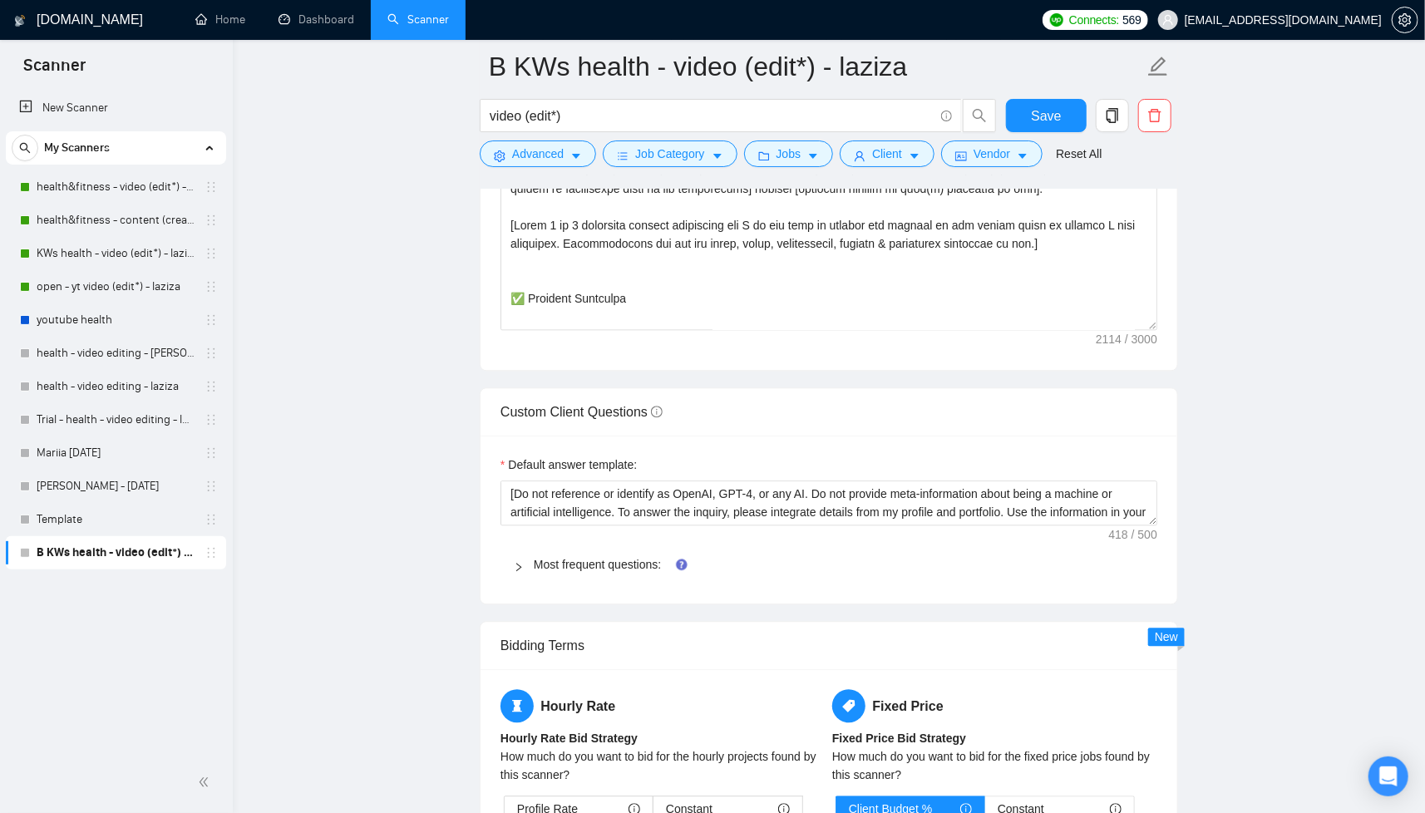
scroll to position [2134, 0]
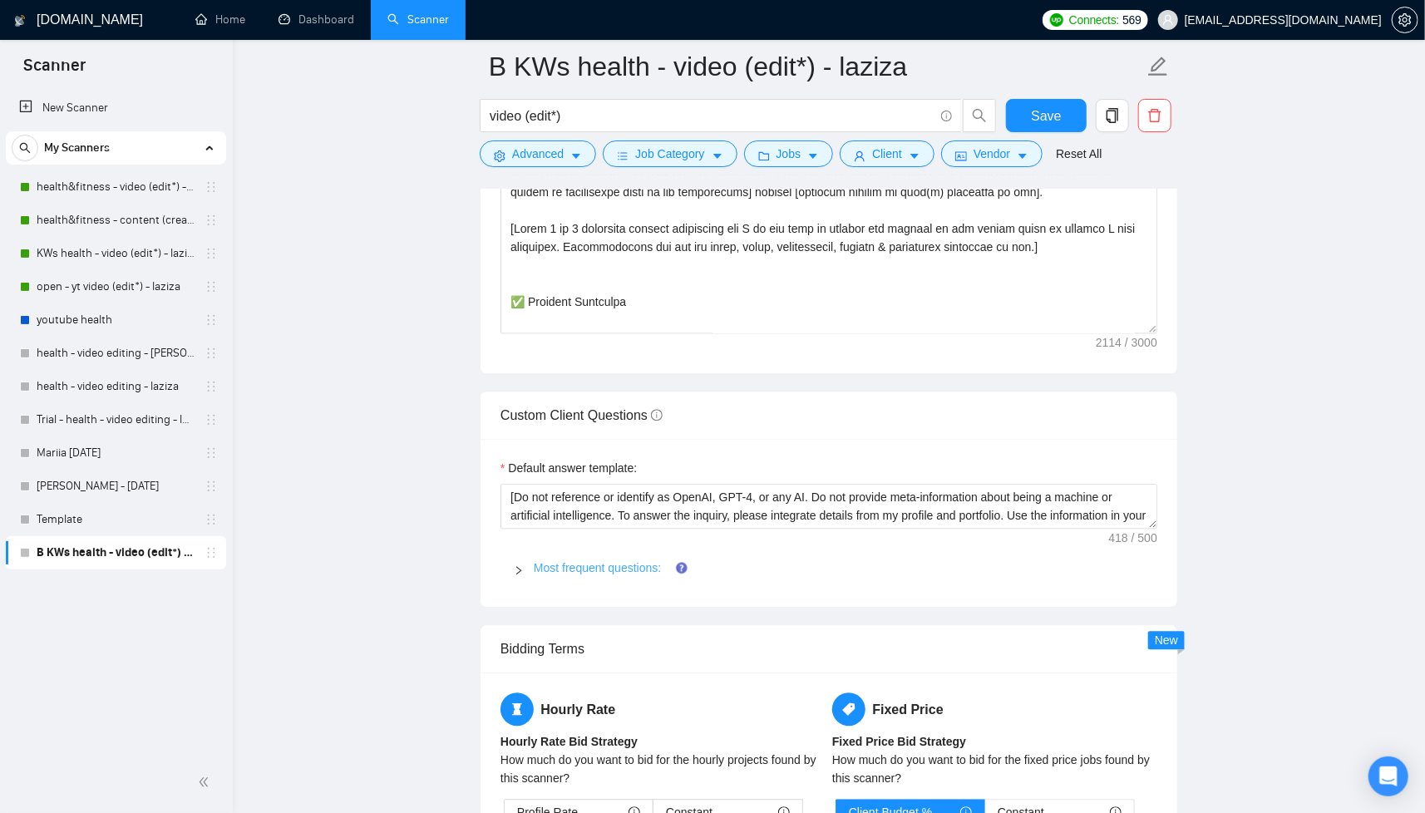
click at [590, 563] on link "Most frequent questions:" at bounding box center [597, 567] width 127 height 13
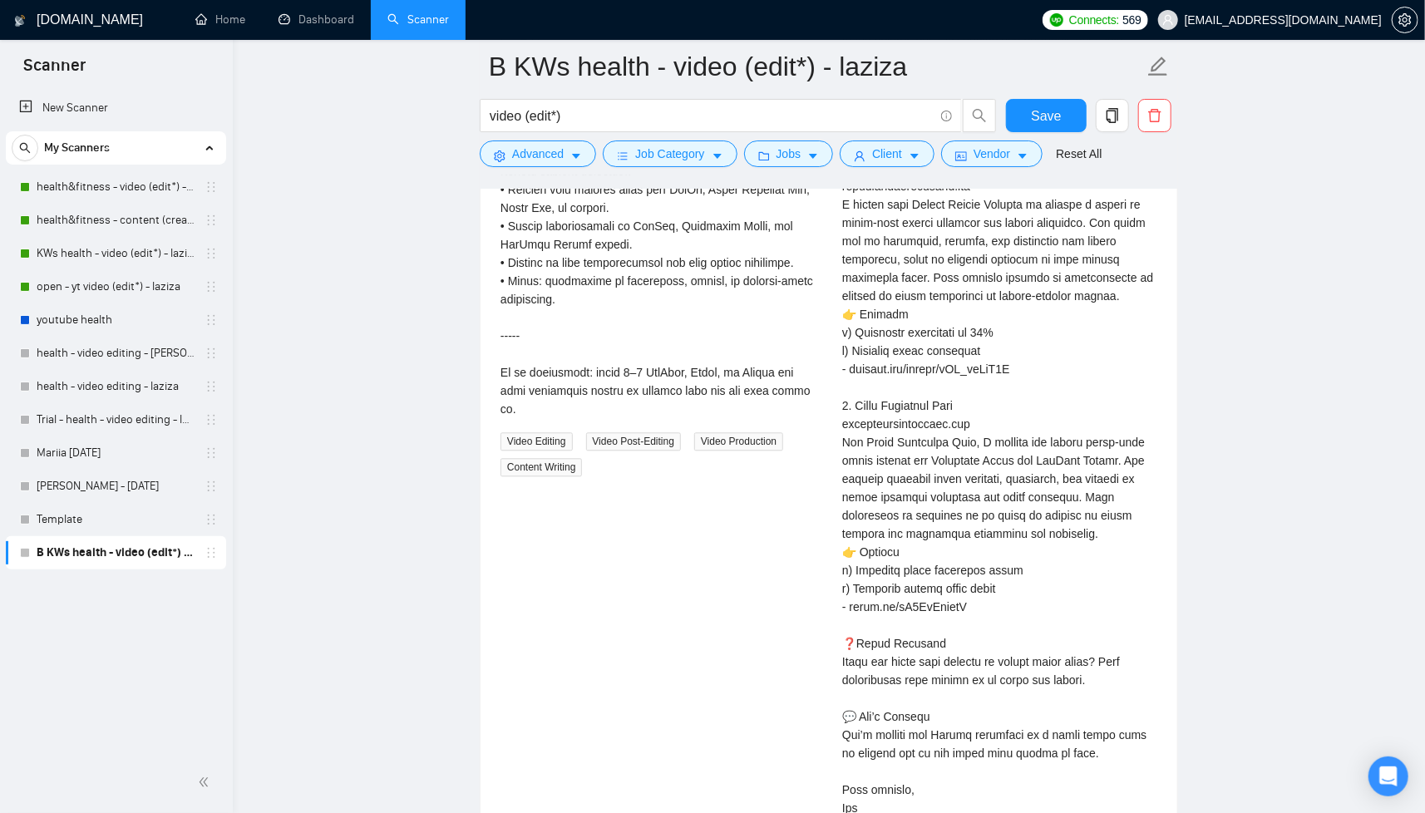
scroll to position [5628, 0]
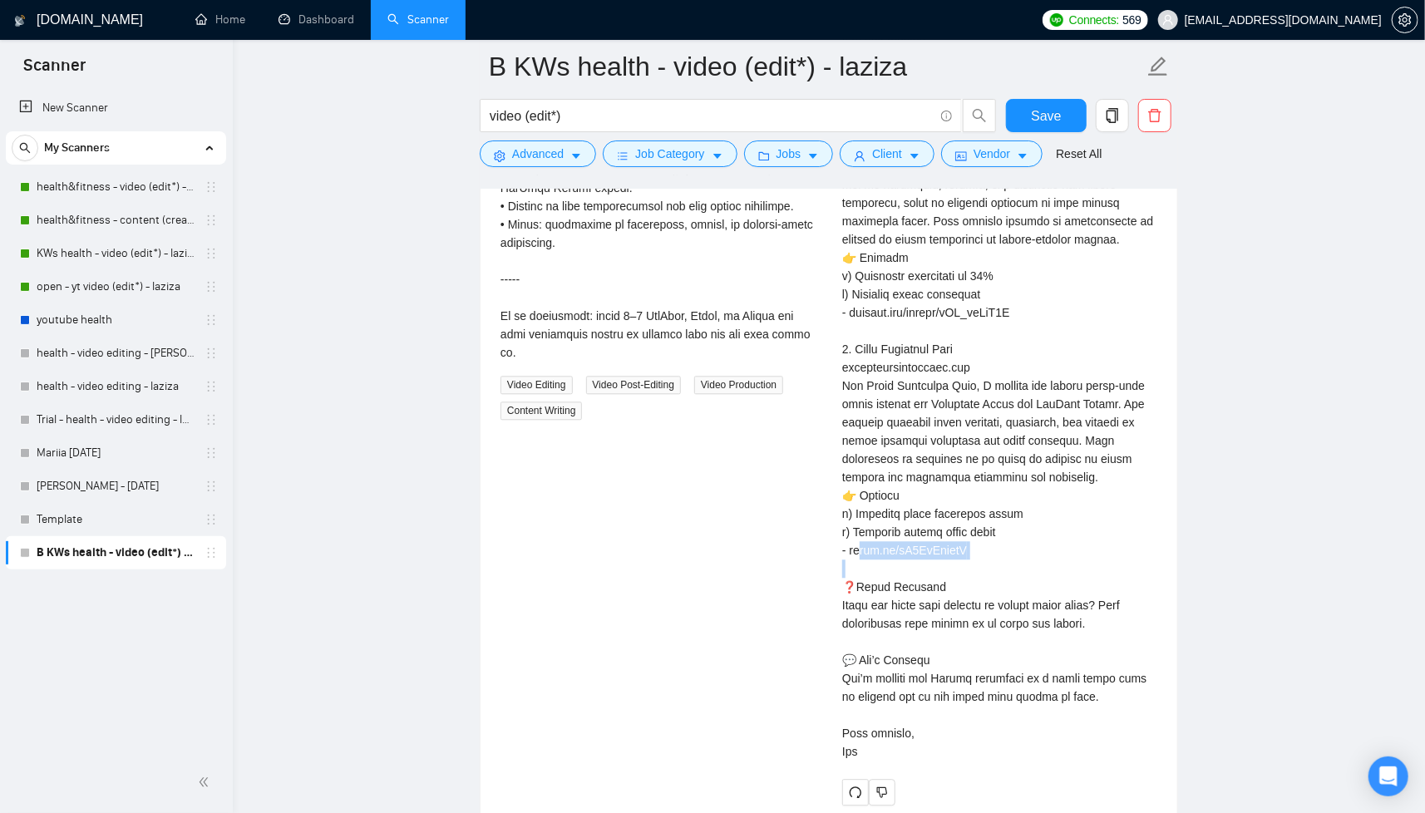
drag, startPoint x: 852, startPoint y: 566, endPoint x: 970, endPoint y: 559, distance: 118.3
click at [970, 559] on div "Cover letter" at bounding box center [999, 248] width 315 height 1024
copy div "[DOMAIN_NAME][URL] ❓Q"
click at [678, 542] on div "Short-Form Video Content Creator & Editor (Social Media) 5 hours ago Video Edit…" at bounding box center [829, 203] width 684 height 1202
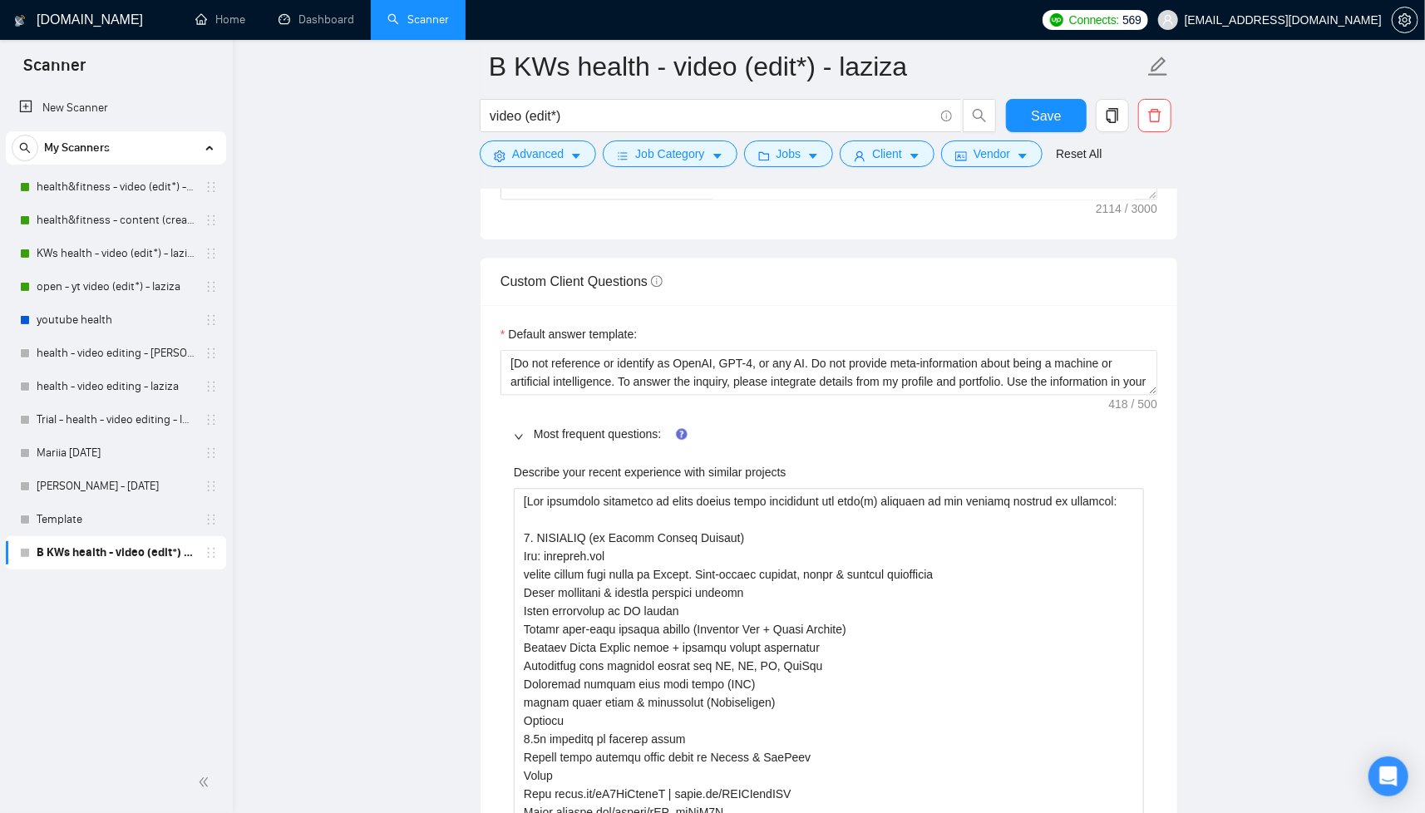
scroll to position [1156, 0]
